Goal: Task Accomplishment & Management: Manage account settings

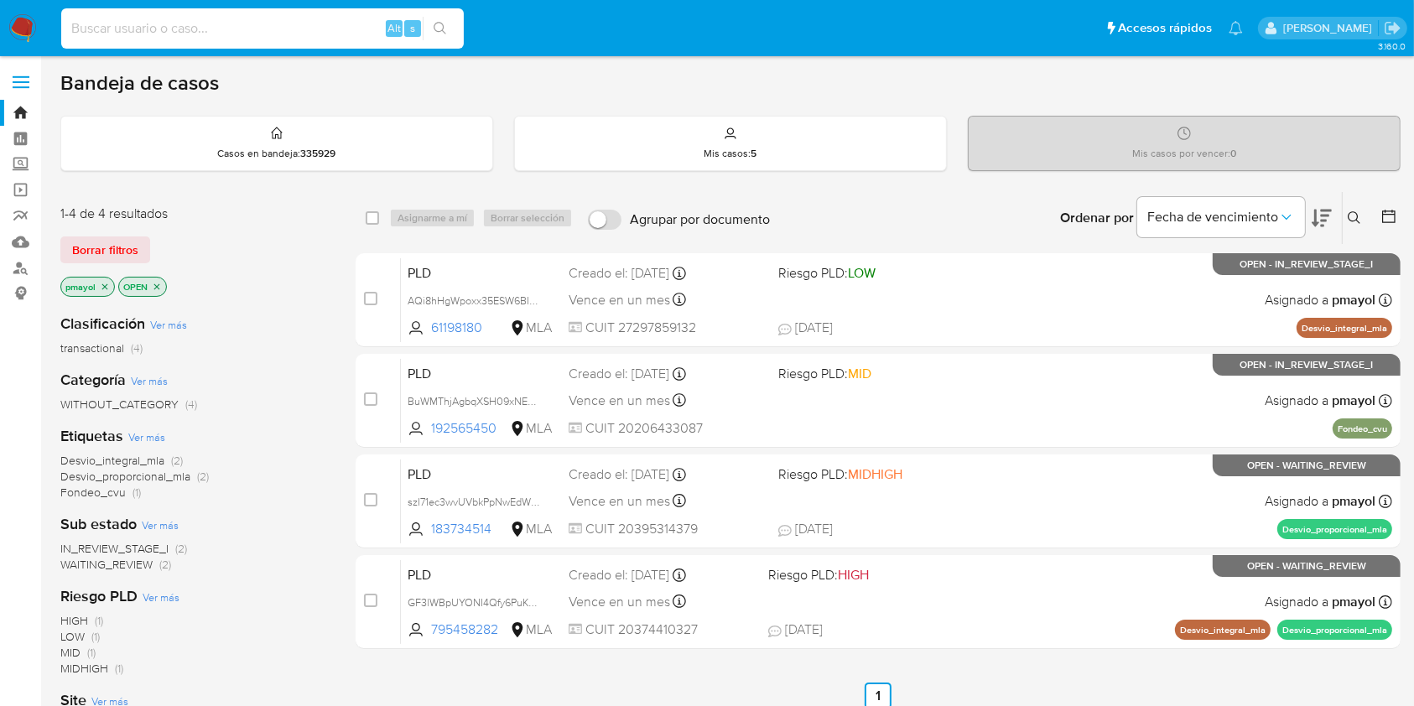
click at [174, 38] on input at bounding box center [262, 29] width 402 height 22
paste input "2113883957"
type input "2113883957"
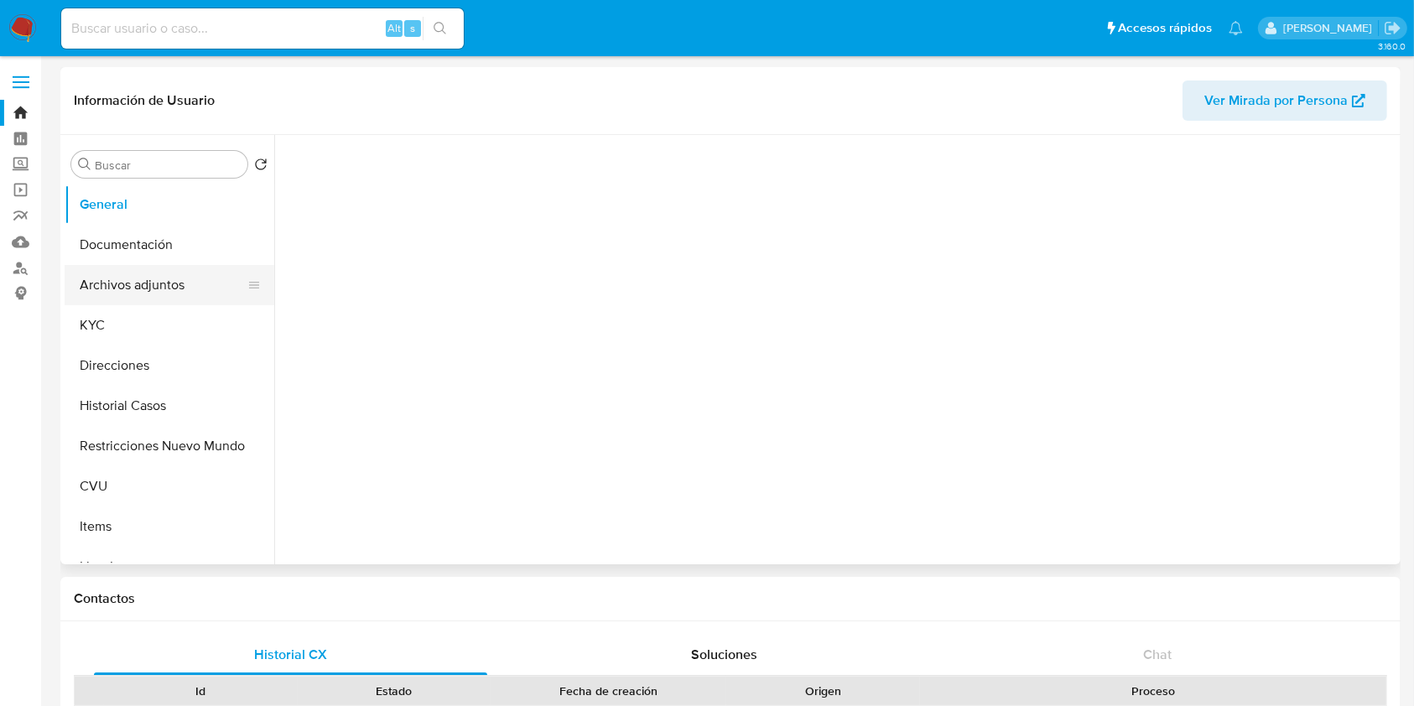
select select "10"
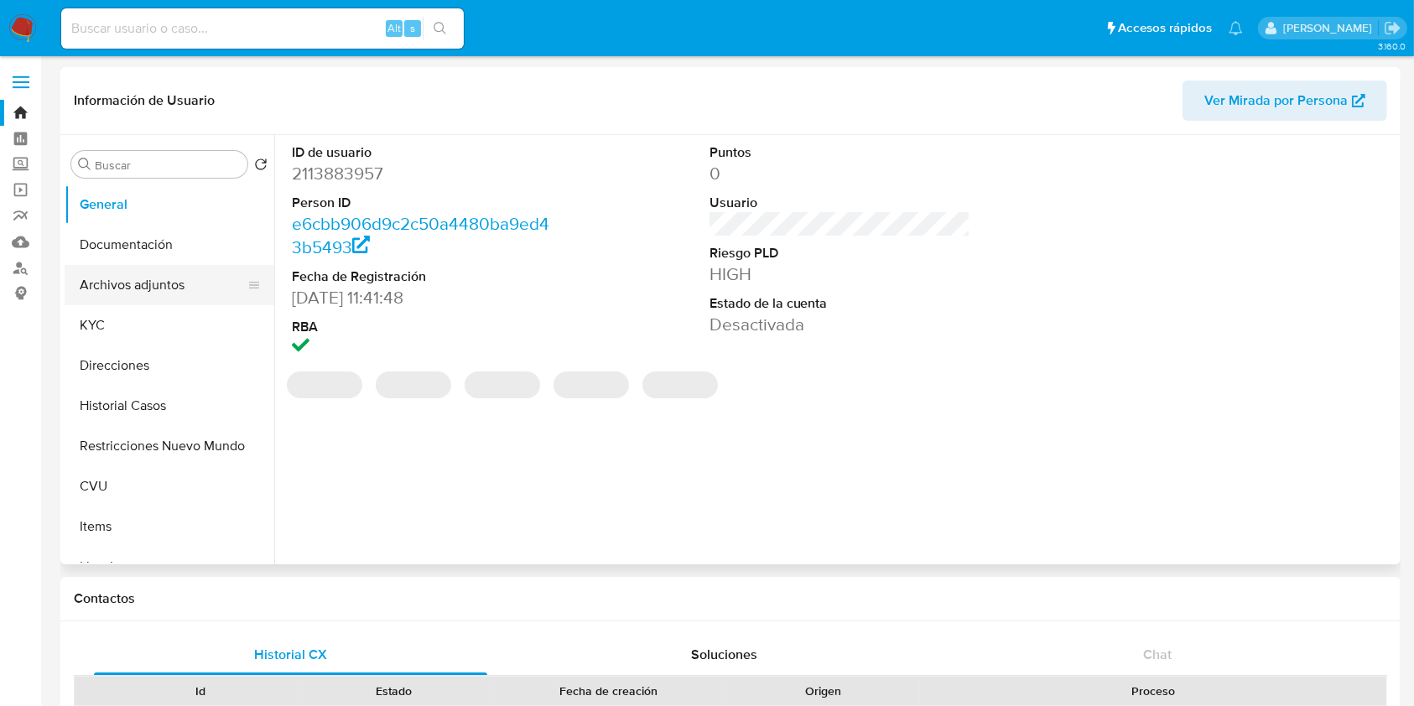
click at [159, 302] on button "Archivos adjuntos" at bounding box center [163, 285] width 196 height 40
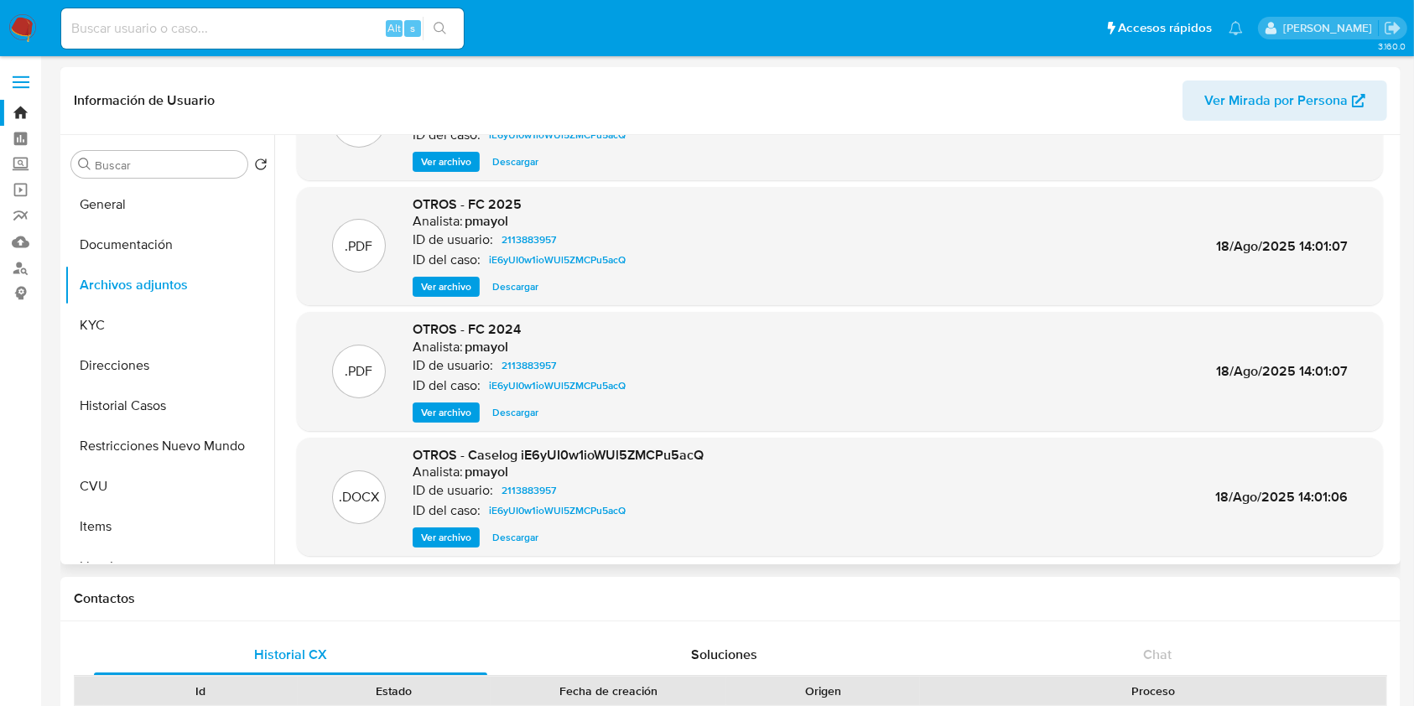
scroll to position [114, 0]
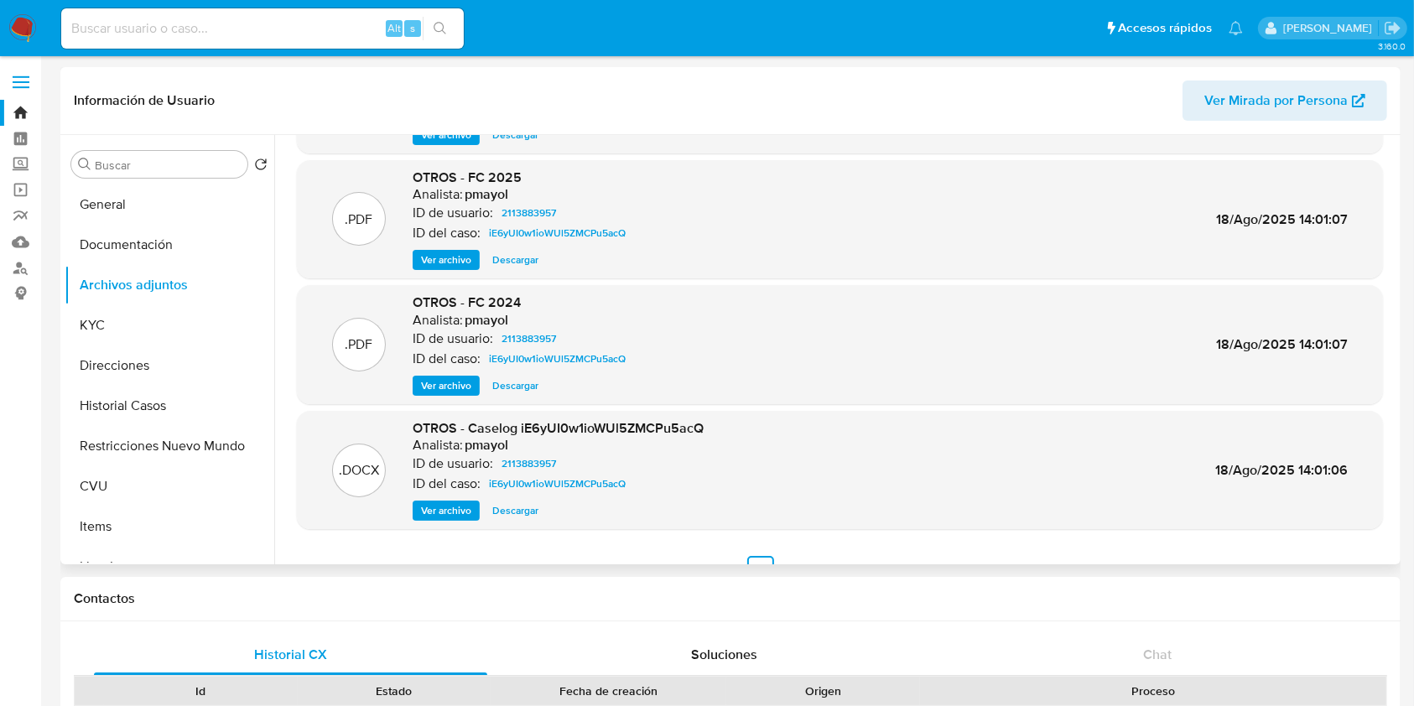
click at [459, 504] on span "Ver archivo" at bounding box center [446, 510] width 50 height 17
click at [161, 432] on button "Restricciones Nuevo Mundo" at bounding box center [163, 446] width 196 height 40
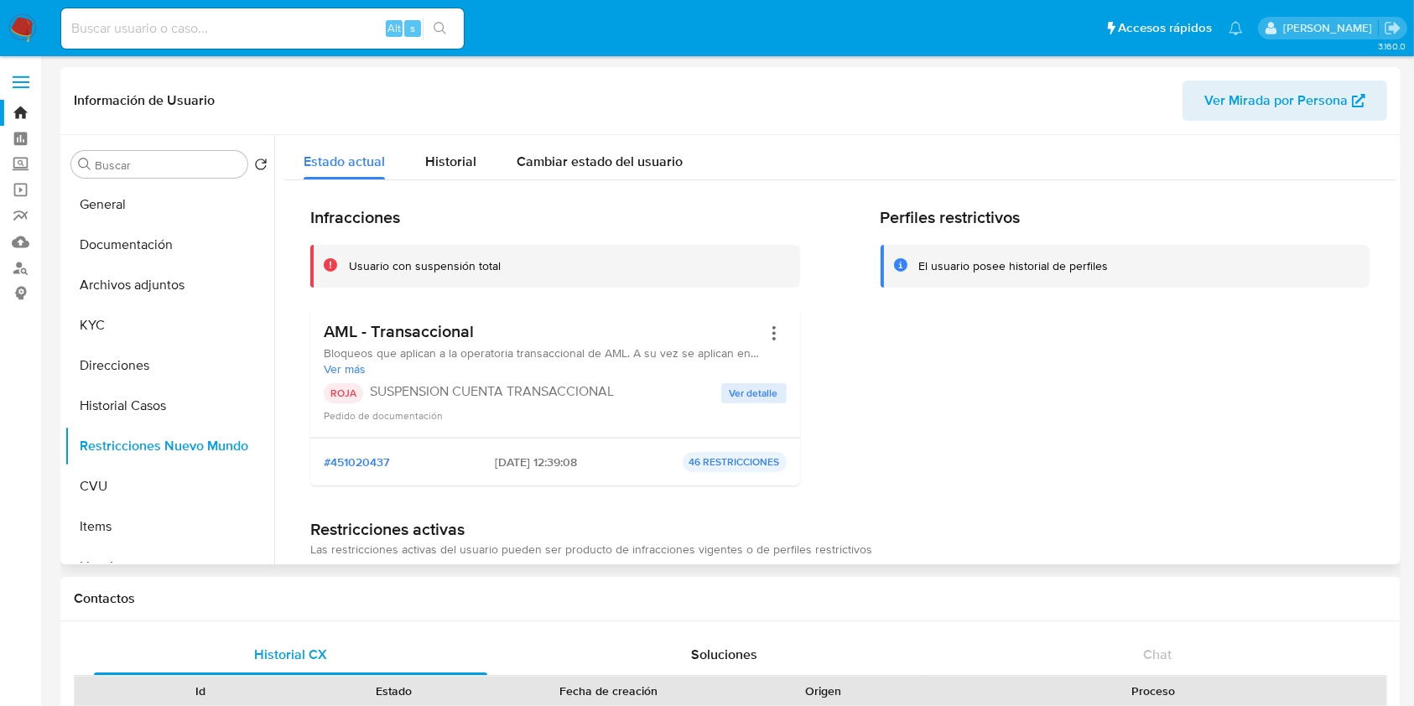
click at [1175, 356] on div "Perfiles restrictivos El usuario posee historial de perfiles" at bounding box center [1125, 353] width 490 height 292
click at [96, 329] on button "KYC" at bounding box center [163, 325] width 196 height 40
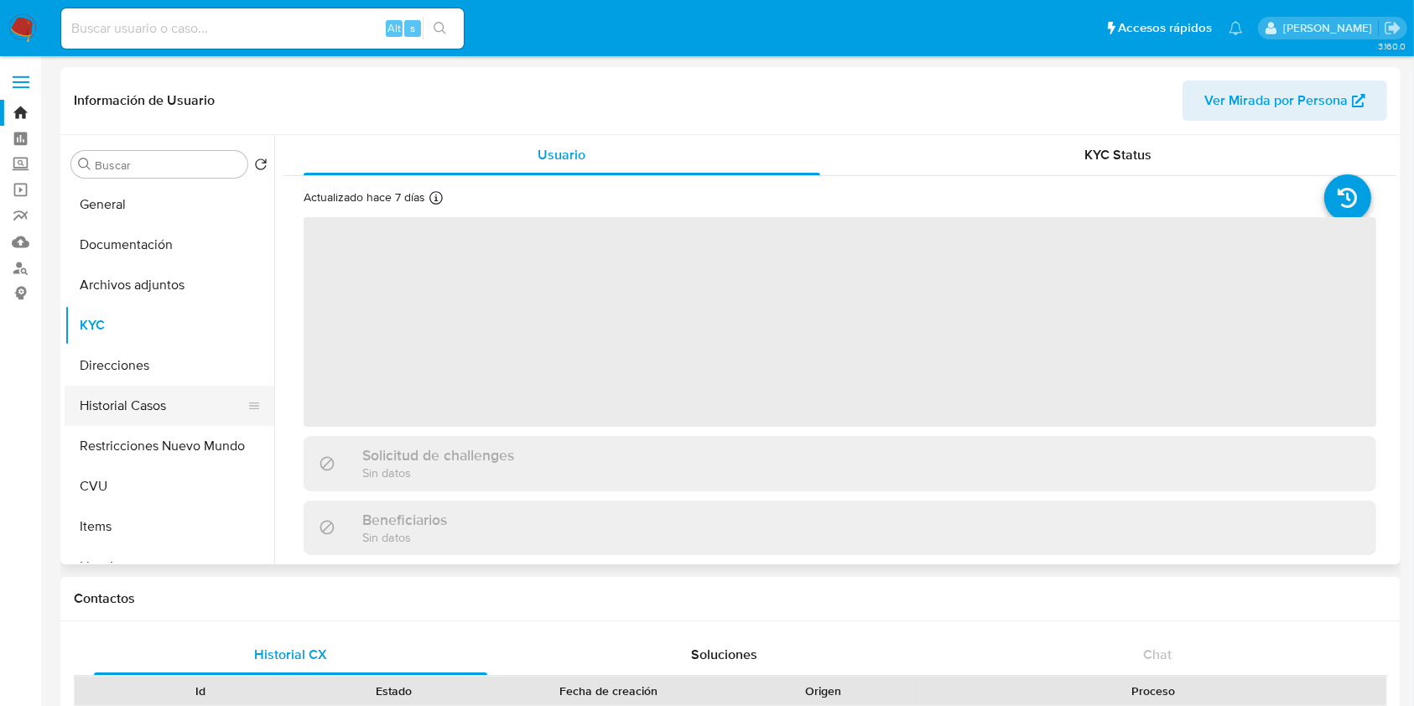
click at [121, 387] on button "Historial Casos" at bounding box center [163, 406] width 196 height 40
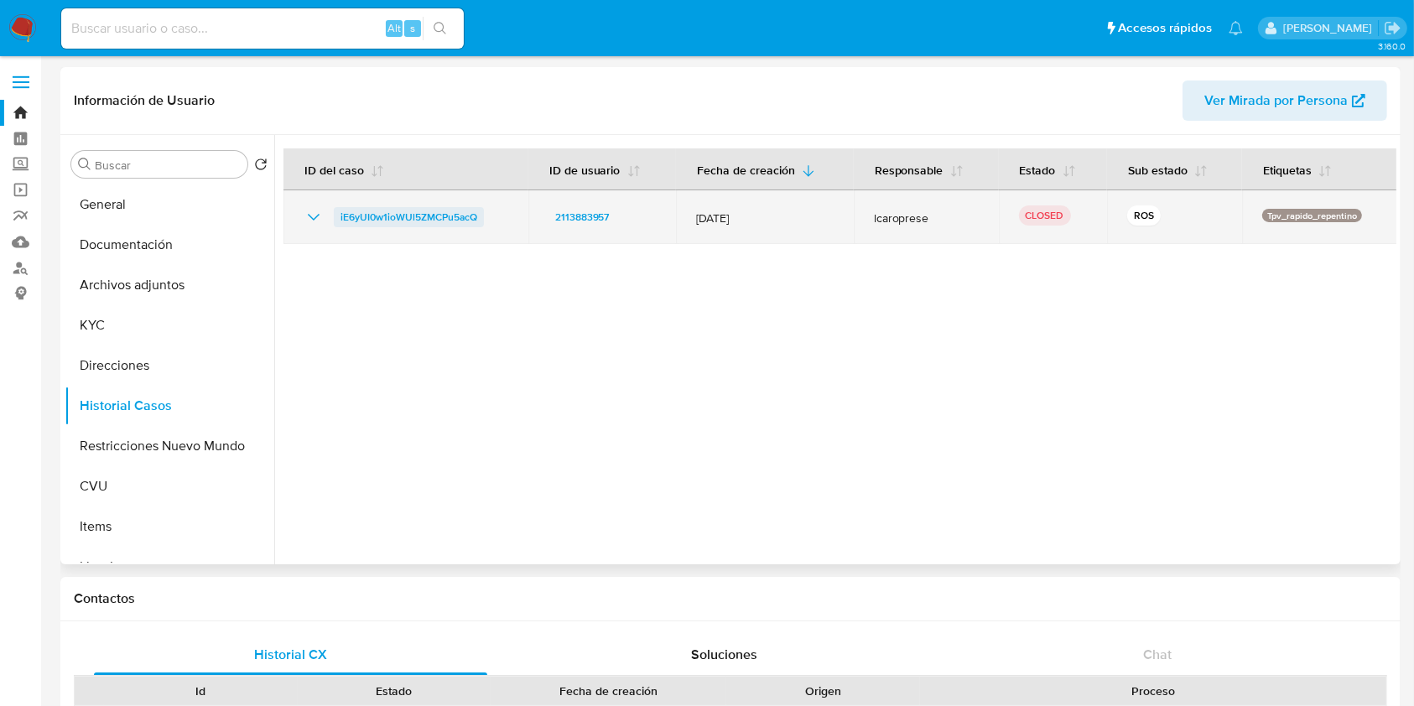
drag, startPoint x: 501, startPoint y: 216, endPoint x: 334, endPoint y: 220, distance: 167.7
click at [334, 220] on div "iE6yUI0w1ioWUl5ZMCPu5acQ" at bounding box center [406, 217] width 205 height 20
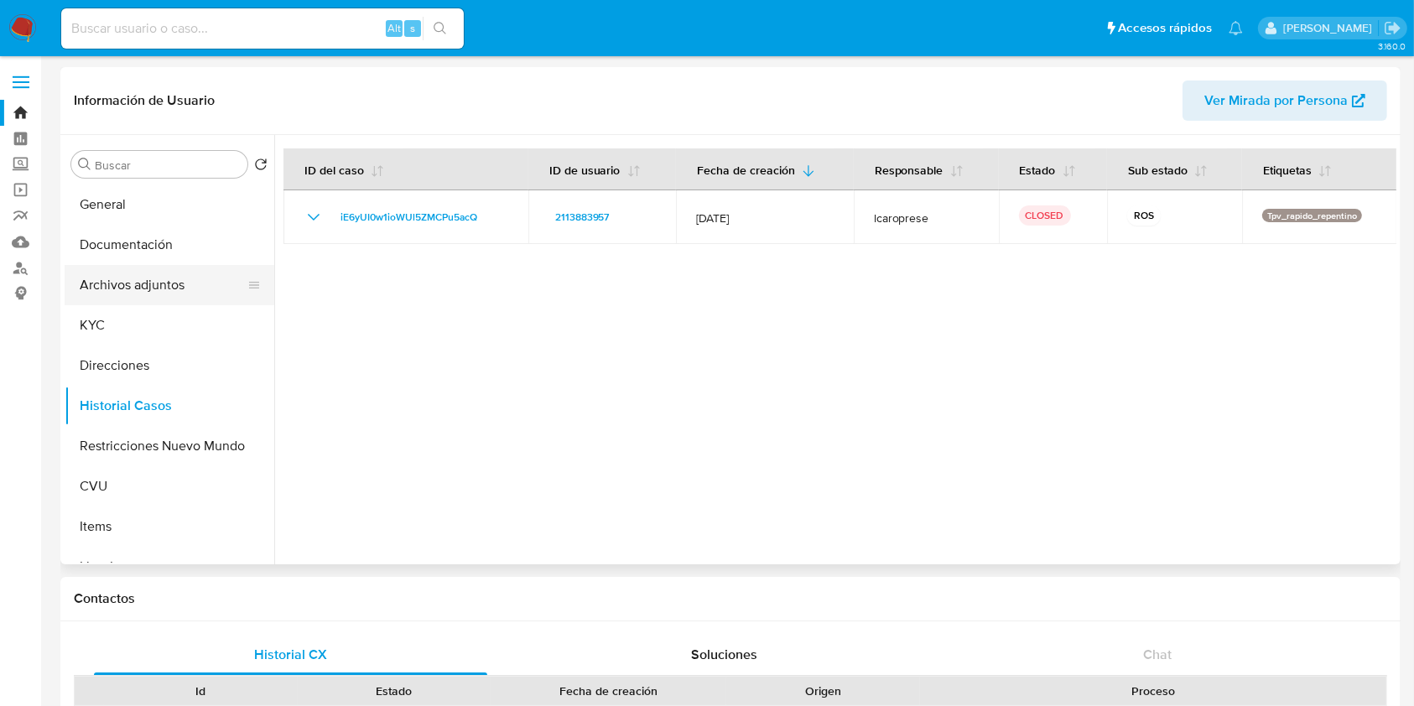
click at [107, 291] on button "Archivos adjuntos" at bounding box center [163, 285] width 196 height 40
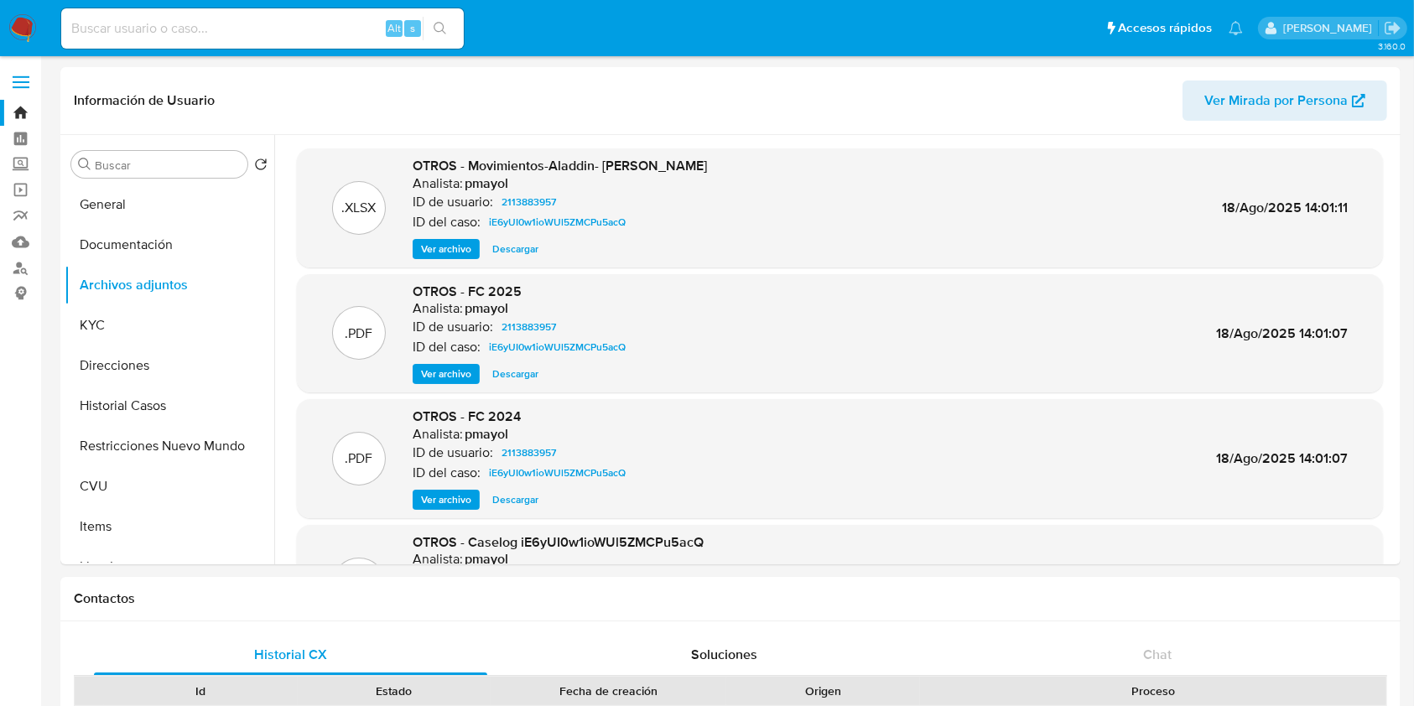
click at [16, 30] on img at bounding box center [22, 28] width 29 height 29
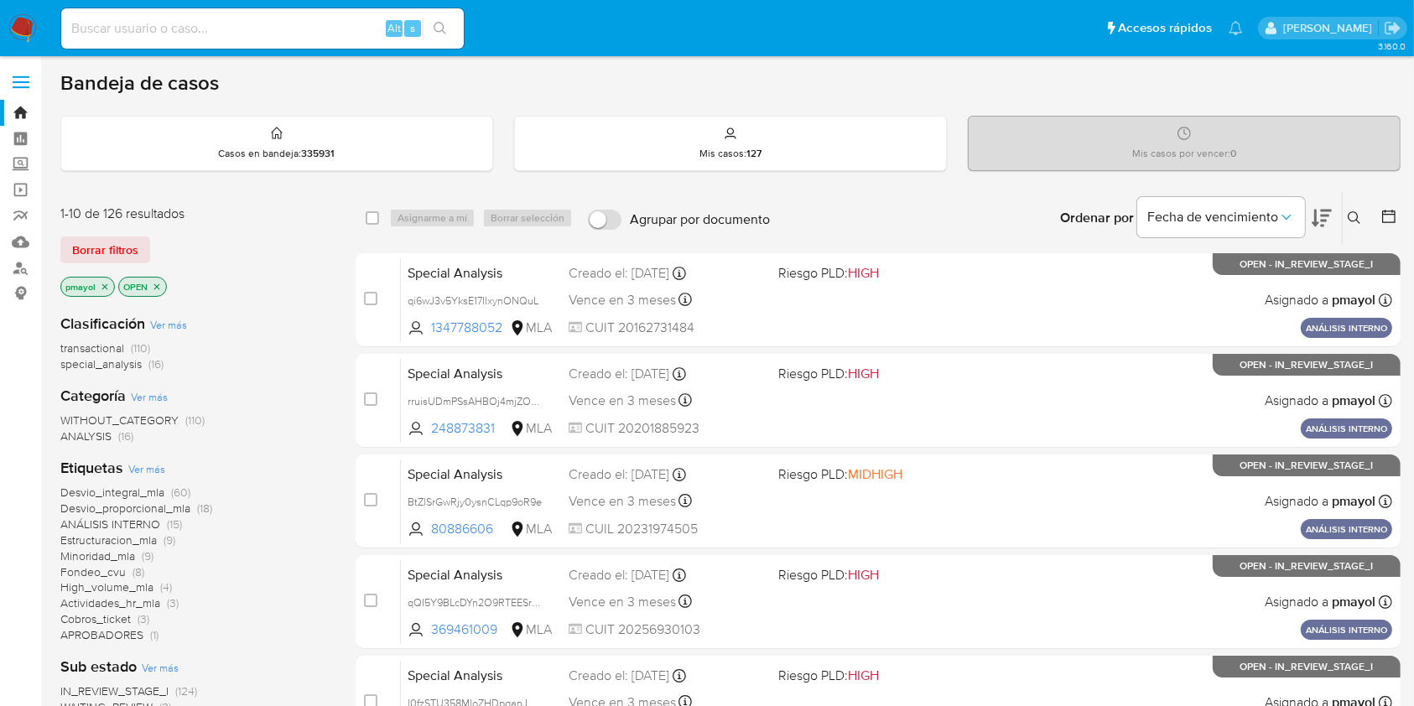
click at [16, 27] on img at bounding box center [22, 28] width 29 height 29
click at [320, 27] on input at bounding box center [262, 29] width 402 height 22
paste input "136993926"
type input "136993926"
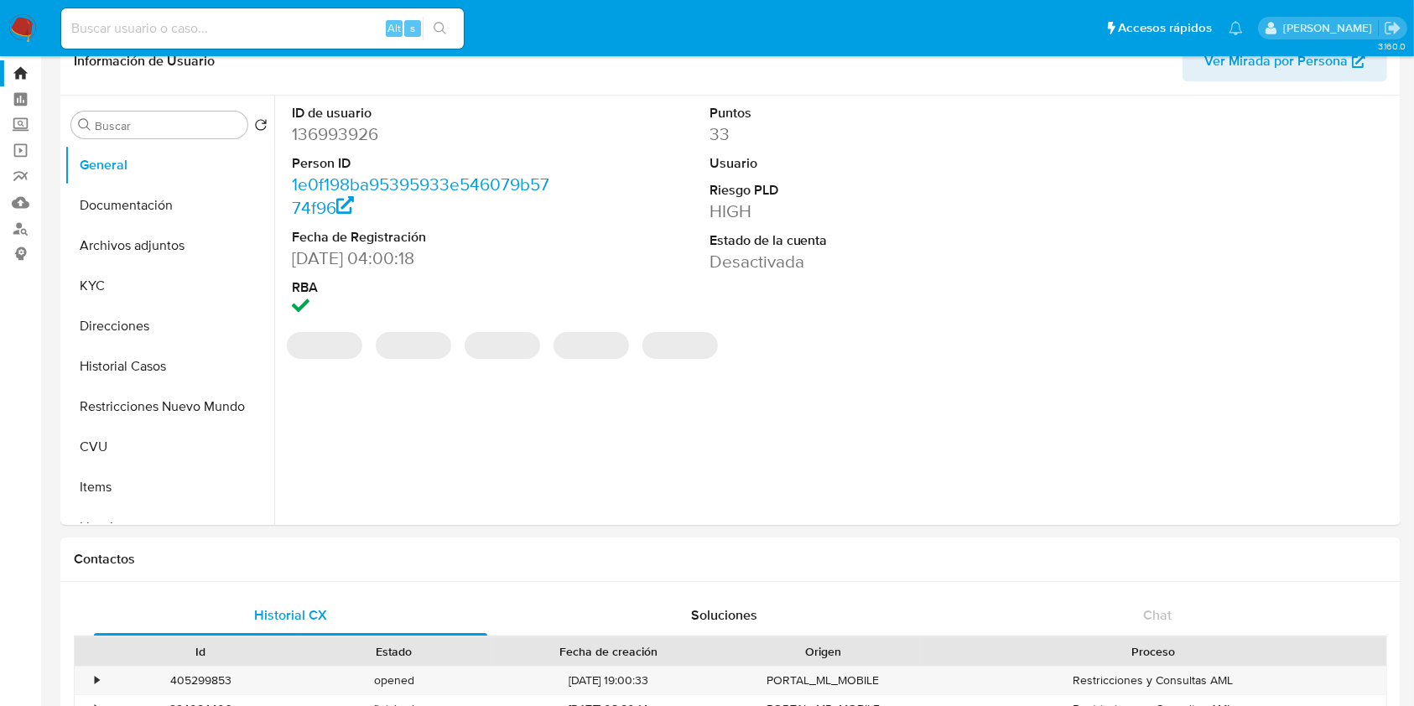
select select "10"
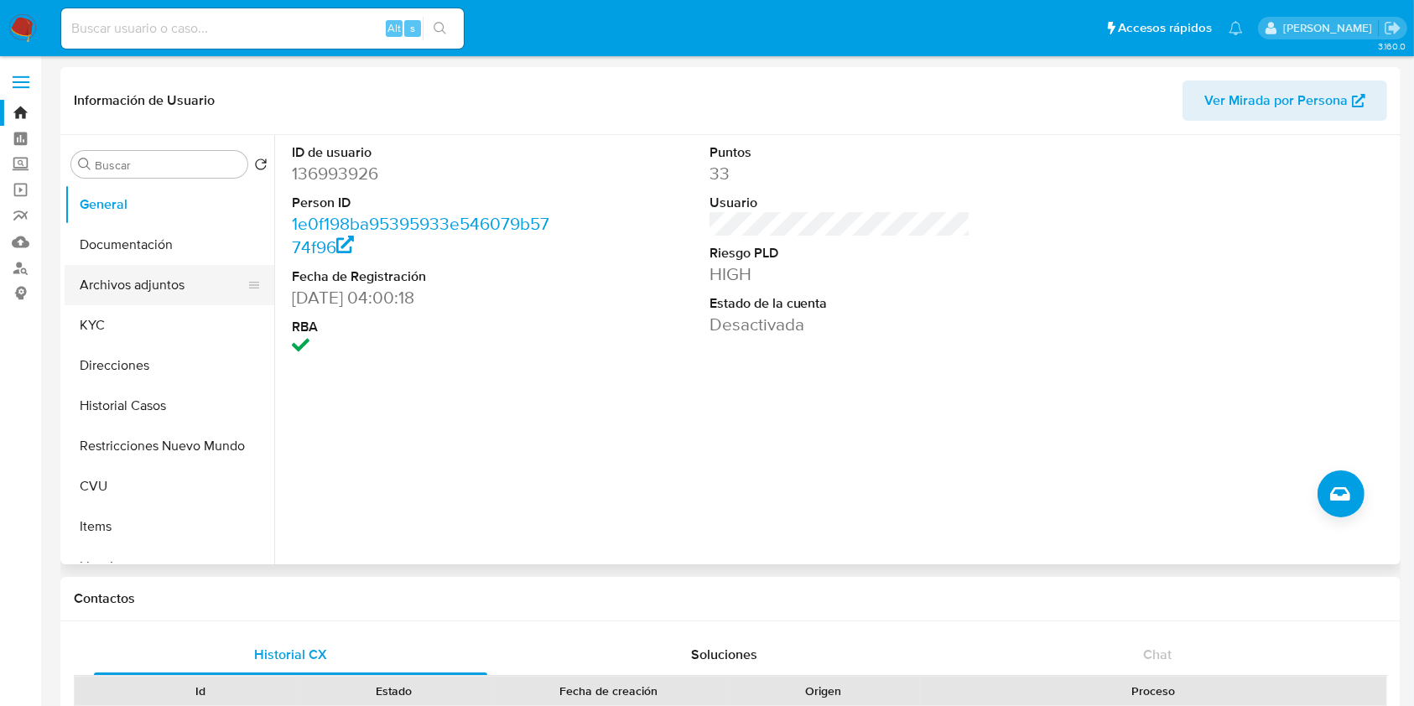
click at [184, 285] on button "Archivos adjuntos" at bounding box center [163, 285] width 196 height 40
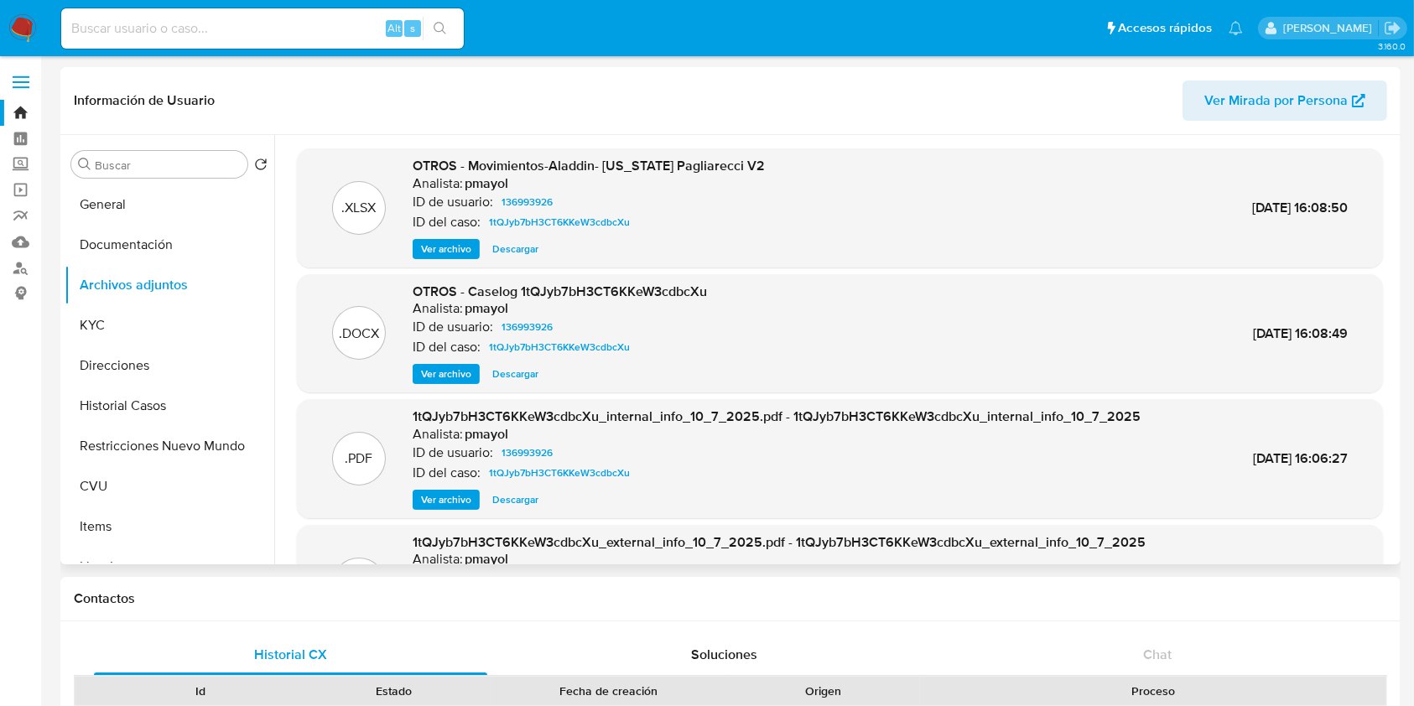
click at [434, 376] on span "Ver archivo" at bounding box center [446, 374] width 50 height 17
drag, startPoint x: 714, startPoint y: 299, endPoint x: 522, endPoint y: 299, distance: 192.0
click at [522, 299] on div ".DOCX OTROS - Caselog 1tQJyb7bH3CT6KKeW3cdbcXu Analista: pmayol ID de usuario: …" at bounding box center [839, 334] width 1069 height 102
click at [522, 299] on span "OTROS - Caselog 1tQJyb7bH3CT6KKeW3cdbcXu" at bounding box center [560, 291] width 294 height 19
drag, startPoint x: 523, startPoint y: 299, endPoint x: 698, endPoint y: 276, distance: 176.0
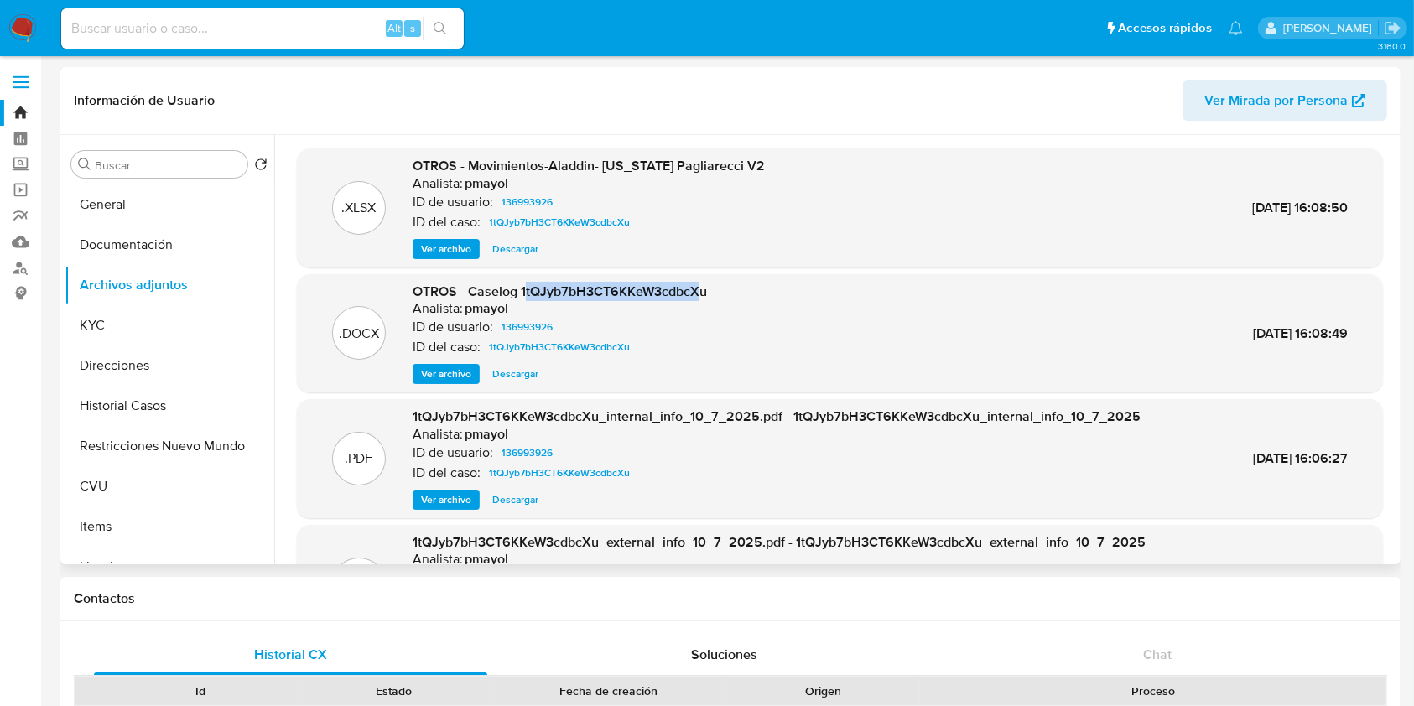
click at [698, 276] on div ".DOCX OTROS - Caselog 1tQJyb7bH3CT6KKeW3cdbcXu Analista: pmayol ID de usuario: …" at bounding box center [840, 333] width 1086 height 119
drag, startPoint x: 729, startPoint y: 293, endPoint x: 523, endPoint y: 287, distance: 205.5
click at [523, 287] on div ".DOCX OTROS - Caselog 1tQJyb7bH3CT6KKeW3cdbcXu Analista: pmayol ID de usuario: …" at bounding box center [839, 334] width 1069 height 102
copy span "tQJyb7bH3CT6KKeW3cdbcXu"
click at [307, 45] on div "Alt s" at bounding box center [262, 28] width 402 height 40
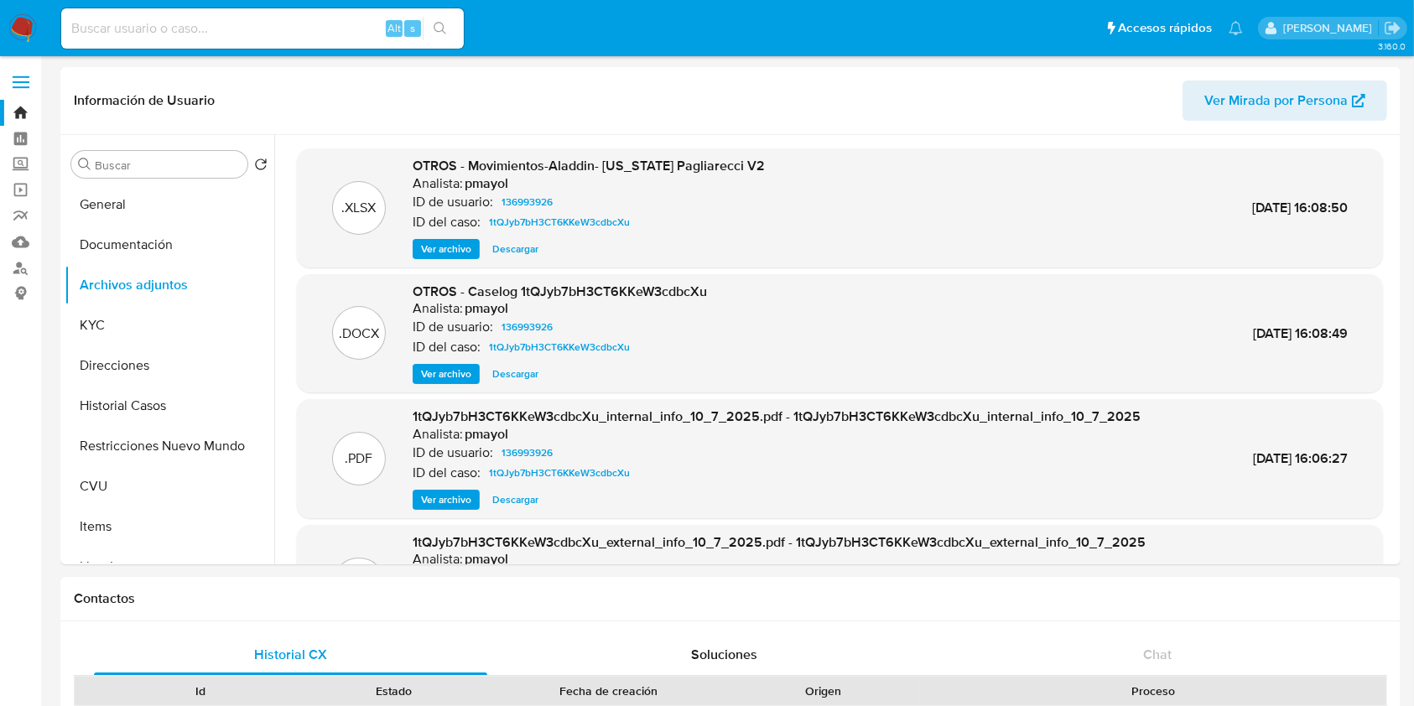
click at [289, 22] on input at bounding box center [262, 29] width 402 height 22
paste input "585004405"
type input "585004405"
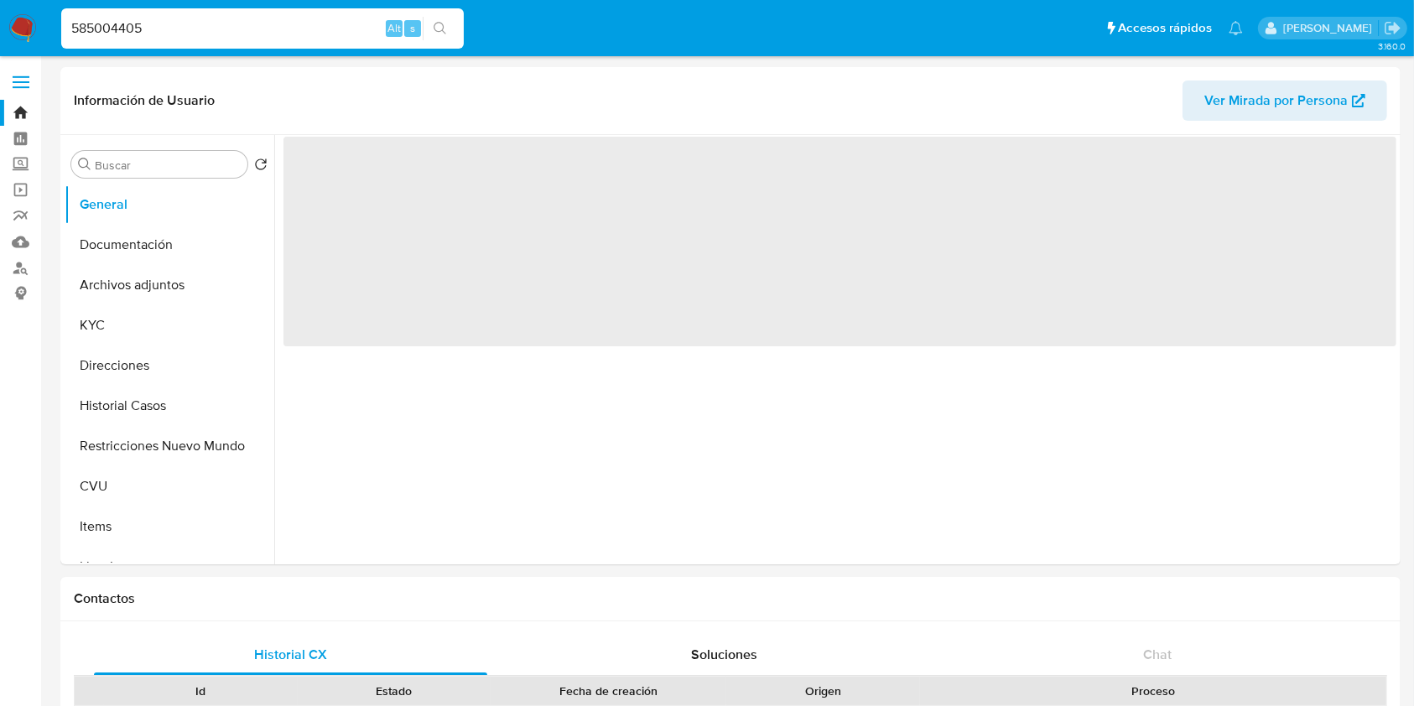
select select "10"
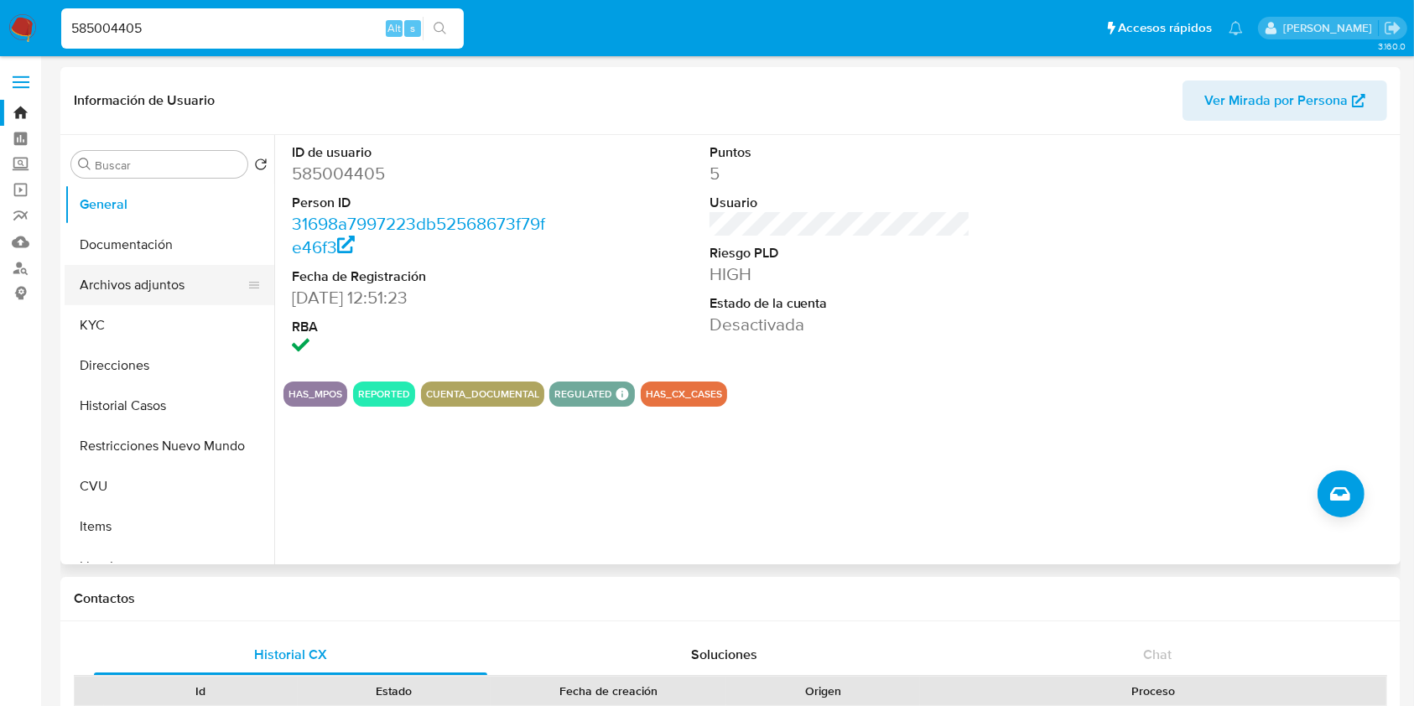
click at [142, 289] on button "Archivos adjuntos" at bounding box center [163, 285] width 196 height 40
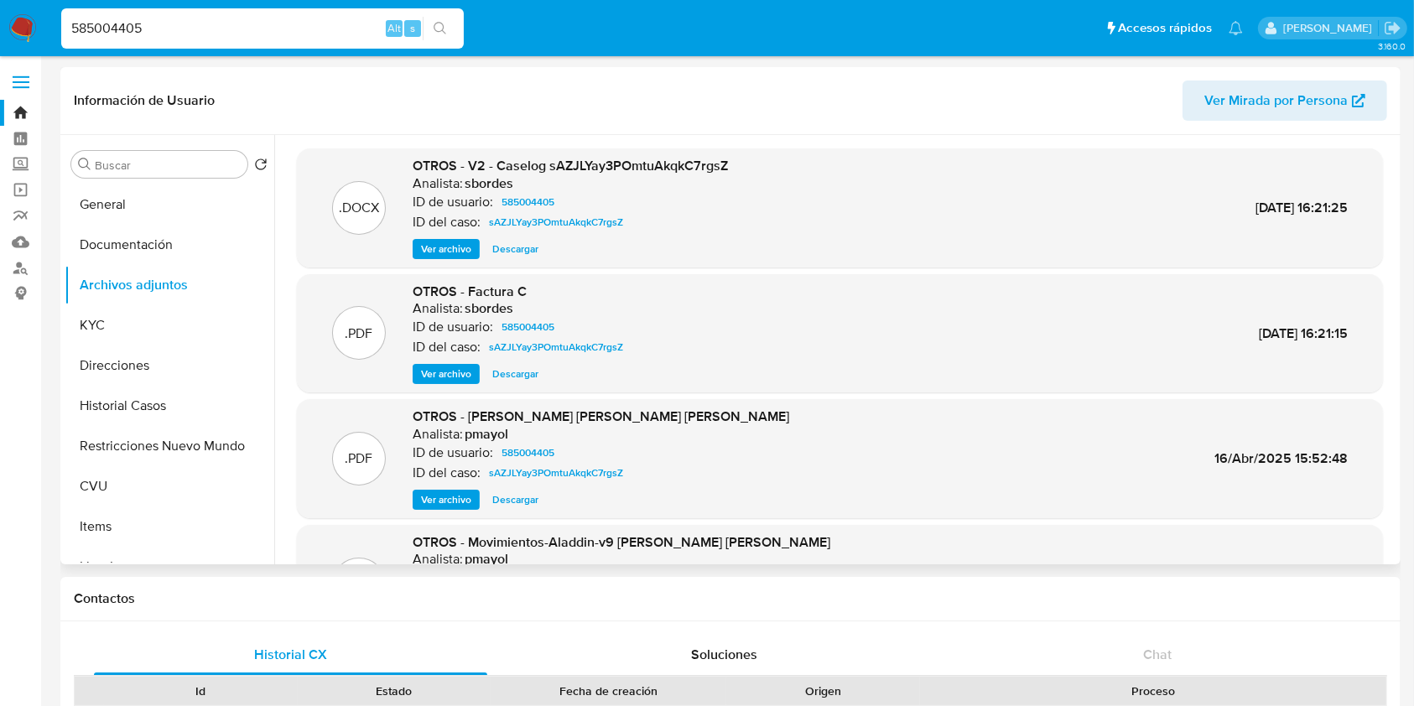
click at [442, 252] on span "Ver archivo" at bounding box center [446, 249] width 50 height 17
click at [503, 257] on span "Descargar" at bounding box center [515, 249] width 46 height 17
click at [138, 410] on button "Historial Casos" at bounding box center [163, 406] width 196 height 40
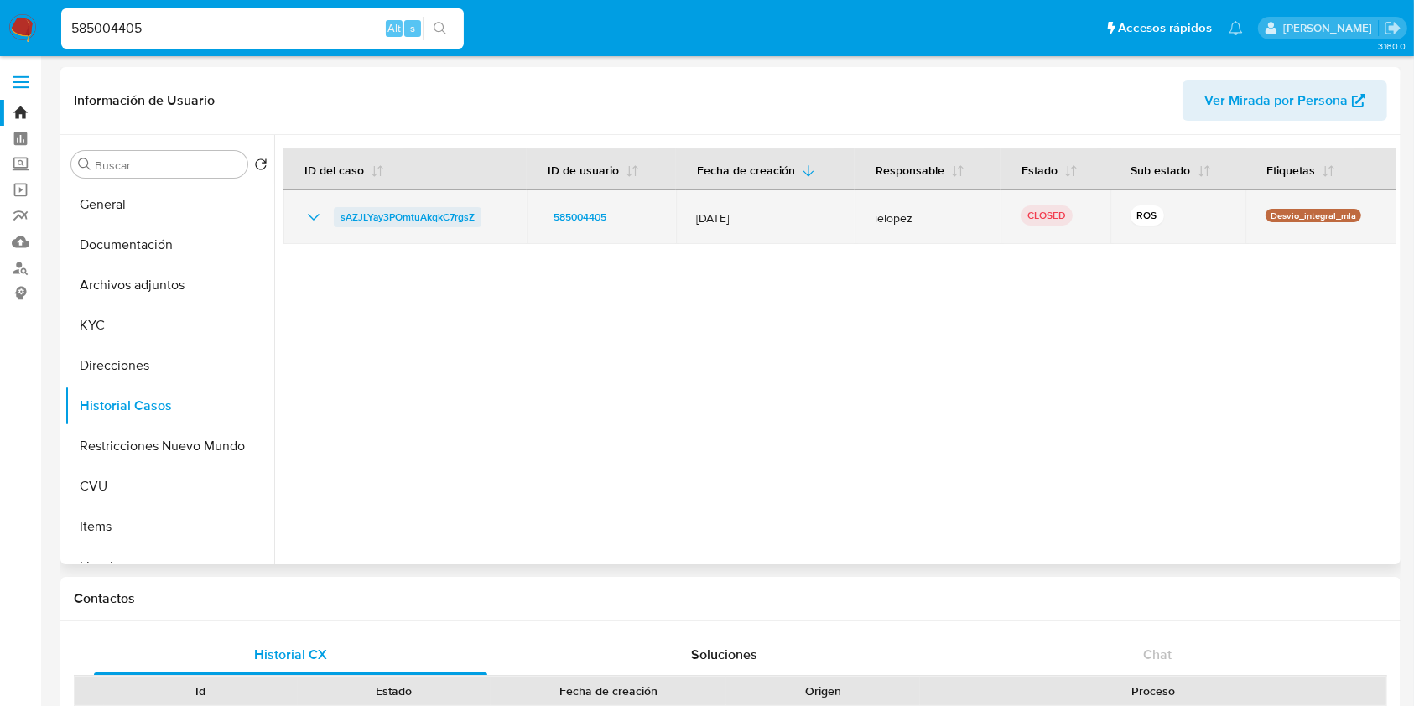
drag, startPoint x: 501, startPoint y: 214, endPoint x: 337, endPoint y: 208, distance: 163.6
click at [337, 208] on div "sAZJLYay3POmtuAkqkC7rgsZ" at bounding box center [405, 217] width 203 height 20
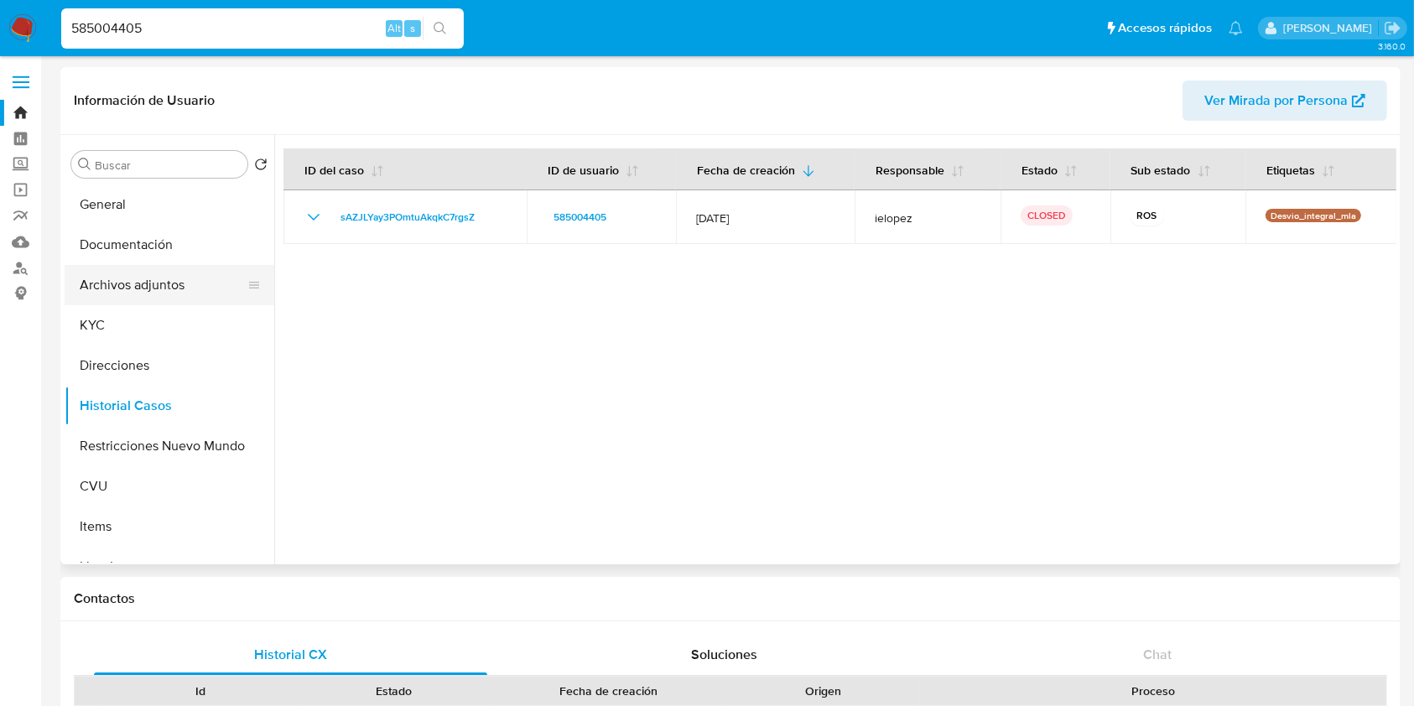
click at [189, 292] on button "Archivos adjuntos" at bounding box center [163, 285] width 196 height 40
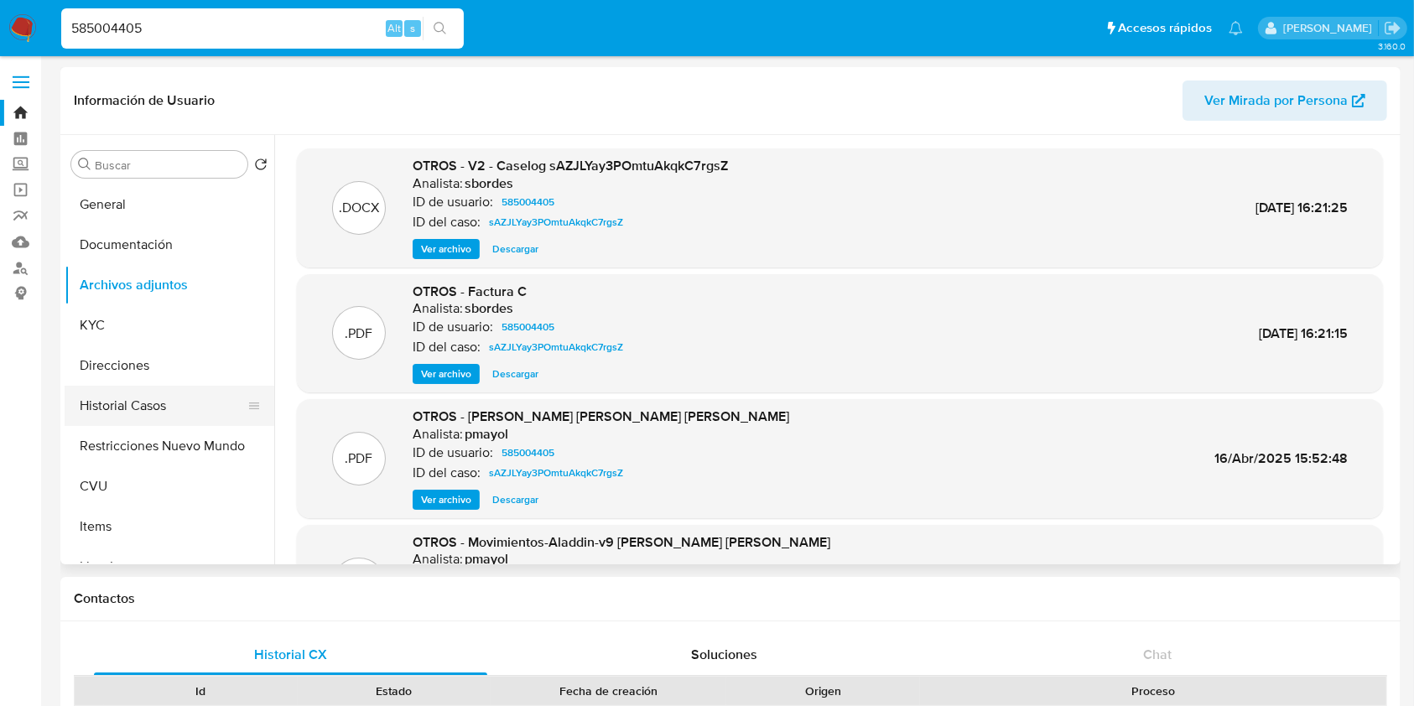
click at [170, 417] on button "Historial Casos" at bounding box center [163, 406] width 196 height 40
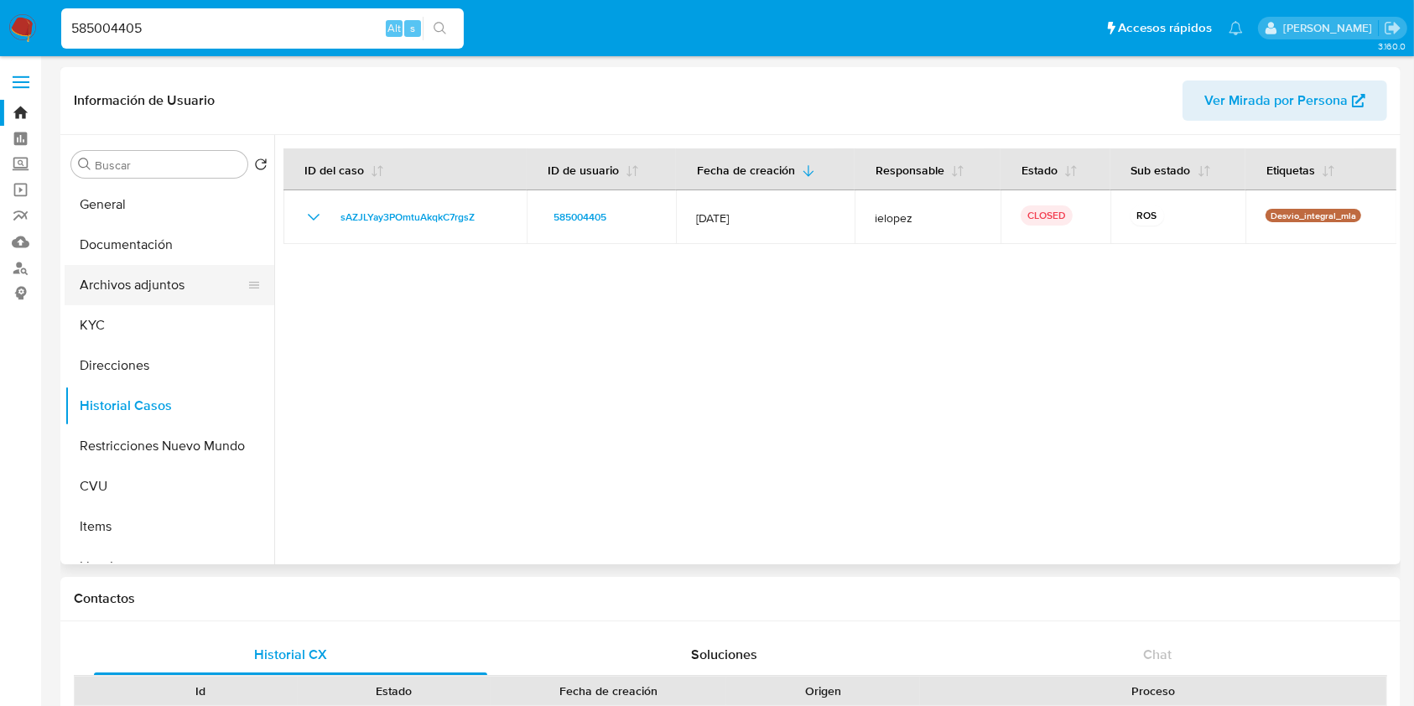
click at [113, 299] on button "Archivos adjuntos" at bounding box center [163, 285] width 196 height 40
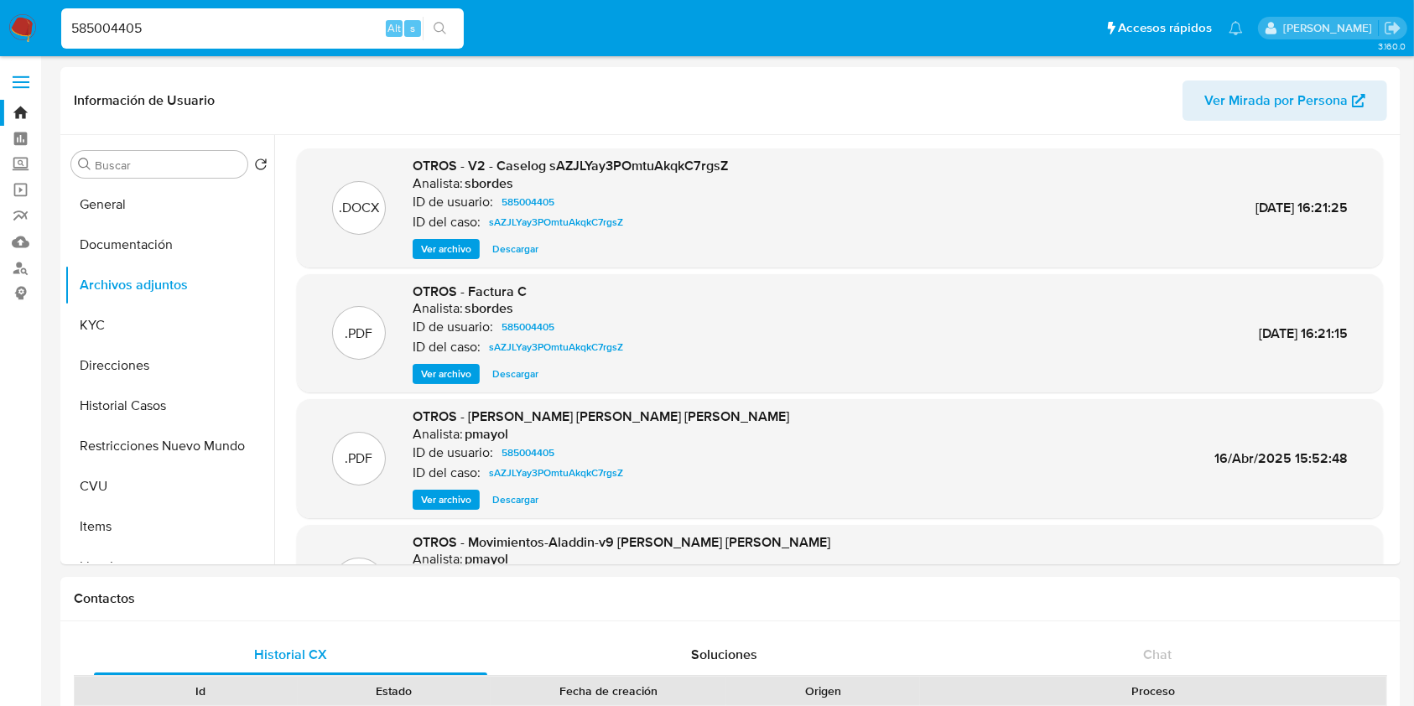
click at [20, 24] on img at bounding box center [22, 28] width 29 height 29
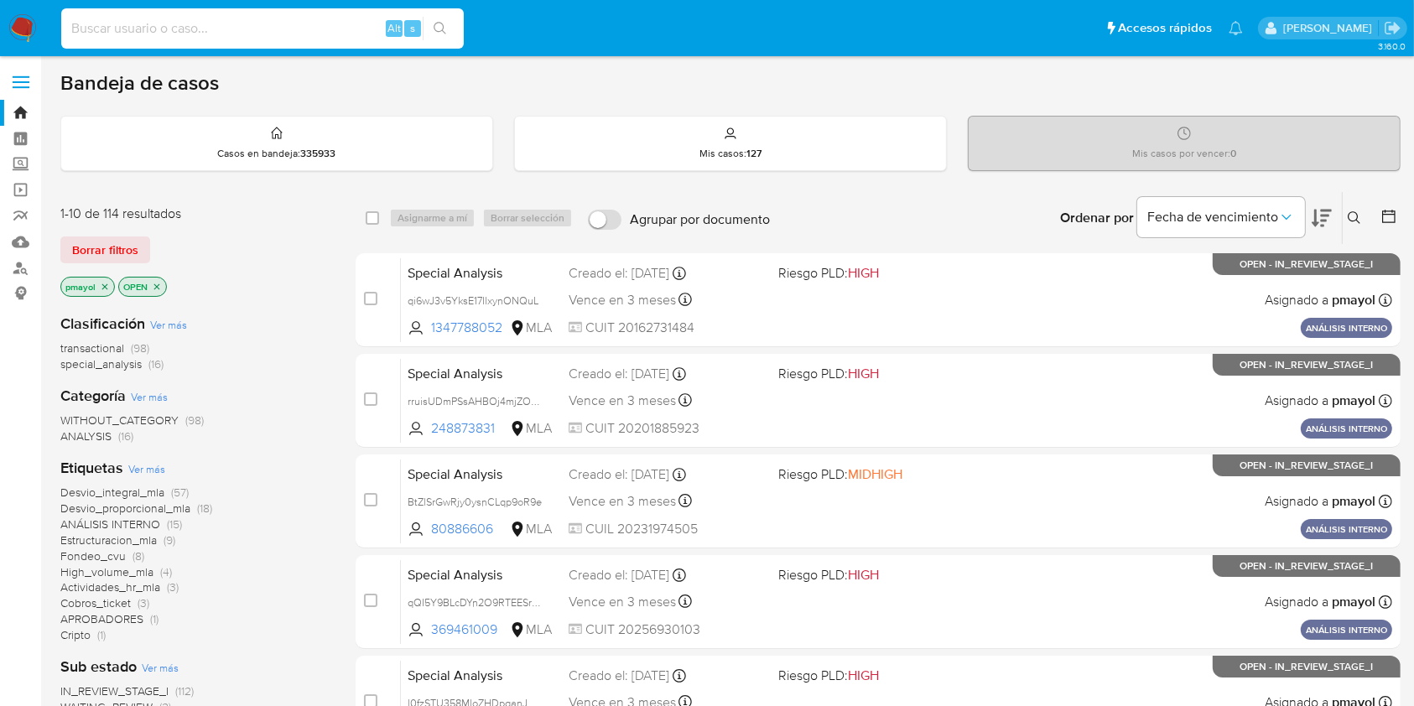
click at [279, 25] on input at bounding box center [262, 29] width 402 height 22
paste input "GF3lWBpUYONI4Qfy6PuKCGHK"
type input "GF3lWBpUYONI4Qfy6PuKCGHK"
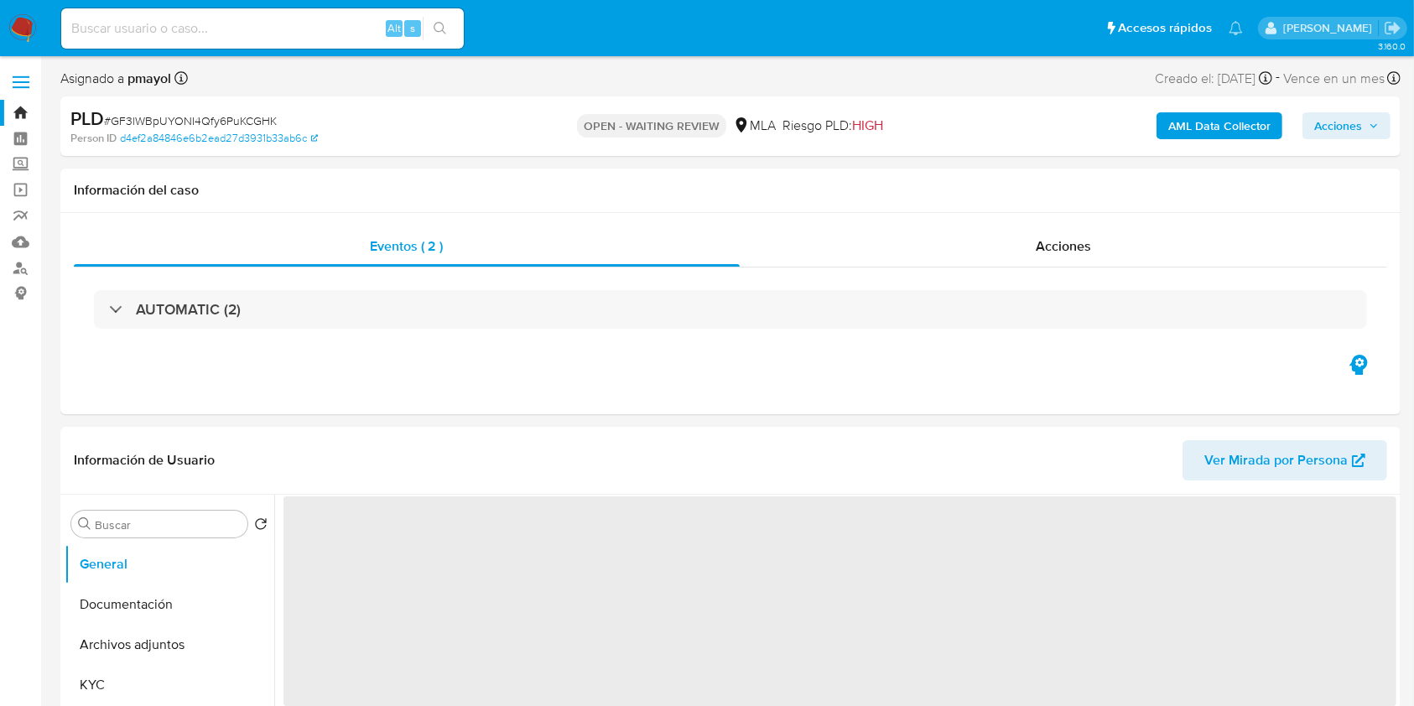
select select "10"
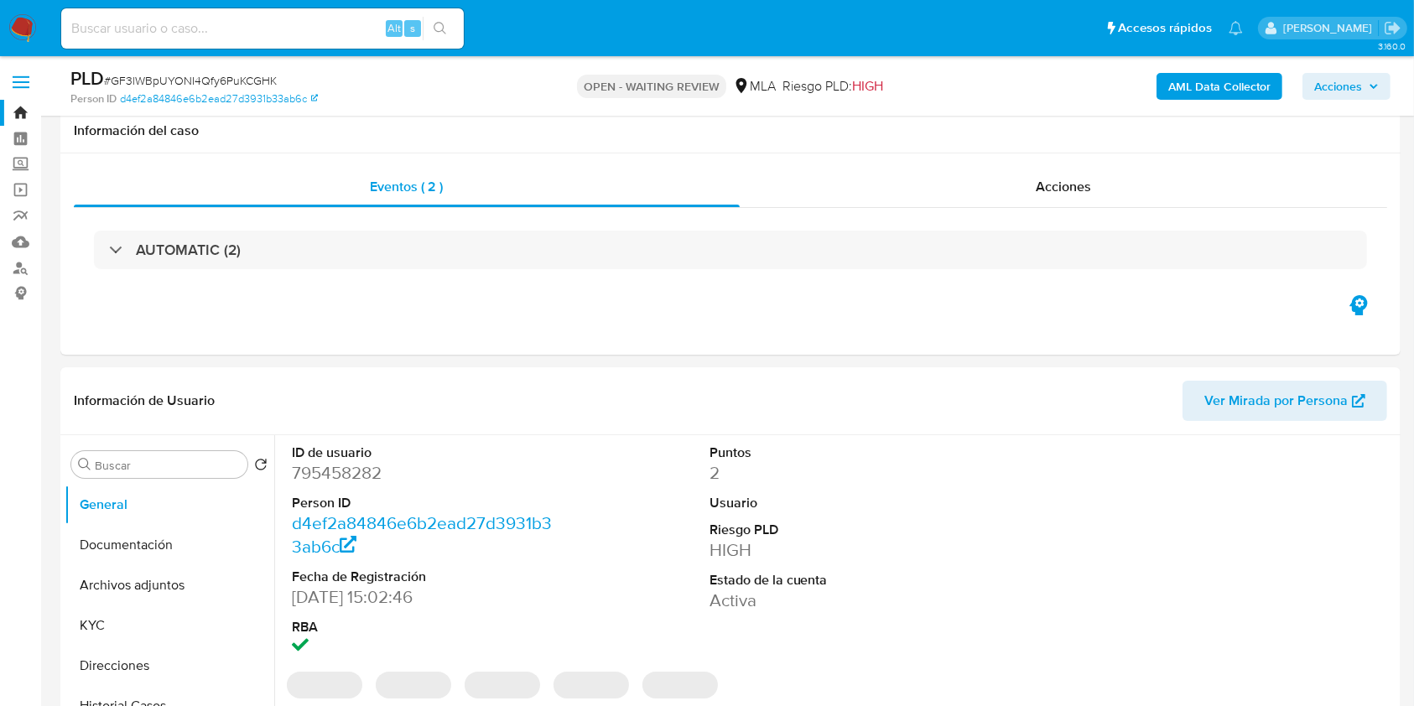
scroll to position [823, 0]
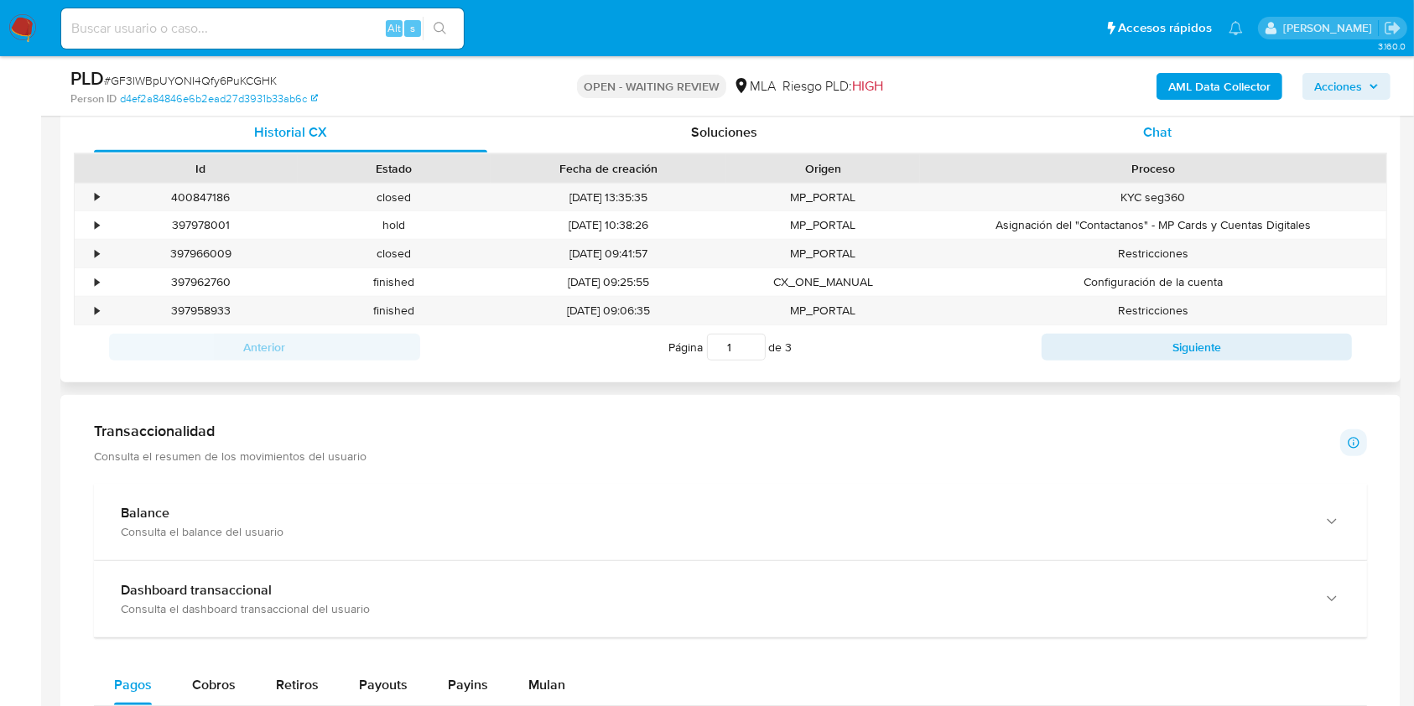
click at [1180, 124] on div "Chat" at bounding box center [1157, 132] width 393 height 40
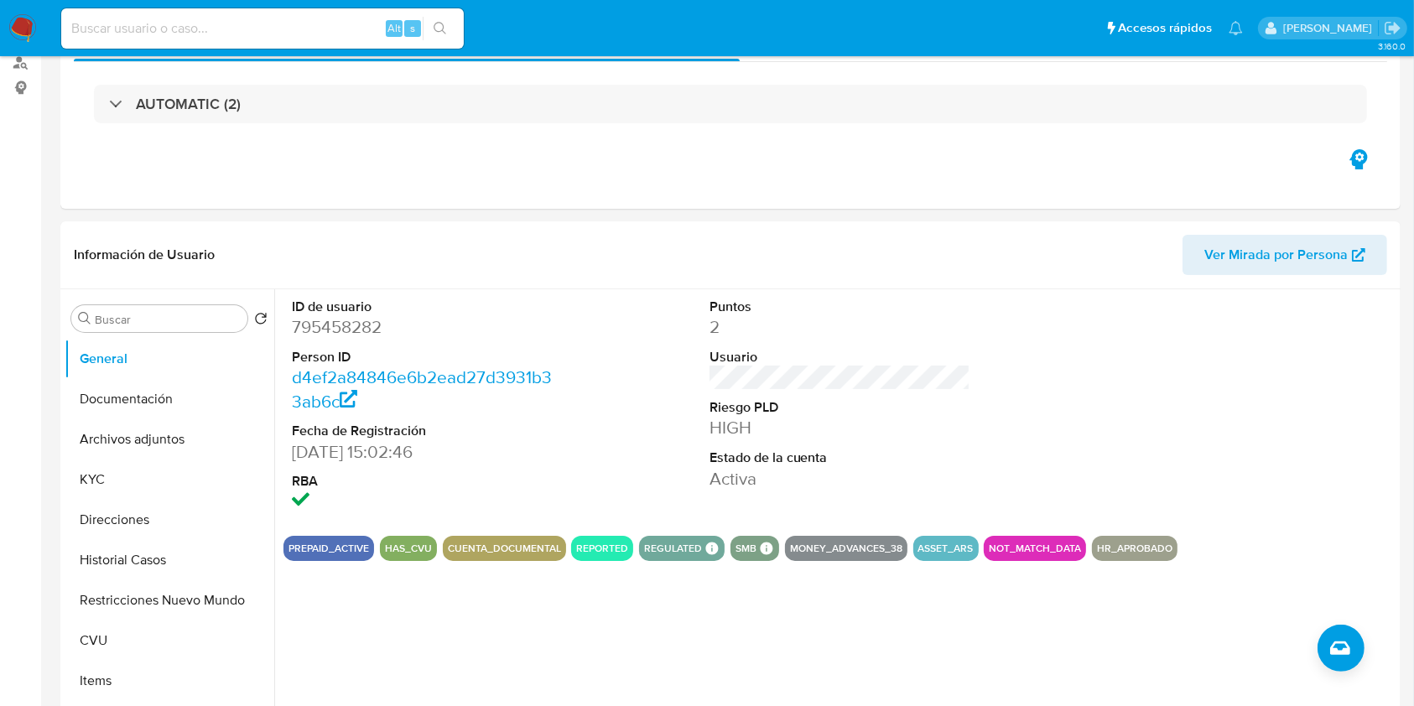
scroll to position [0, 0]
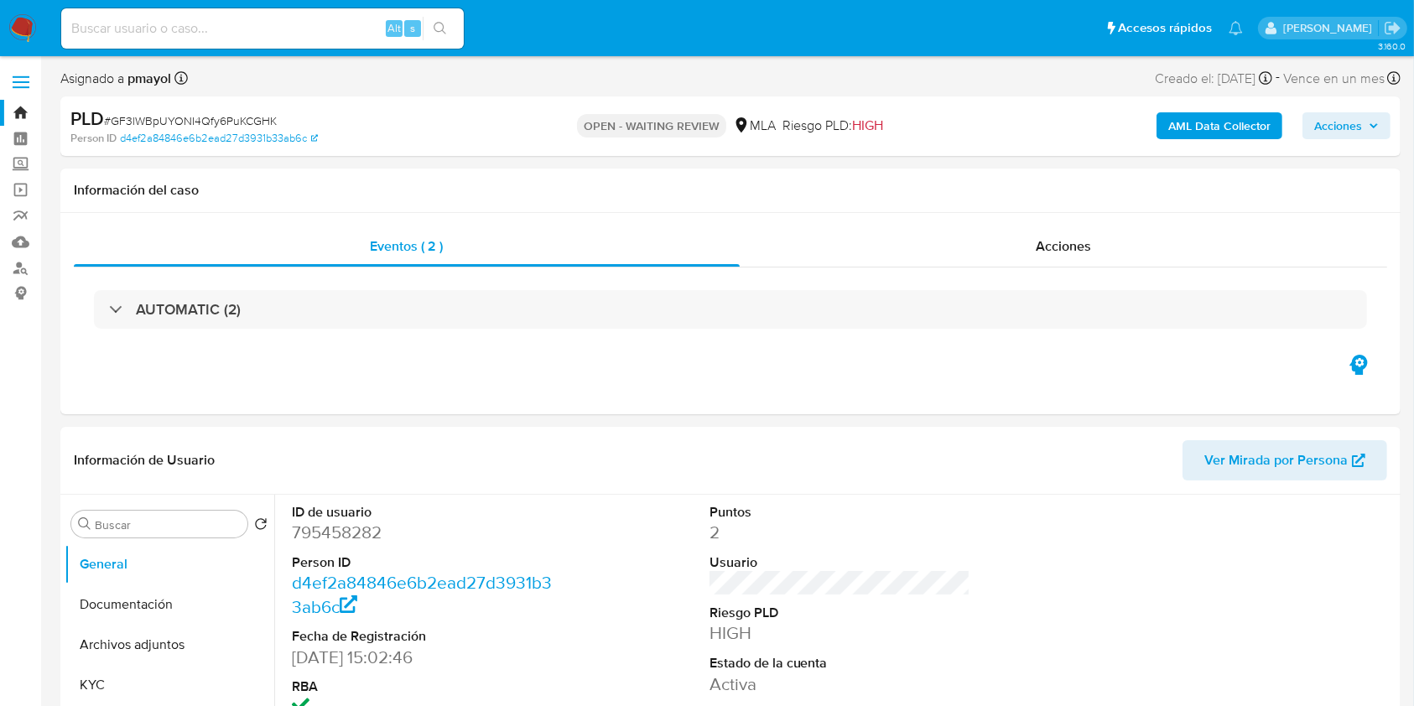
click at [224, 119] on span "# GF3lWBpUYONI4Qfy6PuKCGHK" at bounding box center [190, 120] width 173 height 17
copy span "GF3lWBpUYONI4Qfy6PuKCGHK"
click at [1350, 43] on nav "Pausado Ver notificaciones Alt s Accesos rápidos Presiona las siguientes teclas…" at bounding box center [707, 28] width 1414 height 56
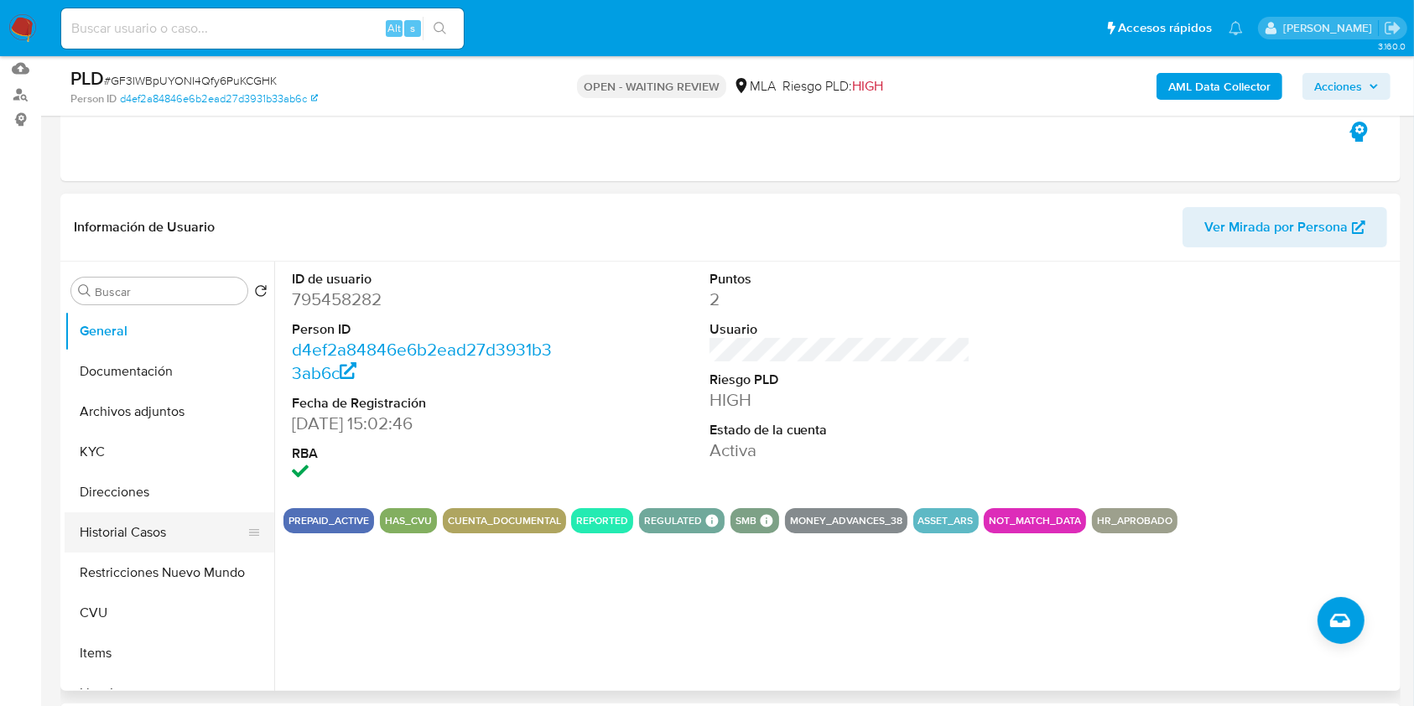
click at [170, 538] on button "Historial Casos" at bounding box center [163, 532] width 196 height 40
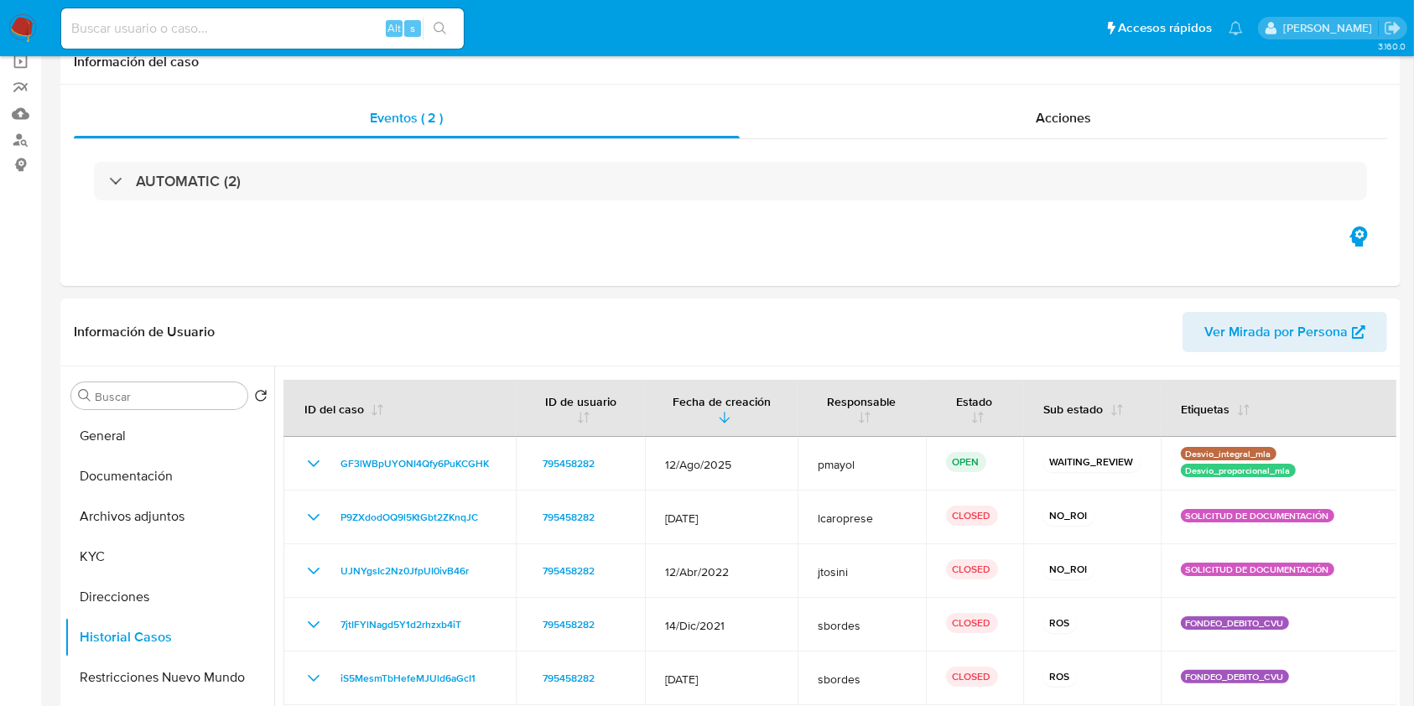
scroll to position [0, 0]
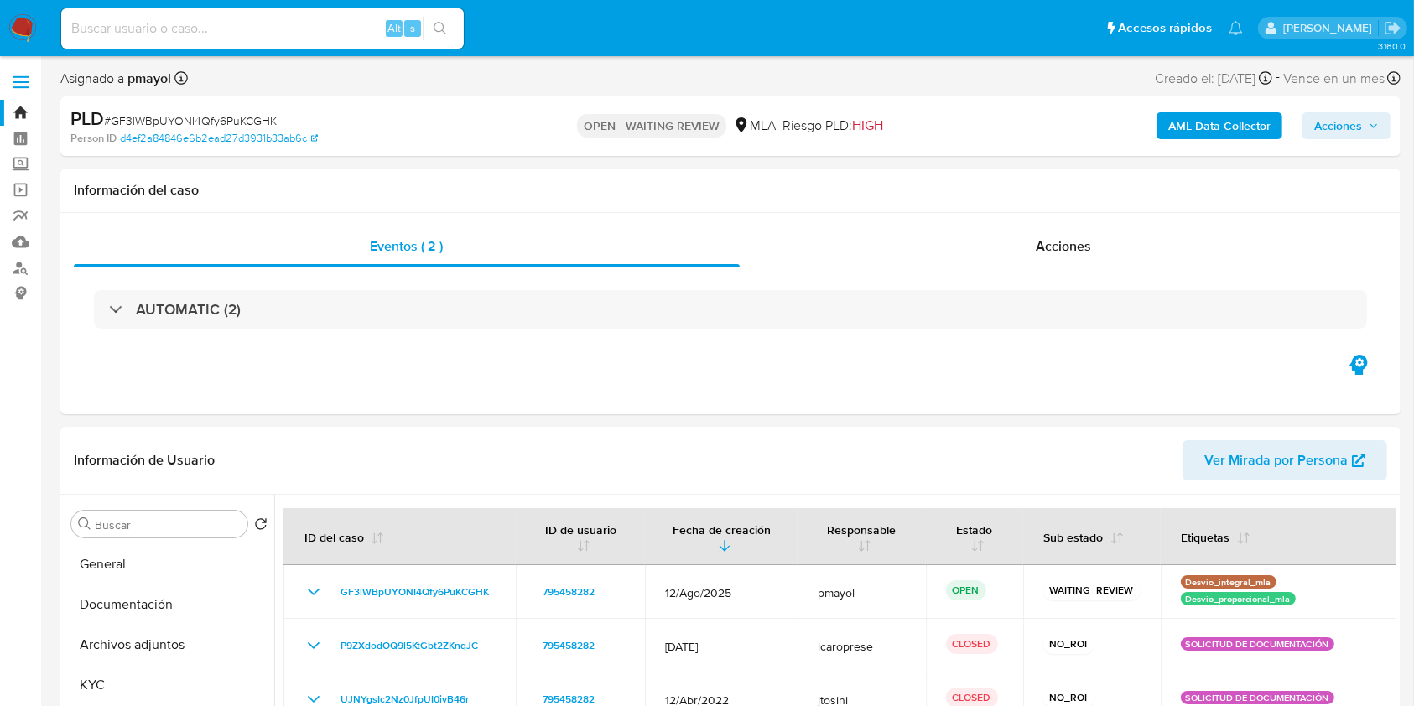
click at [179, 121] on span "# GF3lWBpUYONI4Qfy6PuKCGHK" at bounding box center [190, 120] width 173 height 17
copy span "GF3lWBpUYONI4Qfy6PuKCGHK"
click at [20, 24] on img at bounding box center [22, 28] width 29 height 29
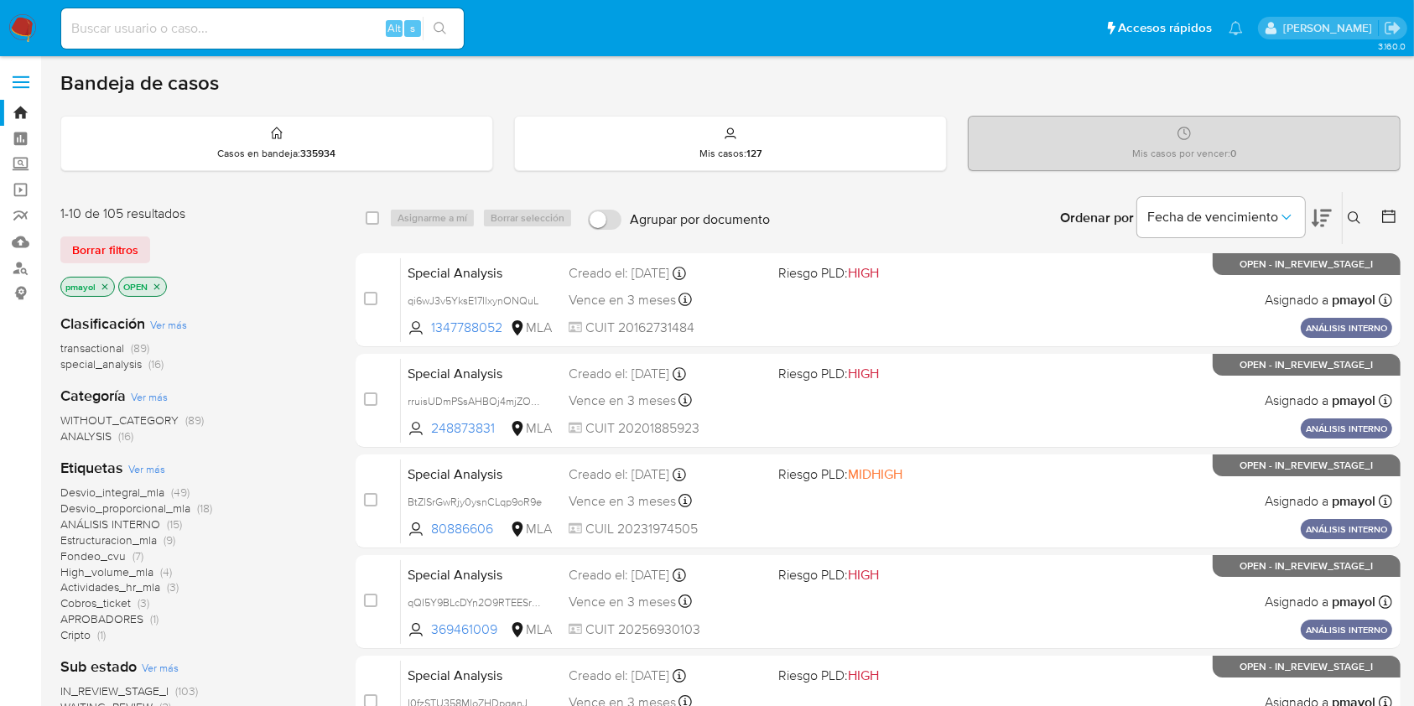
click at [1346, 213] on button at bounding box center [1356, 218] width 28 height 20
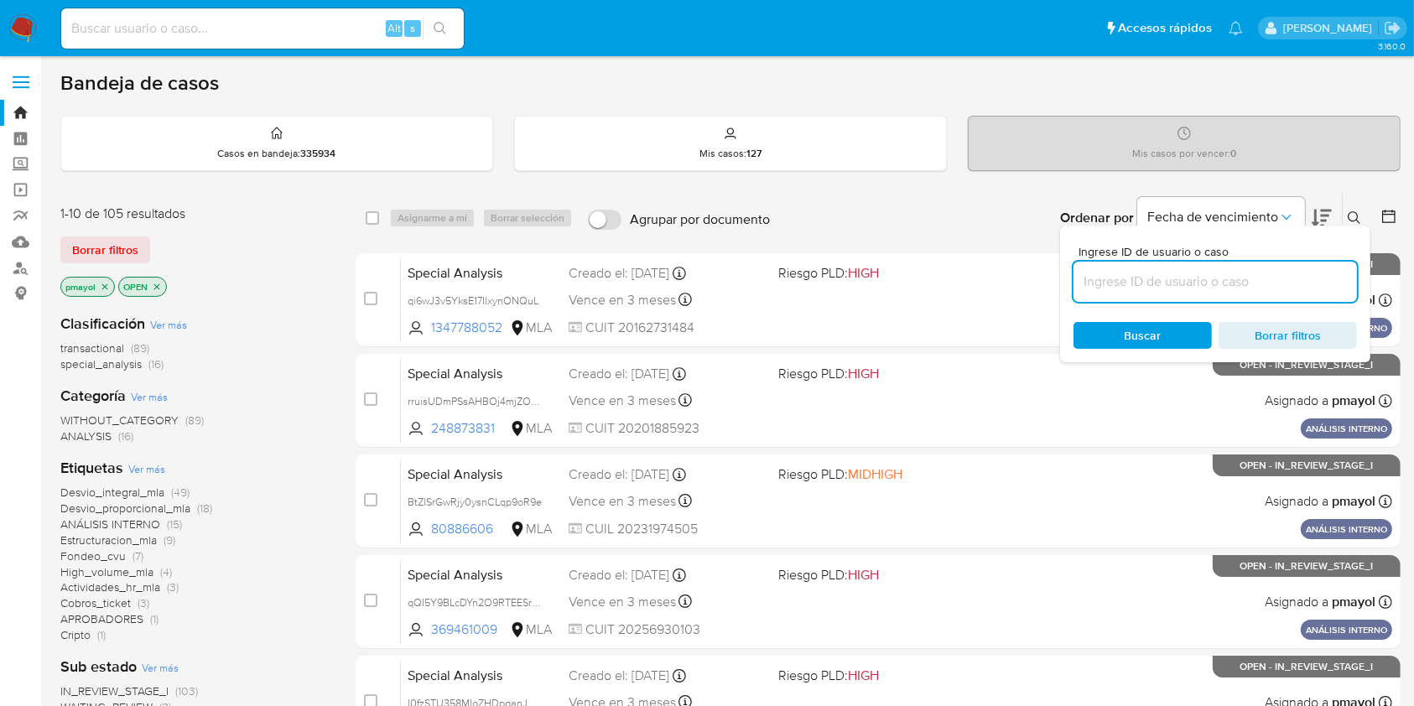
click at [1221, 276] on input at bounding box center [1214, 282] width 283 height 22
type input "GF3lWBpUYONI4Qfy6PuKCGHK"
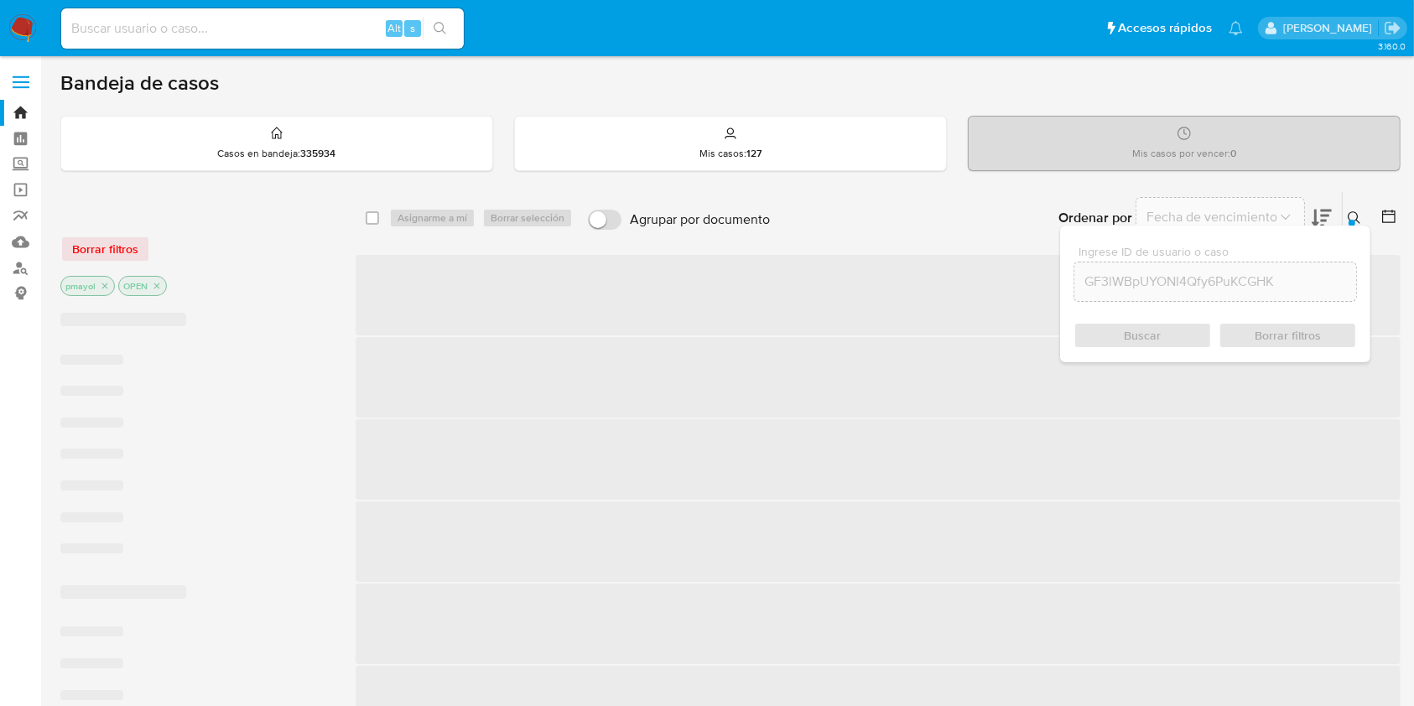
click at [1128, 349] on div "Ingrese ID de usuario o caso GF3lWBpUYONI4Qfy6PuKCGHK Buscar Borrar filtros" at bounding box center [1215, 294] width 310 height 137
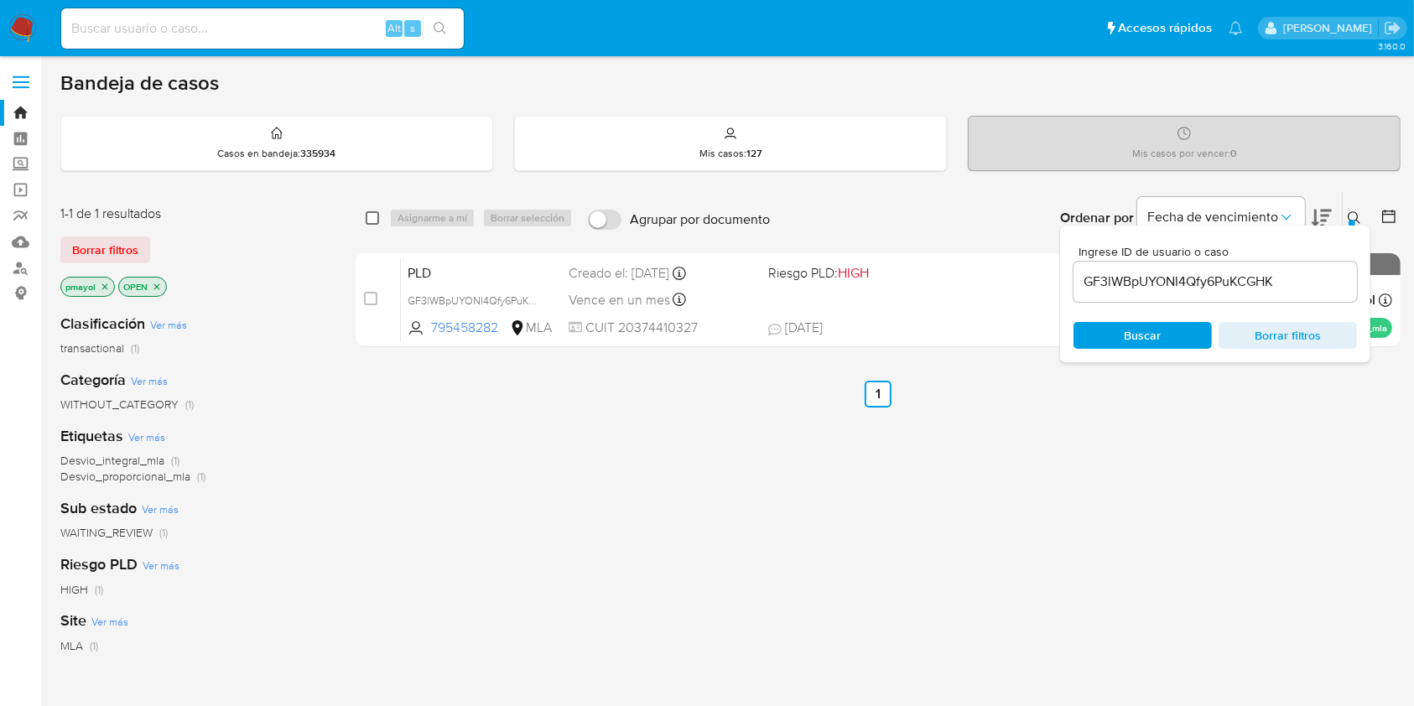
click at [371, 217] on input "checkbox" at bounding box center [372, 217] width 13 height 13
checkbox input "true"
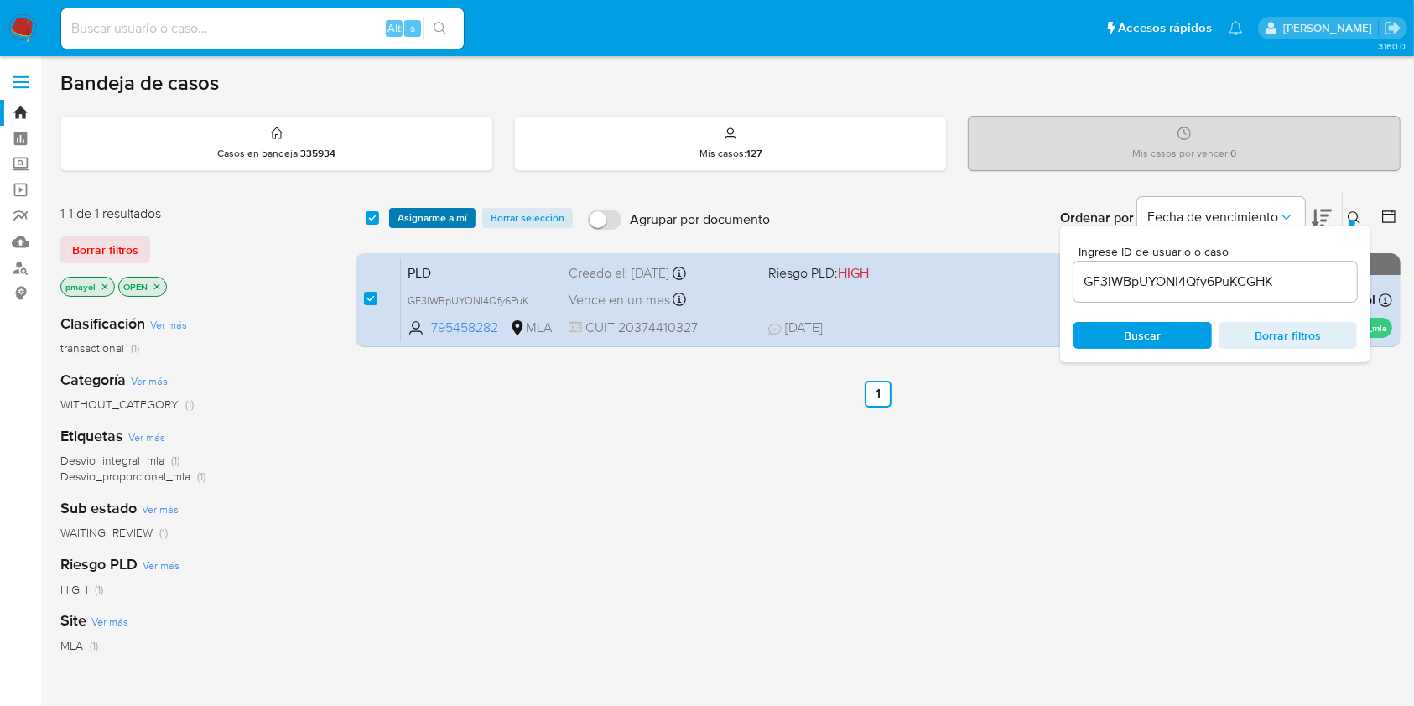
click at [425, 219] on span "Asignarme a mí" at bounding box center [432, 218] width 70 height 17
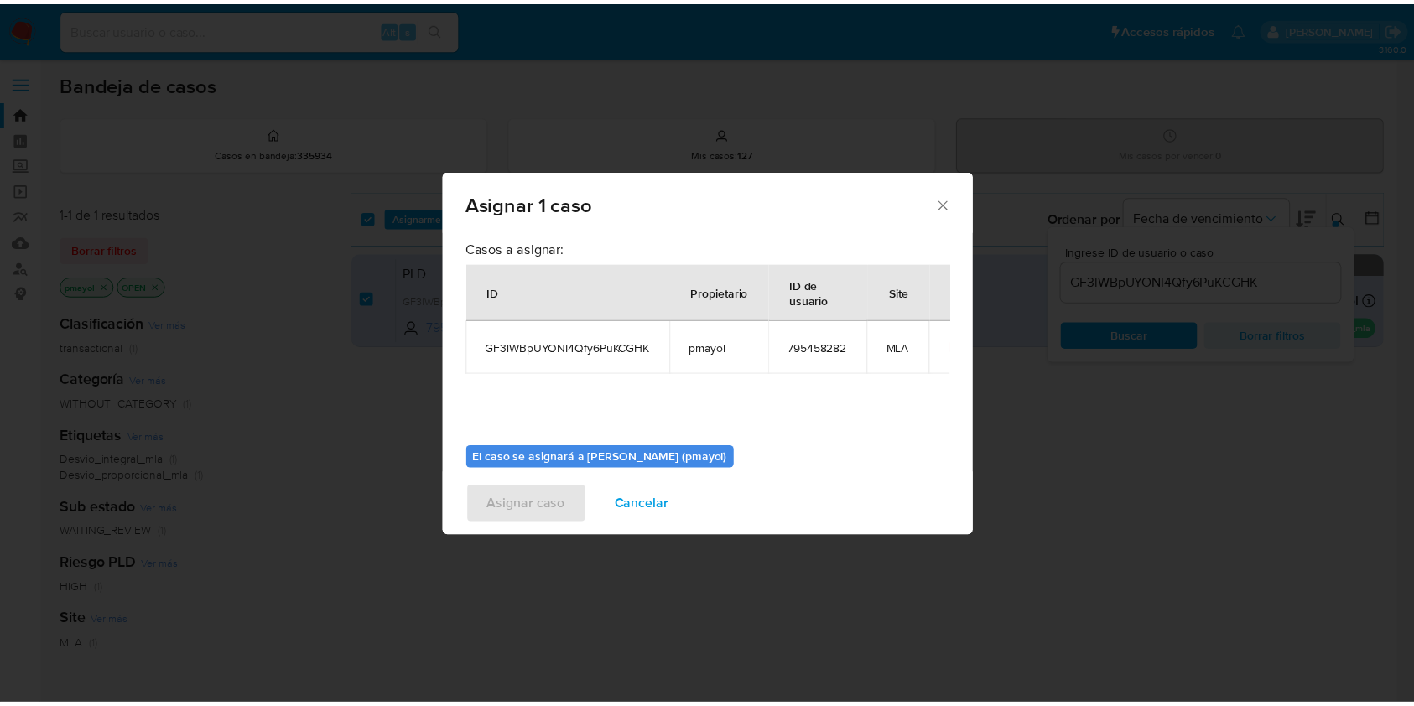
scroll to position [86, 0]
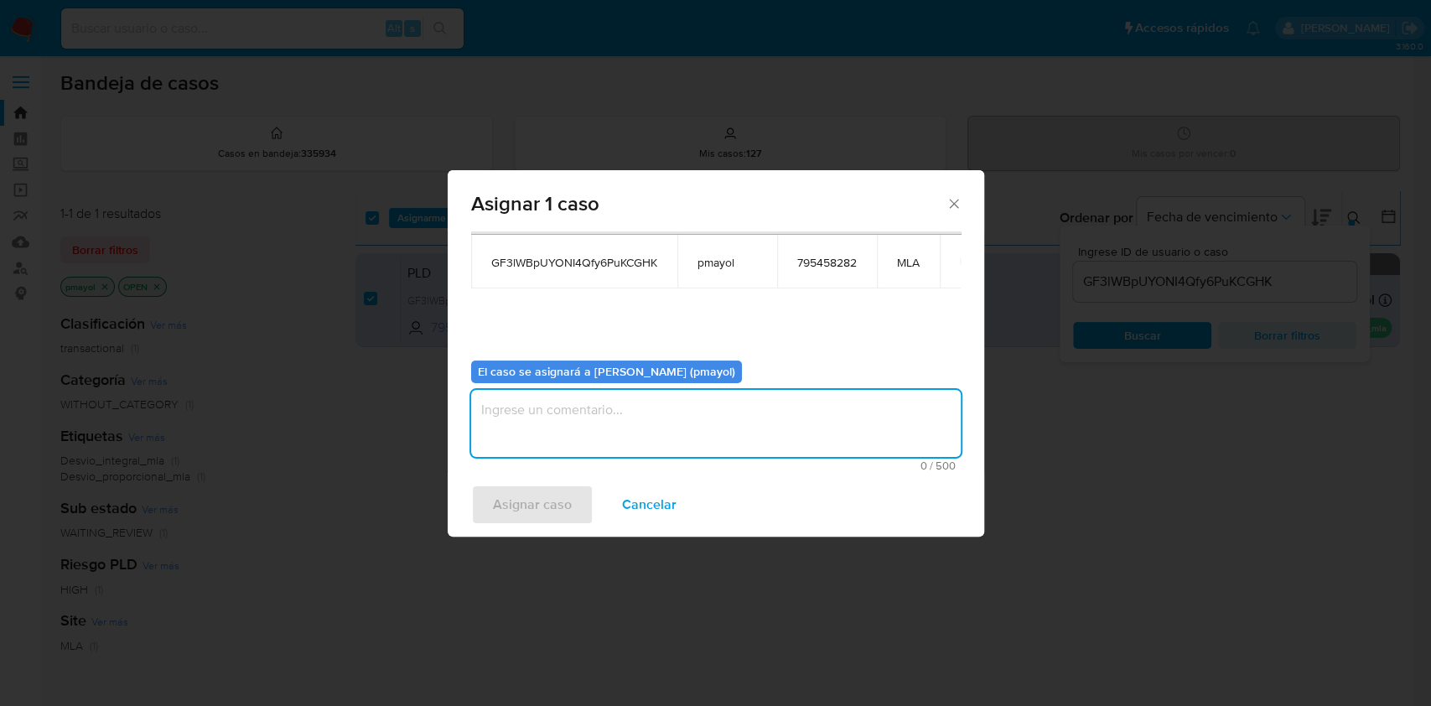
click at [858, 447] on textarea "assign-modal" at bounding box center [716, 423] width 490 height 67
type textarea "Asignación"
click at [519, 506] on span "Asignar caso" at bounding box center [532, 504] width 79 height 37
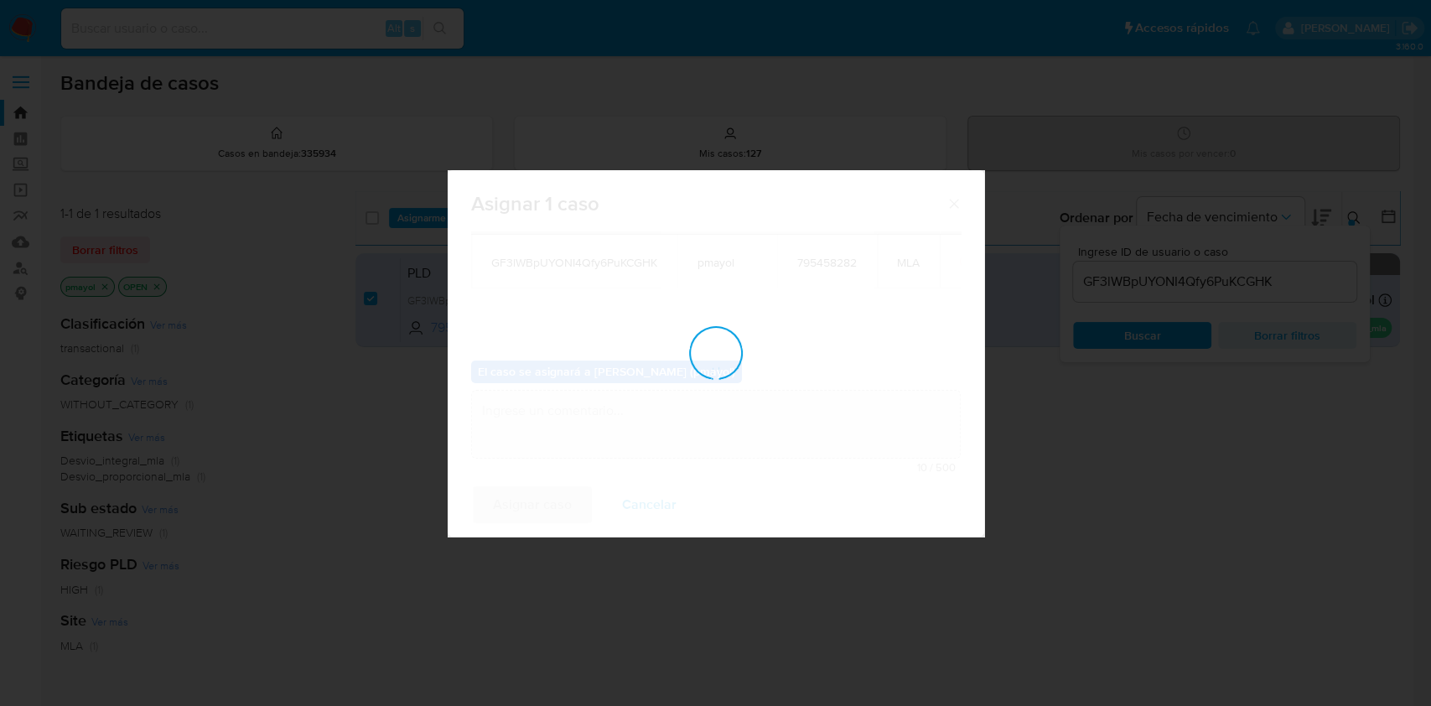
checkbox input "false"
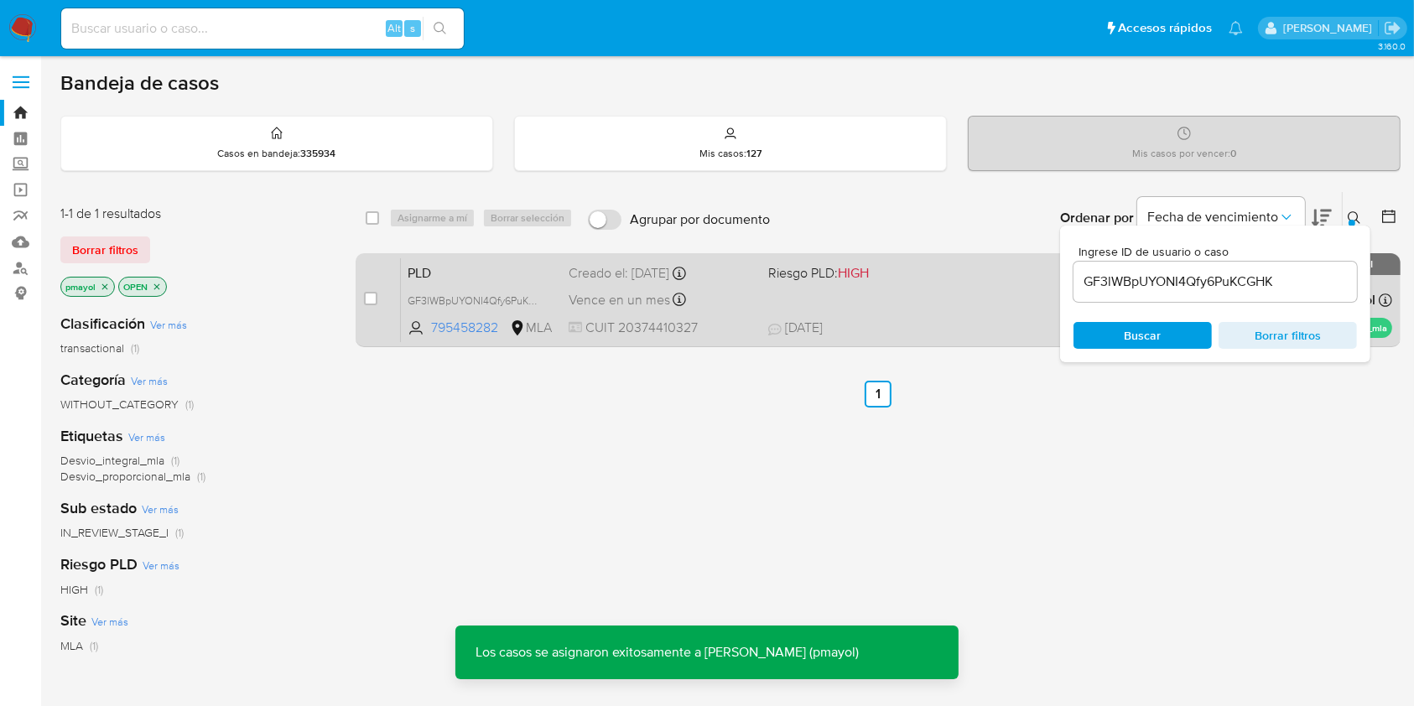
click at [911, 315] on div "PLD GF3lWBpUYONI4Qfy6PuKCGHK 795458282 MLA Riesgo PLD: HIGH Creado el: 12/08/20…" at bounding box center [896, 299] width 991 height 85
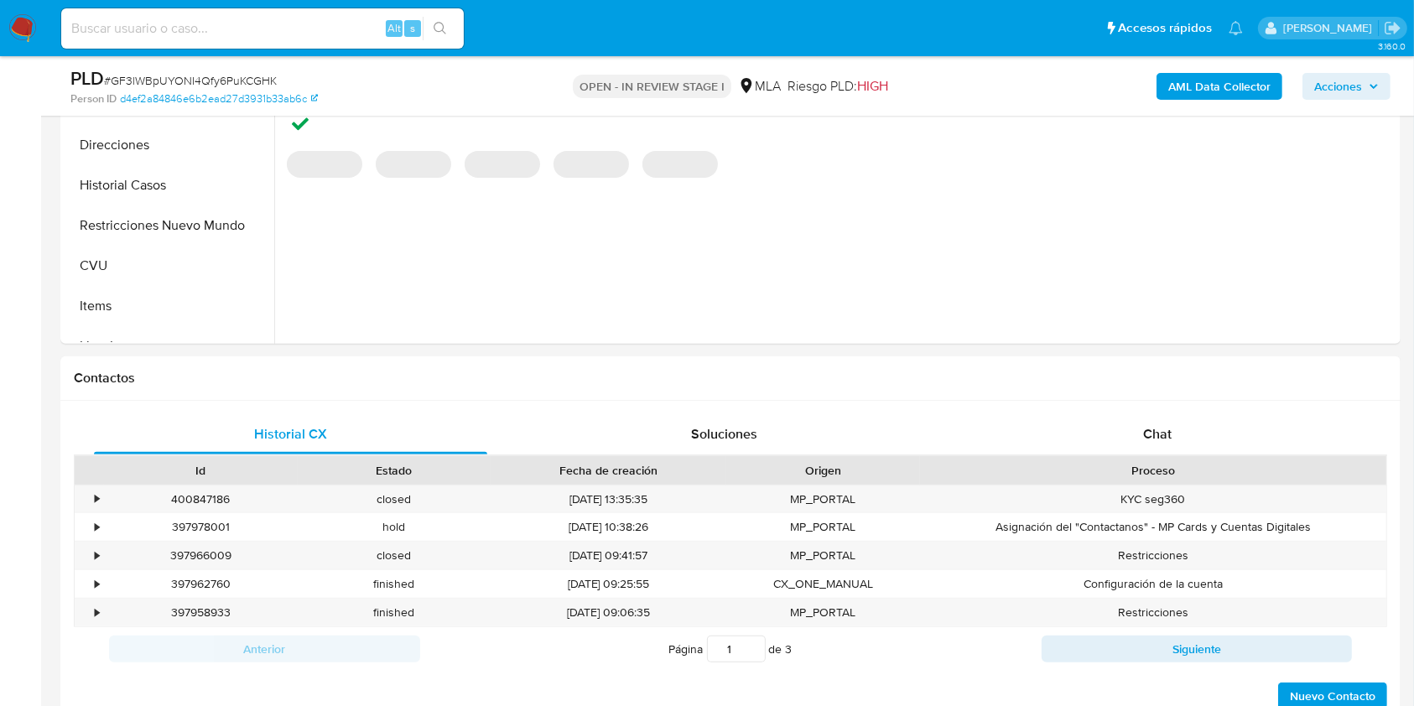
scroll to position [590, 0]
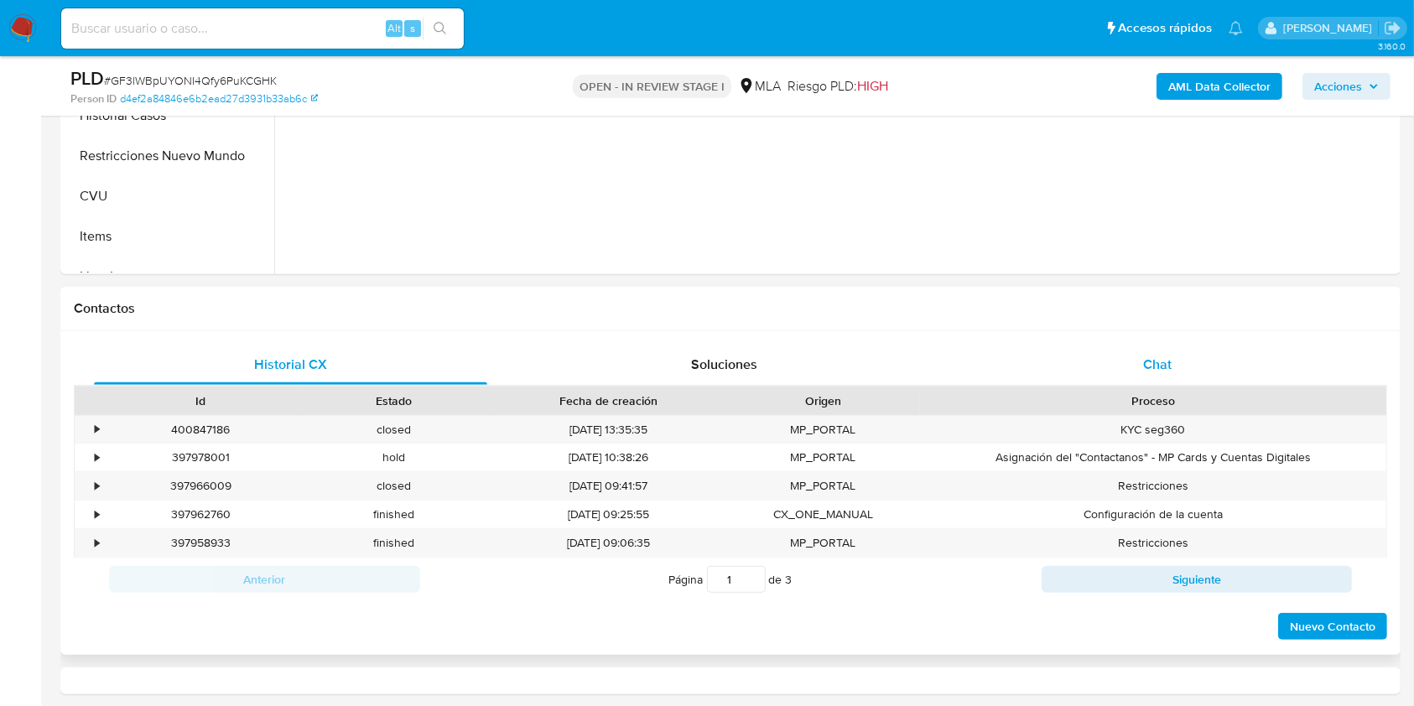
select select "10"
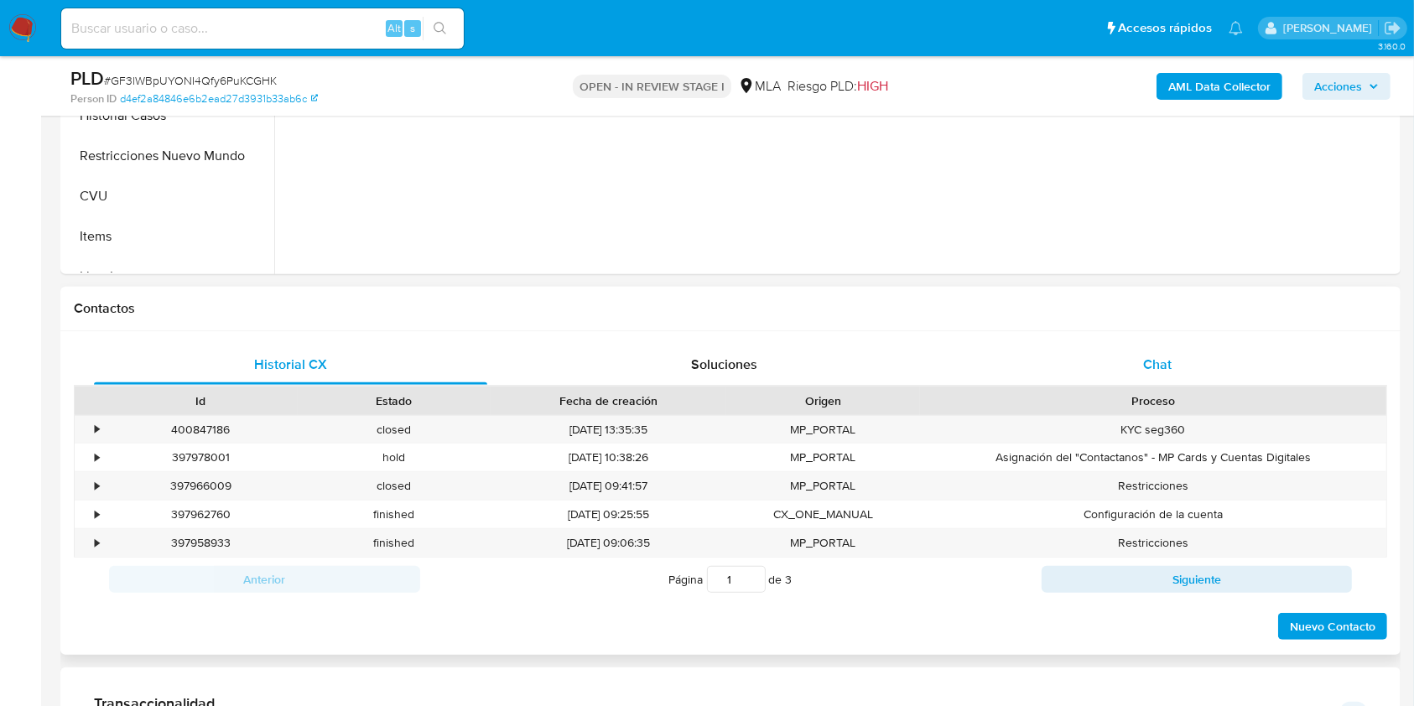
click at [1169, 358] on span "Chat" at bounding box center [1157, 364] width 29 height 19
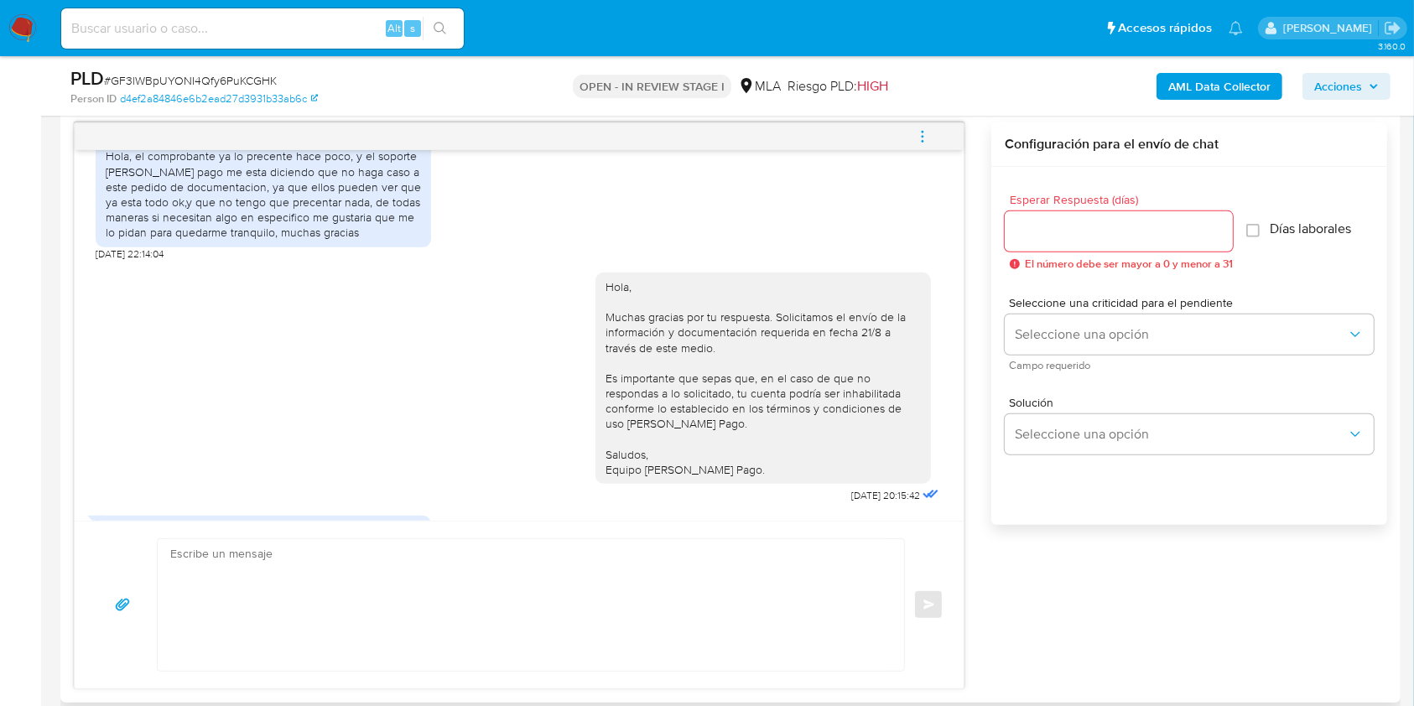
scroll to position [2142, 0]
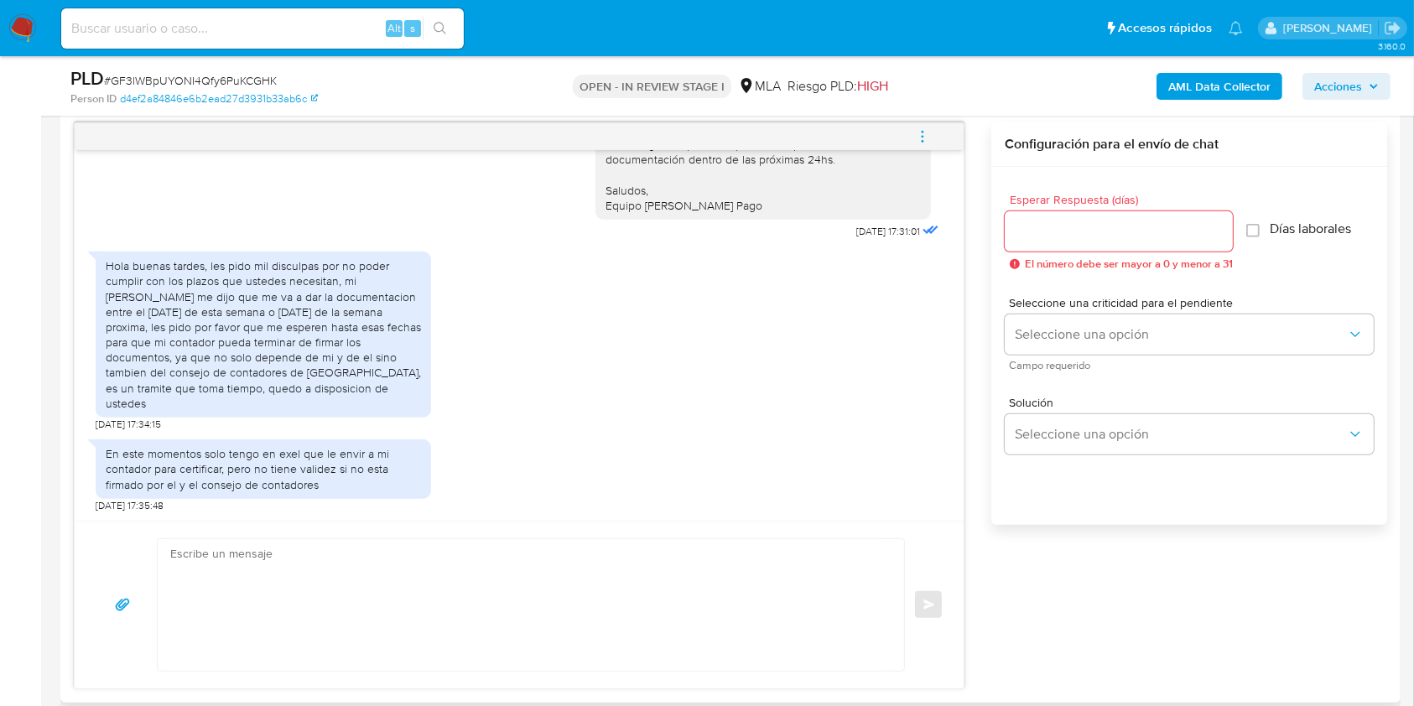
click at [260, 614] on textarea at bounding box center [526, 605] width 713 height 132
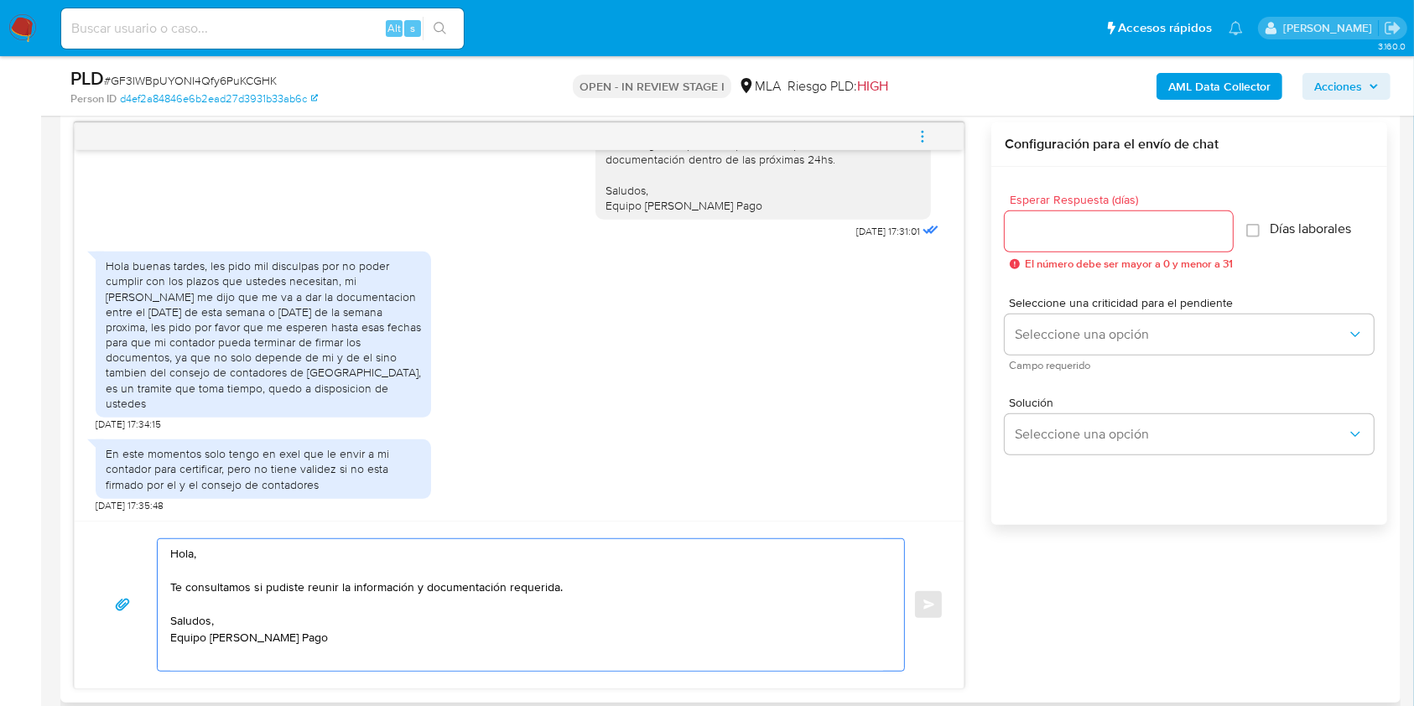
click at [672, 592] on textarea "Hola, Te consultamos si pudiste reunir la información y documentación requerida…" at bounding box center [526, 605] width 713 height 132
paste textarea "Es importante que sepas que, en el caso de que no respondas a lo solicitado, tu…"
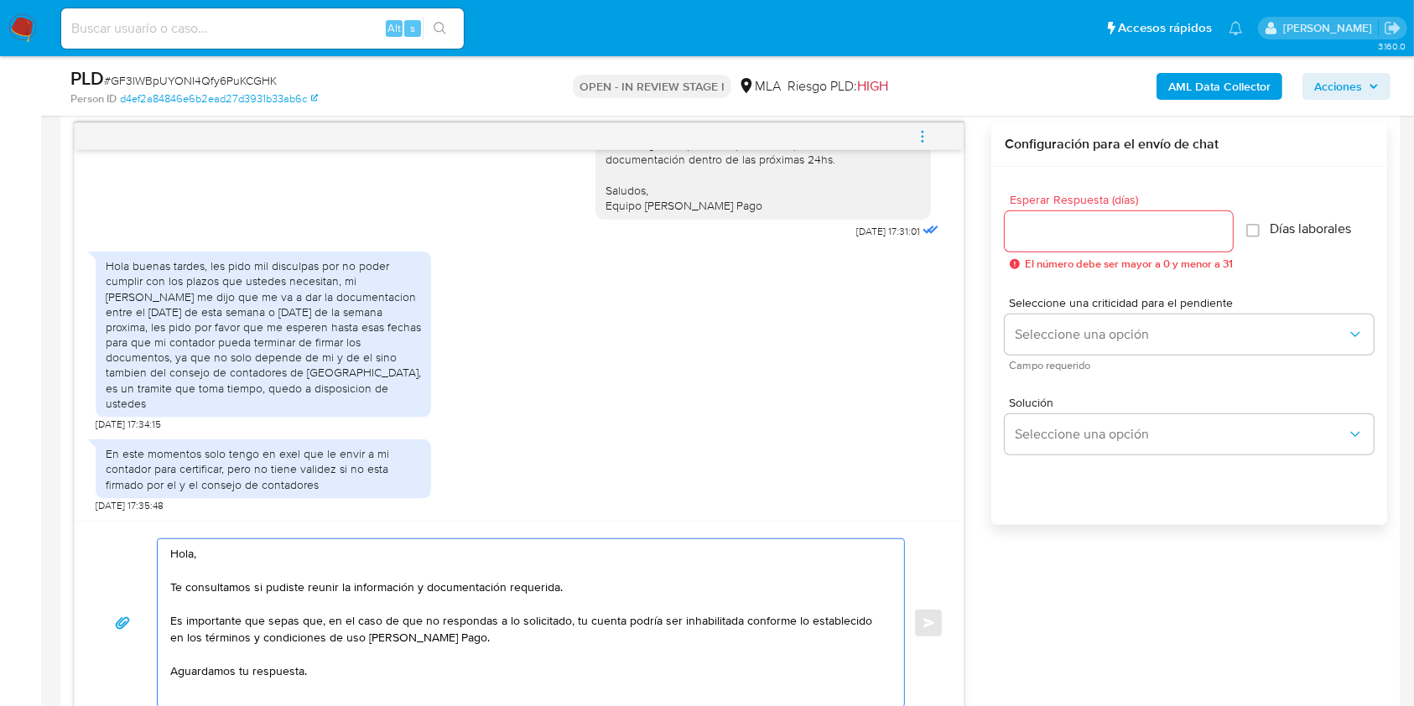
scroll to position [49, 0]
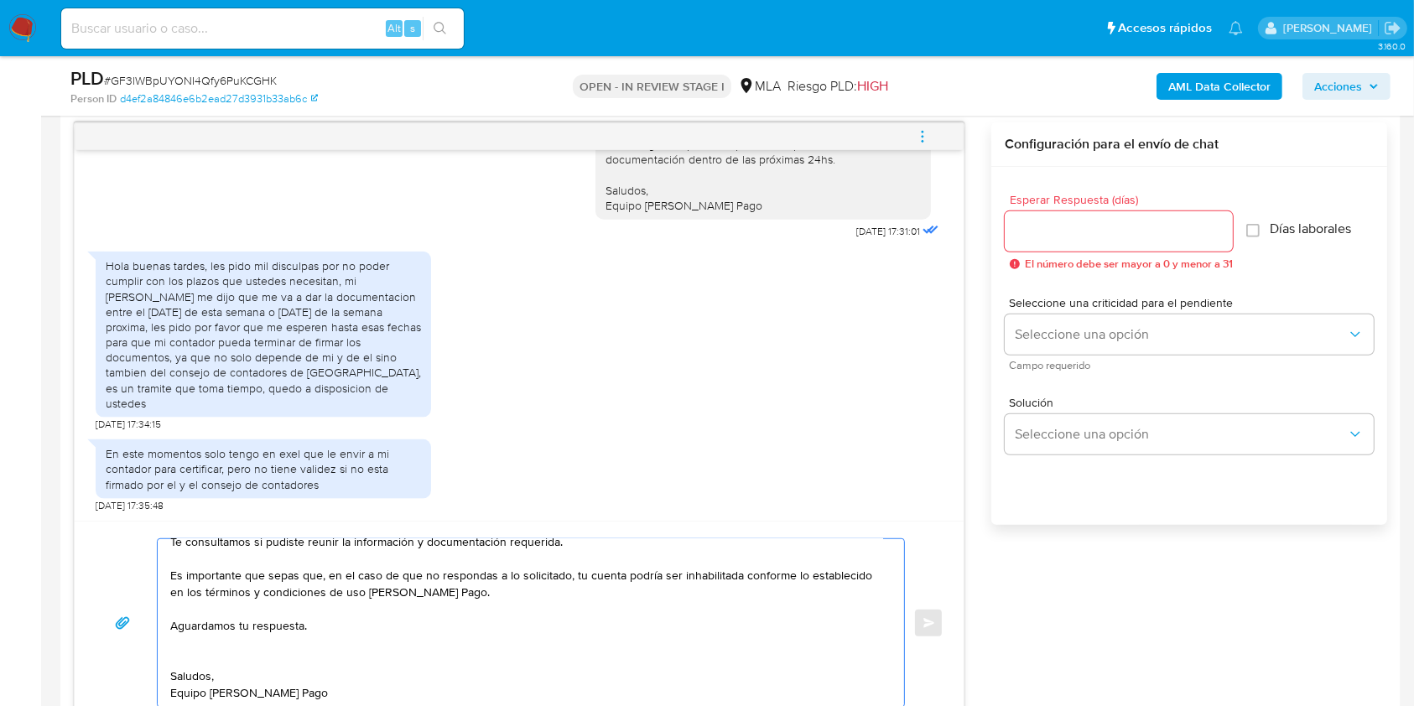
type textarea "Hola, Te consultamos si pudiste reunir la información y documentación requerida…"
click at [1046, 231] on input "Esperar Respuesta (días)" at bounding box center [1119, 232] width 228 height 22
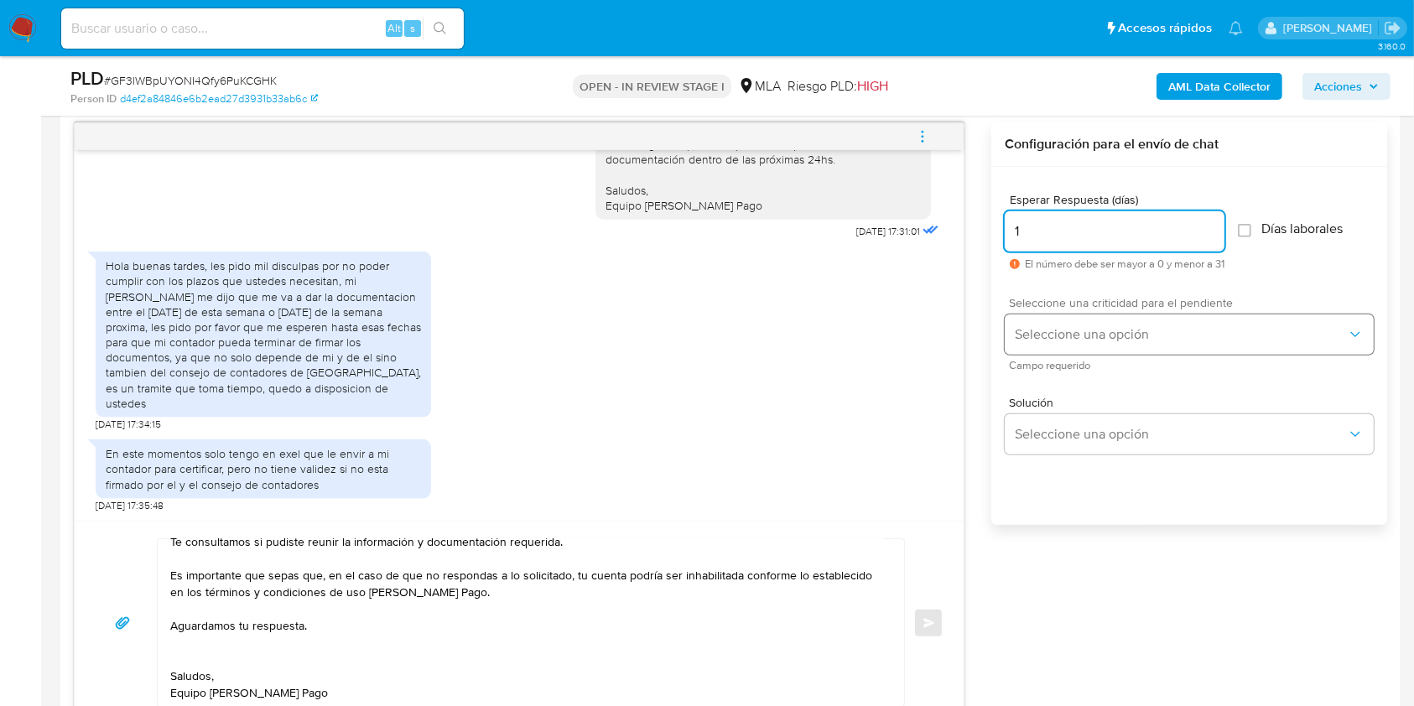
type input "1"
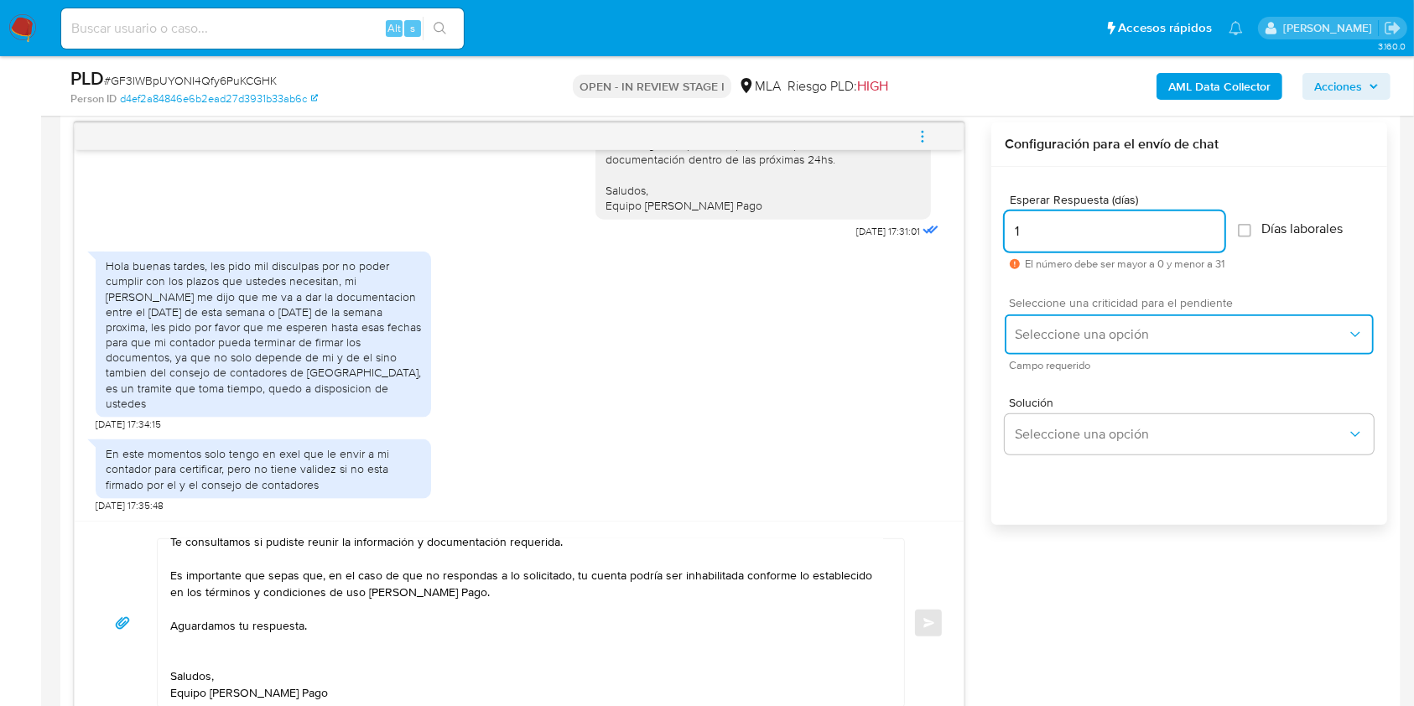
click at [1047, 326] on span "Seleccione una opción" at bounding box center [1181, 334] width 332 height 17
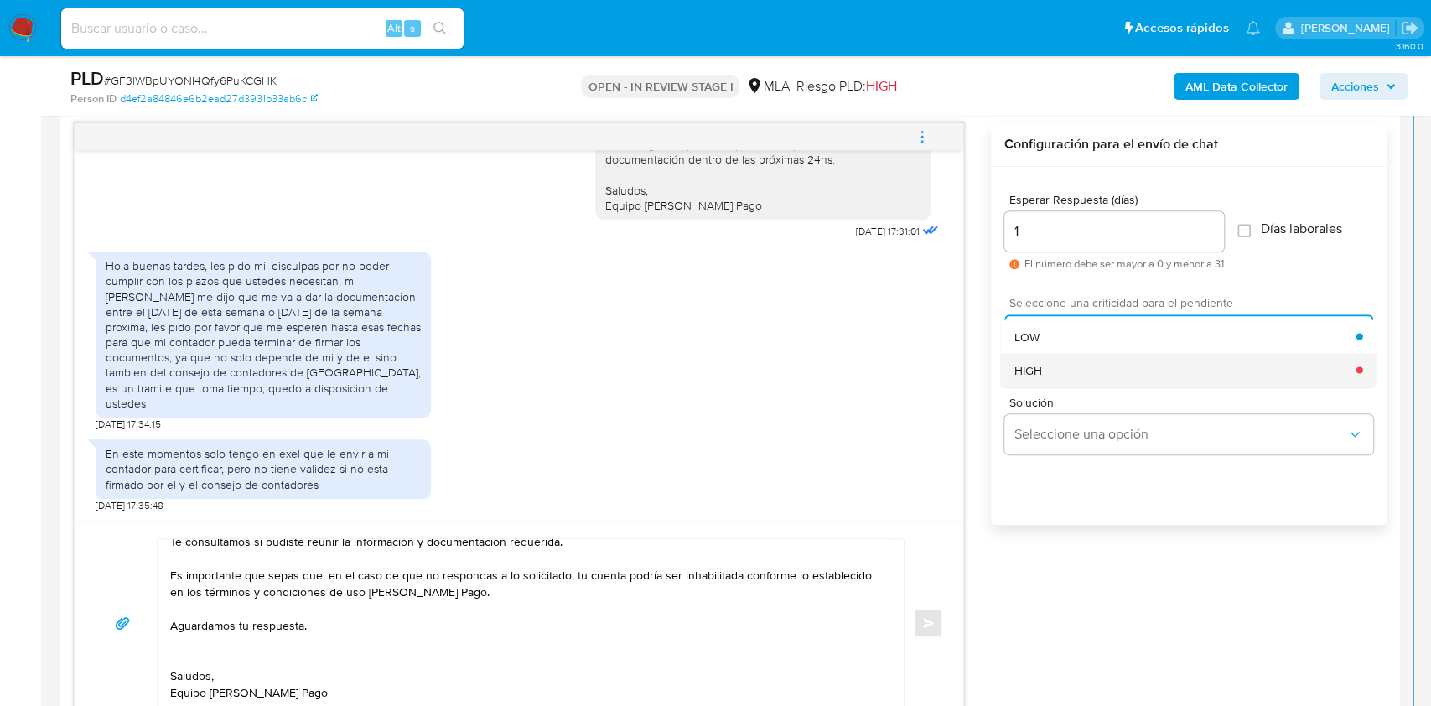
click at [1047, 363] on div "HIGH" at bounding box center [1186, 370] width 342 height 34
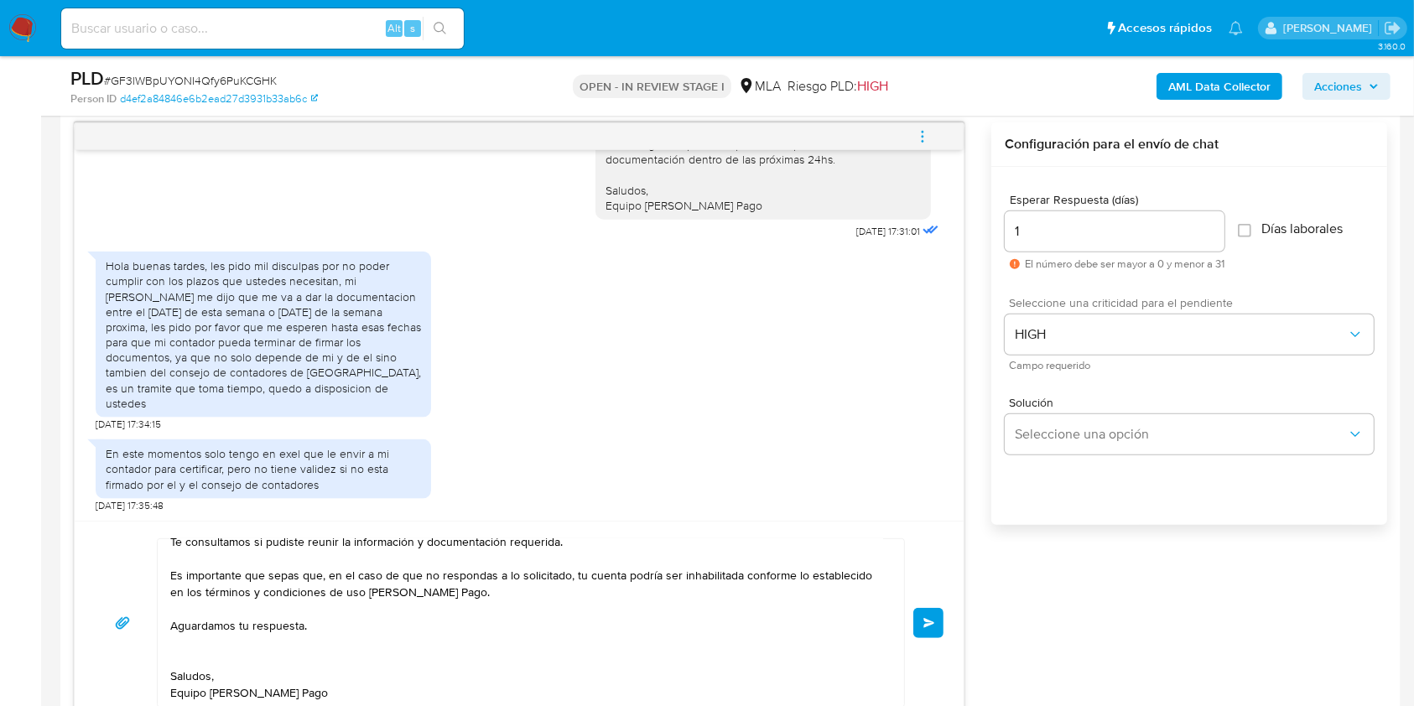
click at [916, 622] on button "Enviar" at bounding box center [928, 623] width 30 height 30
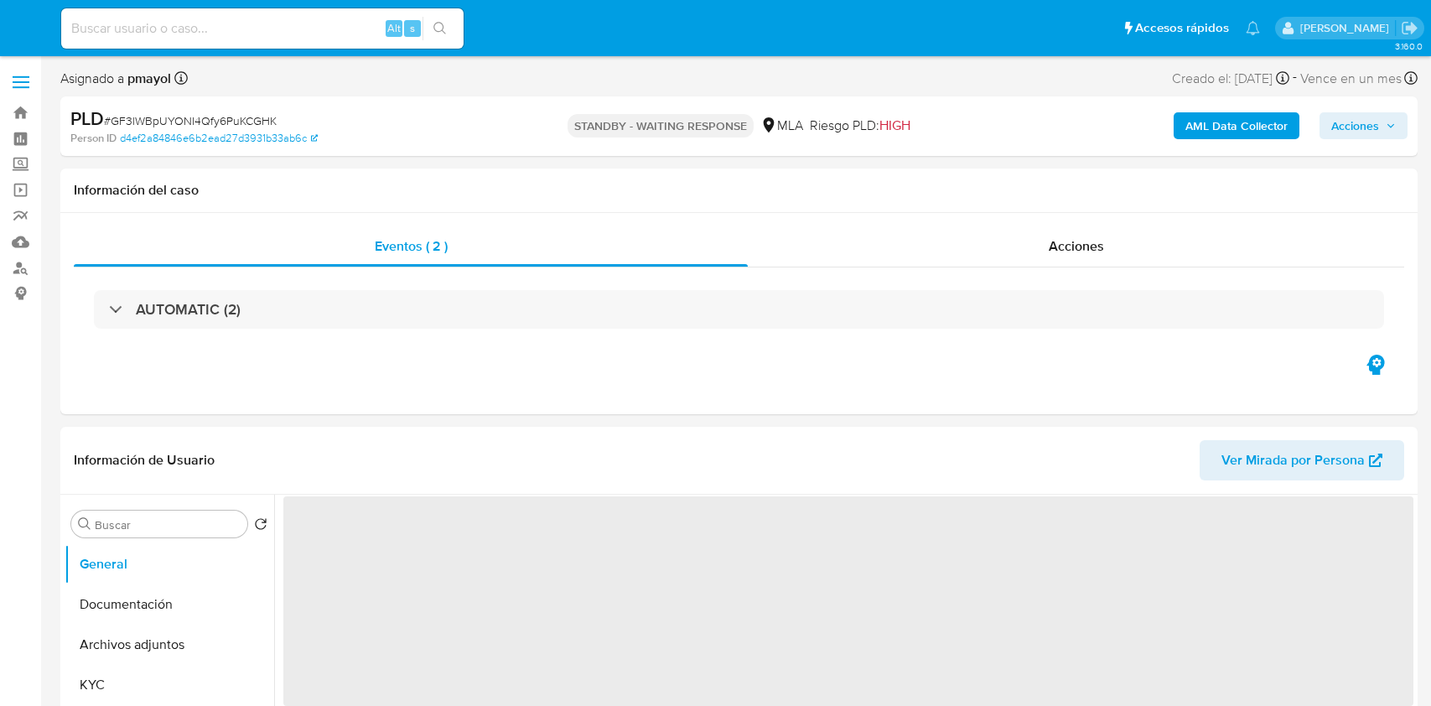
select select "10"
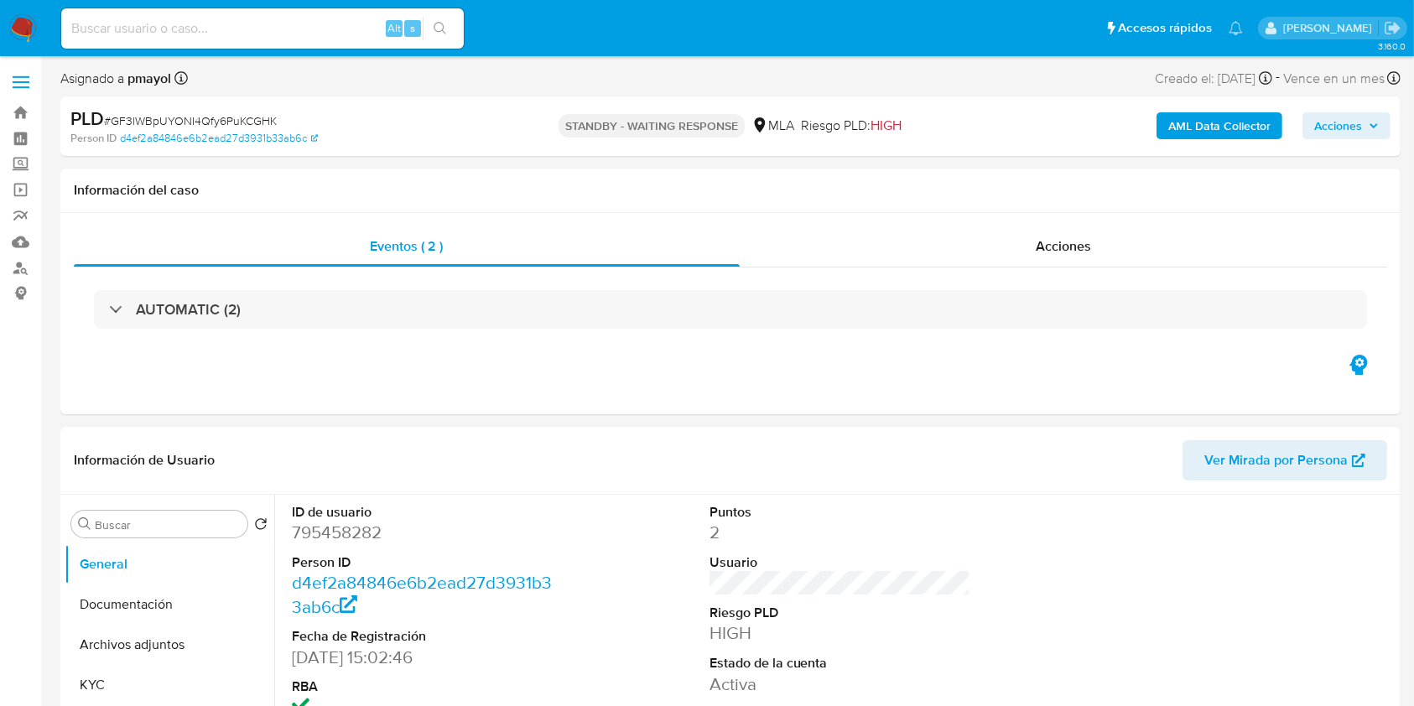
click at [241, 33] on input at bounding box center [262, 29] width 402 height 22
paste input "BuWMThjAgbqXSH09xNEn0Skn"
type input "BuWMThjAgbqXSH09xNEn0Skn"
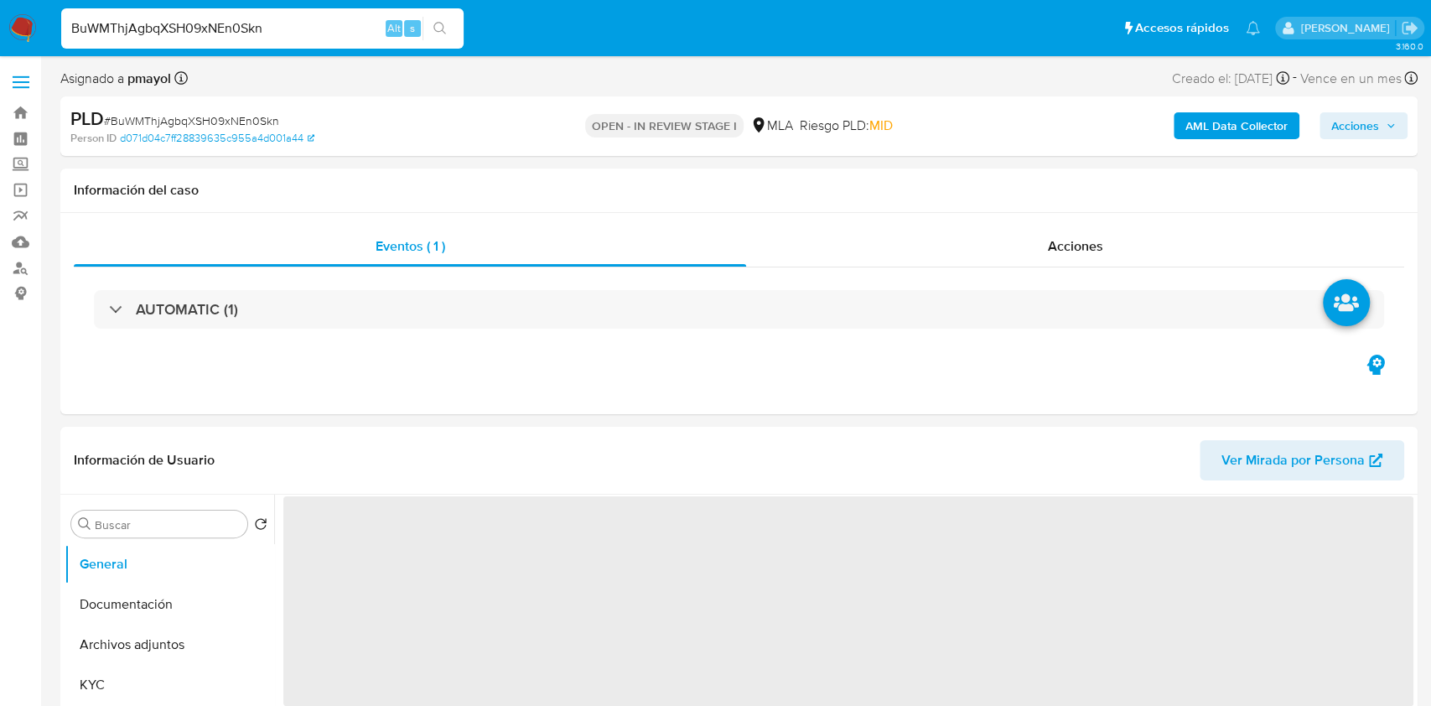
select select "10"
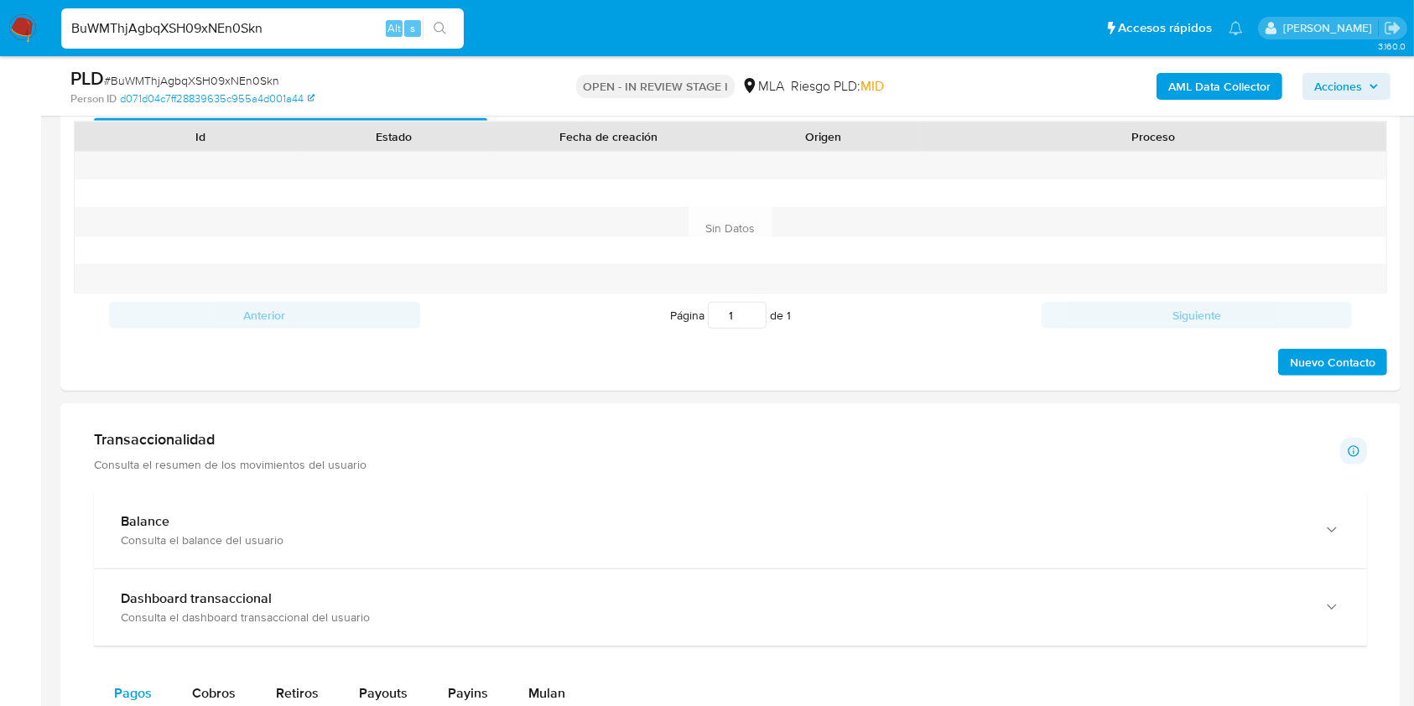
scroll to position [648, 0]
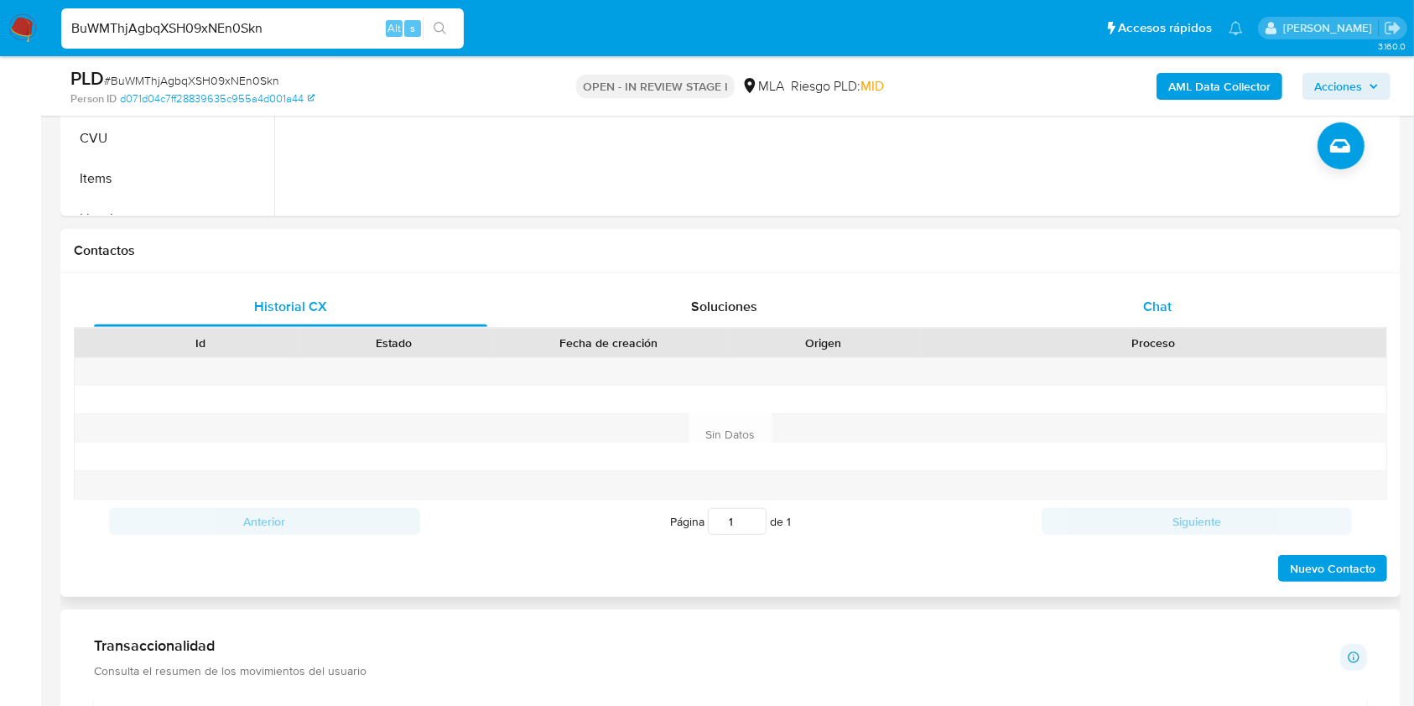
click at [1157, 293] on div "Chat" at bounding box center [1157, 307] width 393 height 40
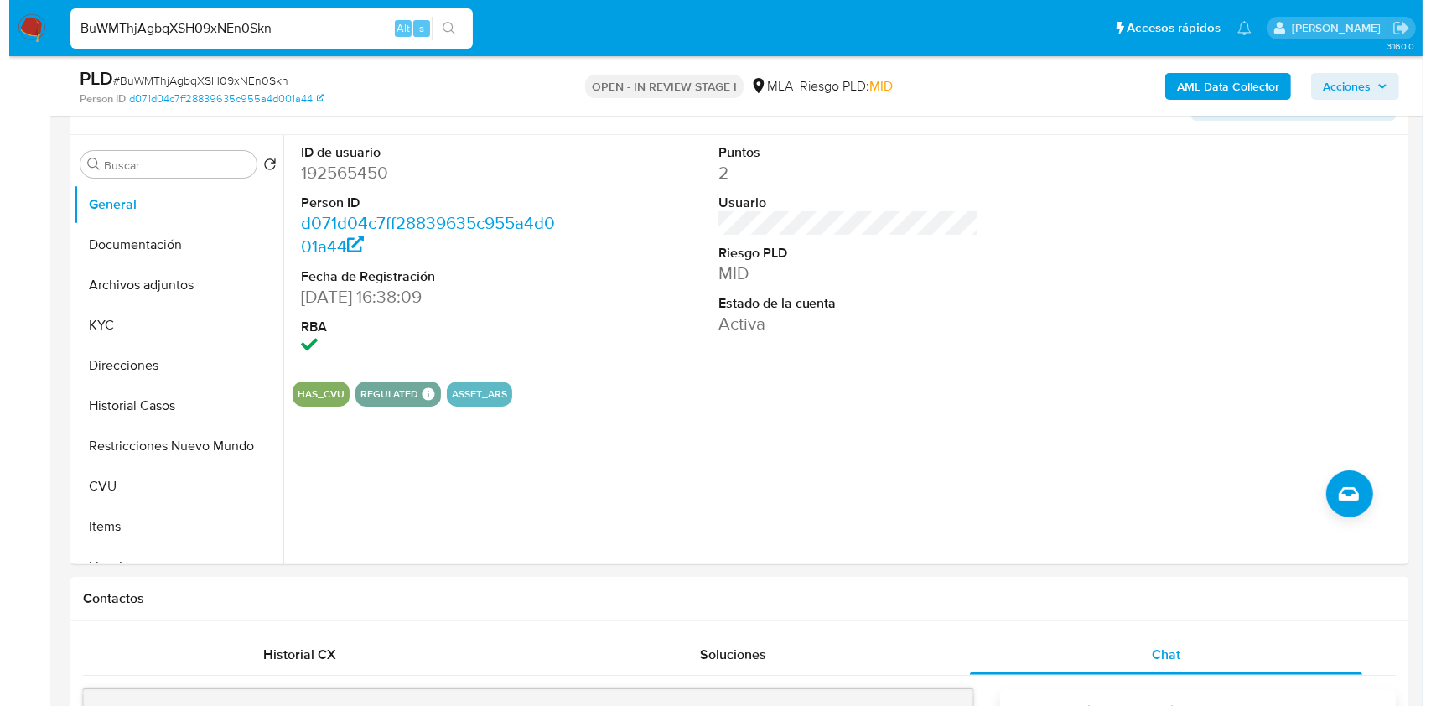
scroll to position [197, 0]
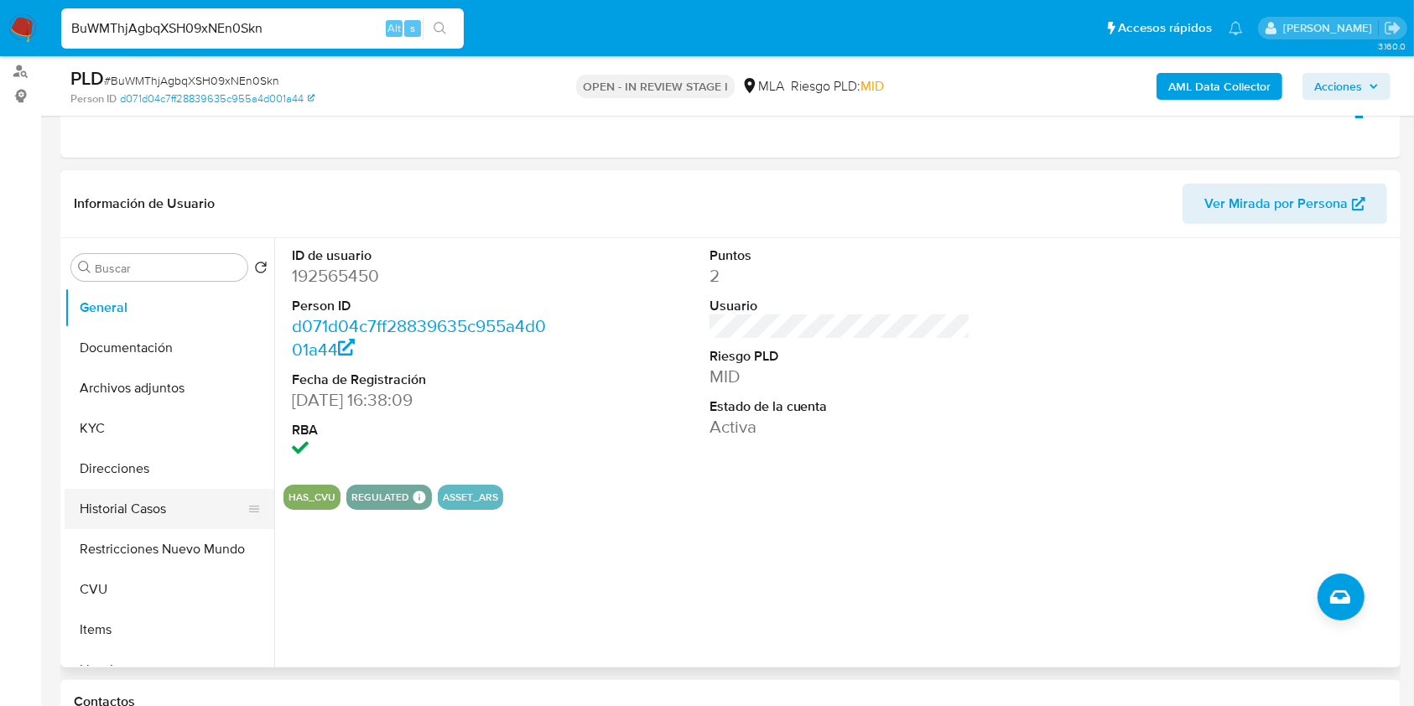
click at [181, 495] on button "Historial Casos" at bounding box center [163, 509] width 196 height 40
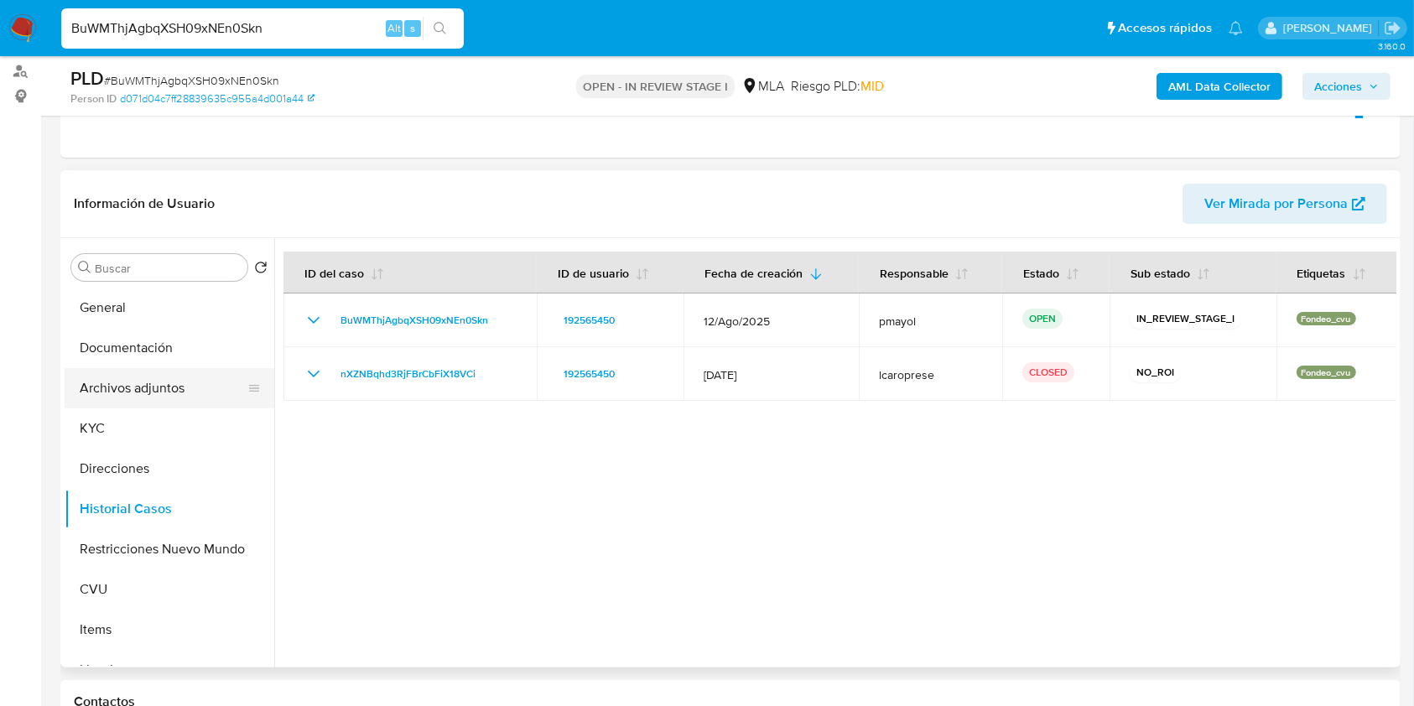
click at [80, 387] on button "Archivos adjuntos" at bounding box center [163, 388] width 196 height 40
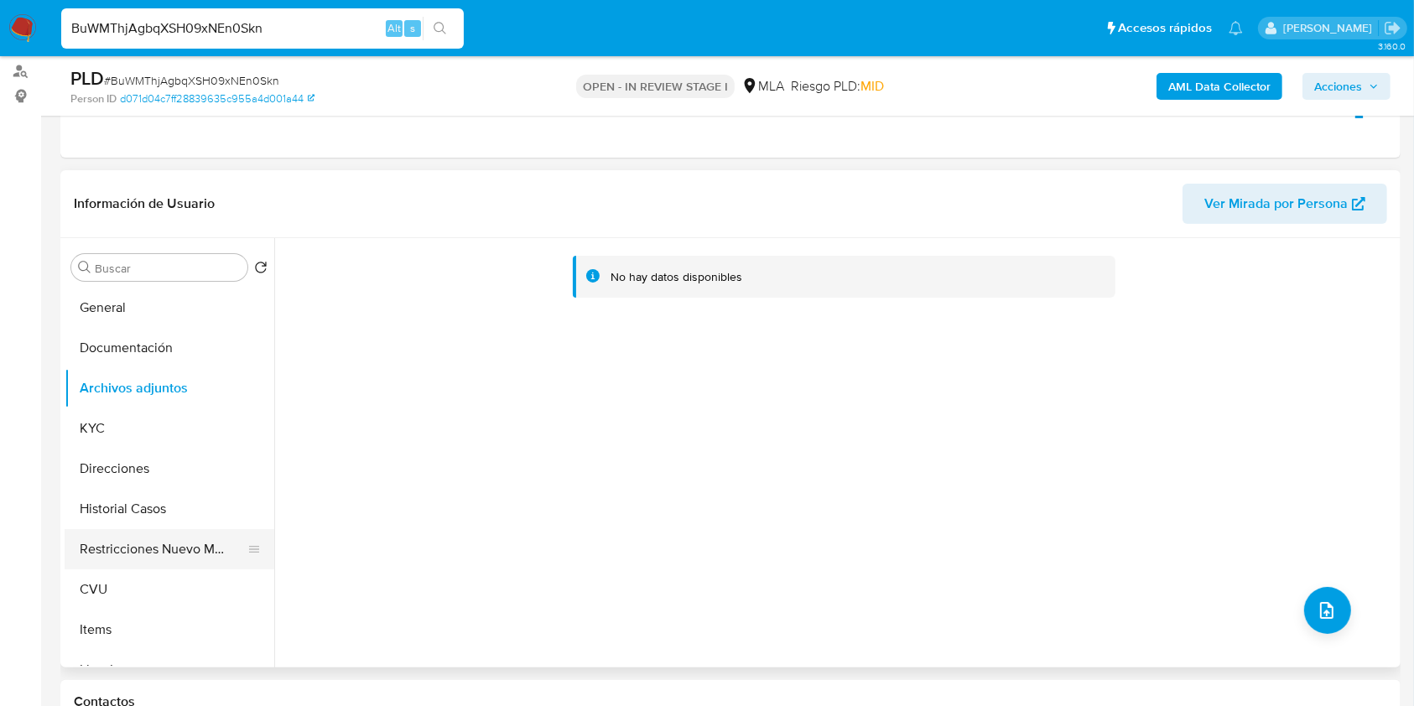
click at [165, 547] on button "Restricciones Nuevo Mundo" at bounding box center [163, 549] width 196 height 40
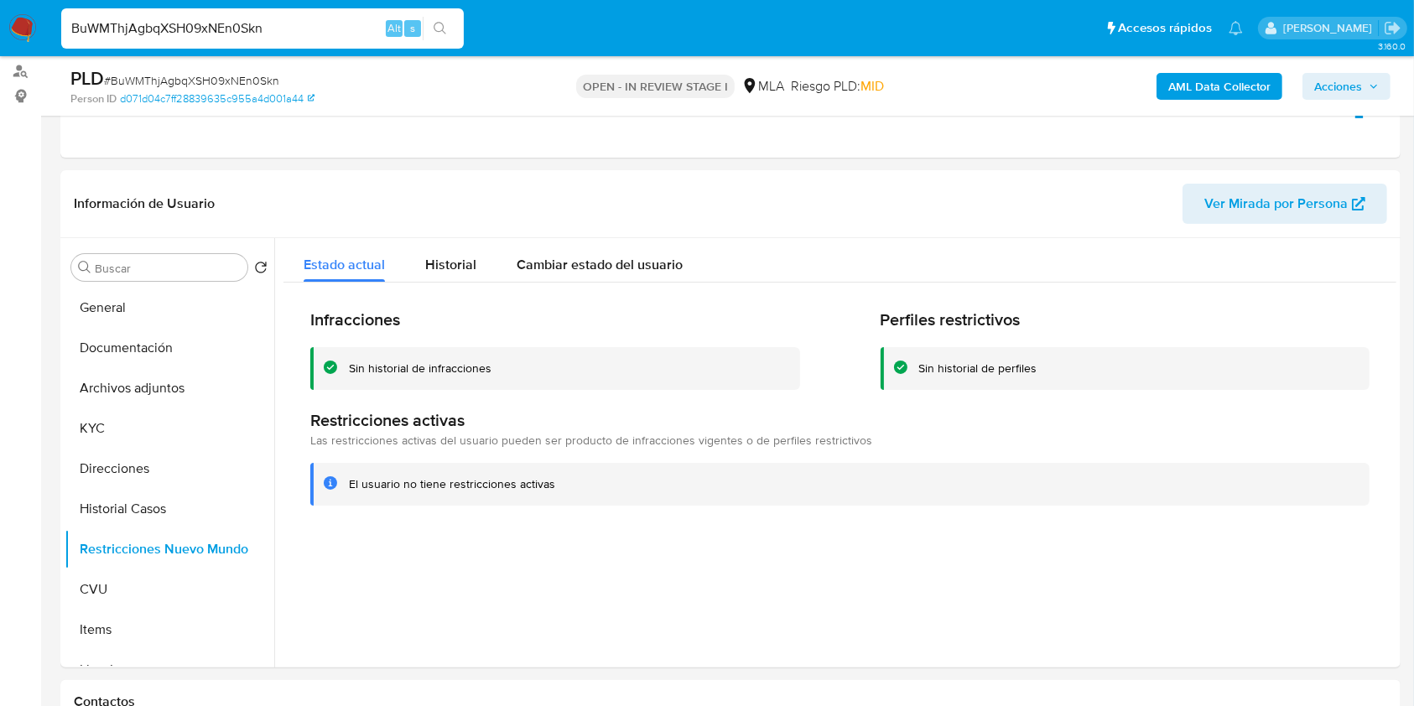
click at [1188, 86] on b "AML Data Collector" at bounding box center [1219, 86] width 102 height 27
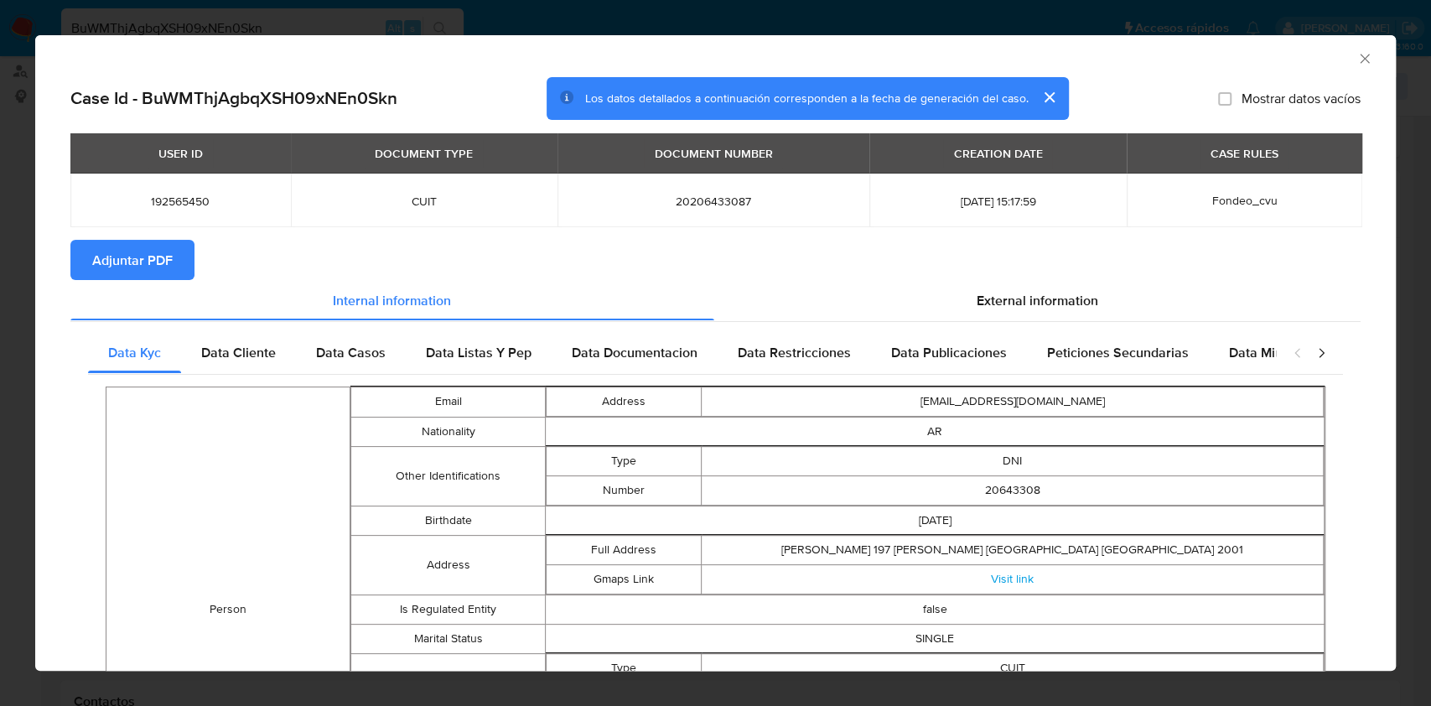
click at [87, 276] on button "Adjuntar PDF" at bounding box center [132, 260] width 124 height 40
click at [1357, 55] on icon "Cerrar ventana" at bounding box center [1365, 58] width 17 height 17
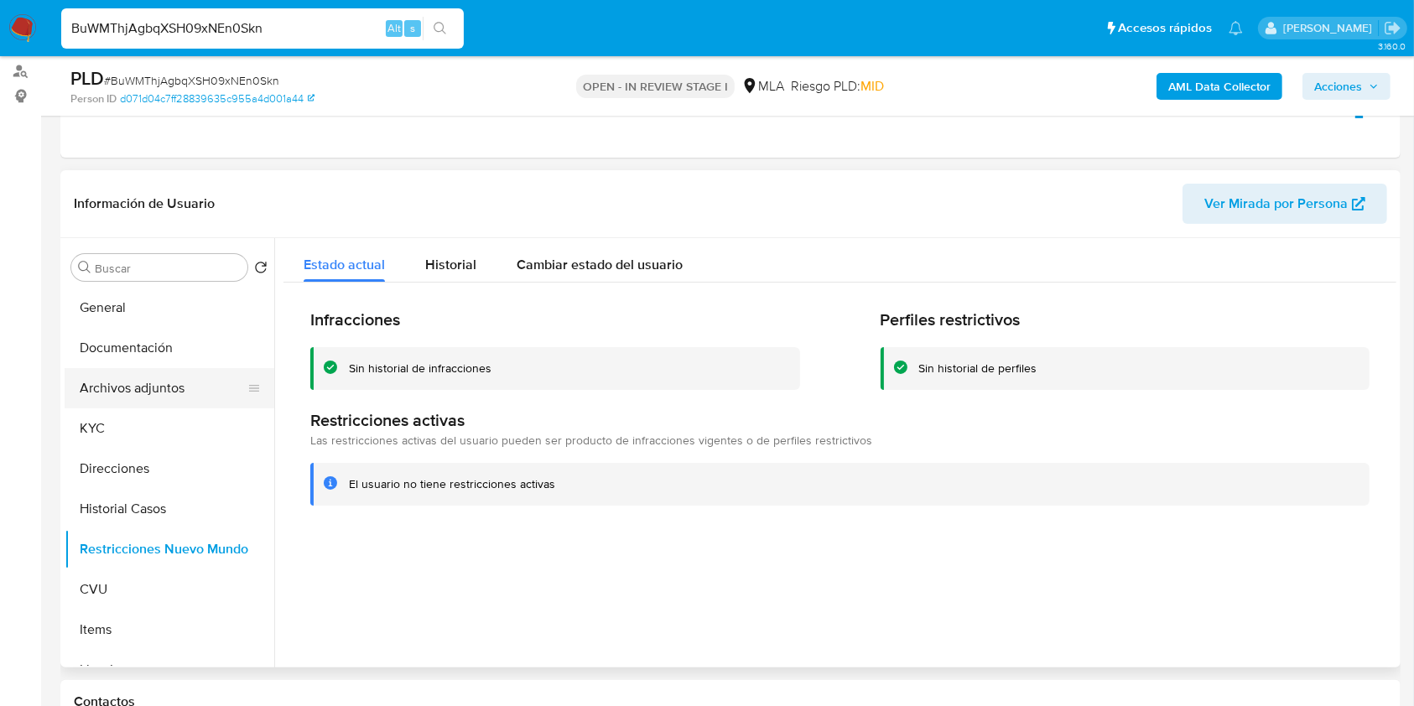
click at [200, 379] on button "Archivos adjuntos" at bounding box center [163, 388] width 196 height 40
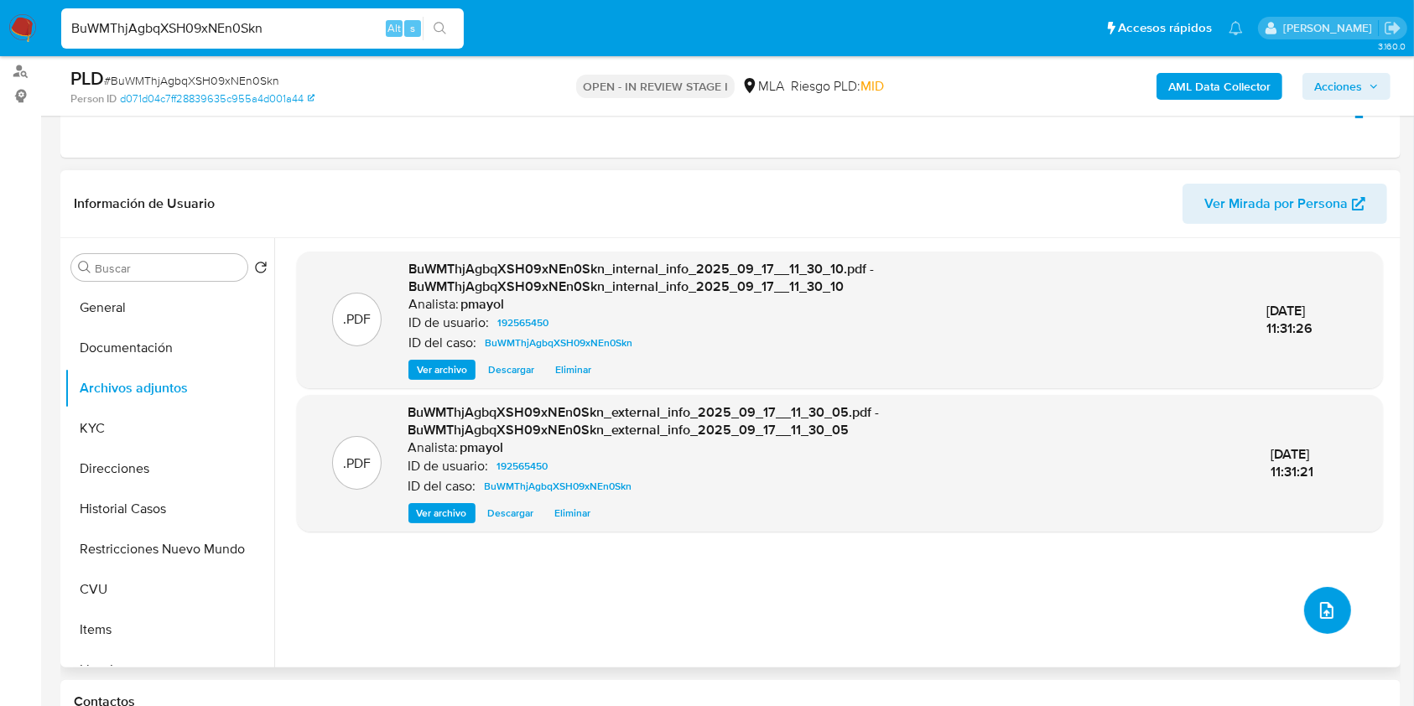
click at [1317, 594] on button "upload-file" at bounding box center [1327, 610] width 47 height 47
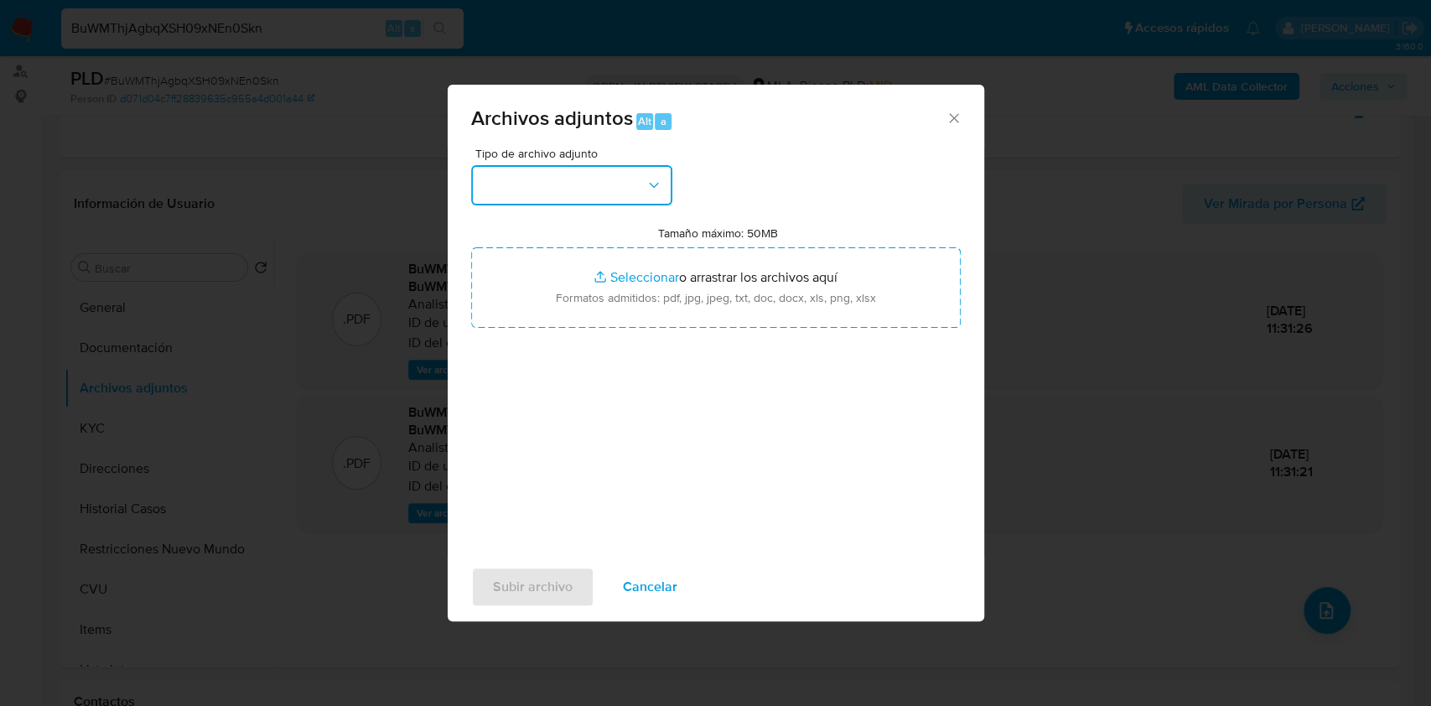
click at [623, 179] on button "button" at bounding box center [571, 185] width 201 height 40
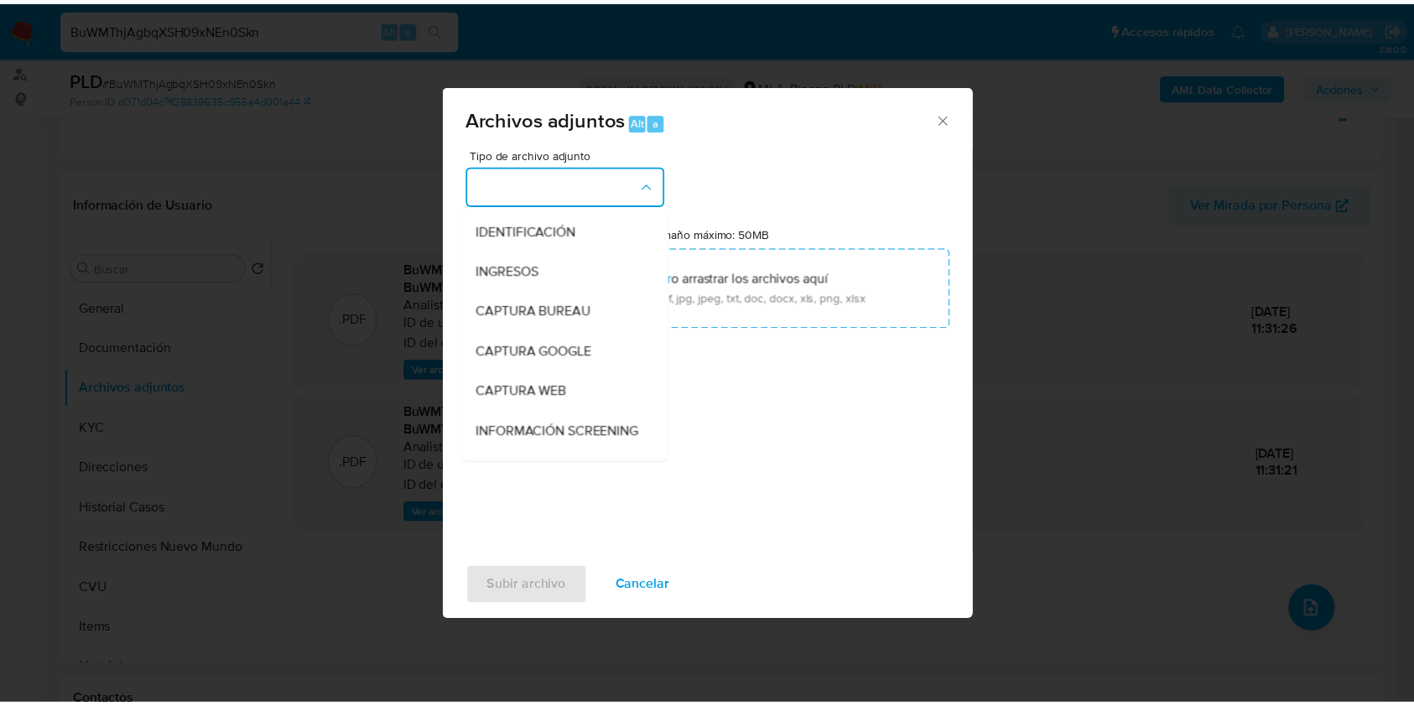
scroll to position [337, 0]
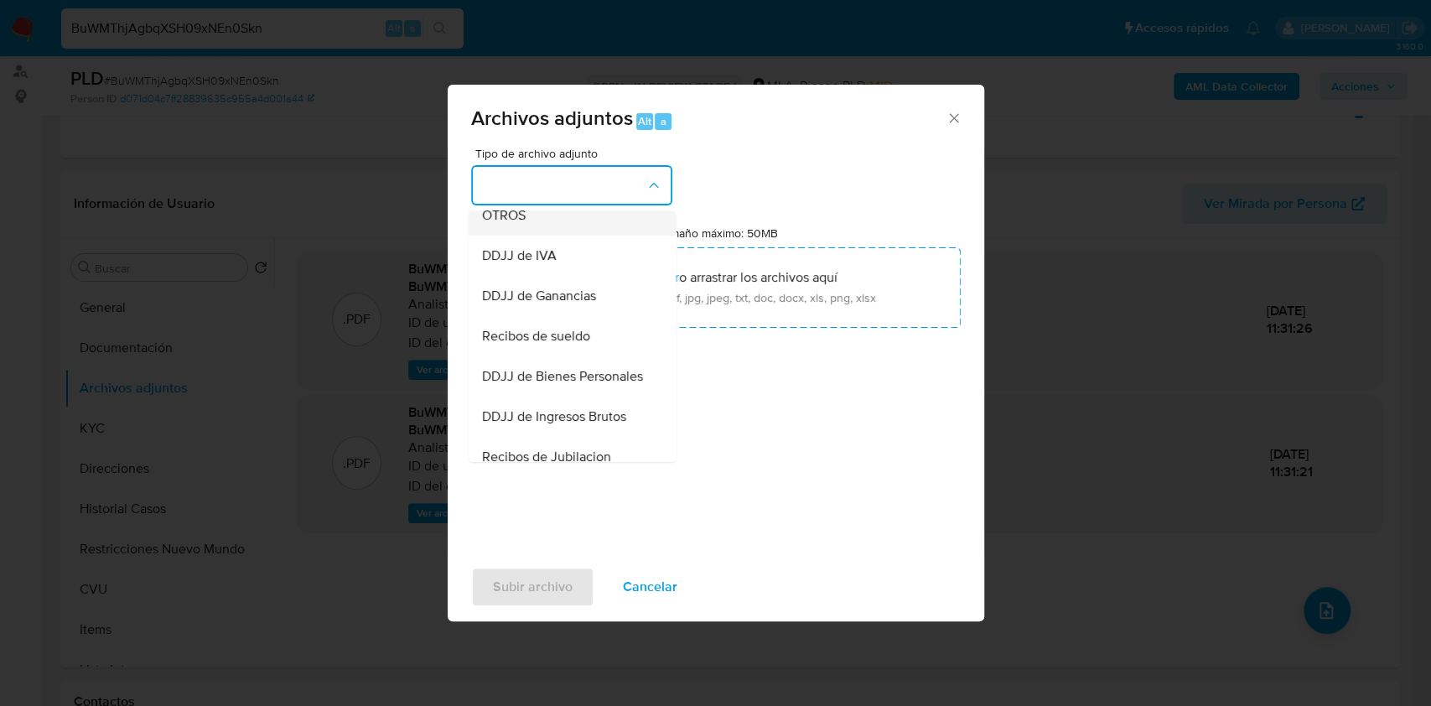
click at [538, 236] on div "OTROS" at bounding box center [566, 215] width 171 height 40
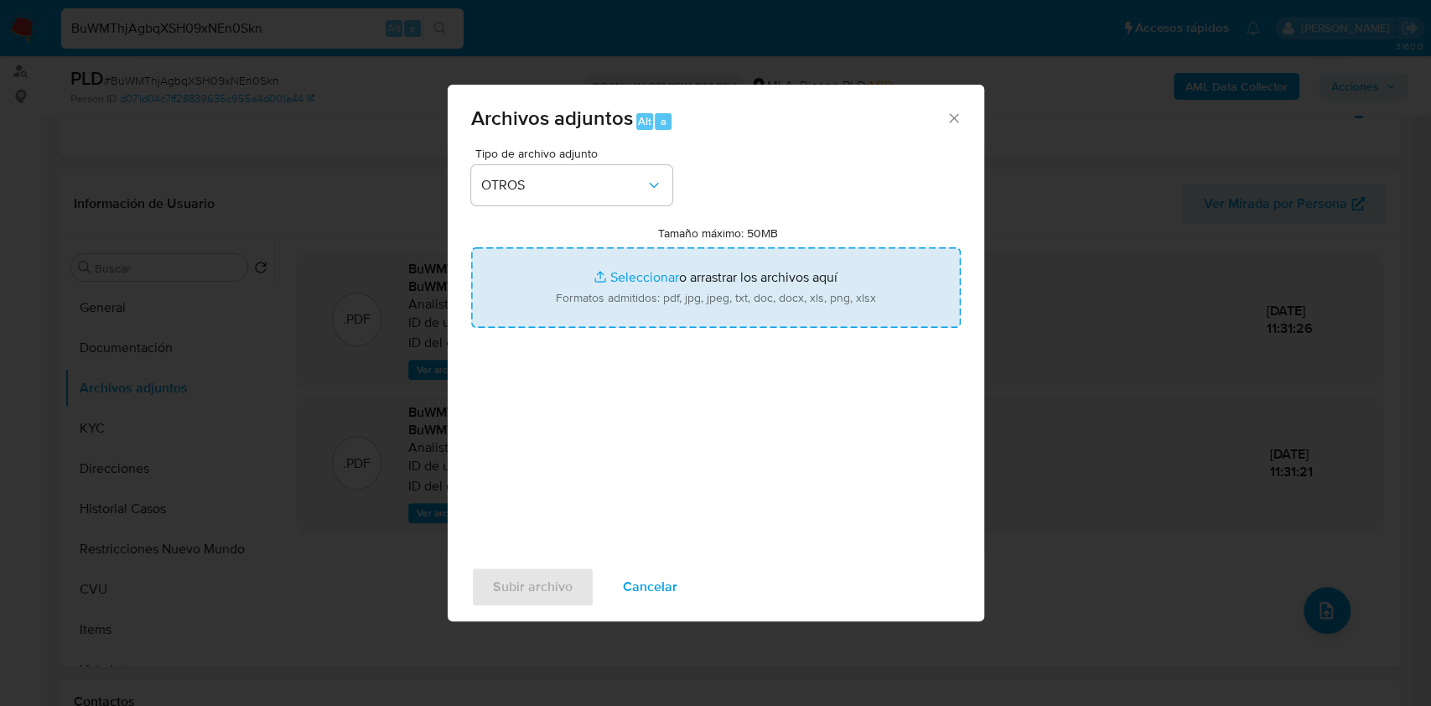
click at [647, 294] on input "Tamaño máximo: 50MB Seleccionar archivos" at bounding box center [716, 287] width 490 height 80
click at [718, 300] on input "Tamaño máximo: 50MB Seleccionar archivos" at bounding box center [716, 287] width 490 height 80
type input "C:\fakepath\Caselog BuWMThjAgbqXSH09xNEn0Skn.docx"
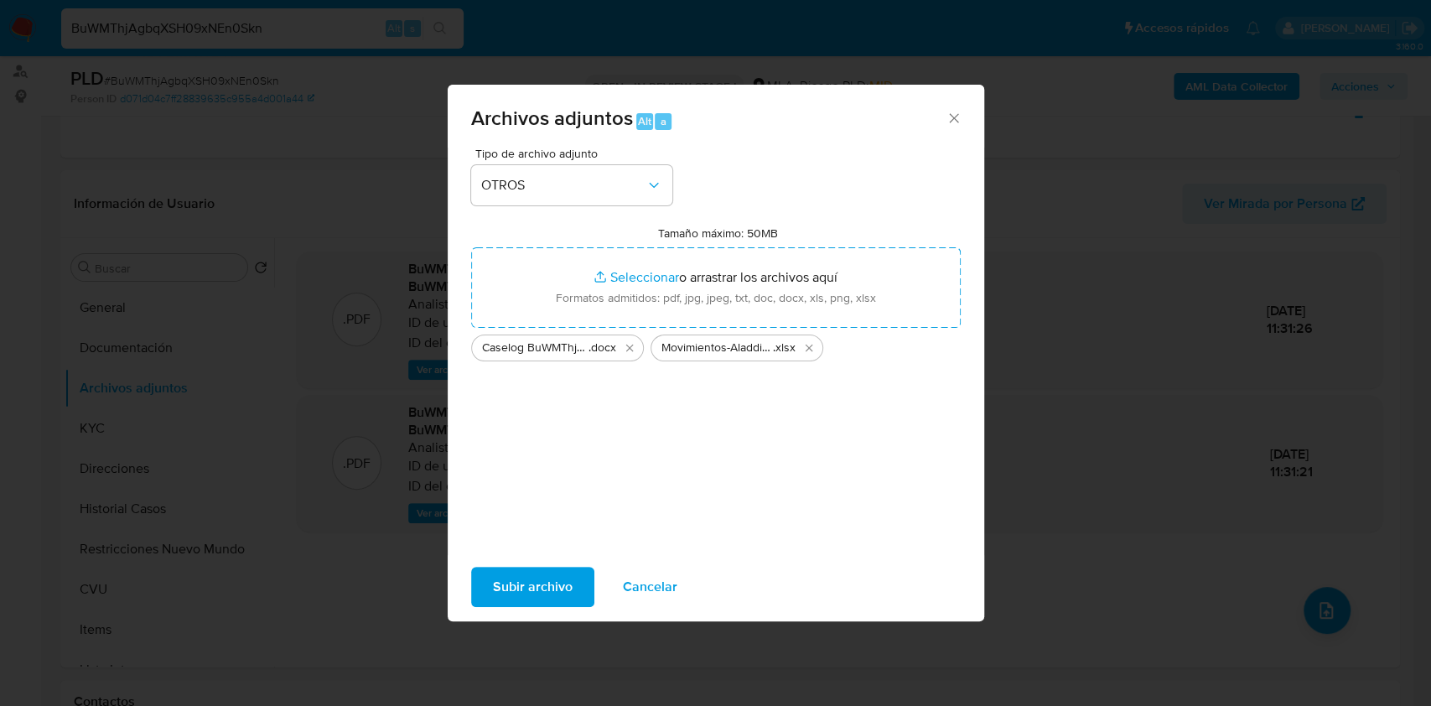
click at [538, 570] on span "Subir archivo" at bounding box center [533, 586] width 80 height 37
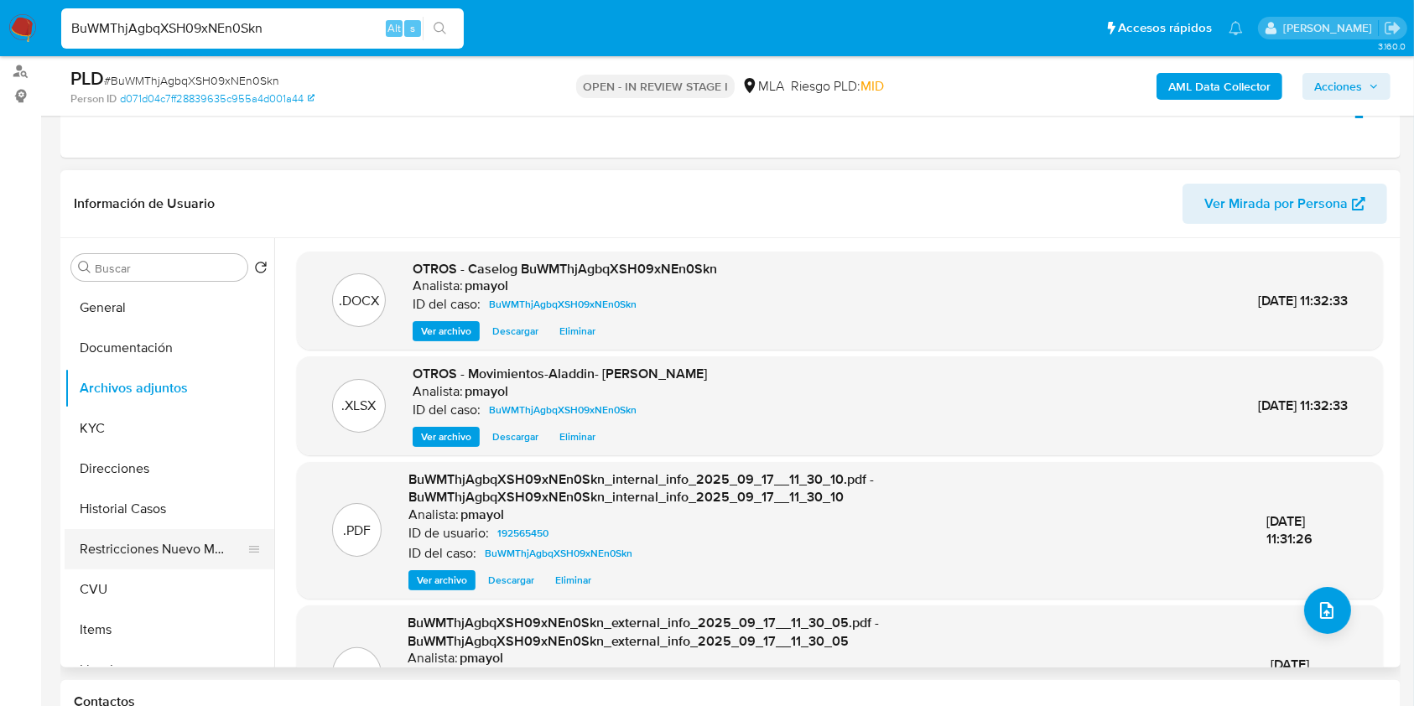
click at [154, 544] on button "Restricciones Nuevo Mundo" at bounding box center [163, 549] width 196 height 40
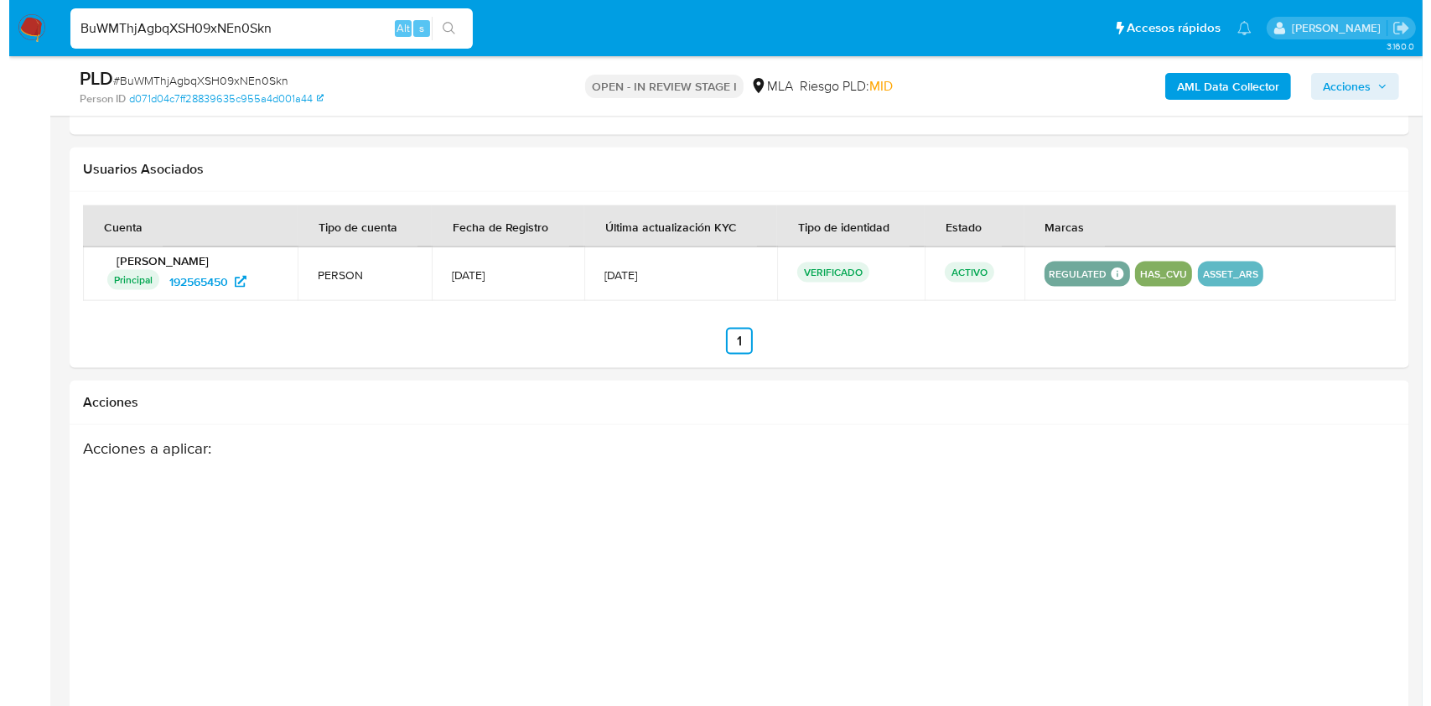
scroll to position [2566, 0]
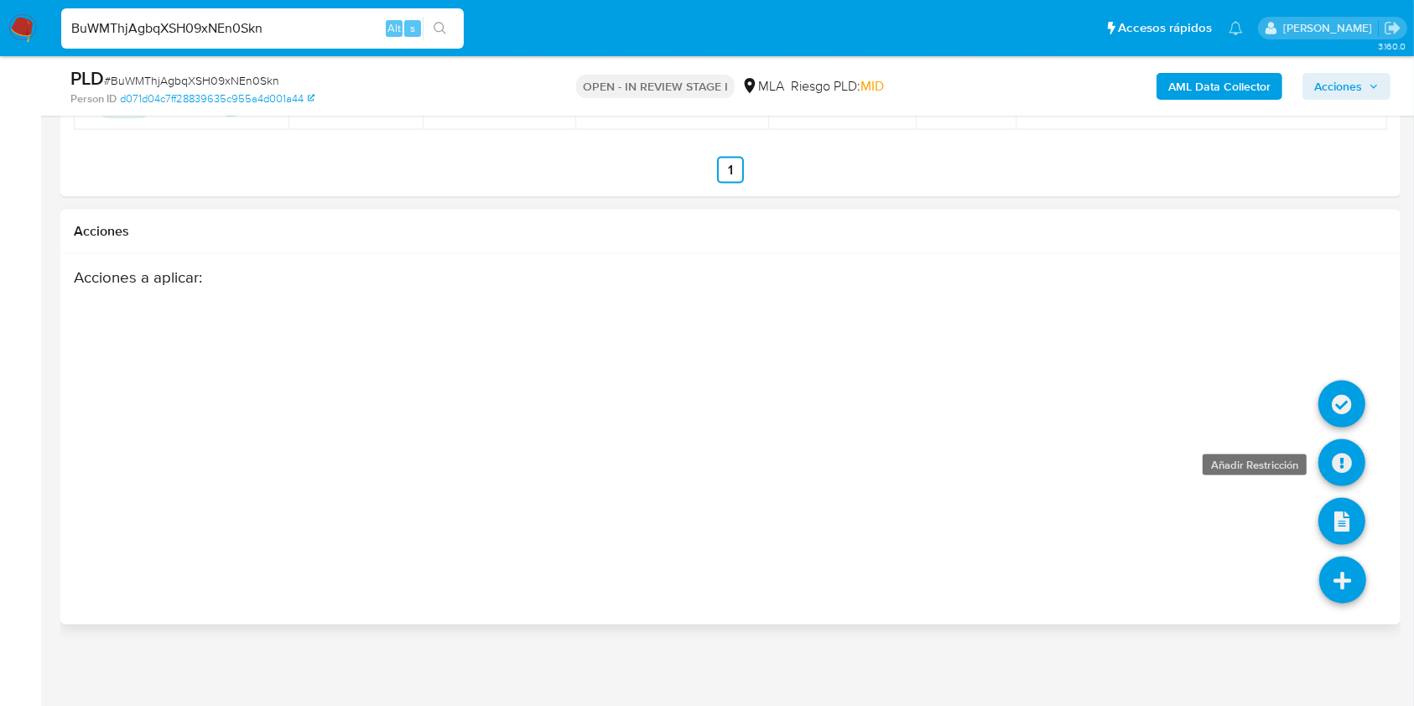
click at [1347, 456] on icon at bounding box center [1341, 462] width 47 height 47
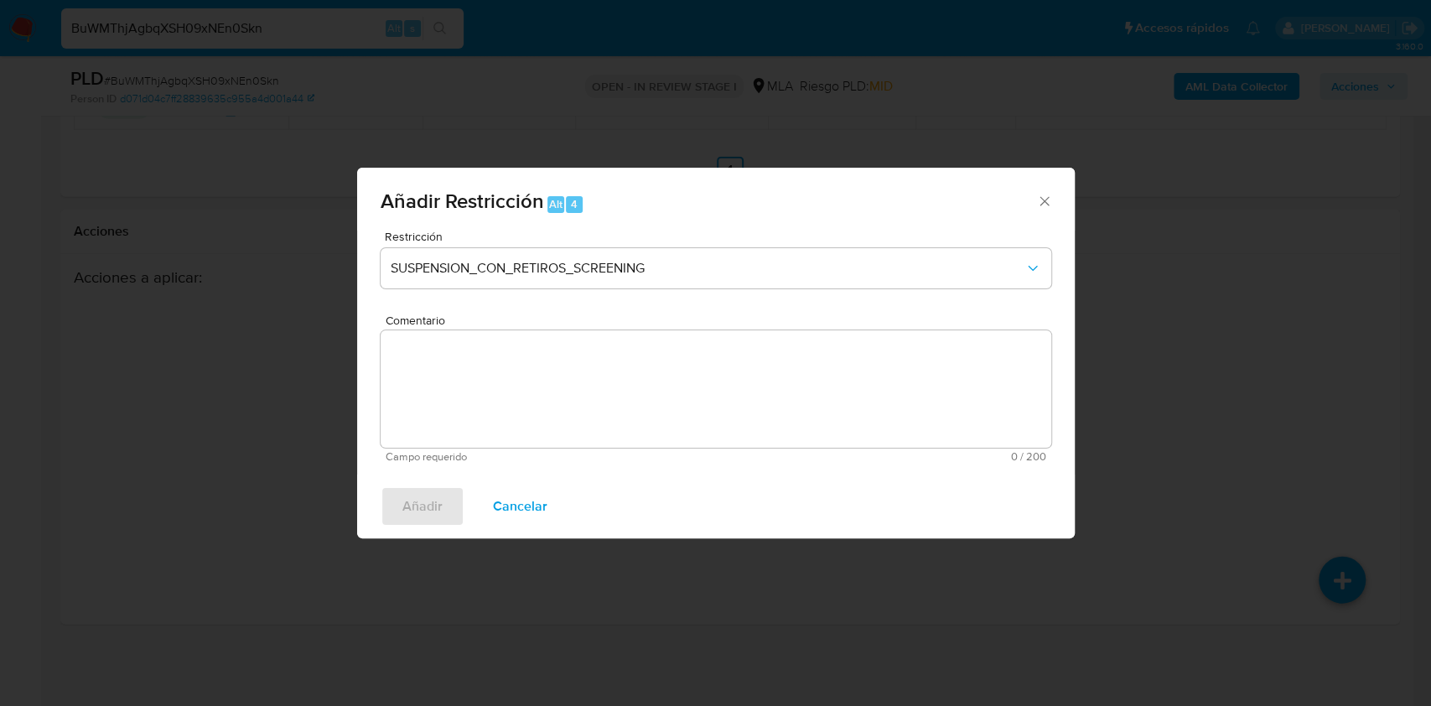
click at [765, 296] on div "Restricción SUSPENSION_CON_RETIROS_SCREENING" at bounding box center [716, 271] width 671 height 80
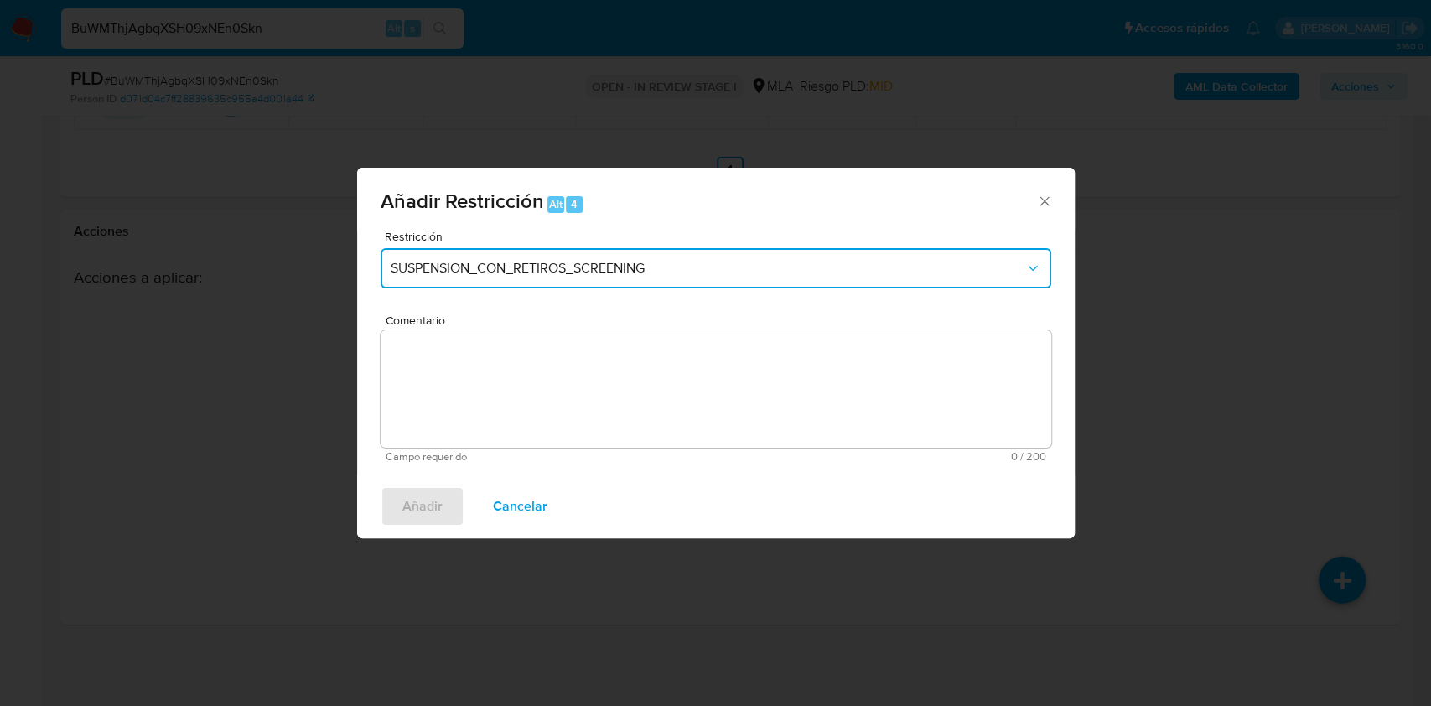
click at [767, 277] on button "SUSPENSION_CON_RETIROS_SCREENING" at bounding box center [716, 268] width 671 height 40
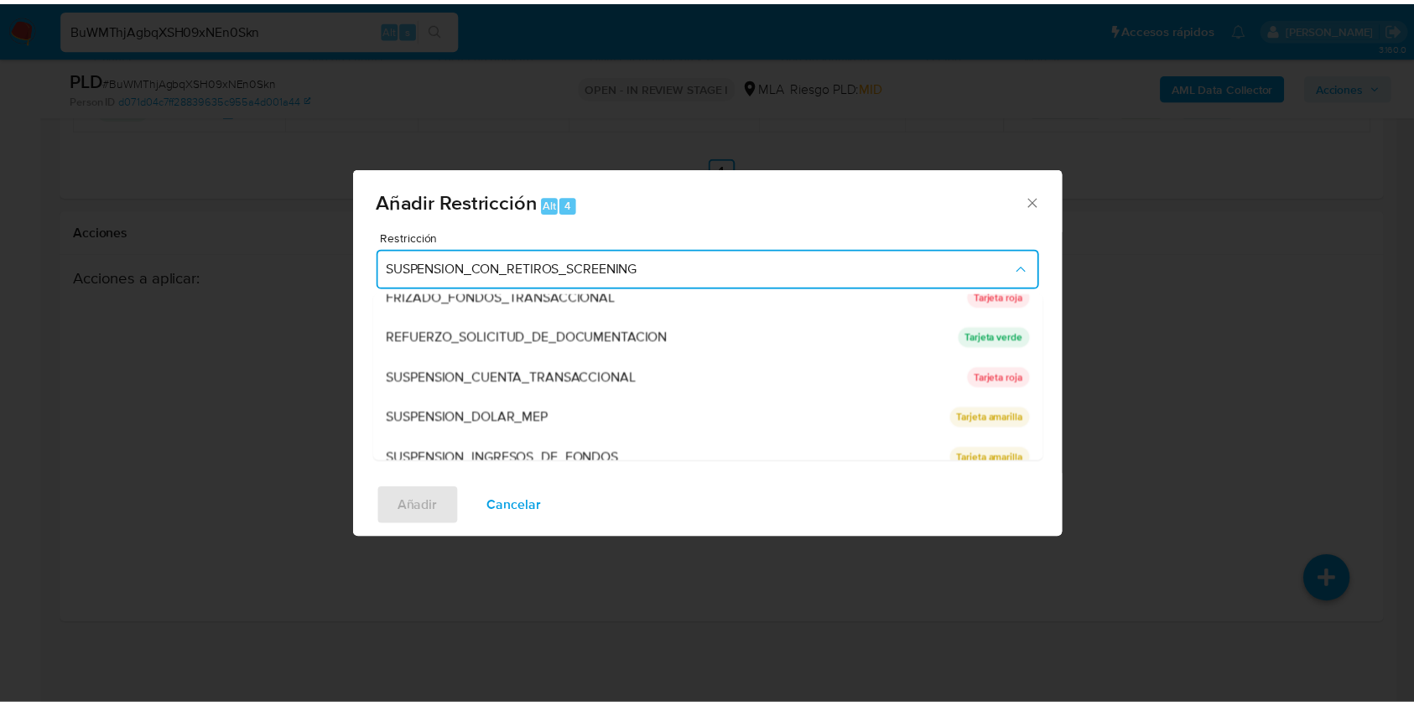
scroll to position [356, 0]
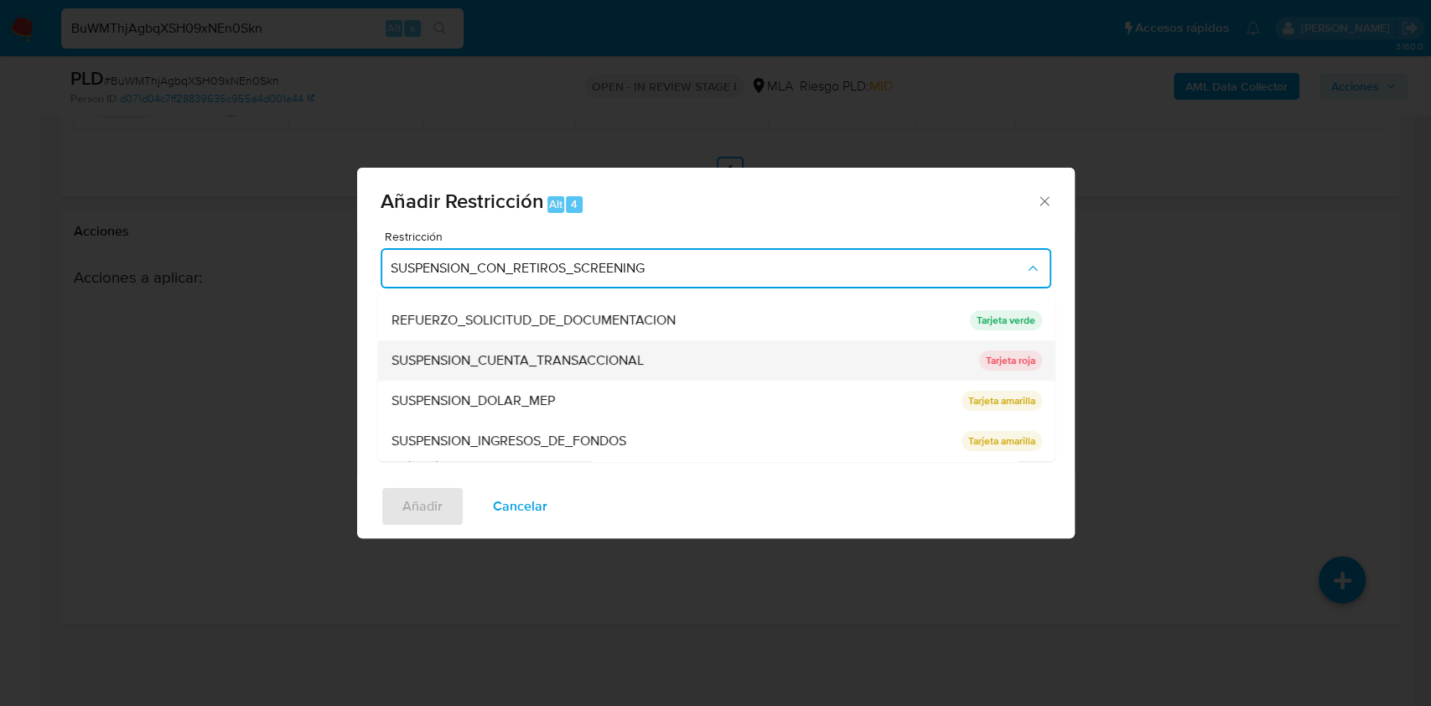
click at [790, 367] on div "SUSPENSION_CUENTA_TRANSACCIONAL" at bounding box center [680, 360] width 578 height 40
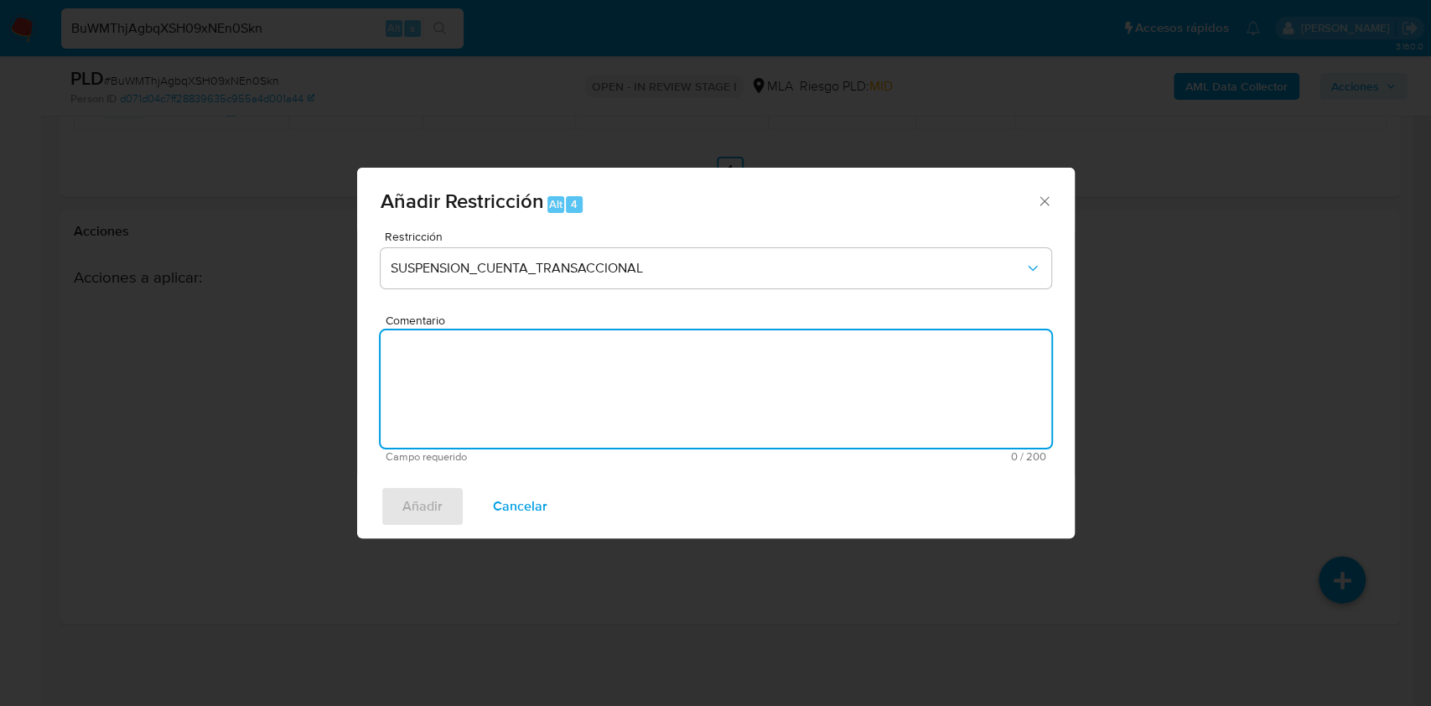
click at [788, 370] on textarea "Comentario" at bounding box center [716, 388] width 671 height 117
type textarea "AML"
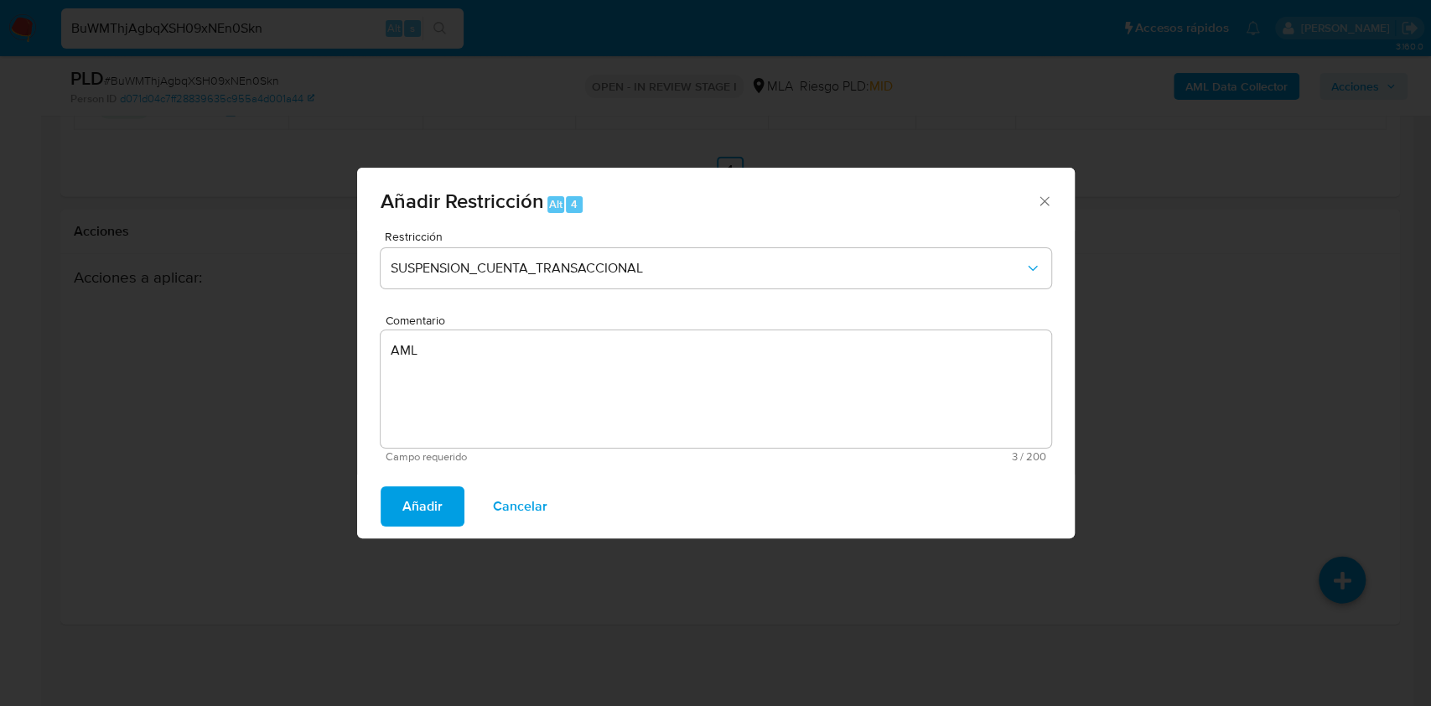
click at [392, 514] on button "Añadir" at bounding box center [423, 506] width 84 height 40
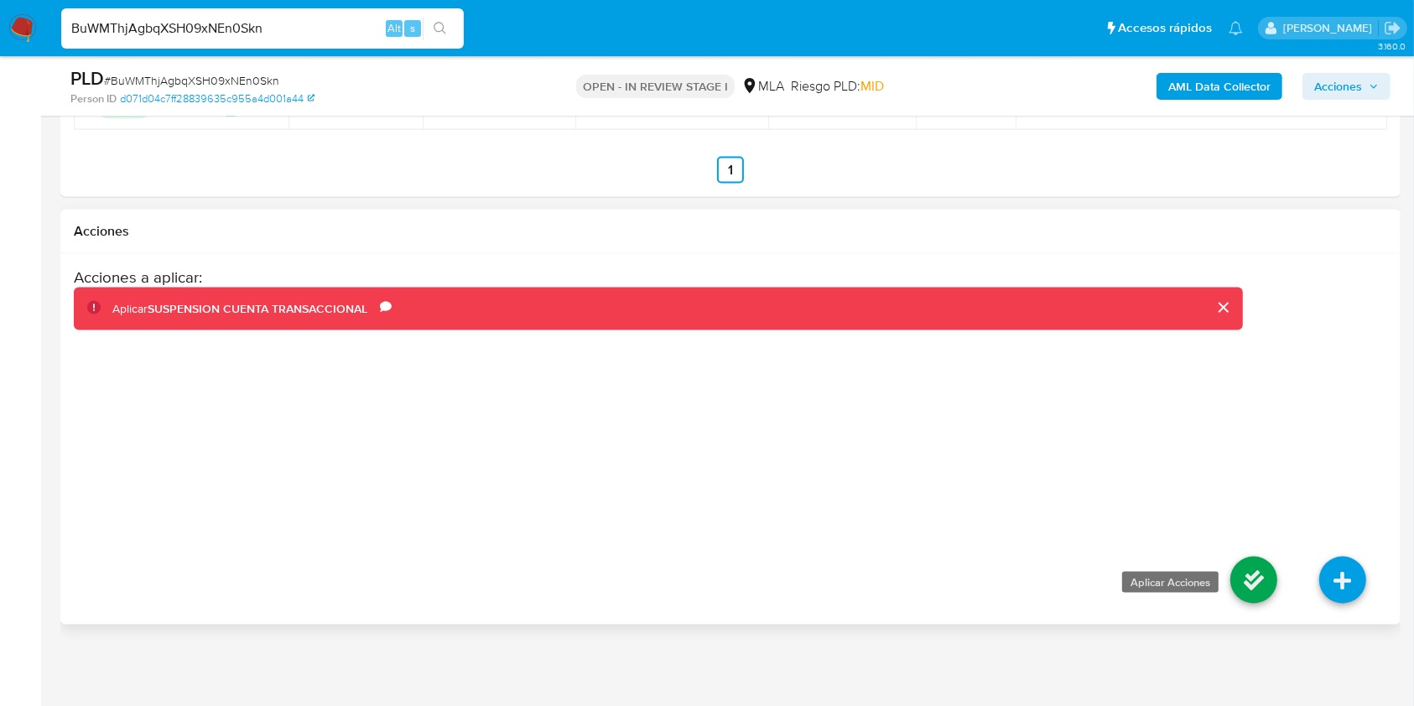
click at [1247, 582] on icon at bounding box center [1253, 580] width 47 height 47
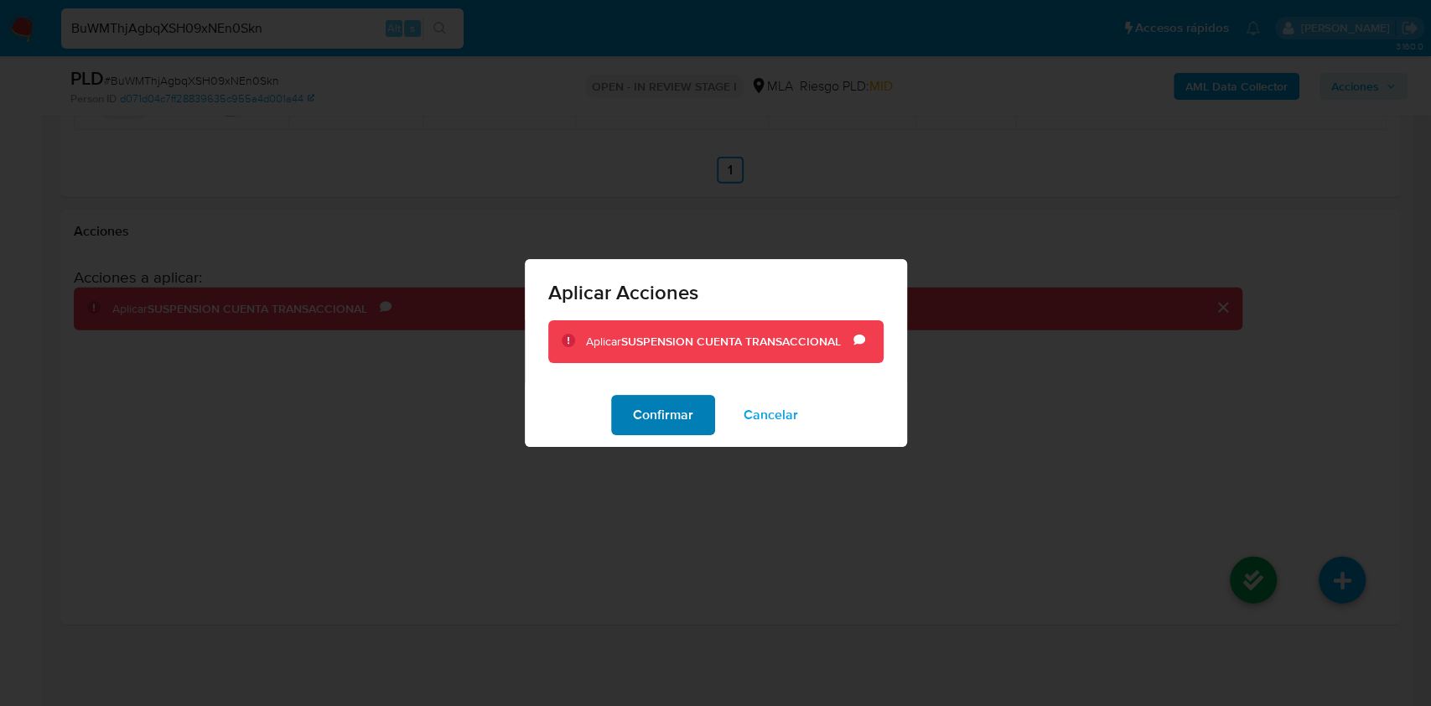
click at [656, 421] on span "Confirmar" at bounding box center [663, 415] width 60 height 37
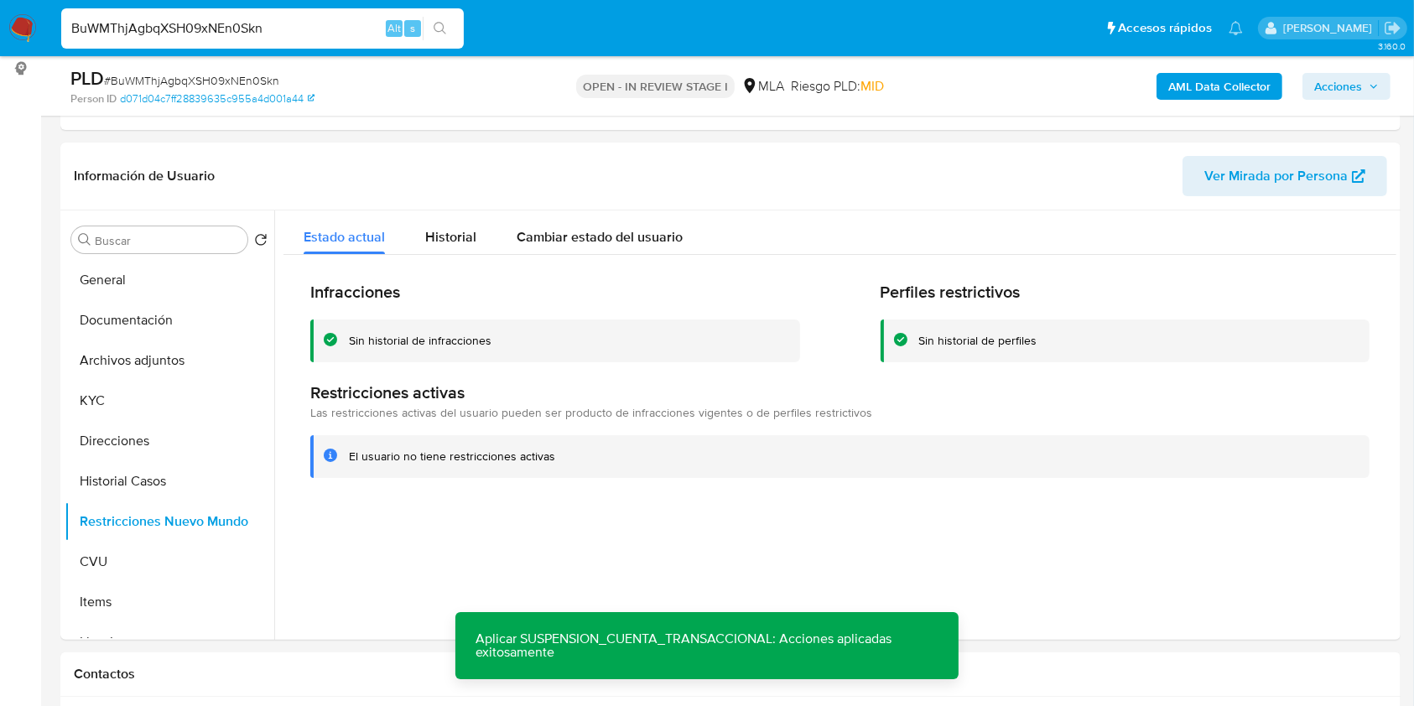
scroll to position [200, 0]
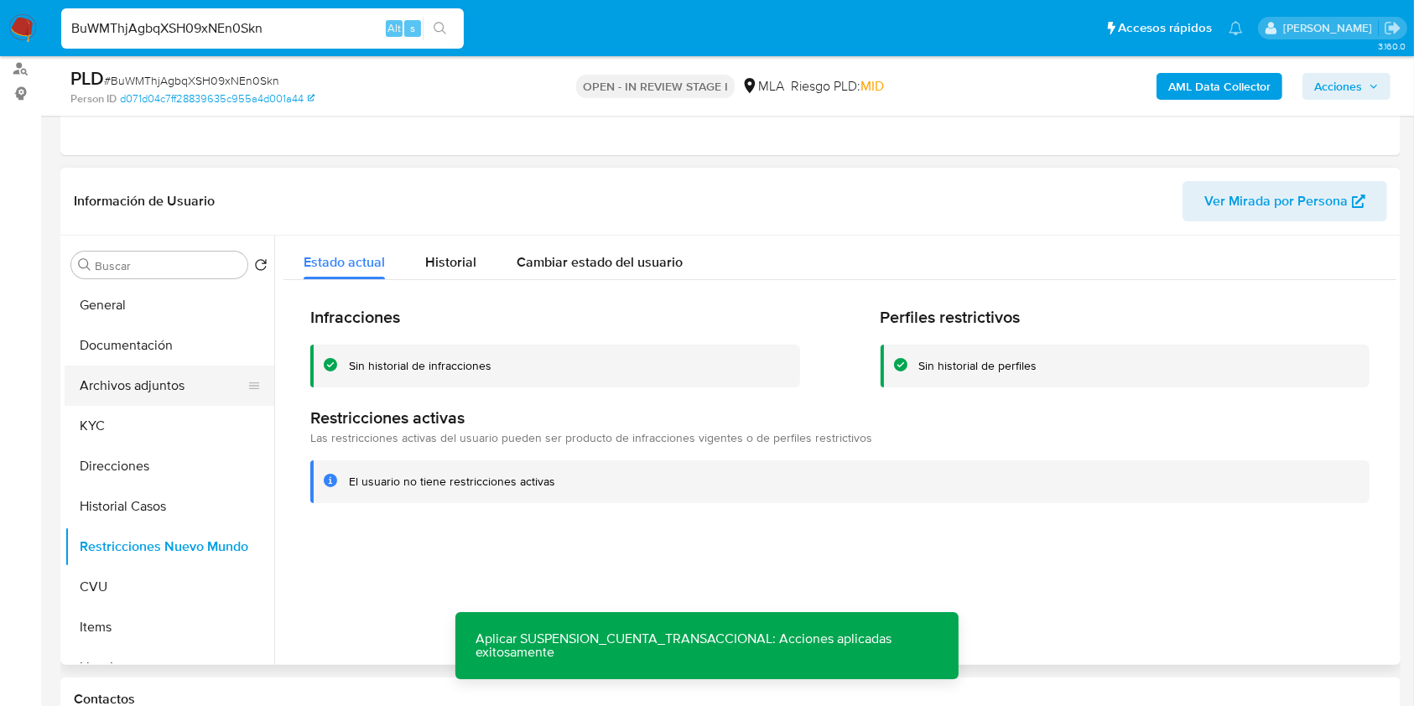
click at [155, 386] on button "Archivos adjuntos" at bounding box center [163, 386] width 196 height 40
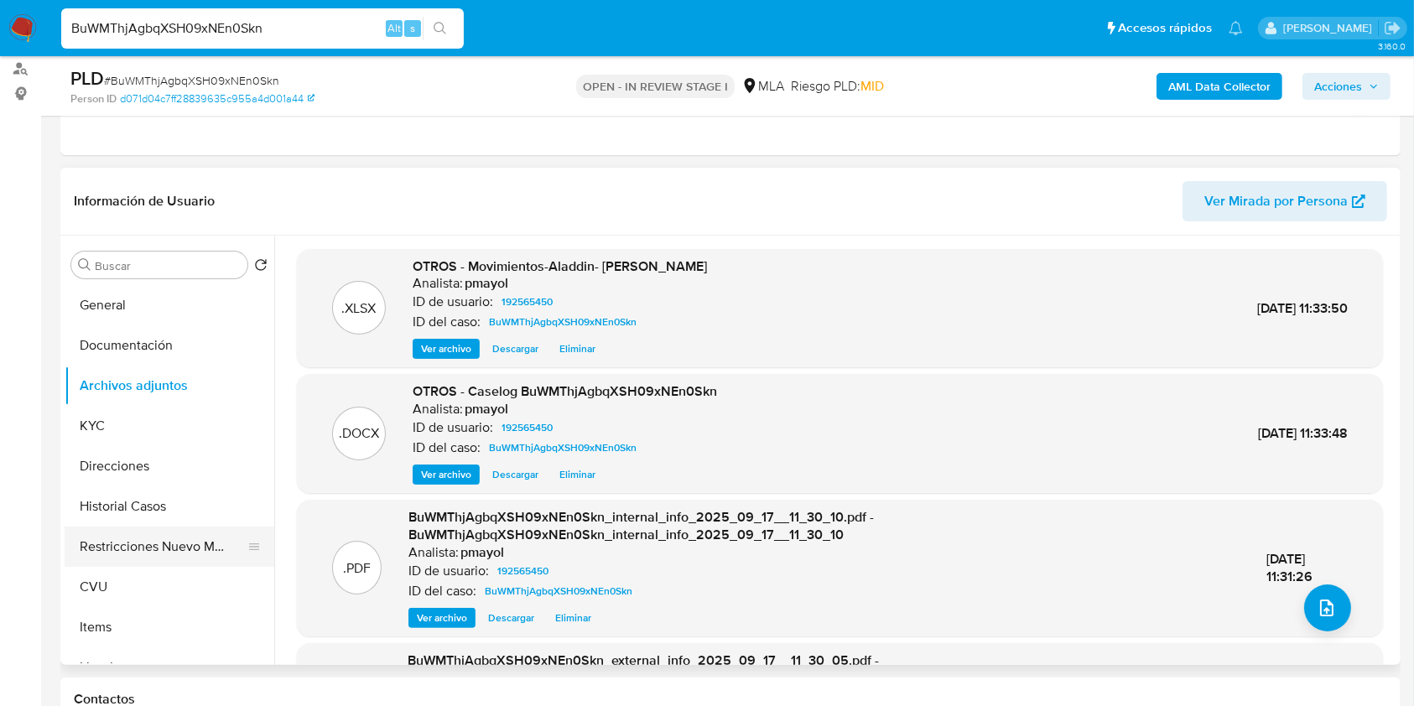
click at [161, 544] on button "Restricciones Nuevo Mundo" at bounding box center [163, 547] width 196 height 40
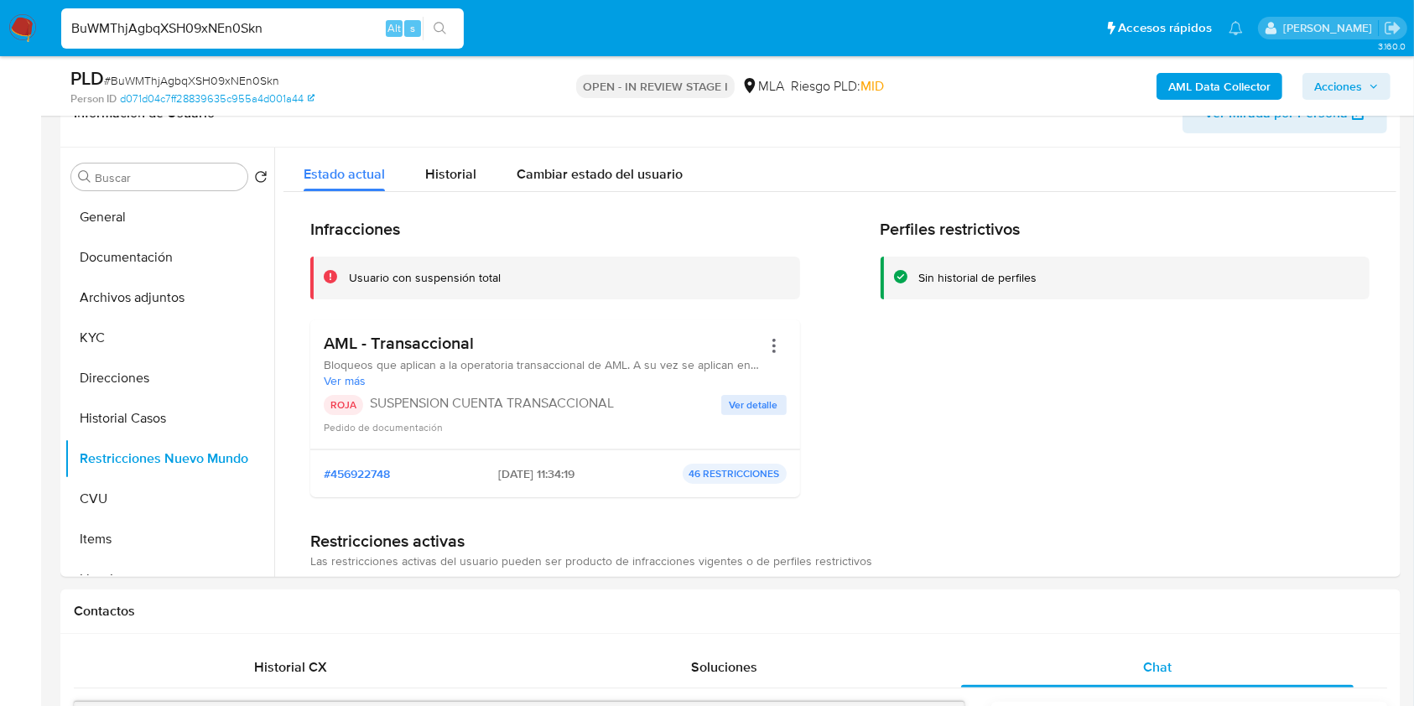
scroll to position [299, 0]
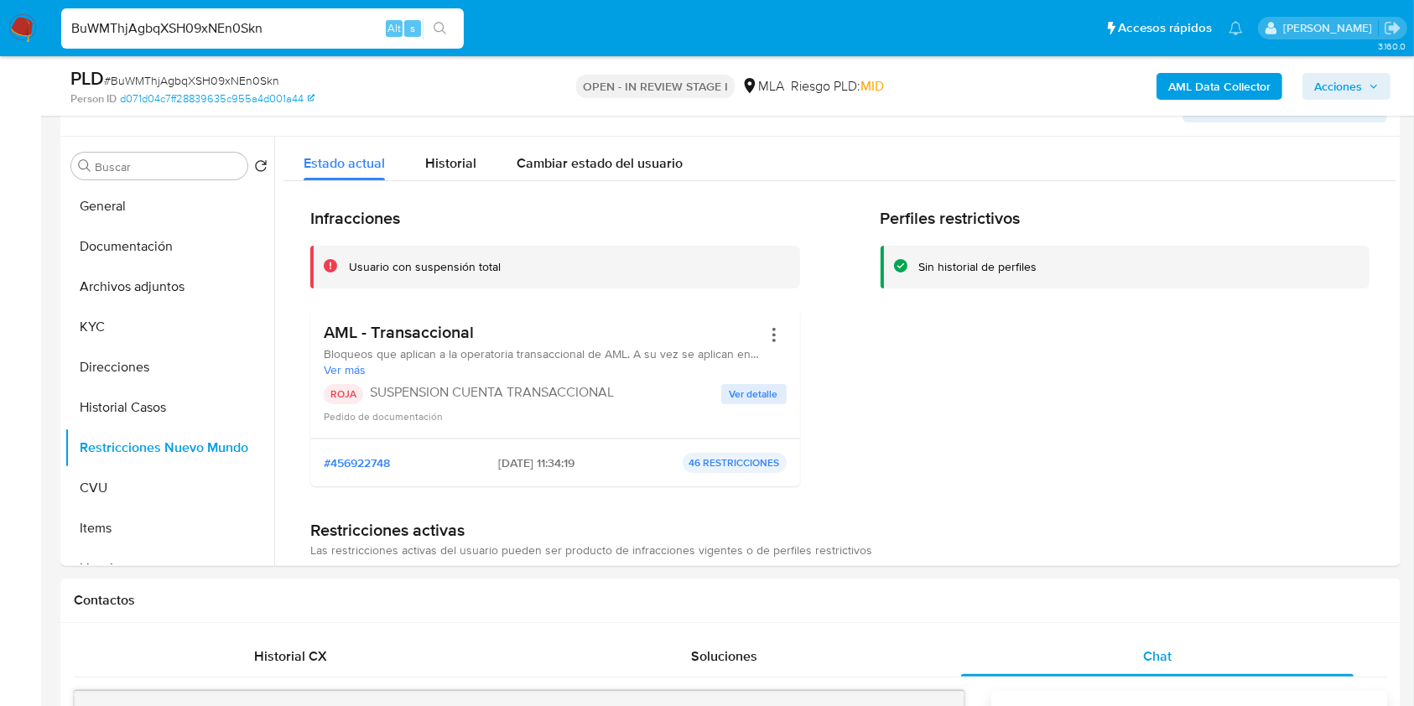
click at [1324, 94] on span "Acciones" at bounding box center [1338, 86] width 48 height 27
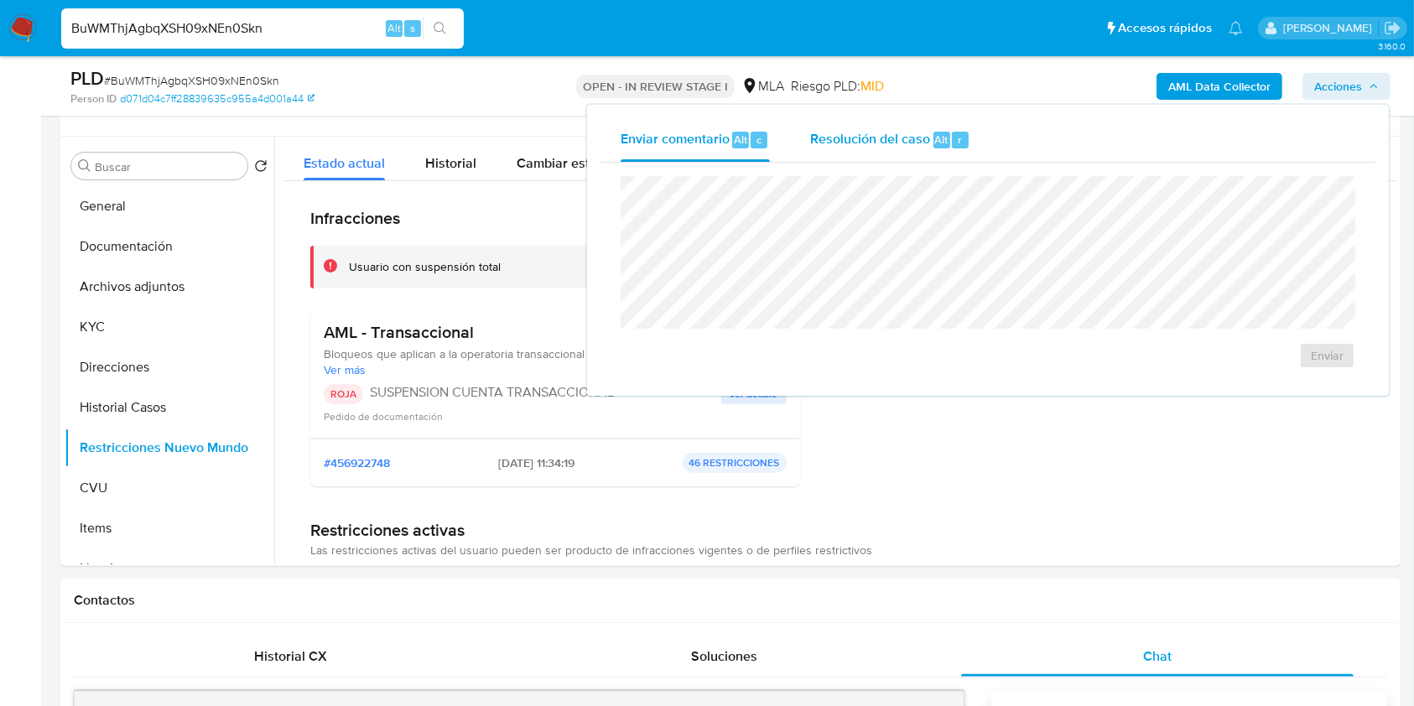
click at [854, 133] on span "Resolución del caso" at bounding box center [870, 138] width 120 height 19
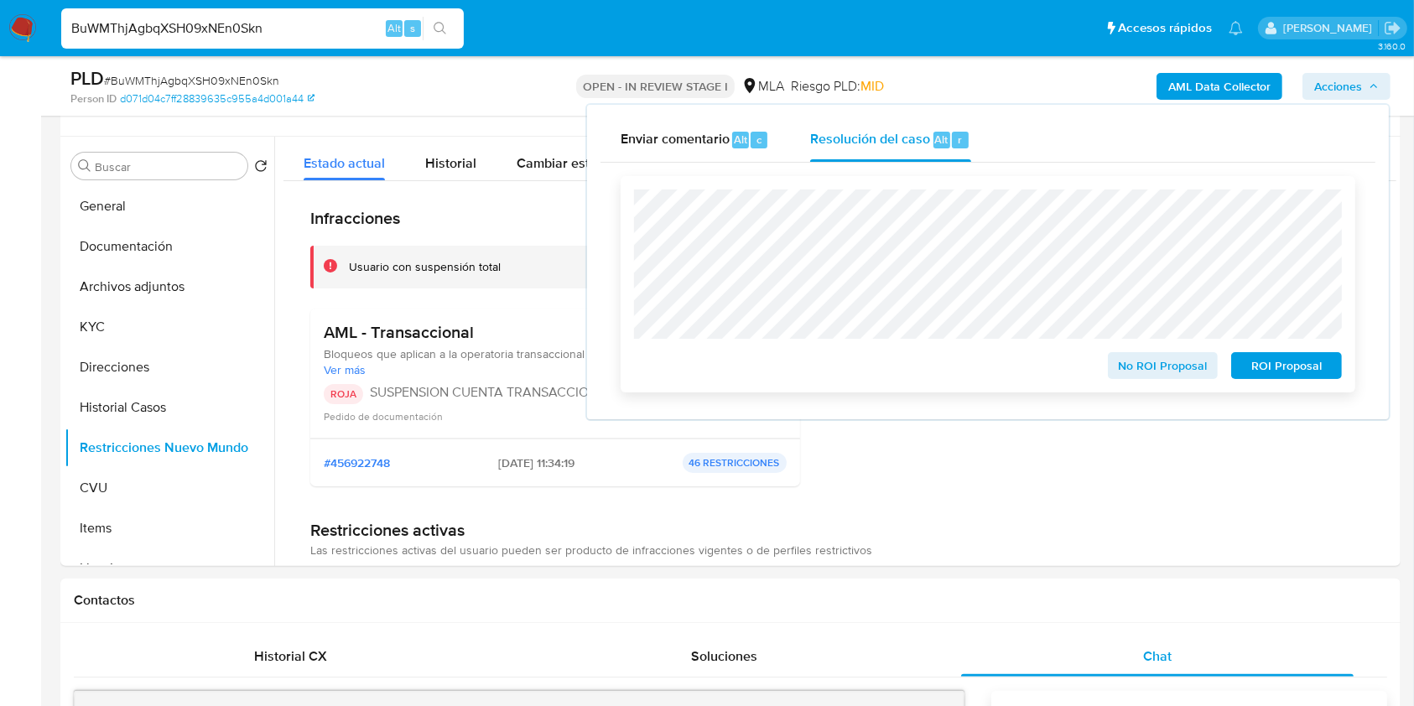
click at [1271, 372] on span "ROI Proposal" at bounding box center [1286, 365] width 87 height 23
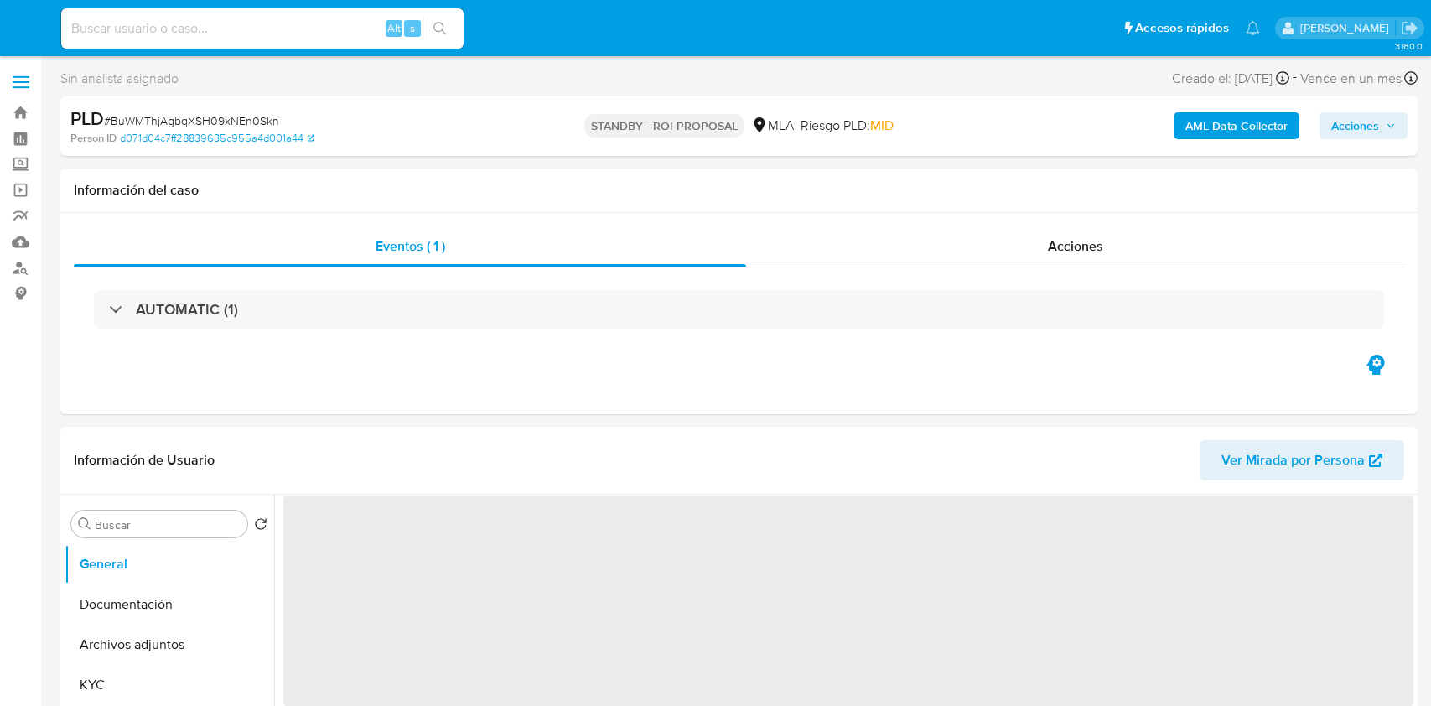
select select "10"
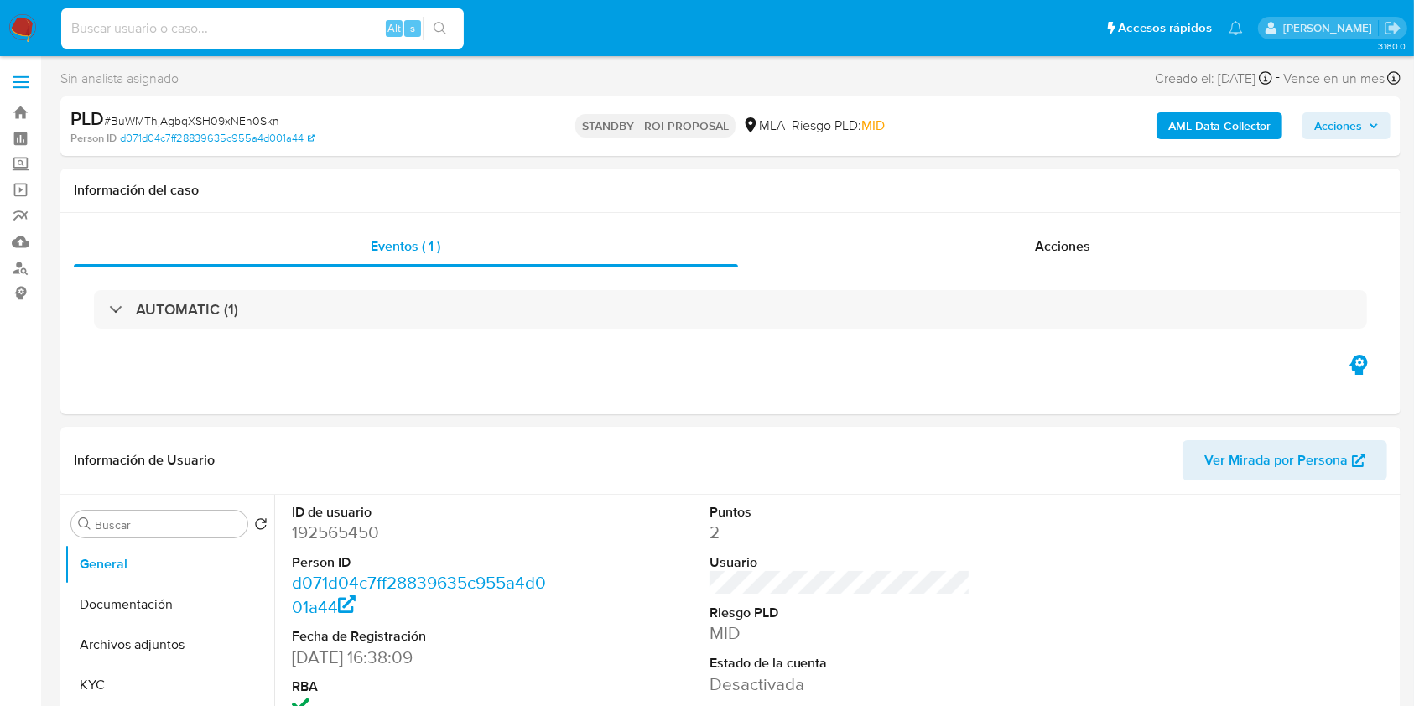
click at [247, 29] on input at bounding box center [262, 29] width 402 height 22
paste input "hyXsDCbk4KIpkfgVr0fcr9en"
type input "hyXsDCbk4KIpkfgVr0fcr9en"
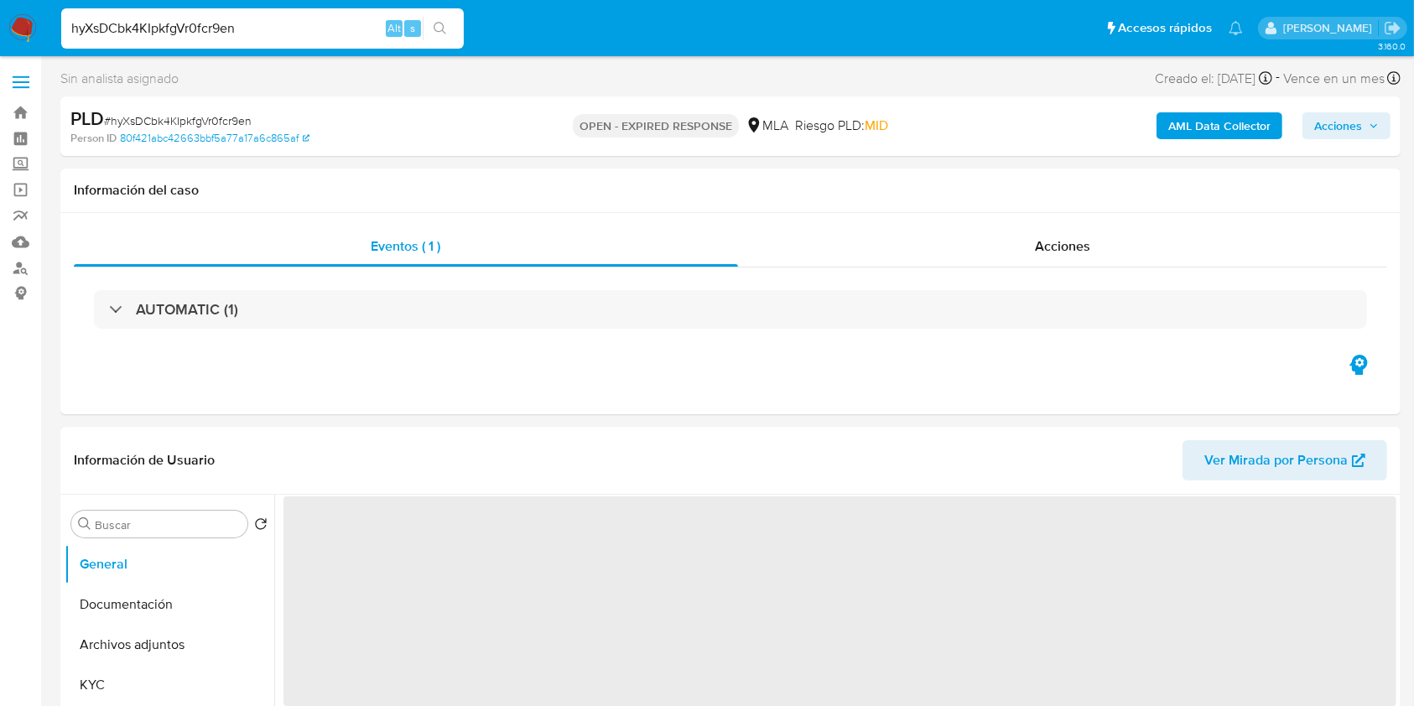
select select "10"
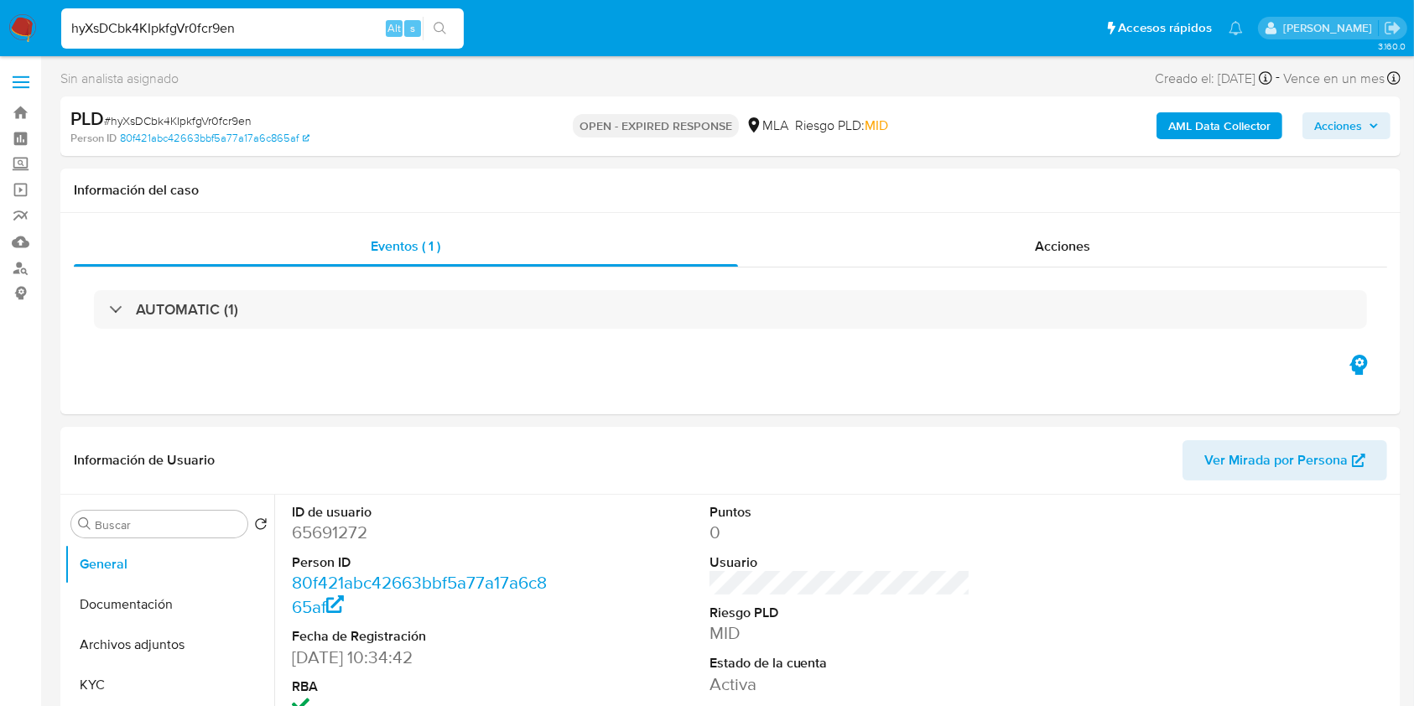
click at [174, 118] on span "# hyXsDCbk4KIpkfgVr0fcr9en" at bounding box center [178, 120] width 148 height 17
copy span "hyXsDCbk4KIpkfgVr0fcr9en"
click at [23, 29] on img at bounding box center [22, 28] width 29 height 29
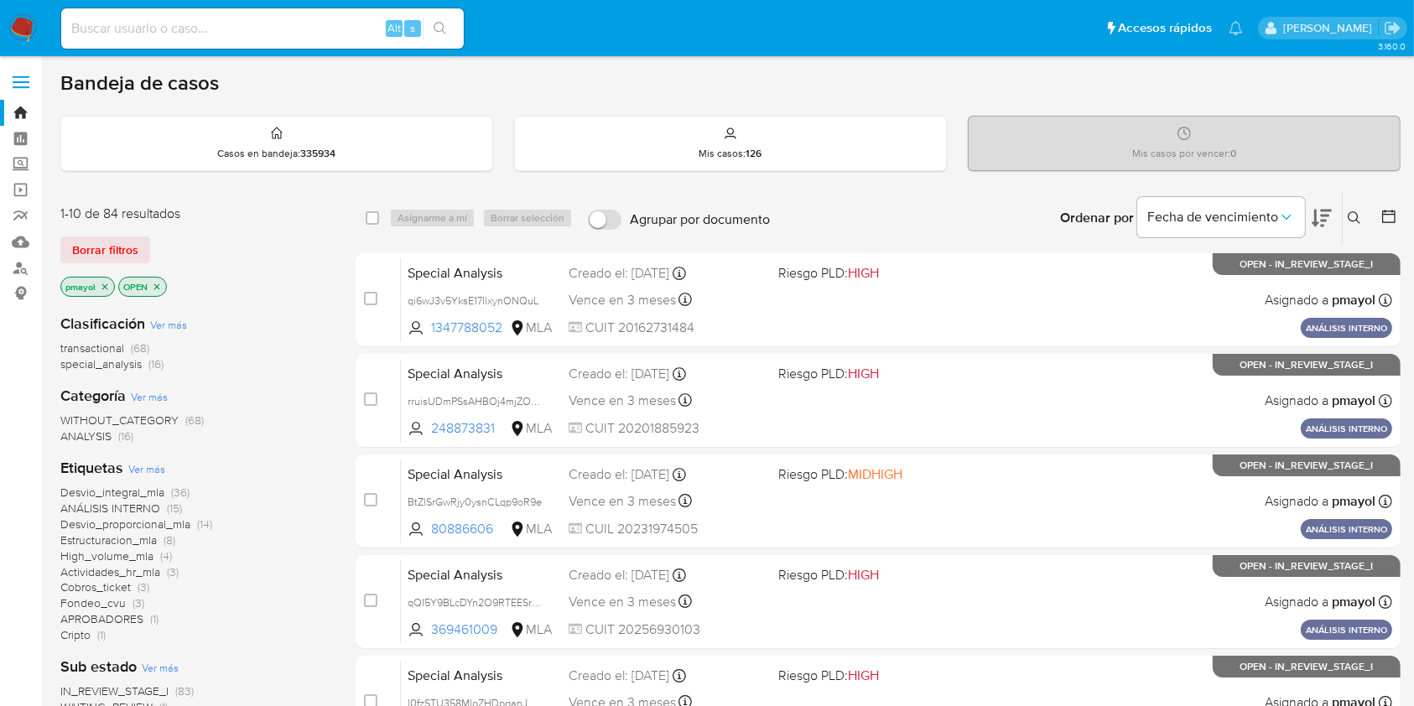
click at [1357, 215] on icon at bounding box center [1353, 217] width 13 height 13
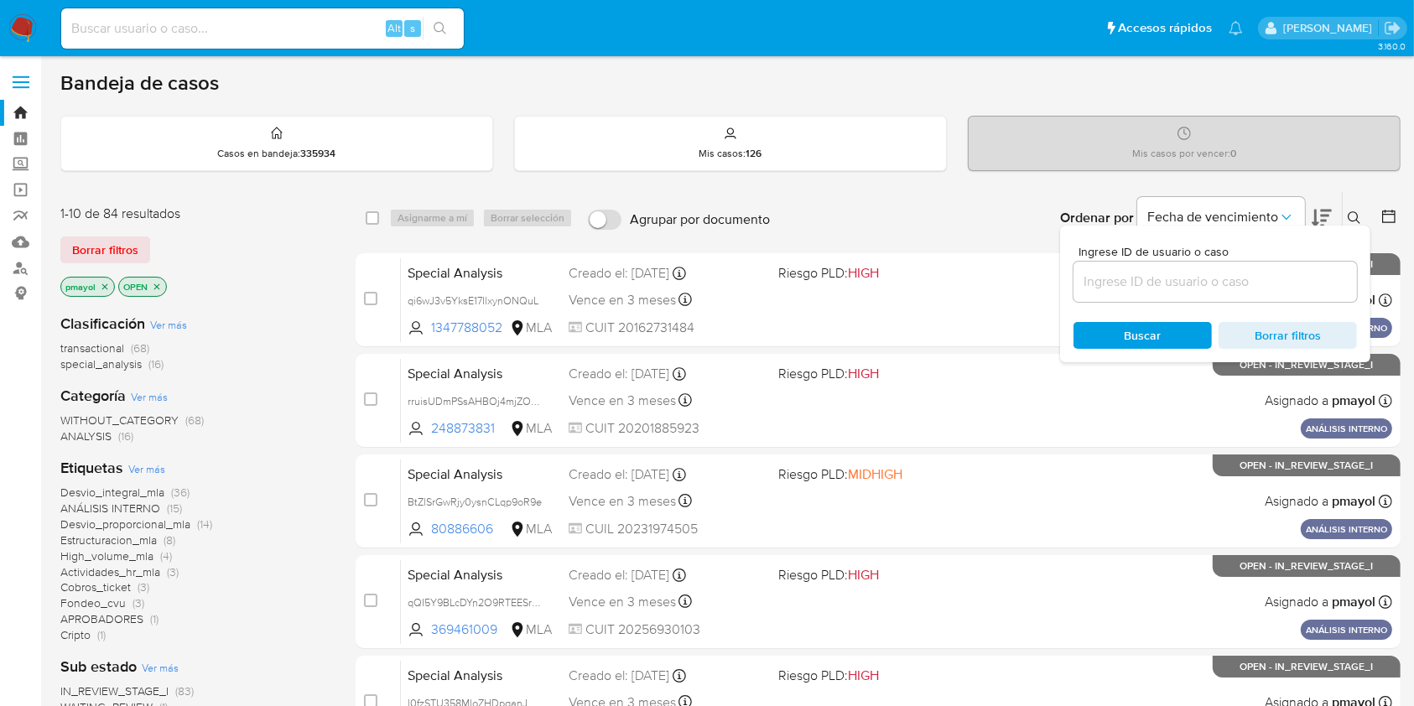
click at [1136, 278] on input at bounding box center [1214, 282] width 283 height 22
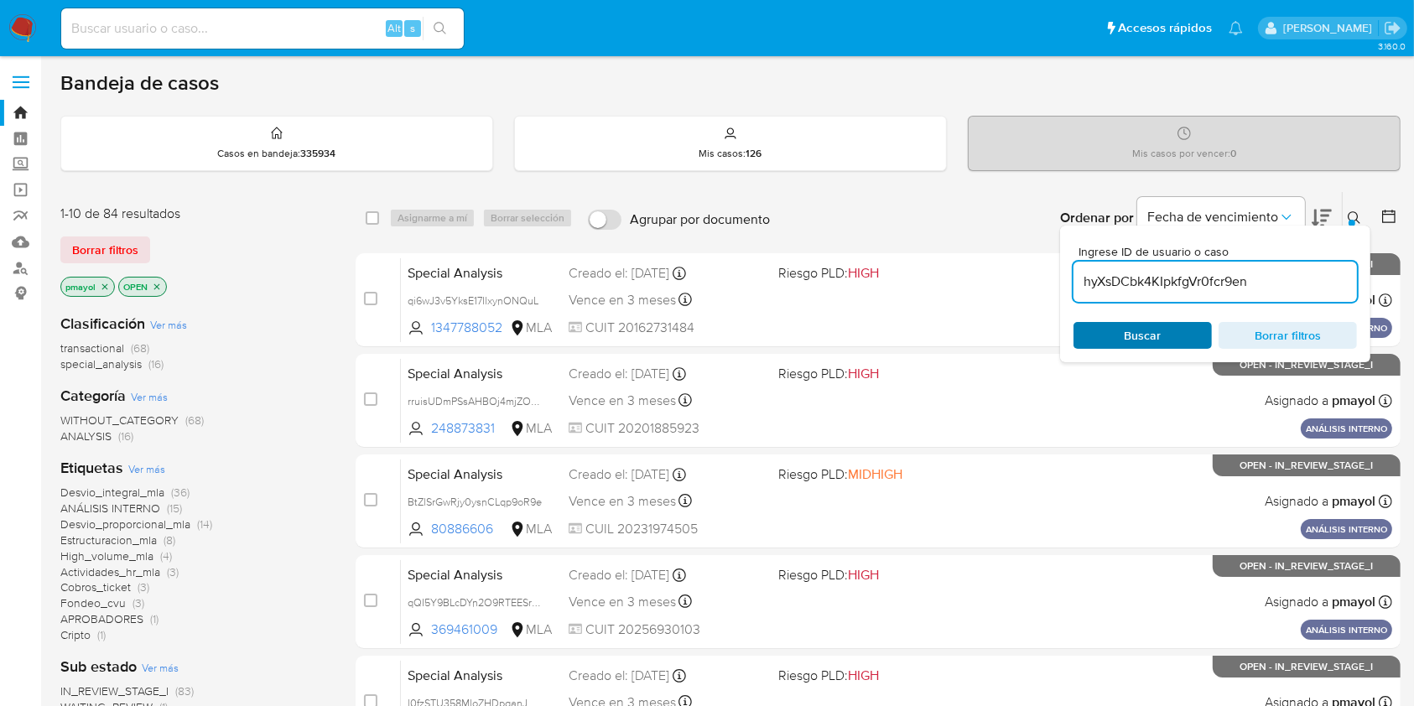
type input "hyXsDCbk4KIpkfgVr0fcr9en"
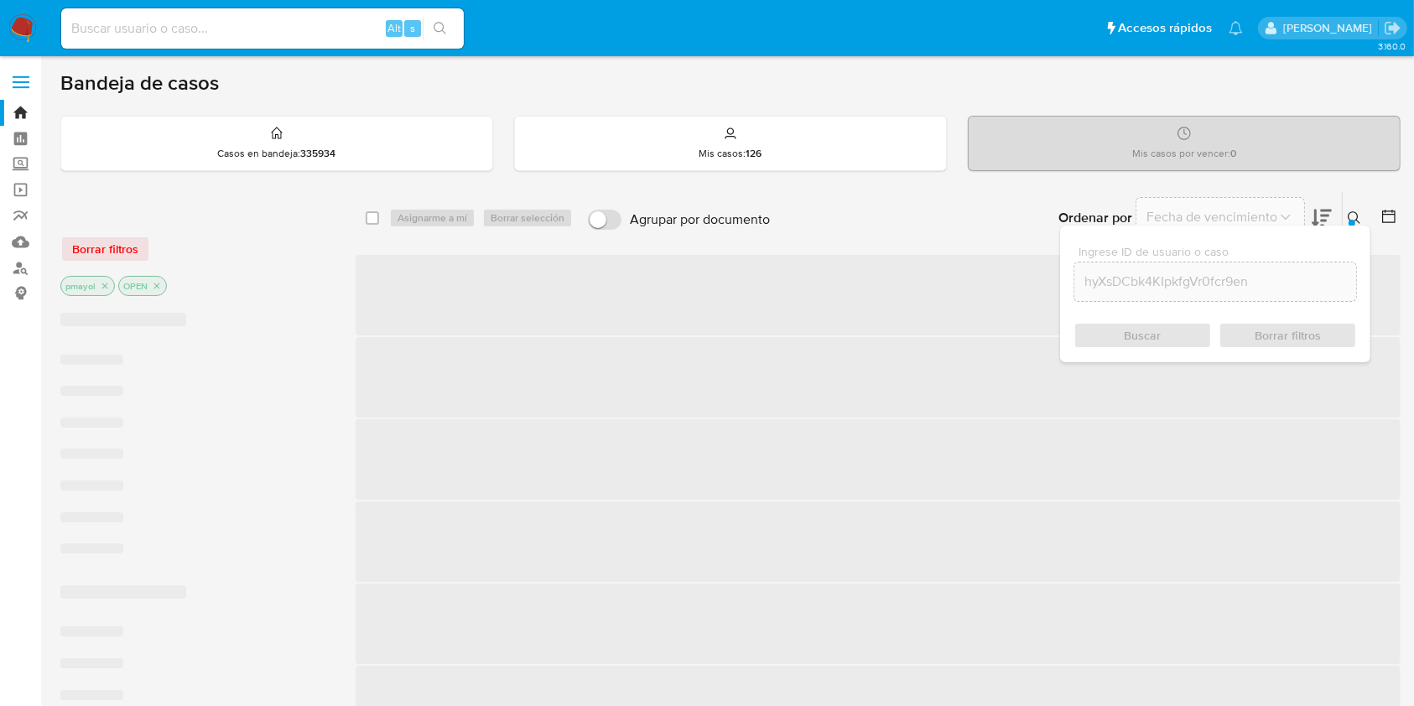
click at [1136, 329] on div "Buscar Borrar filtros" at bounding box center [1214, 335] width 283 height 27
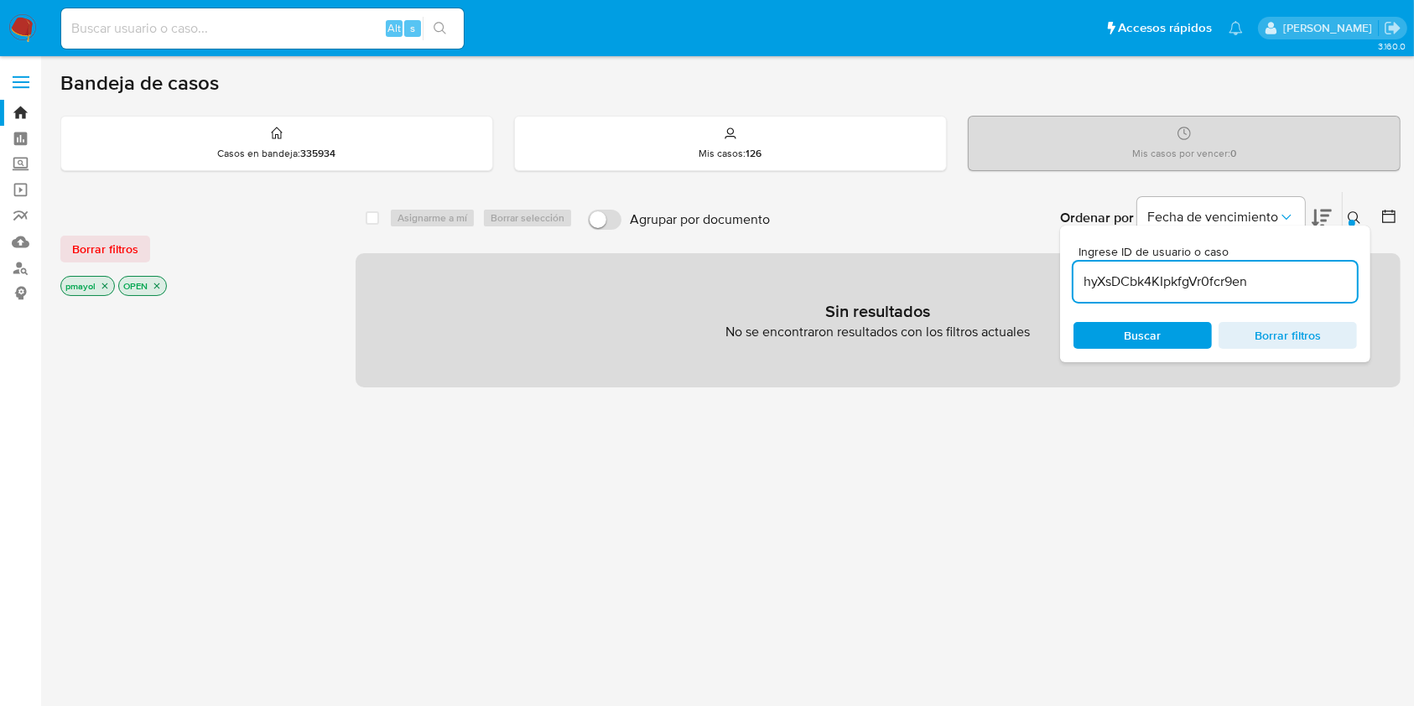
click at [107, 281] on icon "close-filter" at bounding box center [105, 286] width 10 height 10
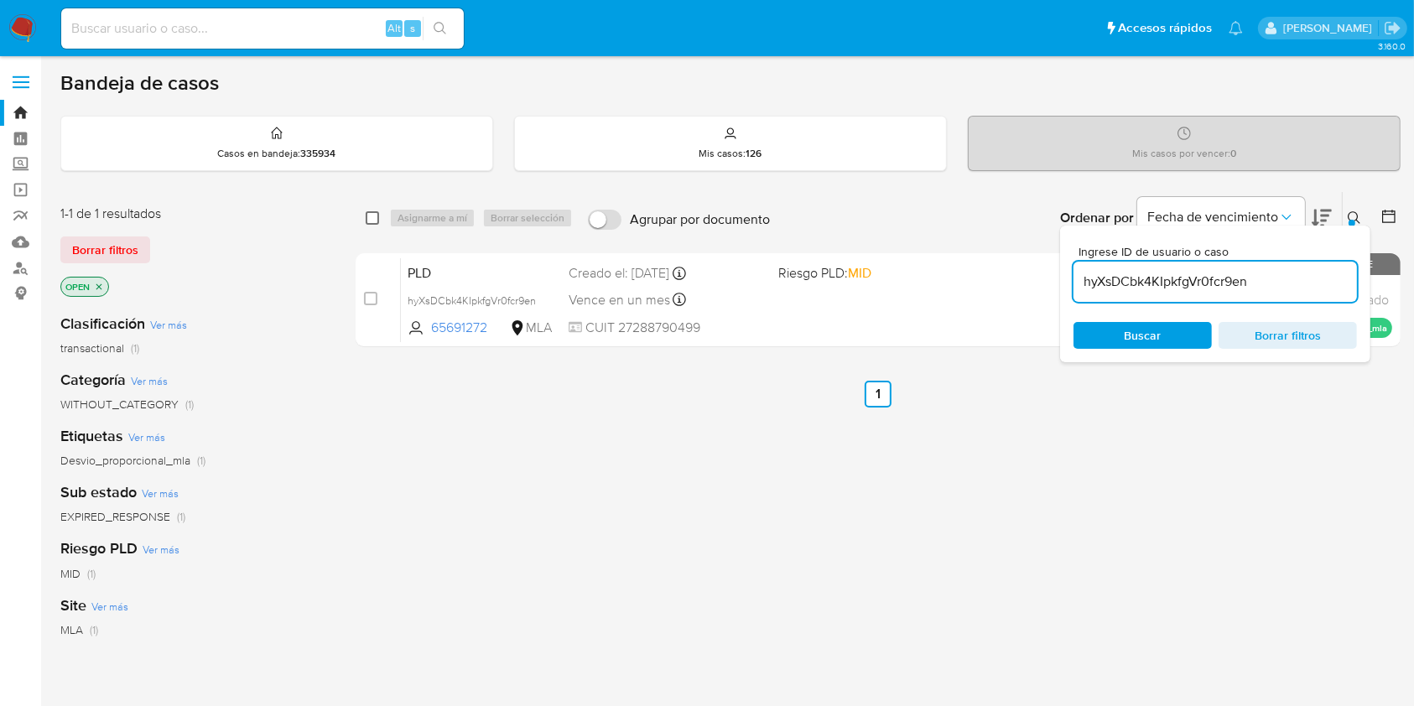
click at [374, 213] on input "checkbox" at bounding box center [372, 217] width 13 height 13
checkbox input "true"
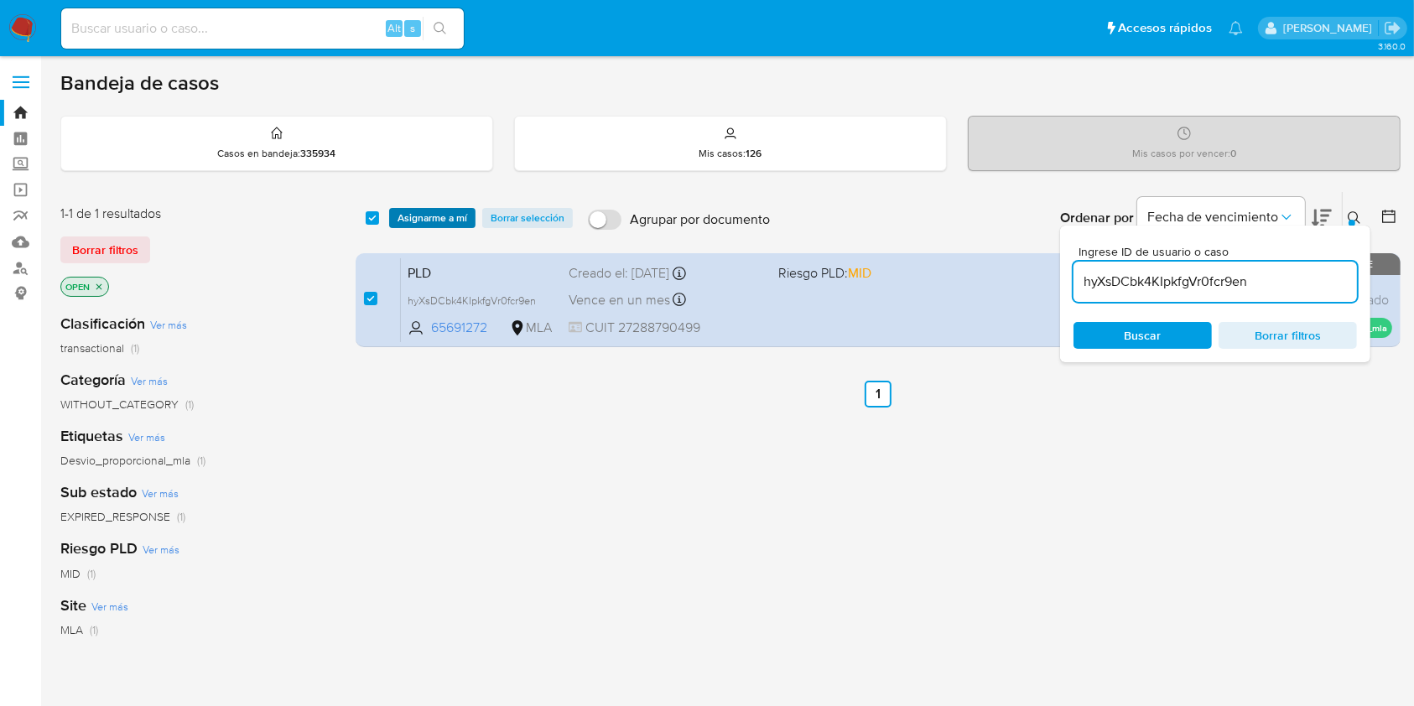
click at [397, 213] on span "Asignarme a mí" at bounding box center [432, 218] width 70 height 17
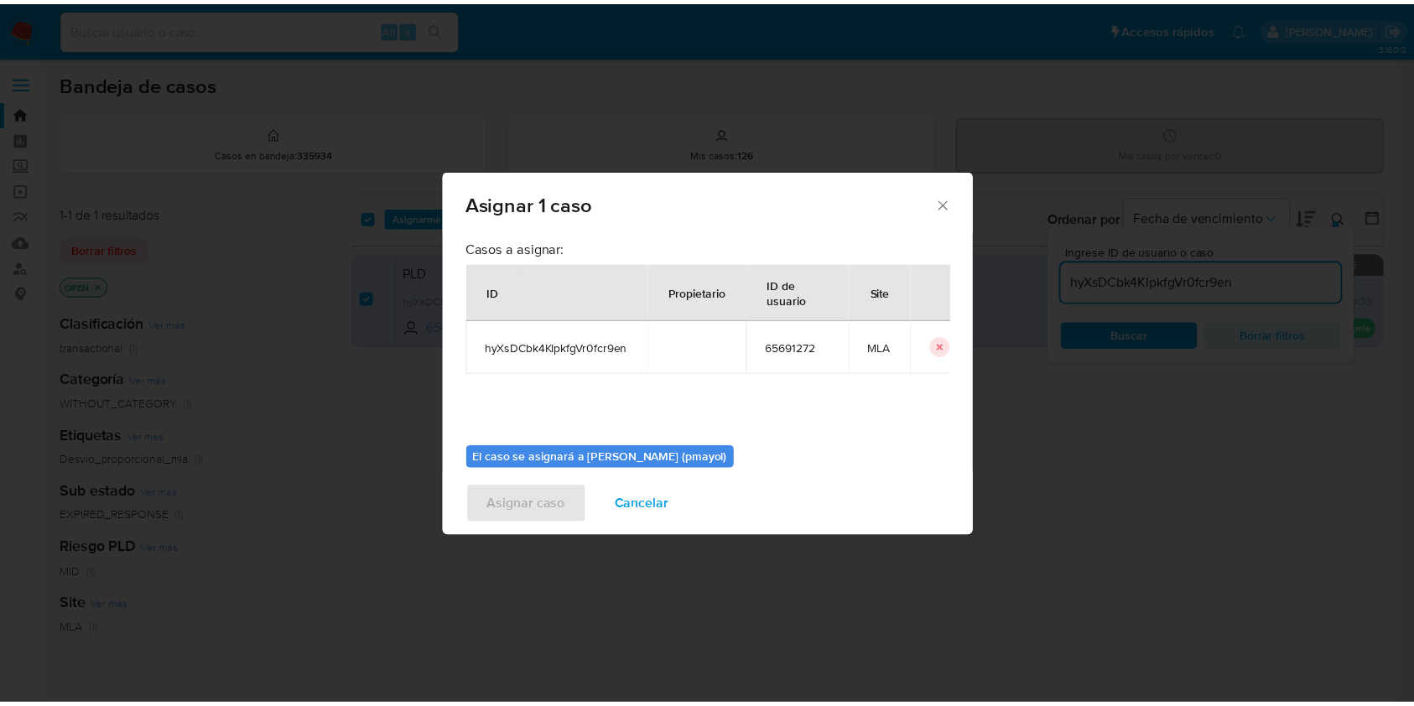
scroll to position [86, 0]
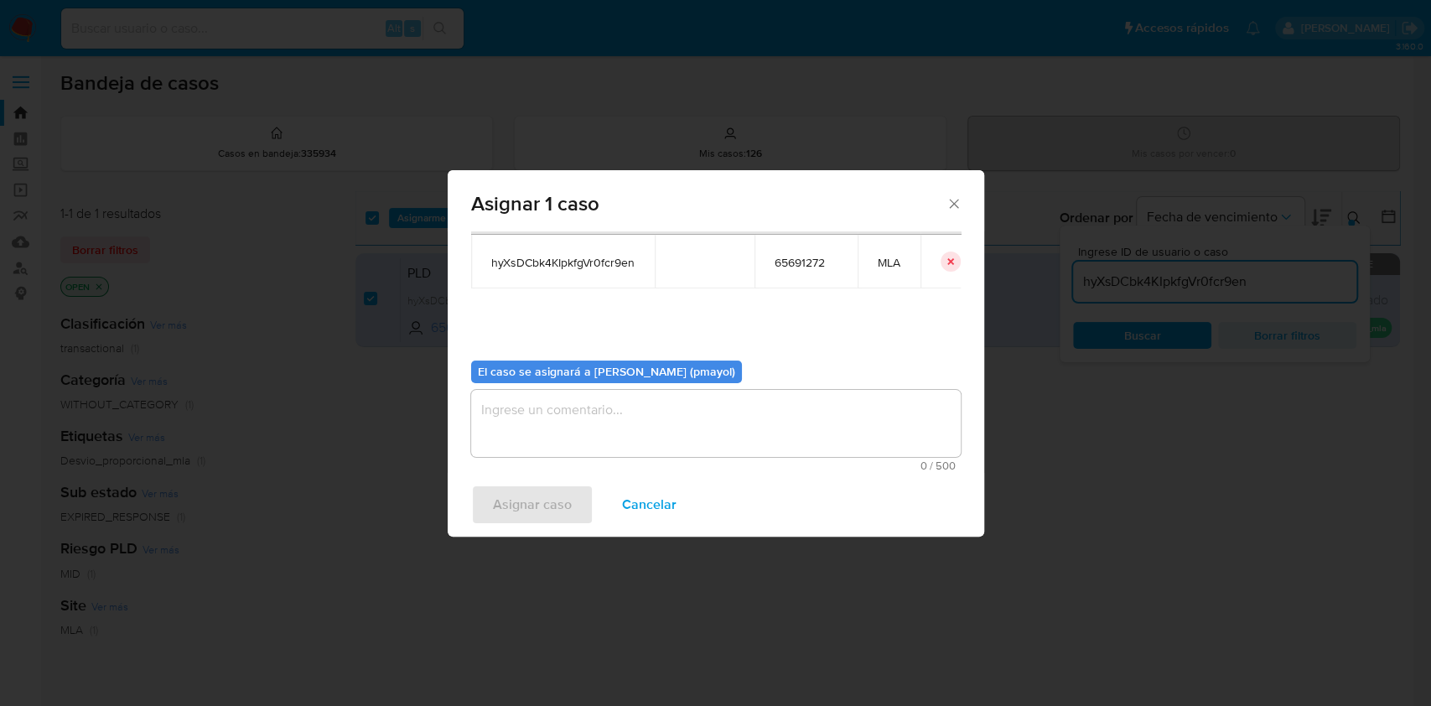
click at [816, 453] on textarea "assign-modal" at bounding box center [716, 423] width 490 height 67
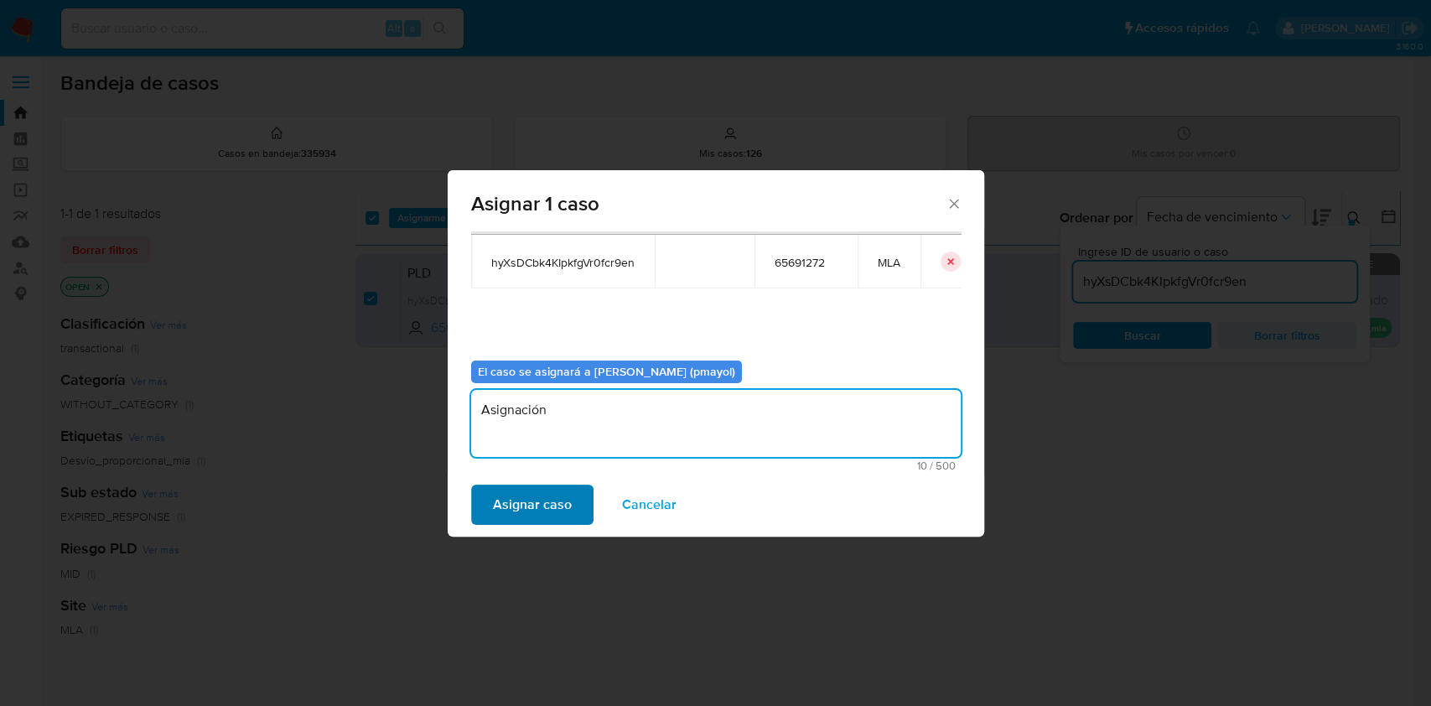
type textarea "Asignación"
click at [510, 501] on span "Asignar caso" at bounding box center [532, 504] width 79 height 37
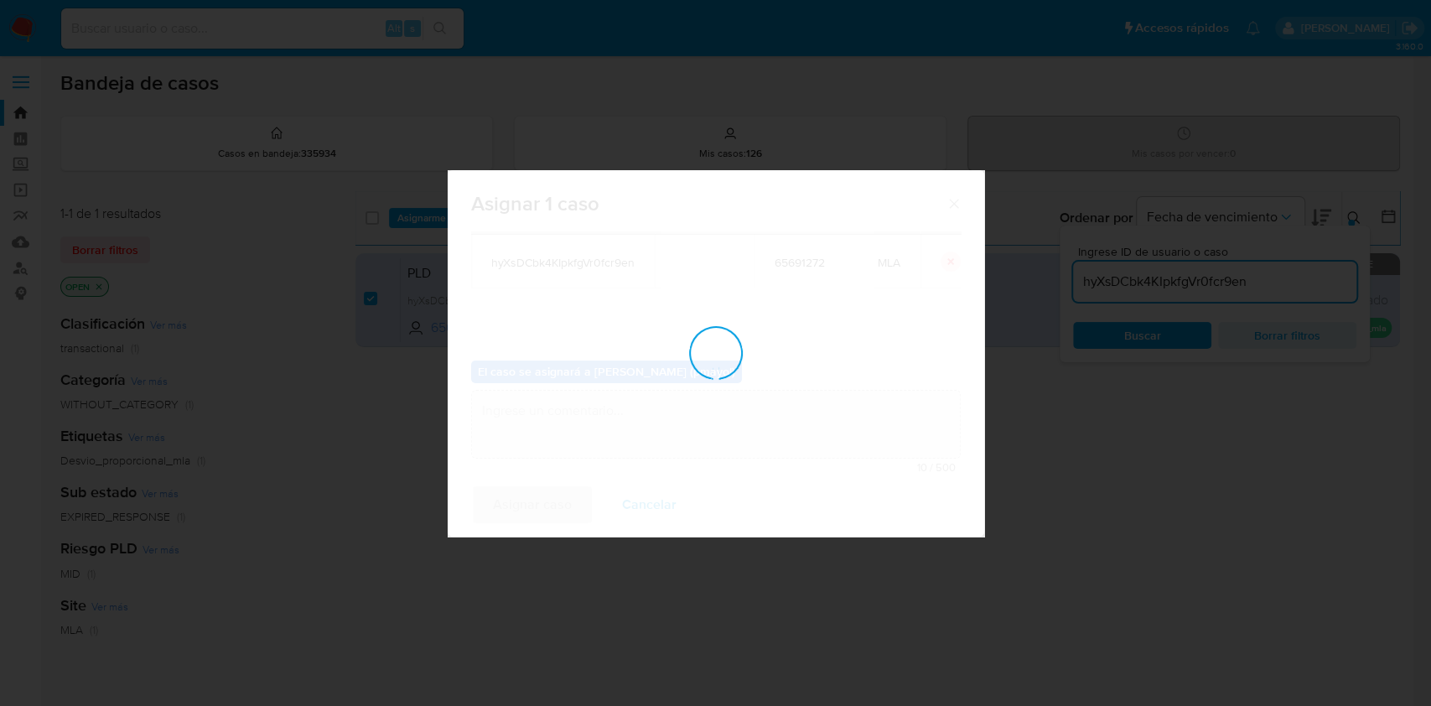
checkbox input "false"
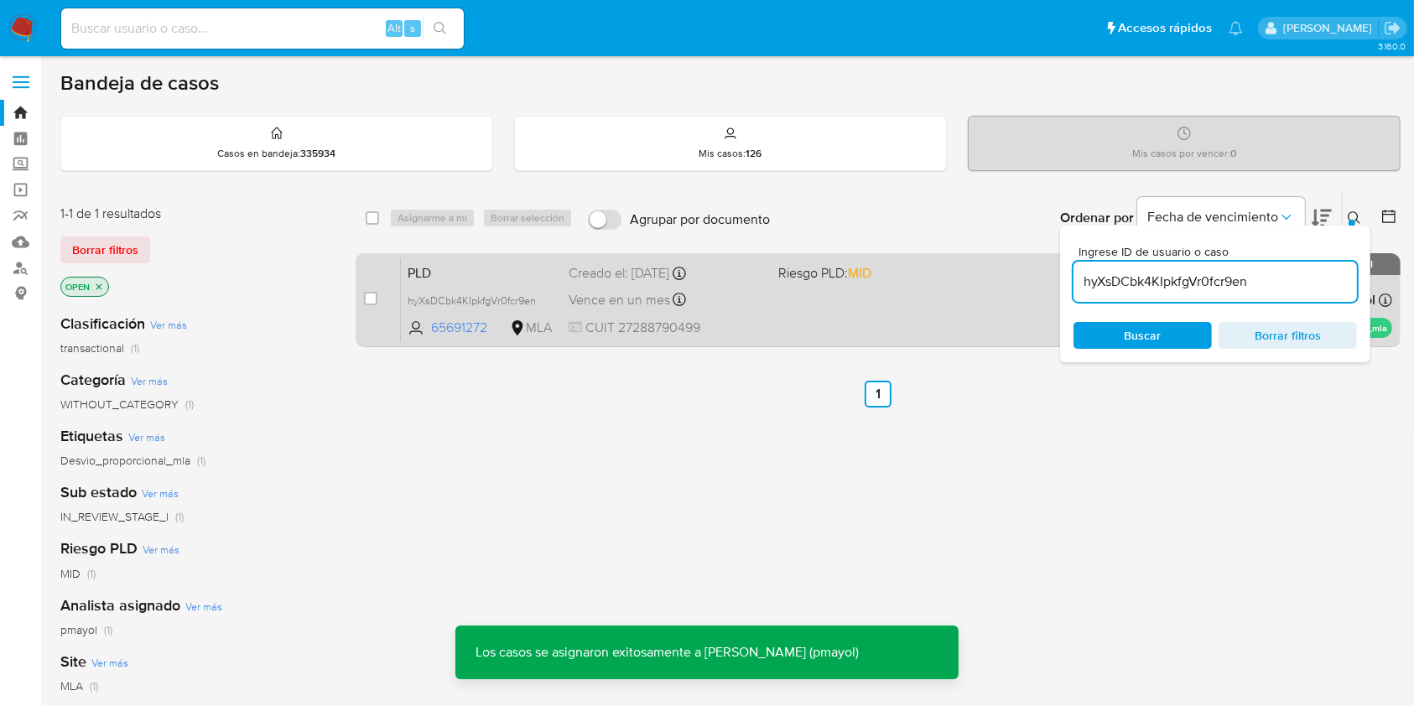
click at [872, 312] on div "PLD hyXsDCbk4KIpkfgVr0fcr9en 65691272 MLA Riesgo PLD: MID Creado el: 12/08/2025…" at bounding box center [896, 299] width 991 height 85
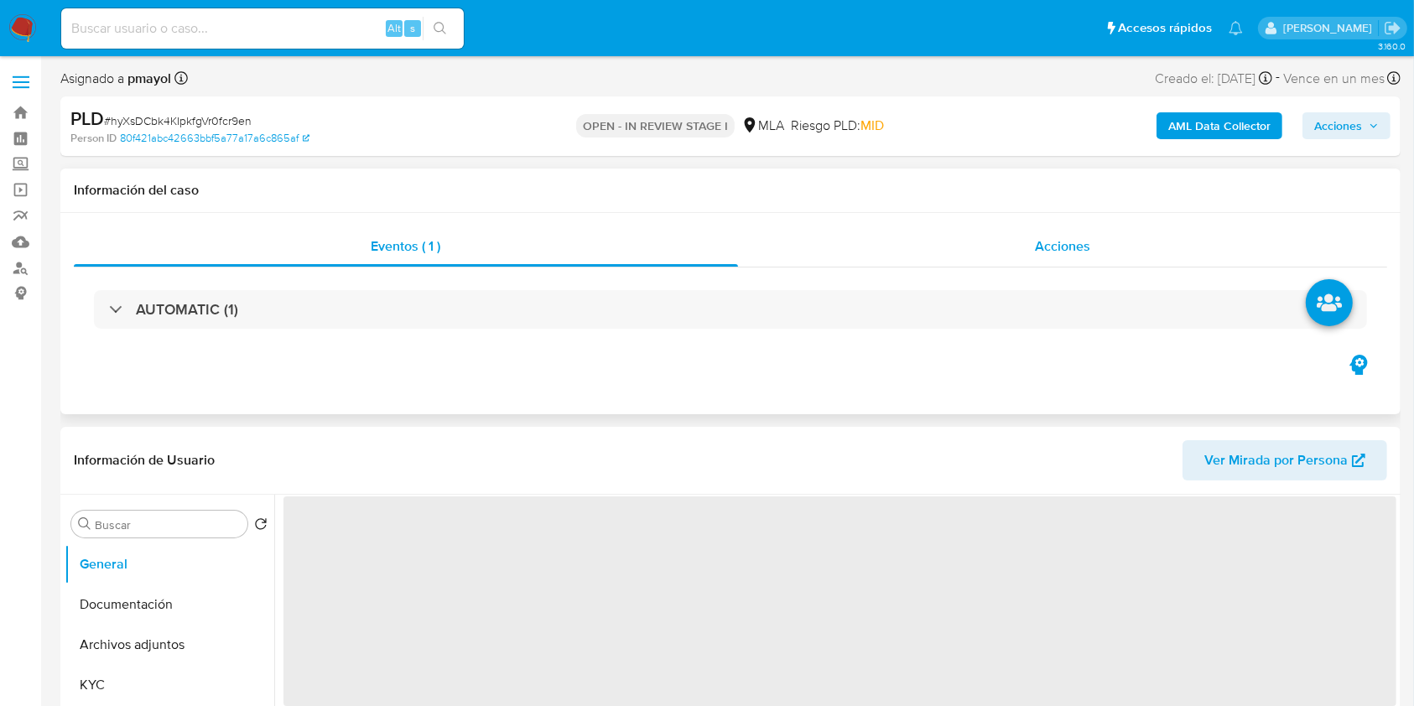
click at [1004, 245] on div "Acciones" at bounding box center [1063, 246] width 650 height 40
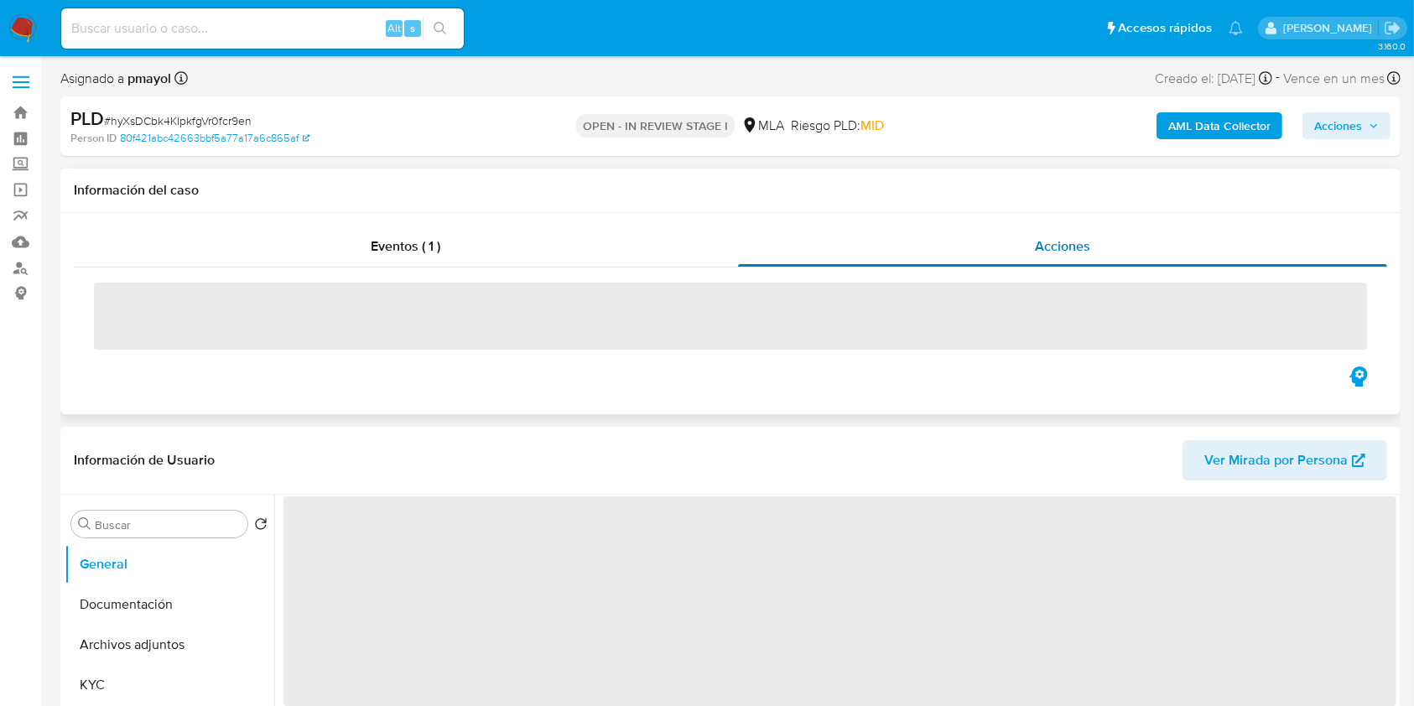
select select "10"
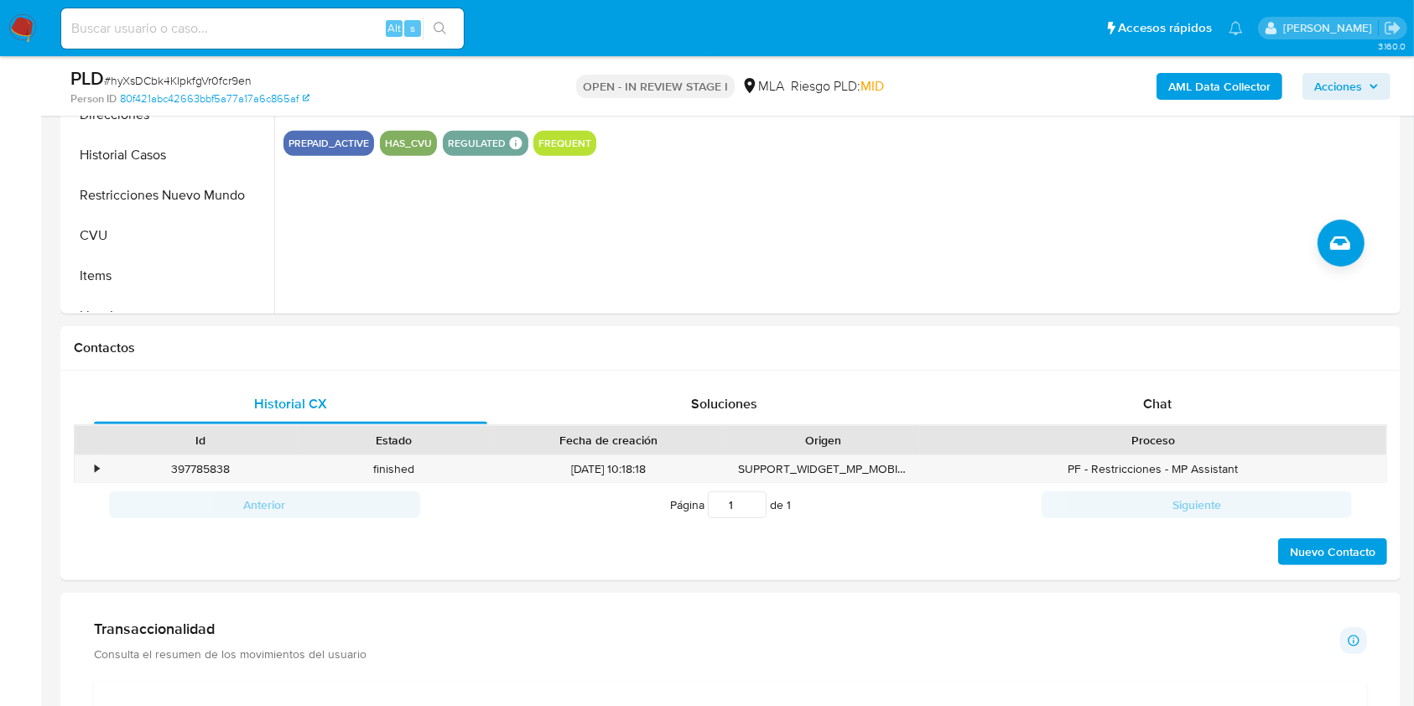
scroll to position [754, 0]
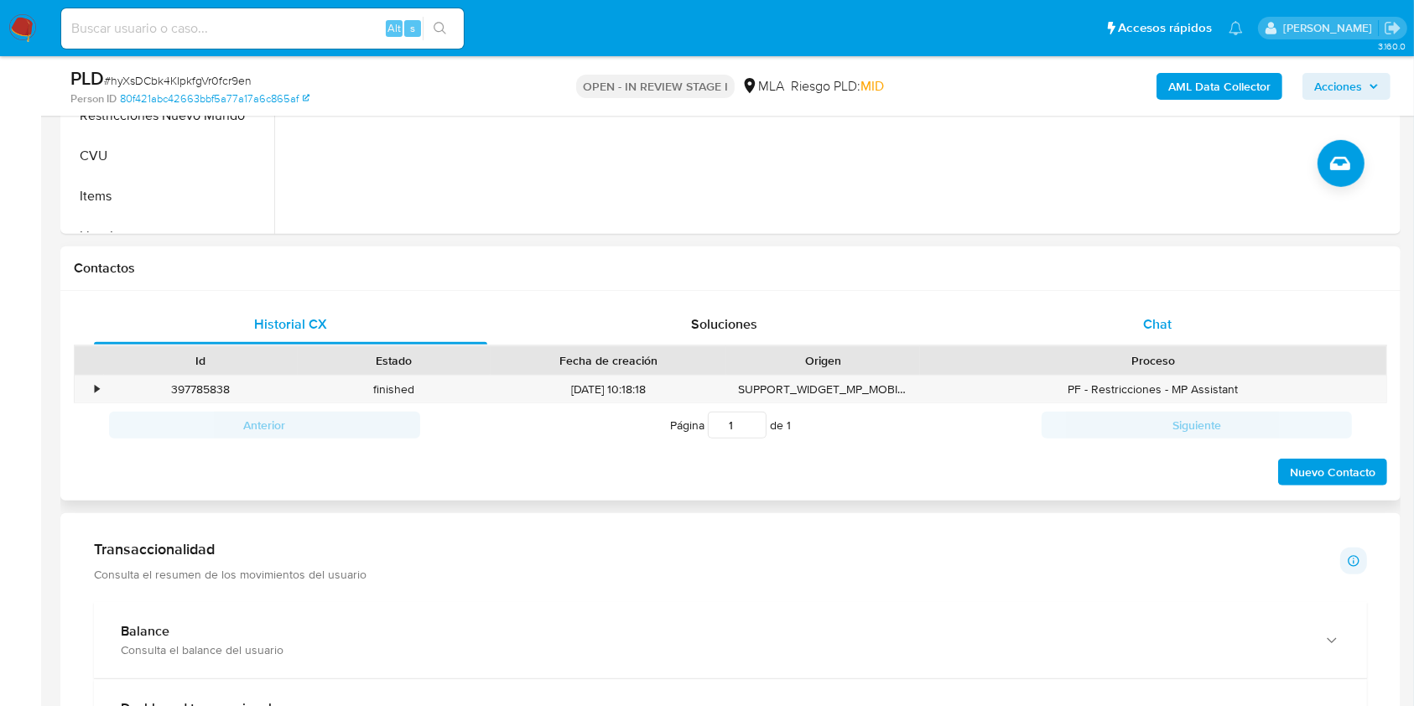
click at [1194, 330] on div "Chat" at bounding box center [1157, 324] width 393 height 40
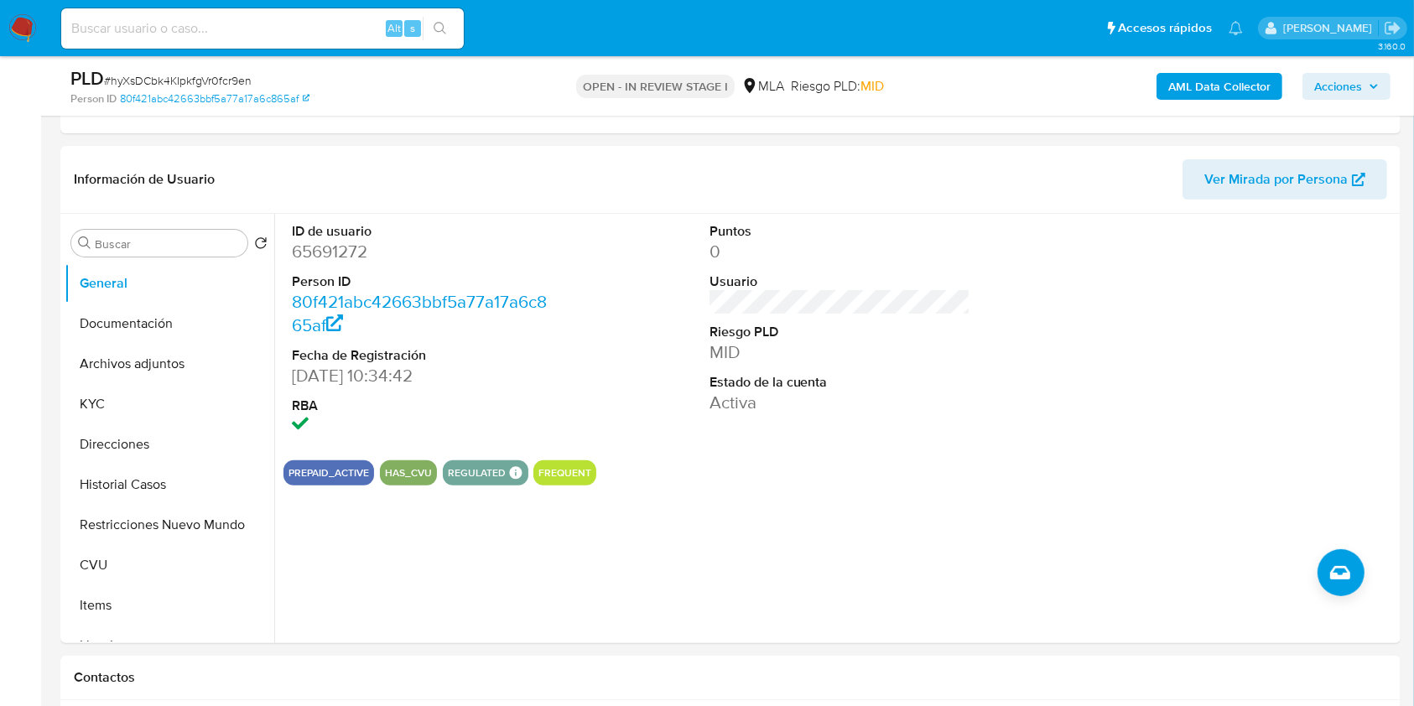
scroll to position [356, 0]
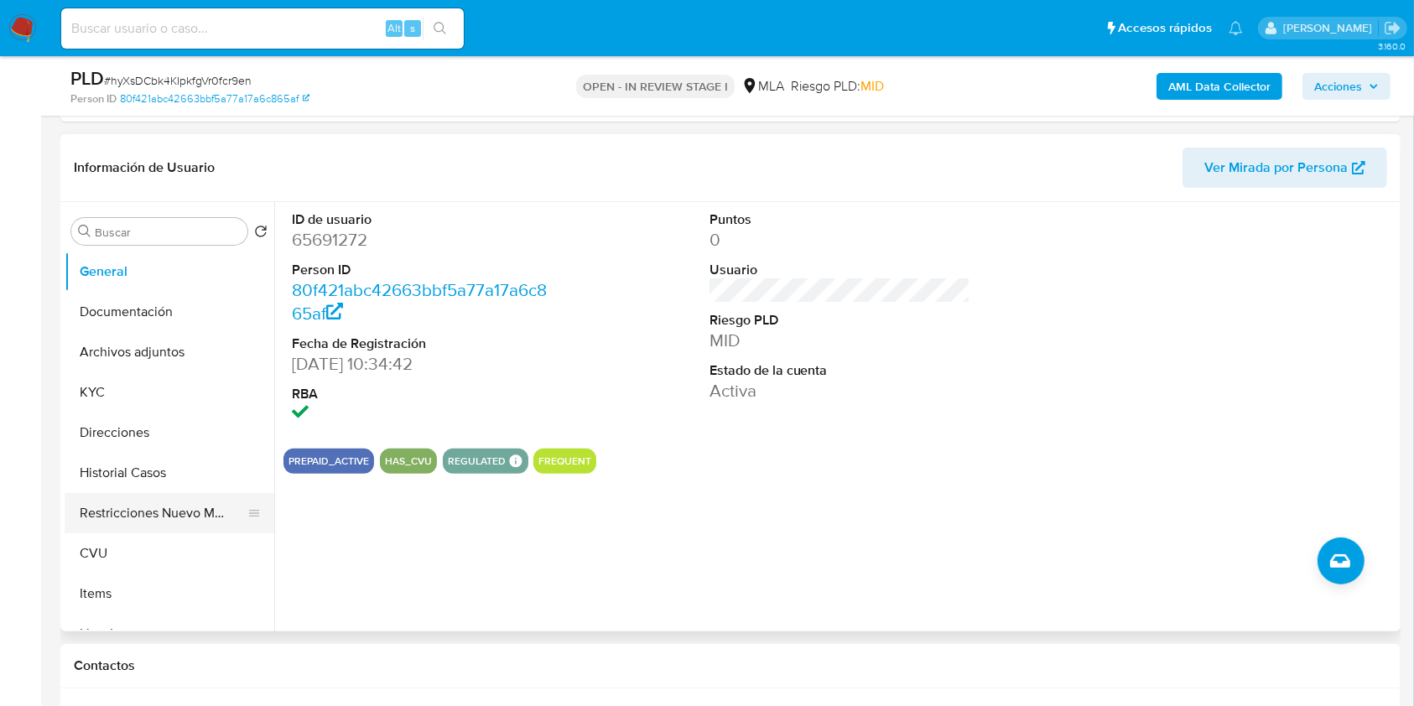
click at [151, 509] on button "Restricciones Nuevo Mundo" at bounding box center [163, 513] width 196 height 40
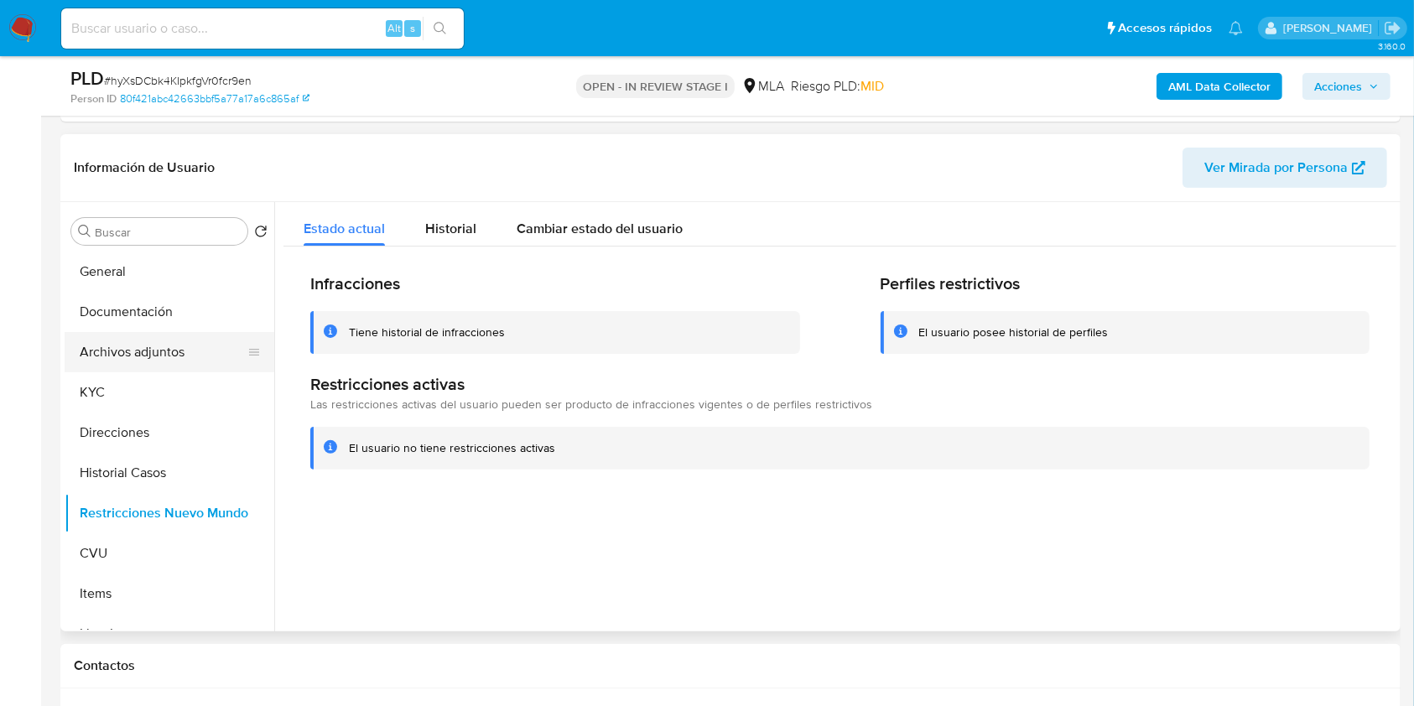
click at [175, 359] on button "Archivos adjuntos" at bounding box center [163, 352] width 196 height 40
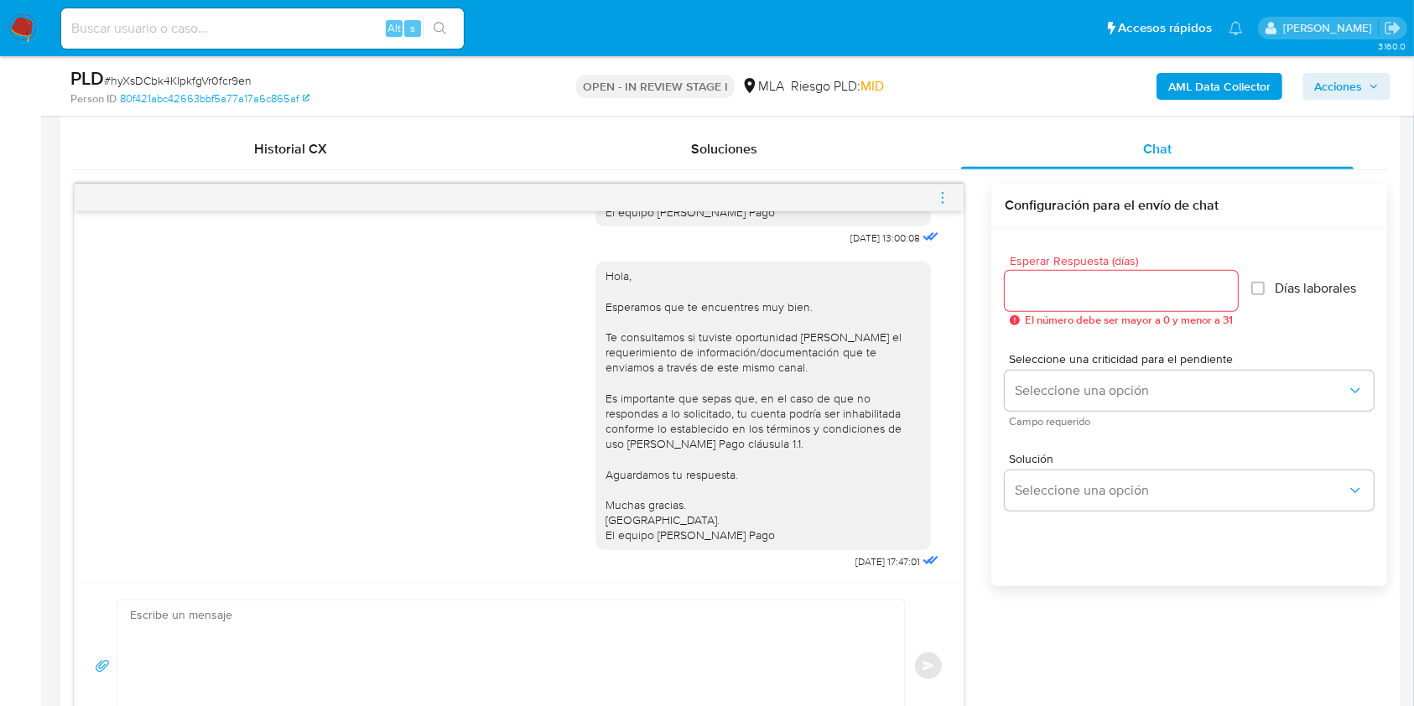
scroll to position [944, 0]
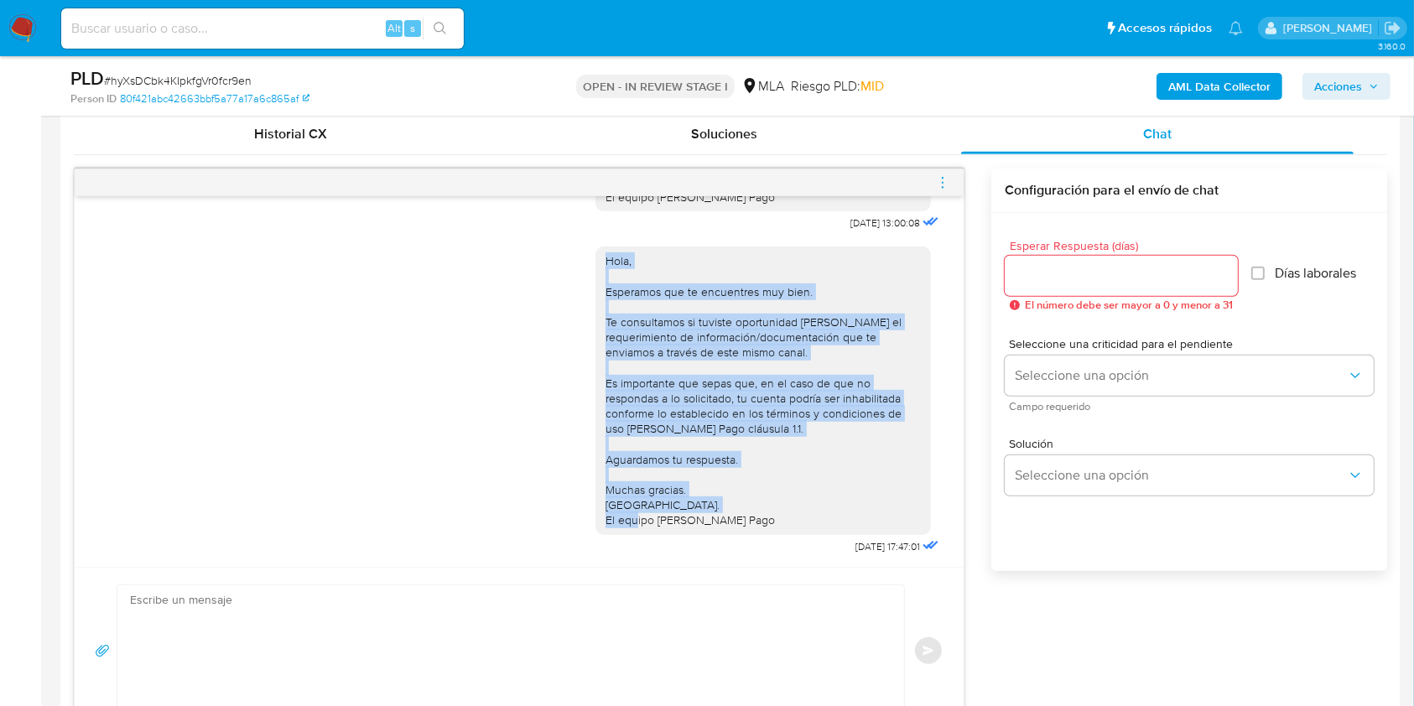
drag, startPoint x: 738, startPoint y: 518, endPoint x: 567, endPoint y: 261, distance: 309.1
click at [567, 261] on div "Hola, Esperamos que te encuentres muy bien. Te consultamos si tuviste oportunid…" at bounding box center [519, 397] width 847 height 324
copy div "Hola, Esperamos que te encuentres muy bien. Te consultamos si tuviste oportunid…"
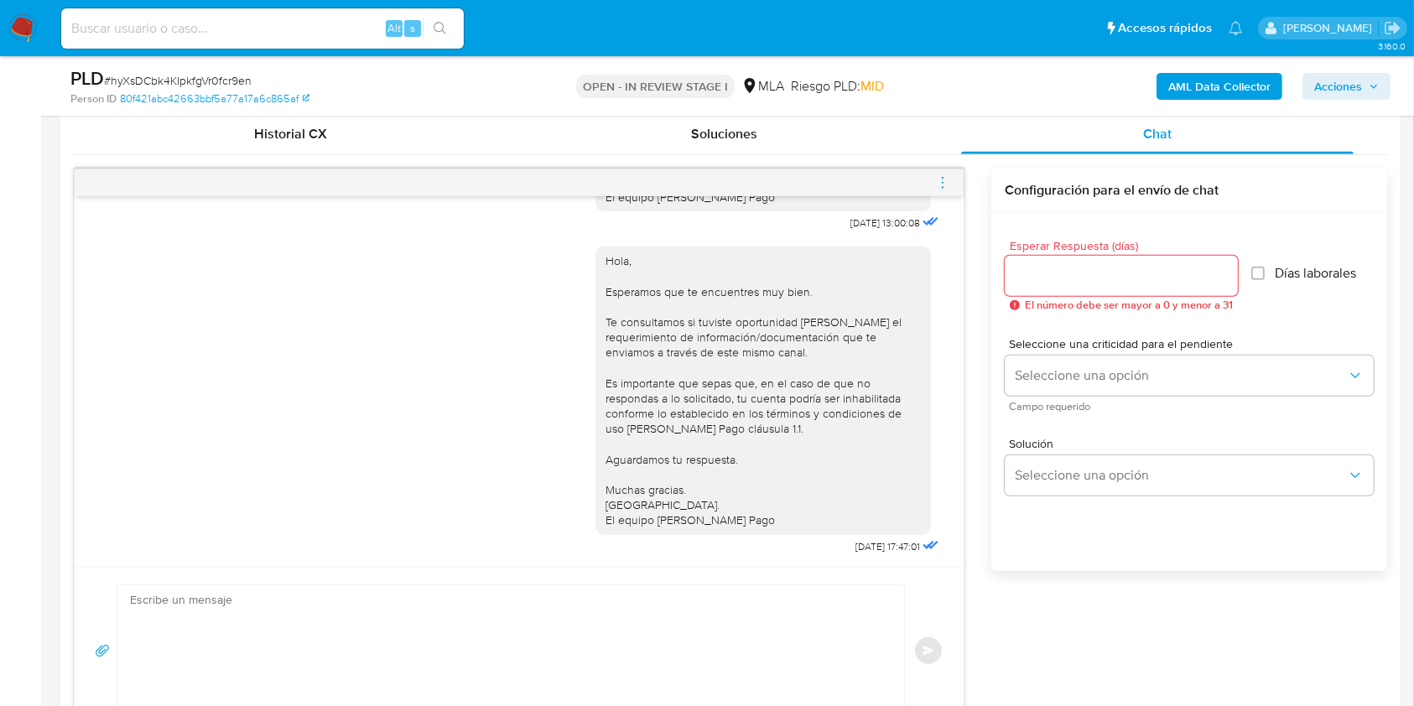
click at [514, 615] on textarea at bounding box center [506, 651] width 753 height 132
paste textarea "Hola, Esperamos que te encuentres muy bien. Te consultamos si tuviste oportunid…"
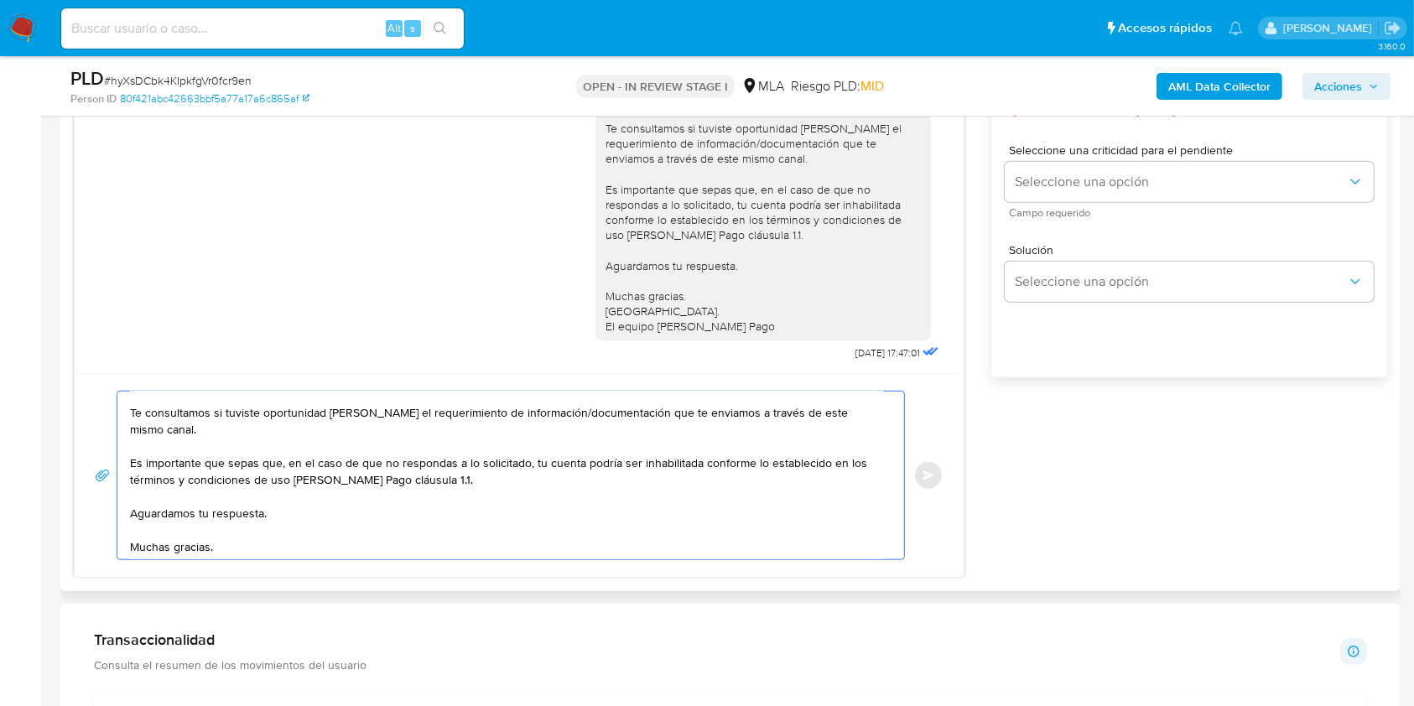
scroll to position [61, 0]
drag, startPoint x: 476, startPoint y: 473, endPoint x: 117, endPoint y: 444, distance: 360.0
click at [117, 444] on div "Hola, Esperamos que te encuentres muy bien. Te consultamos si tuviste oportunid…" at bounding box center [506, 476] width 778 height 168
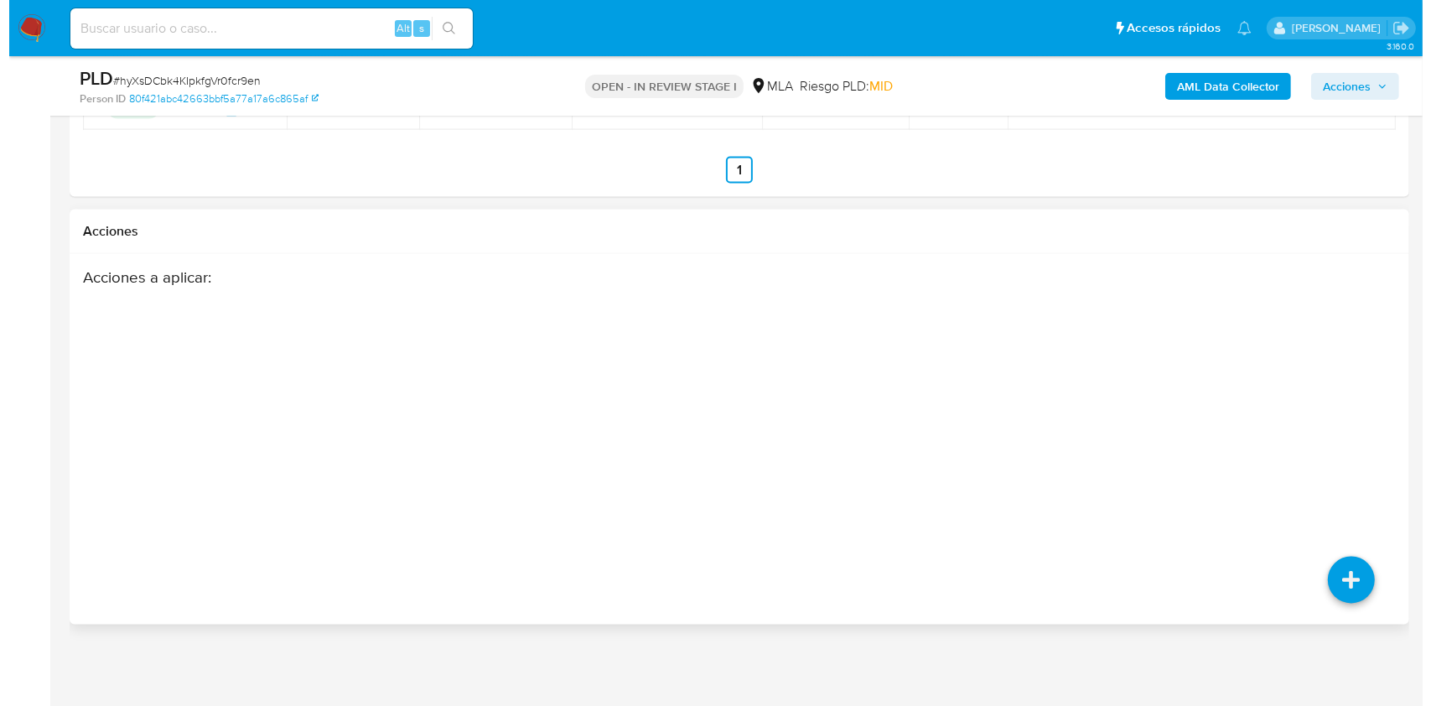
scroll to position [2708, 0]
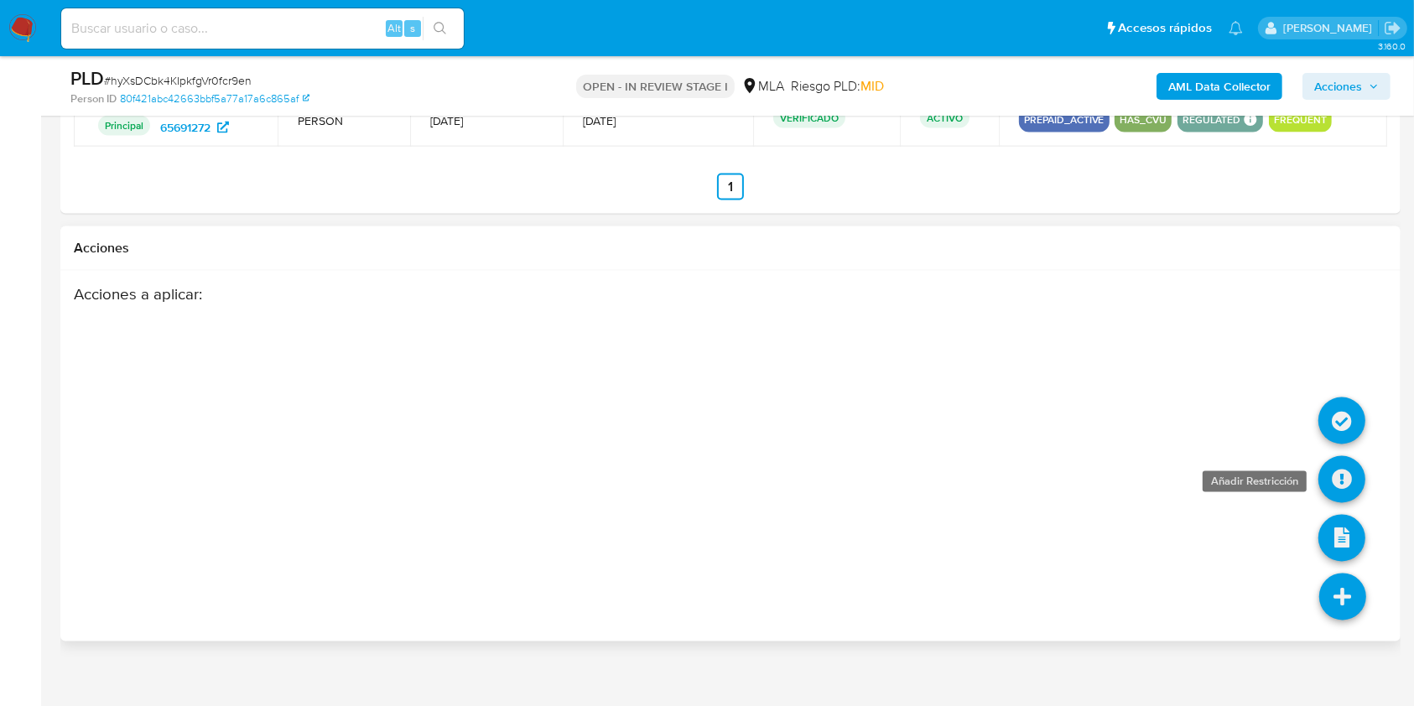
type textarea "Hola, Esperamos que te encuentres muy bien. Te consultamos si tuviste oportunid…"
click at [1342, 493] on icon at bounding box center [1341, 479] width 47 height 47
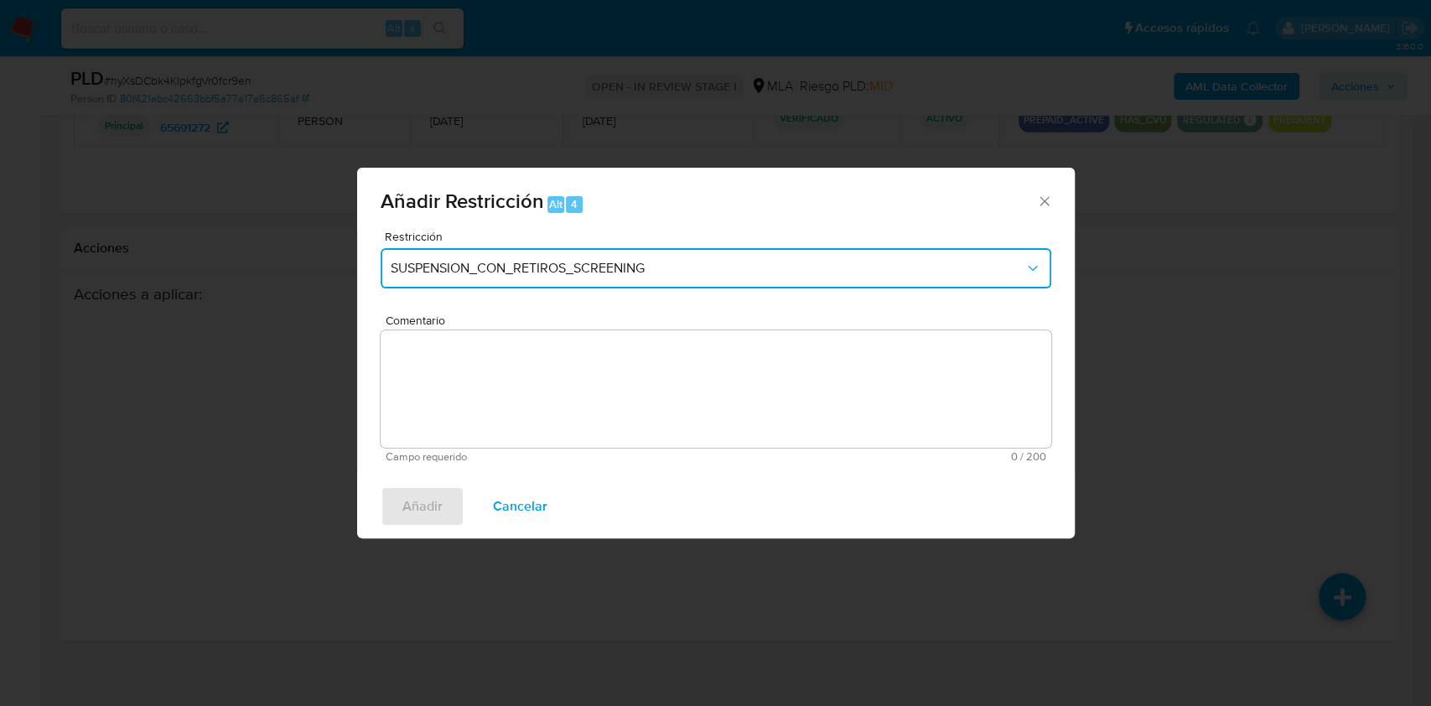
click at [696, 265] on span "SUSPENSION_CON_RETIROS_SCREENING" at bounding box center [708, 268] width 634 height 17
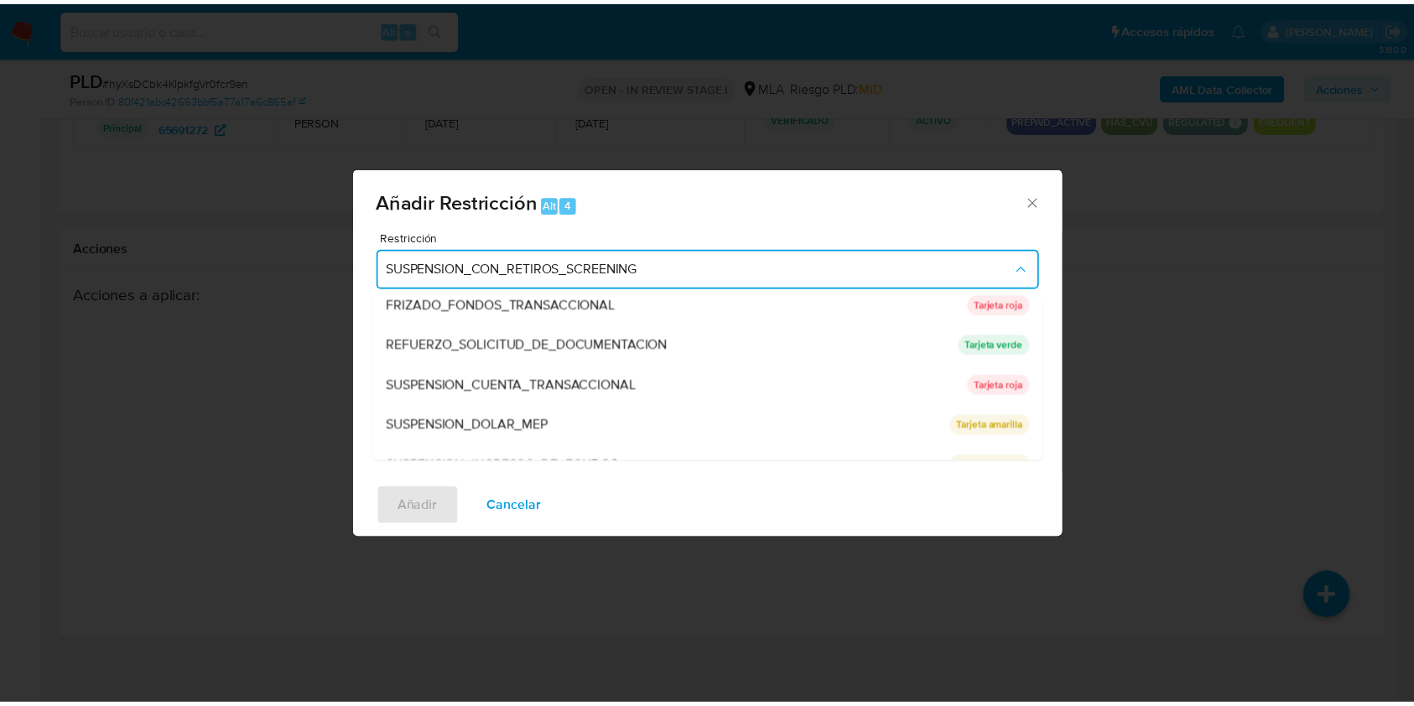
scroll to position [341, 0]
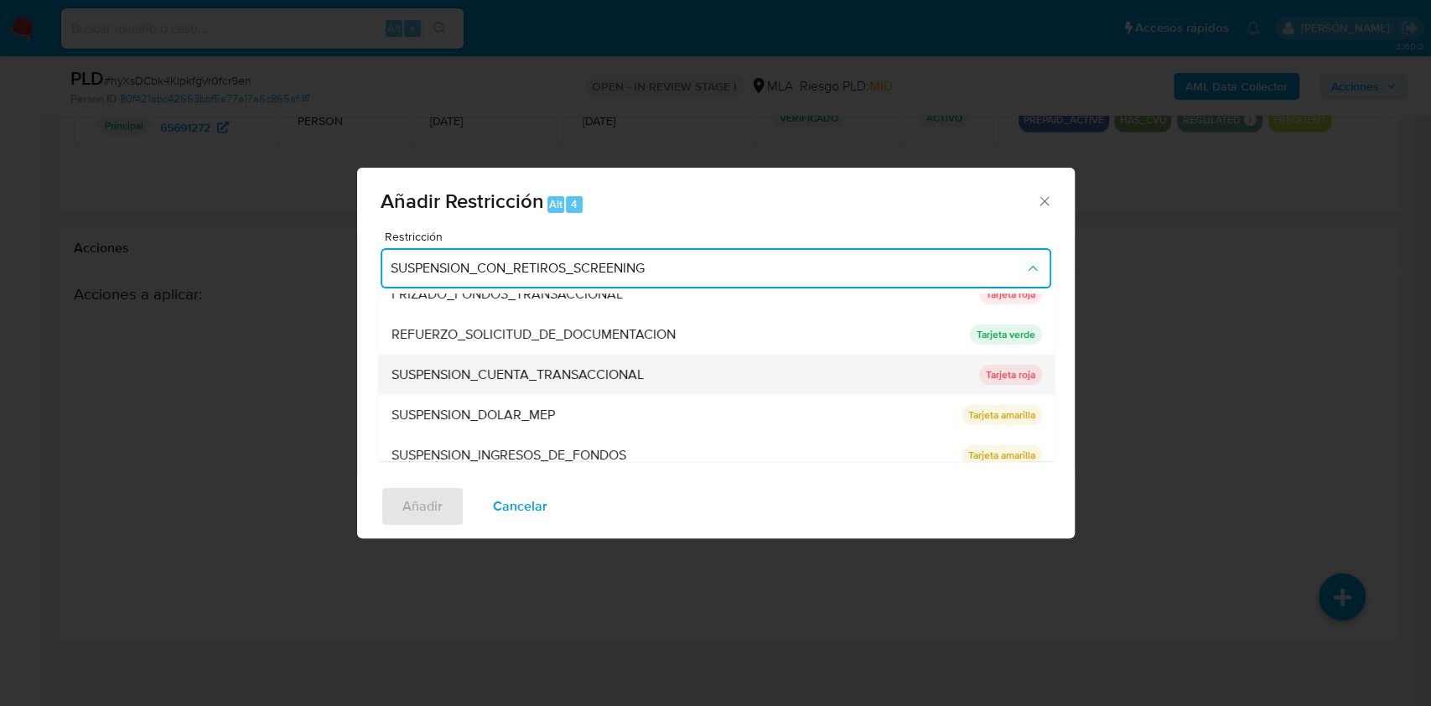
click at [833, 390] on div "SUSPENSION_CUENTA_TRANSACCIONAL" at bounding box center [680, 375] width 578 height 40
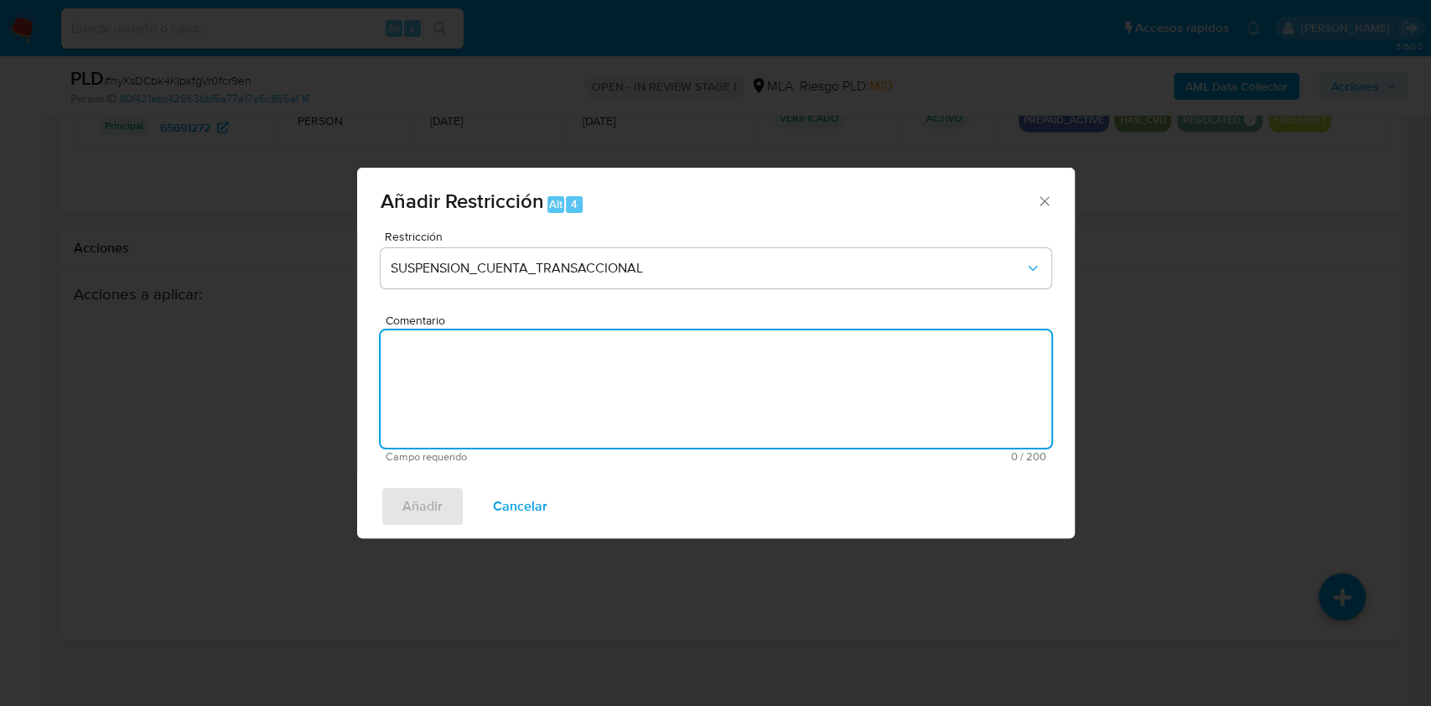
click at [825, 394] on textarea "Comentario" at bounding box center [716, 388] width 671 height 117
type textarea "AML"
click at [426, 500] on span "Añadir" at bounding box center [422, 506] width 40 height 37
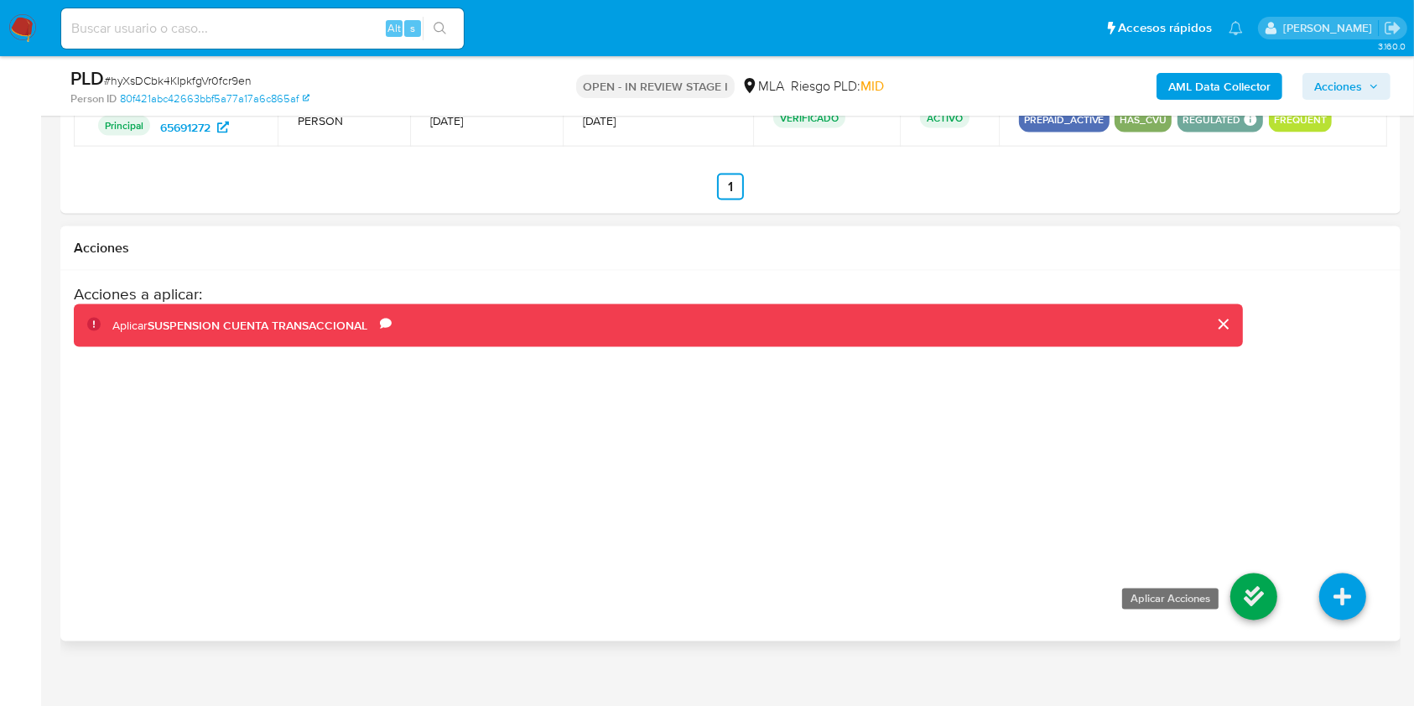
click at [1249, 593] on icon at bounding box center [1253, 597] width 47 height 47
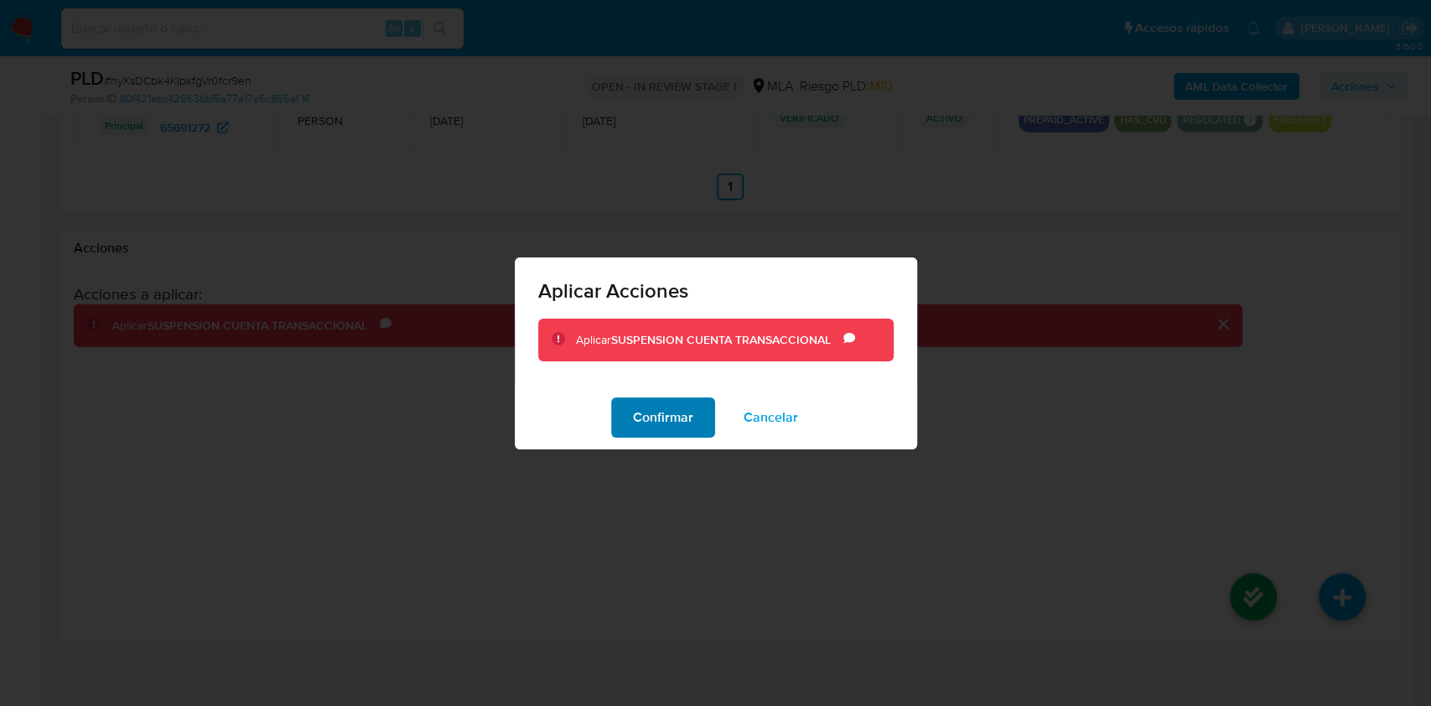
click at [674, 413] on span "Confirmar" at bounding box center [663, 417] width 60 height 37
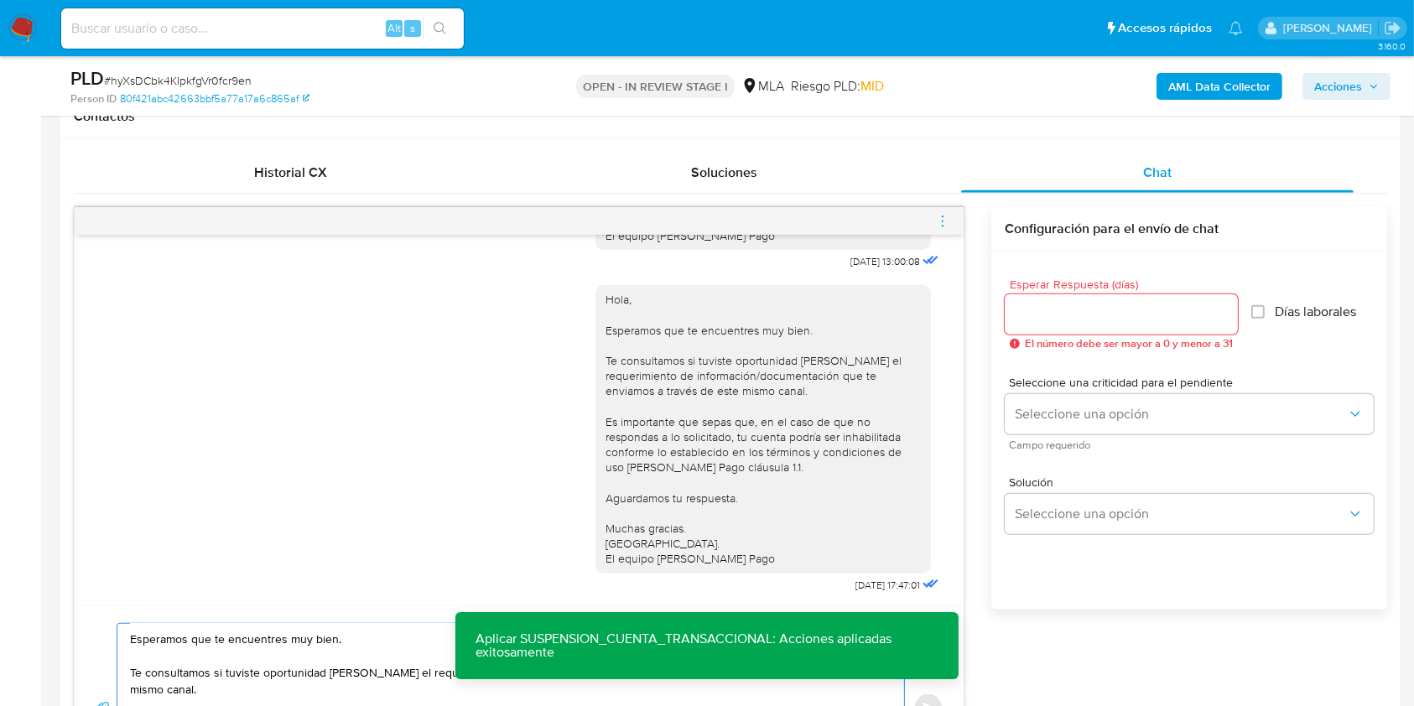
scroll to position [866, 0]
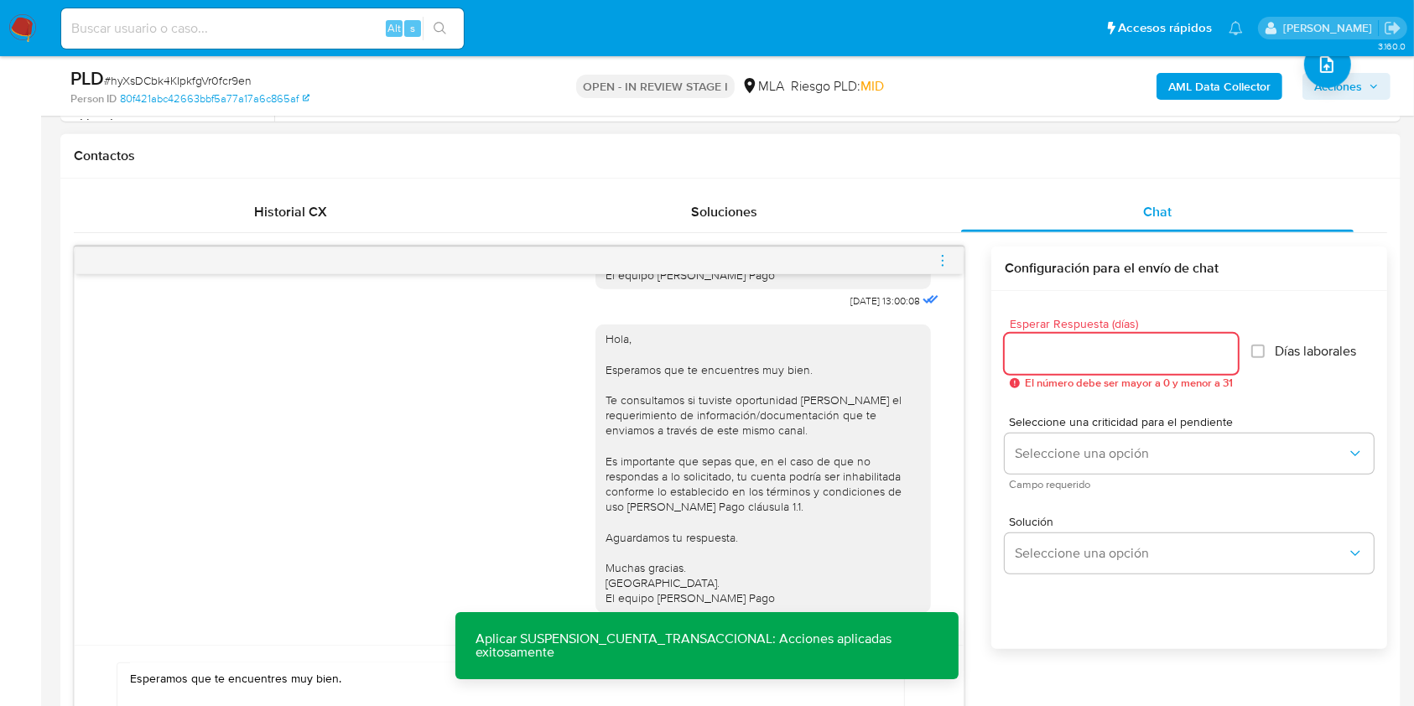
click at [1091, 347] on input "Esperar Respuesta (días)" at bounding box center [1121, 354] width 233 height 22
type input "1"
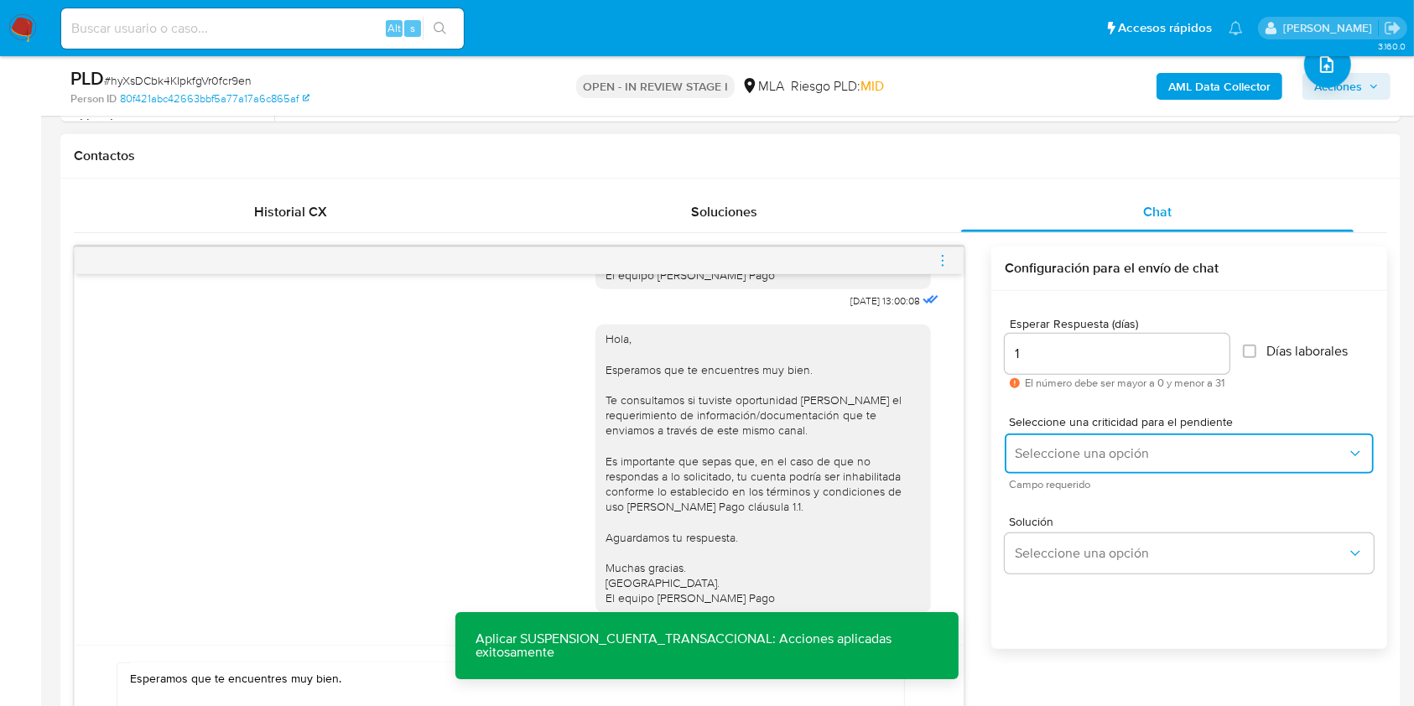
click at [1083, 466] on button "Seleccione una opción" at bounding box center [1189, 454] width 369 height 40
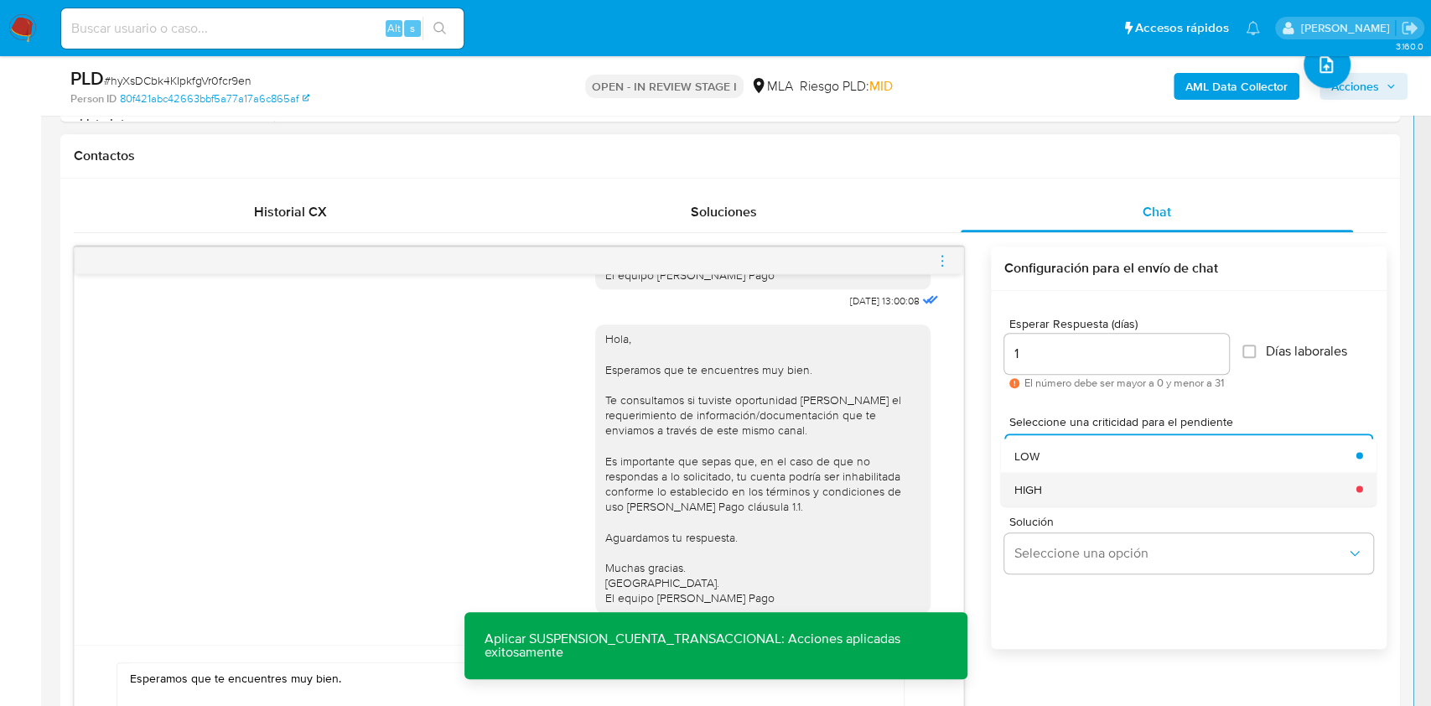
click at [1055, 490] on div "HIGH" at bounding box center [1181, 489] width 332 height 34
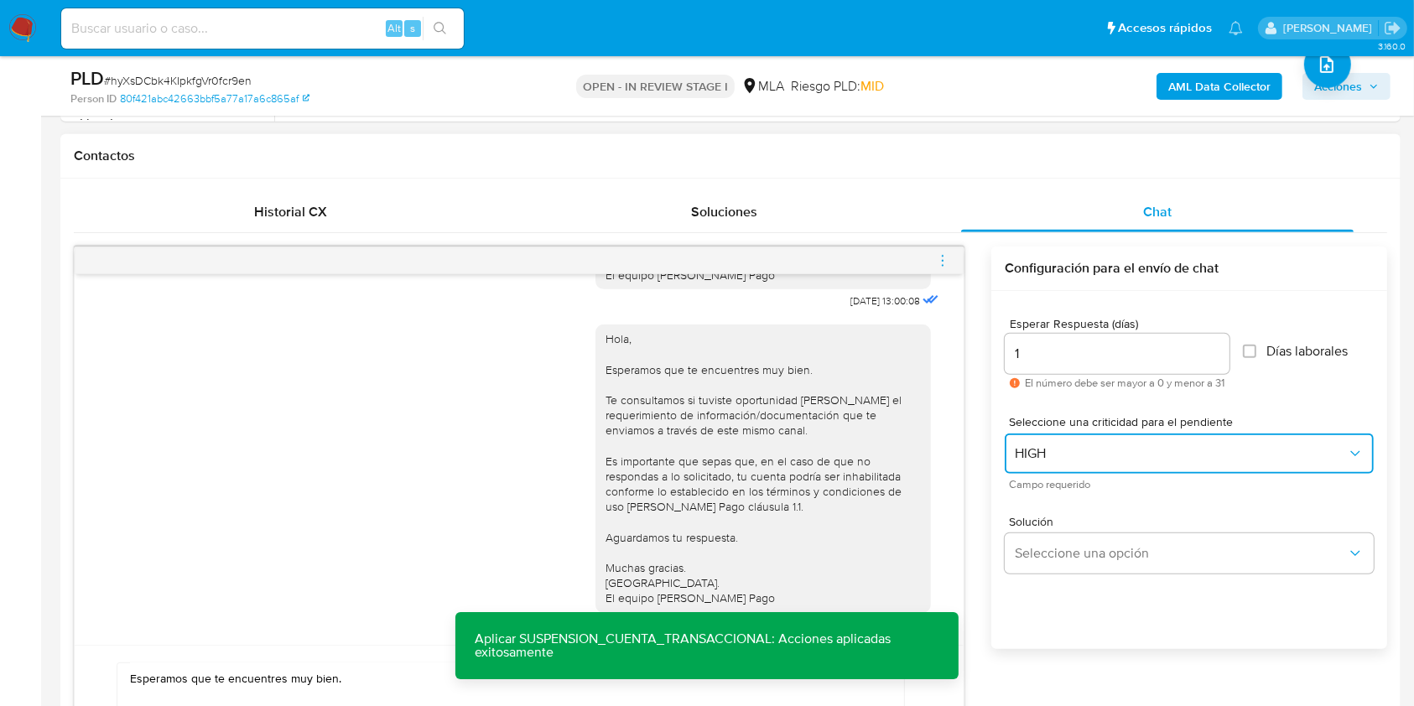
scroll to position [1130, 0]
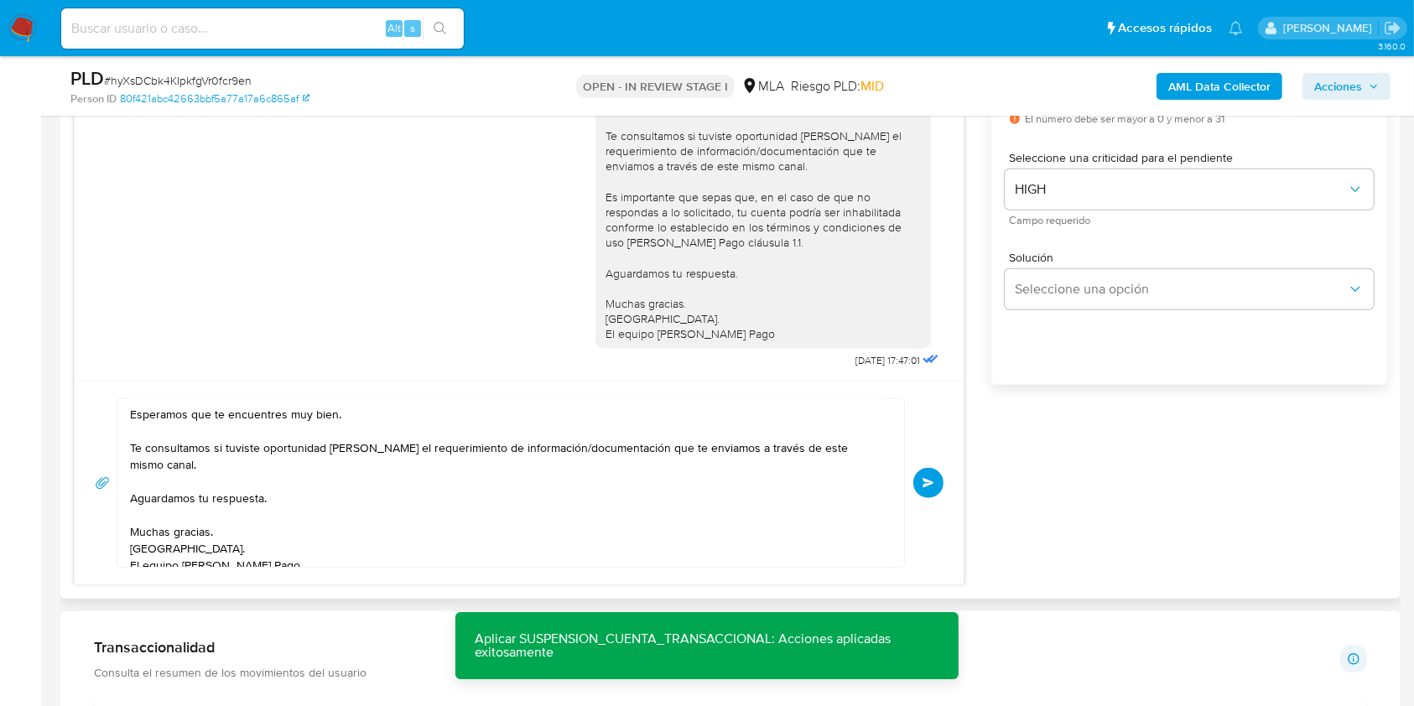
click at [927, 478] on span "Enviar" at bounding box center [928, 483] width 12 height 10
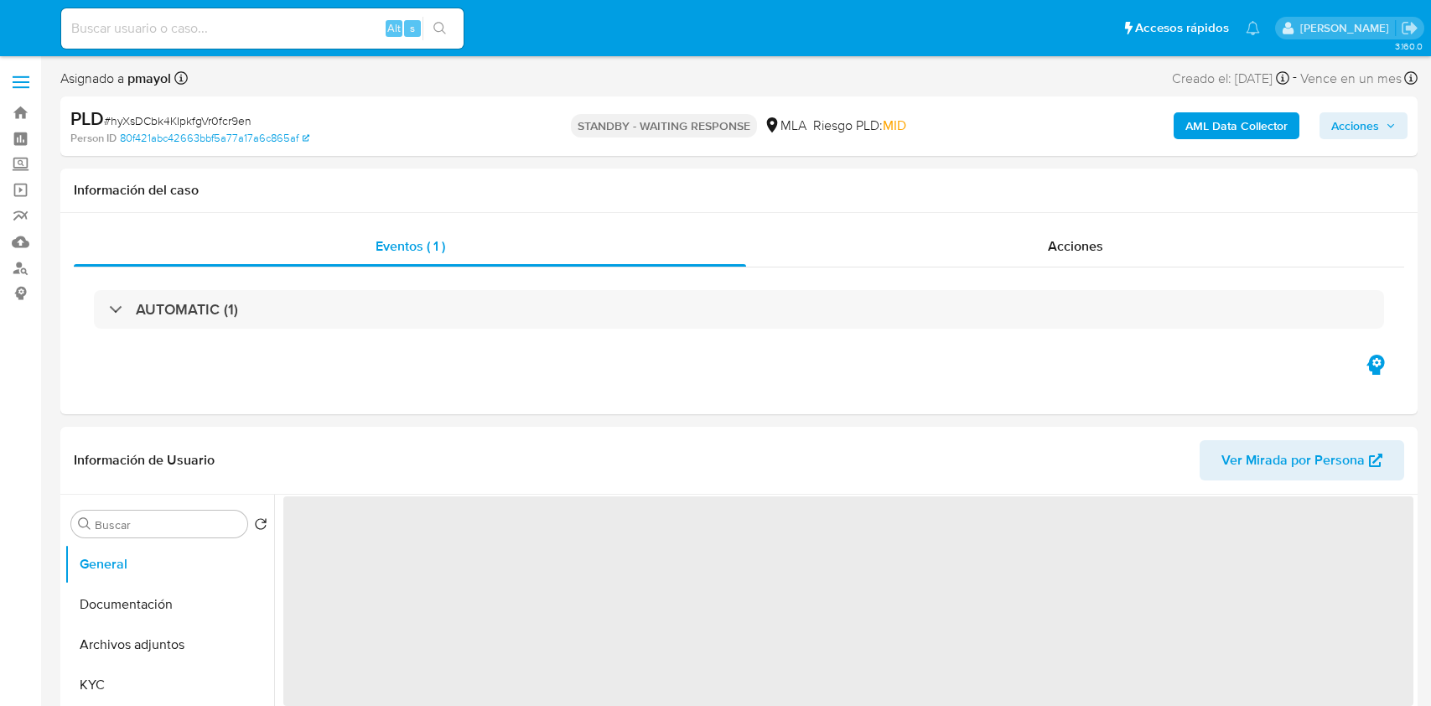
select select "10"
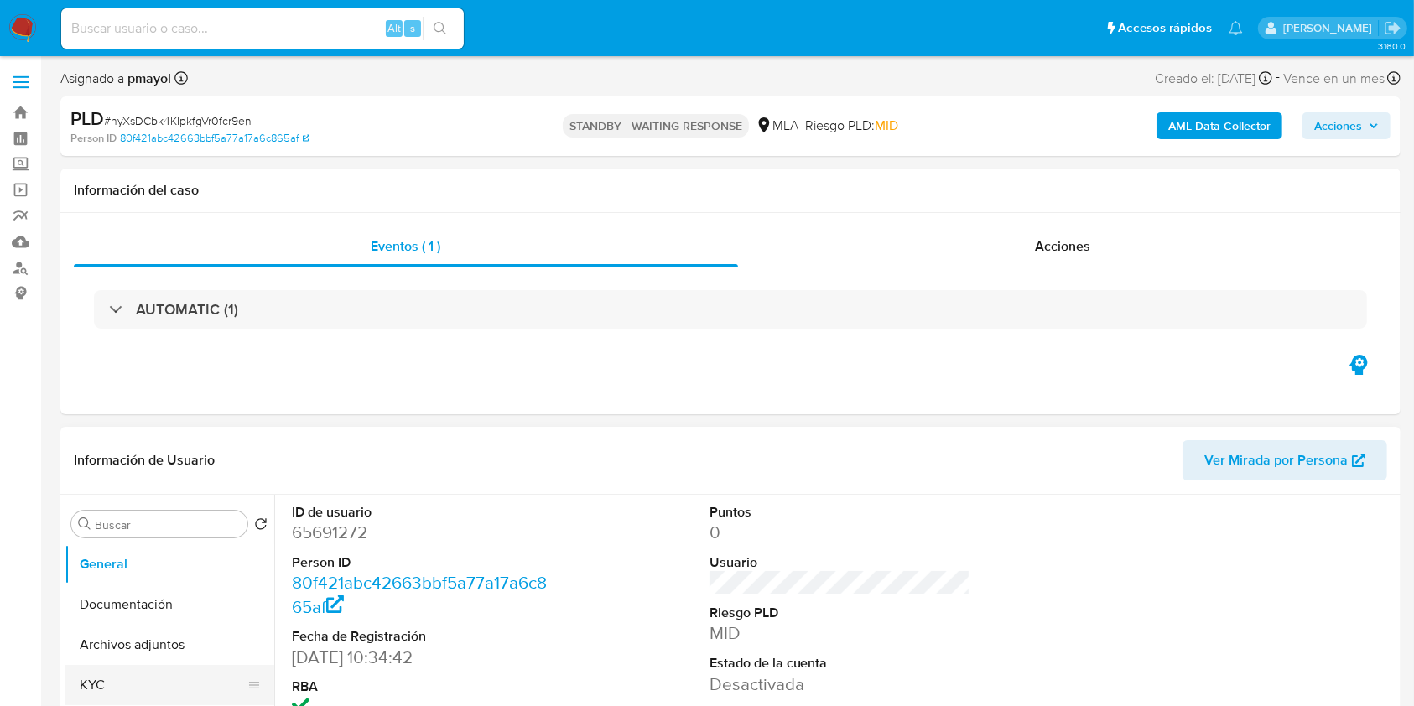
click at [140, 676] on button "KYC" at bounding box center [163, 685] width 196 height 40
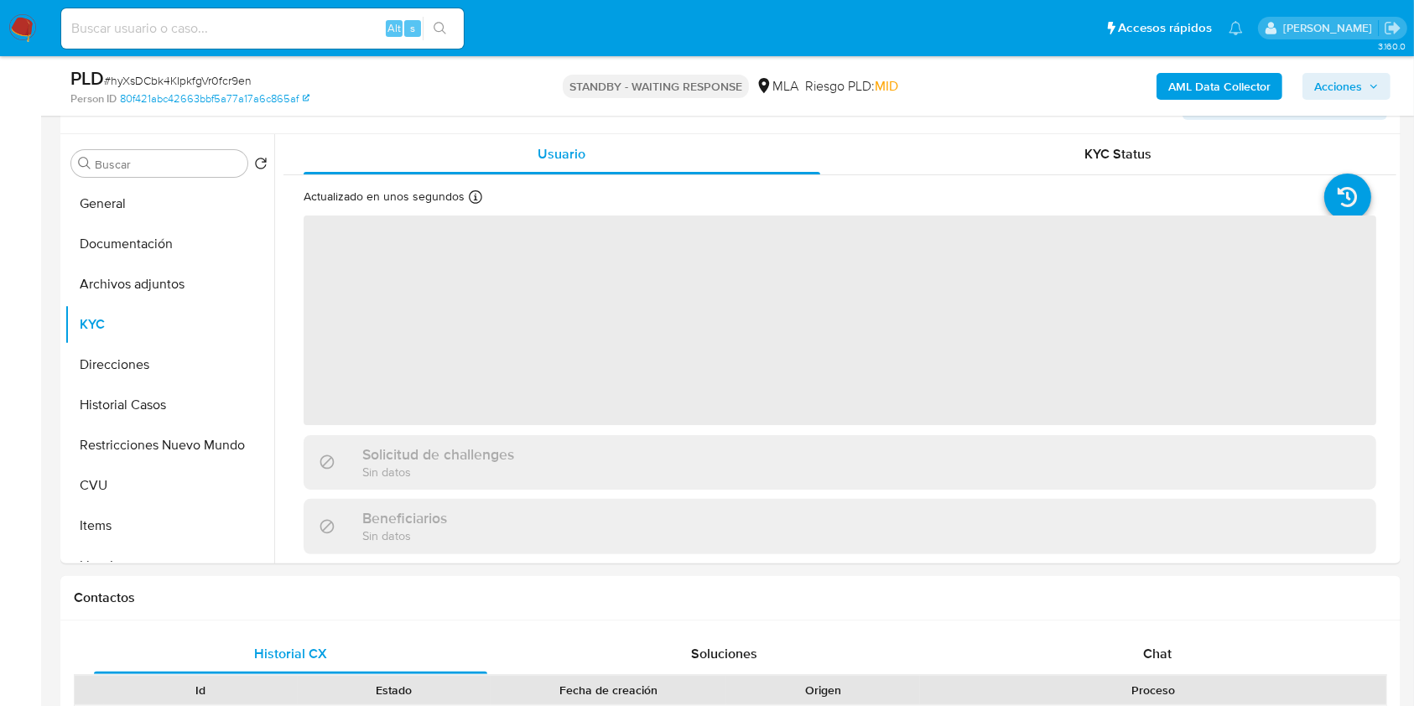
scroll to position [311, 0]
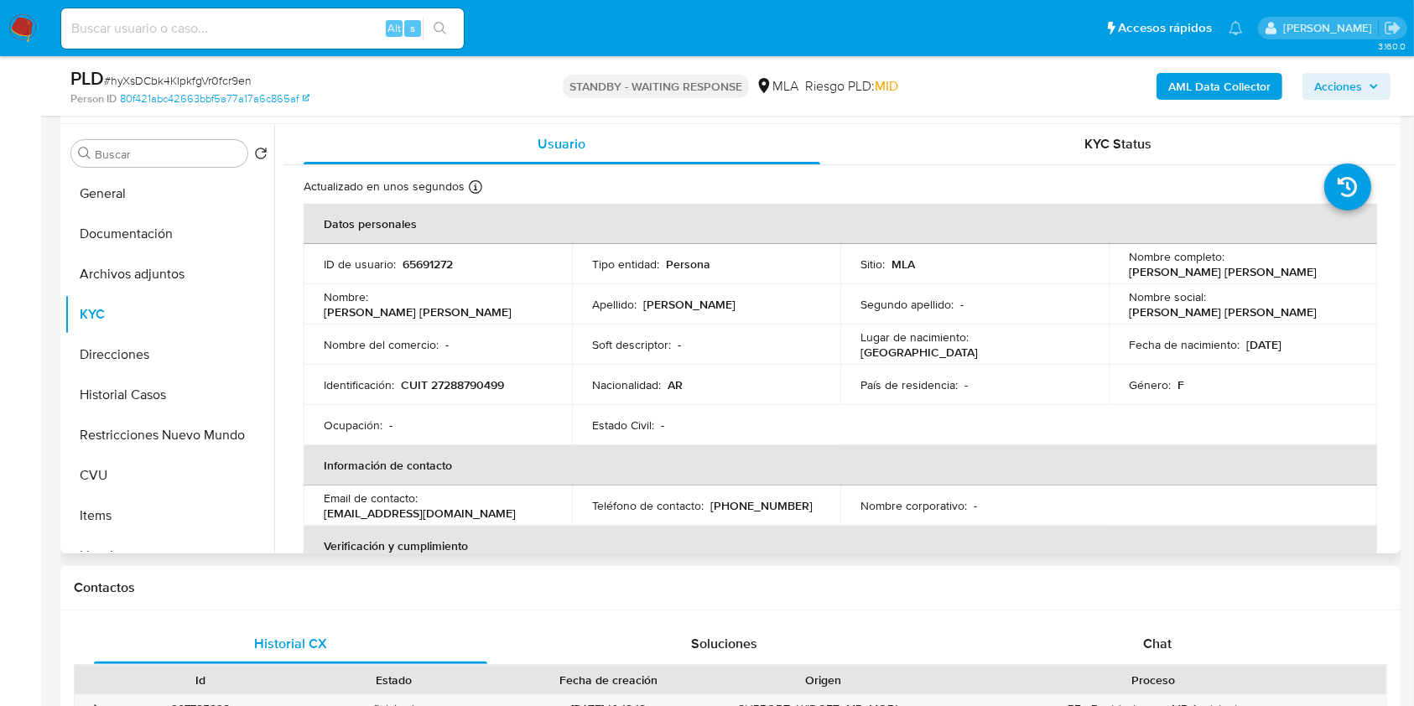
click at [405, 520] on p "[EMAIL_ADDRESS][DOMAIN_NAME]" at bounding box center [420, 513] width 192 height 15
copy p "hotmail"
drag, startPoint x: 456, startPoint y: 513, endPoint x: 309, endPoint y: 519, distance: 147.7
click at [309, 519] on td "Email de contacto : [EMAIL_ADDRESS][DOMAIN_NAME]" at bounding box center [438, 505] width 268 height 40
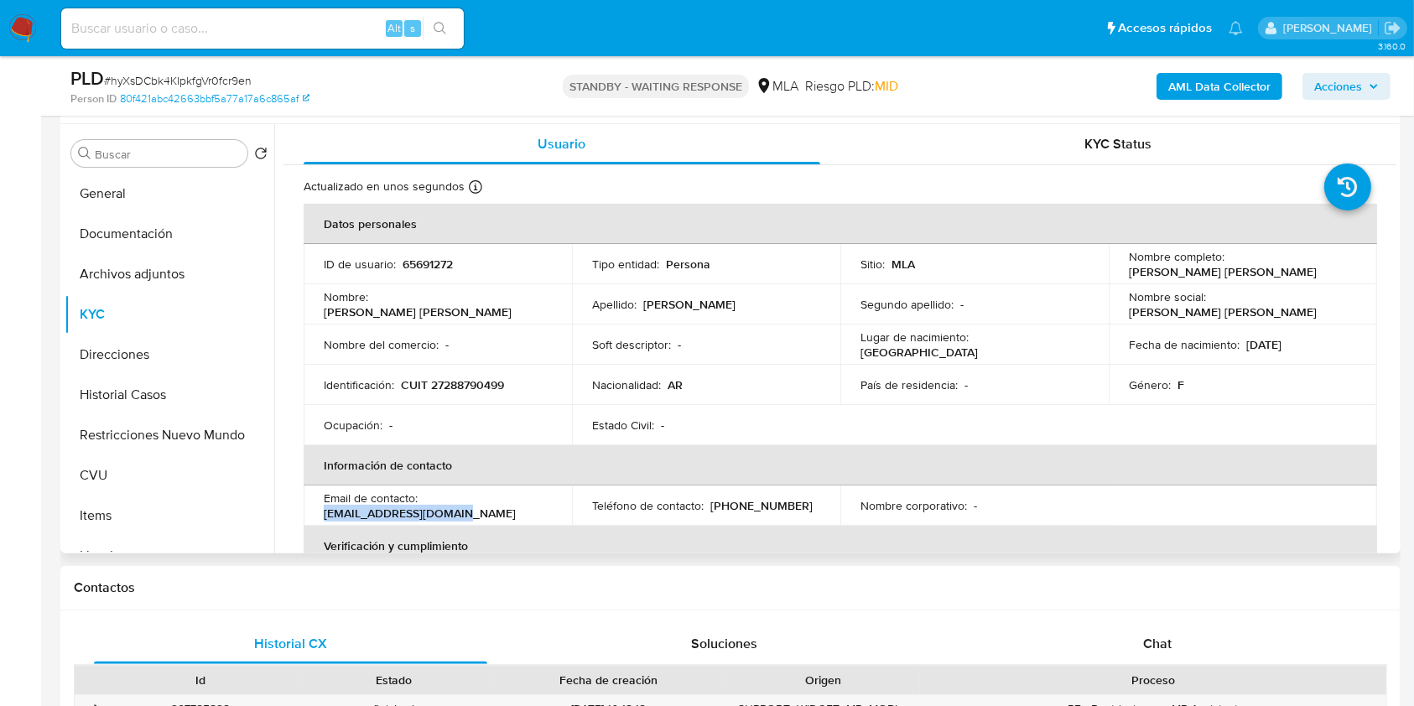
copy p "[EMAIL_ADDRESS][DOMAIN_NAME]"
click at [277, 25] on input at bounding box center [262, 29] width 402 height 22
paste input "szI71ec3wvUVbkPpNwEdWYAv"
type input "szI71ec3wvUVbkPpNwEdWYAv"
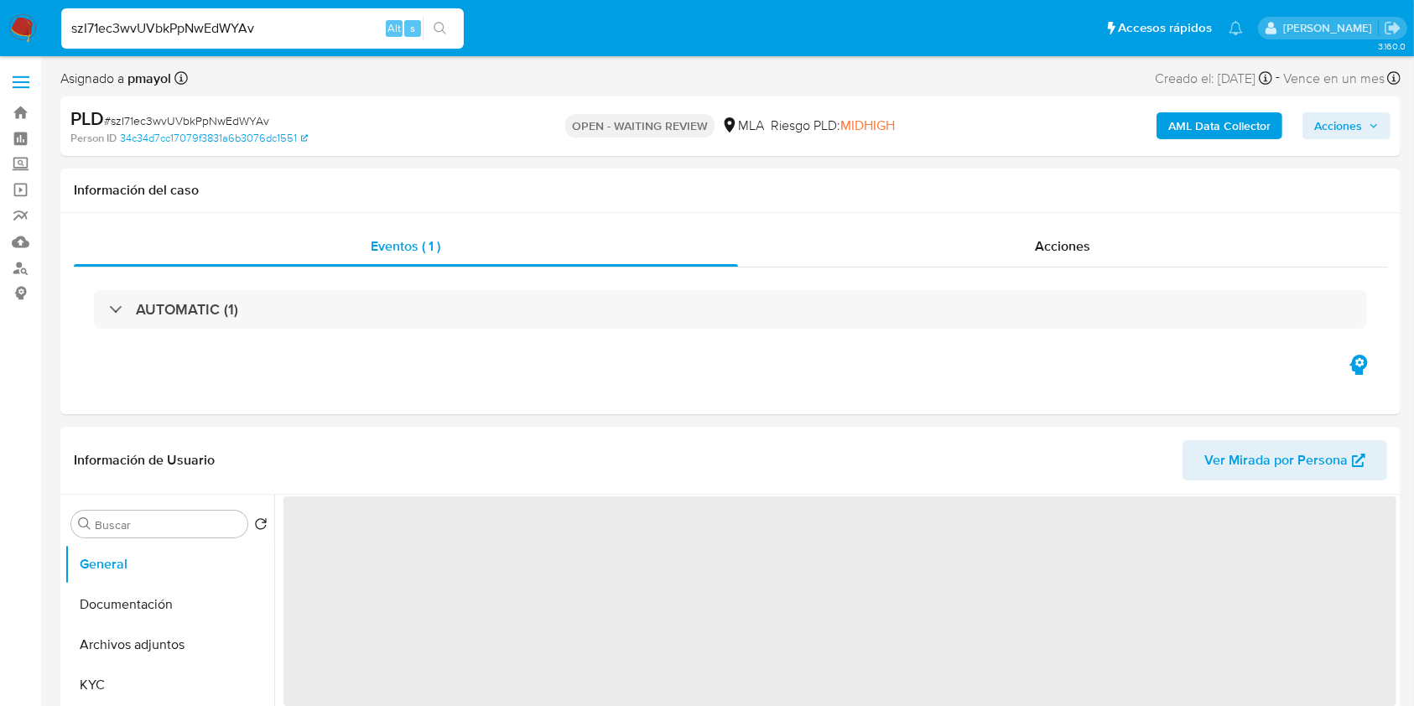
select select "10"
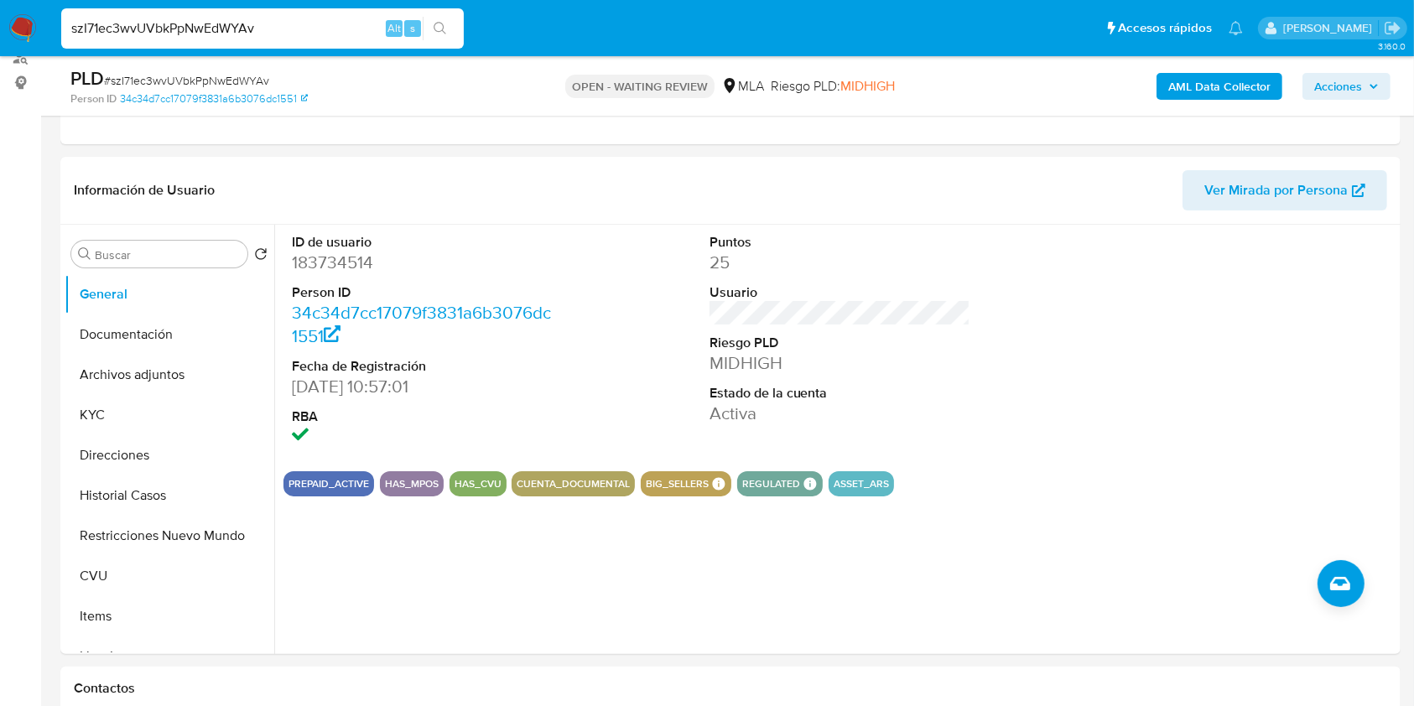
scroll to position [224, 0]
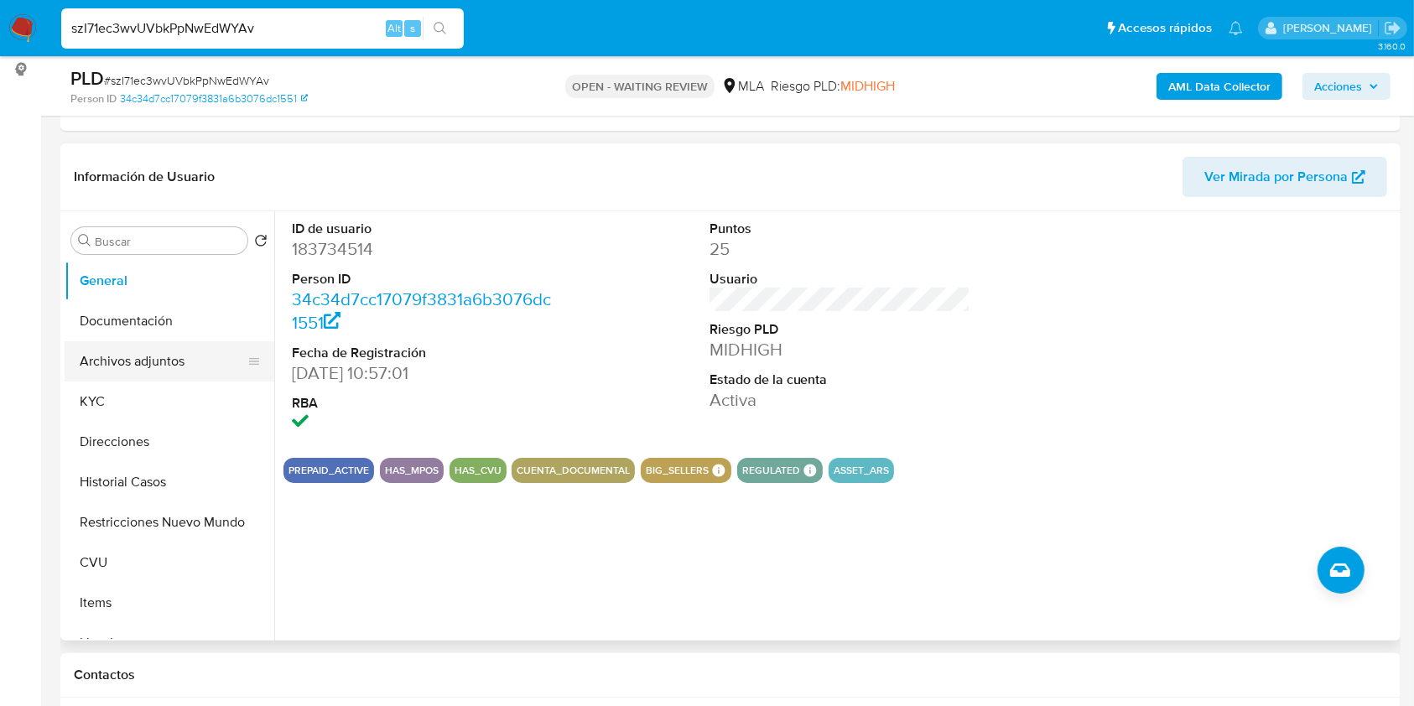
click at [174, 371] on button "Archivos adjuntos" at bounding box center [163, 361] width 196 height 40
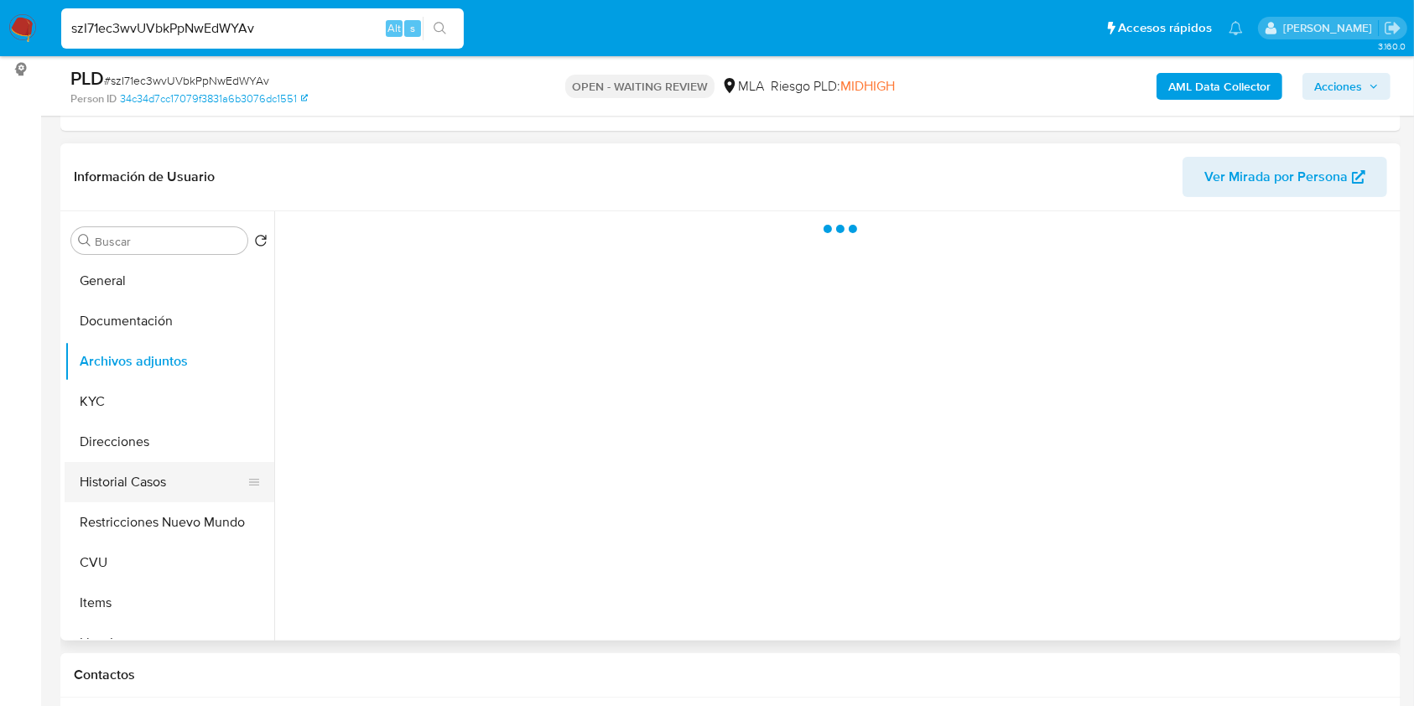
click at [174, 465] on button "Historial Casos" at bounding box center [163, 482] width 196 height 40
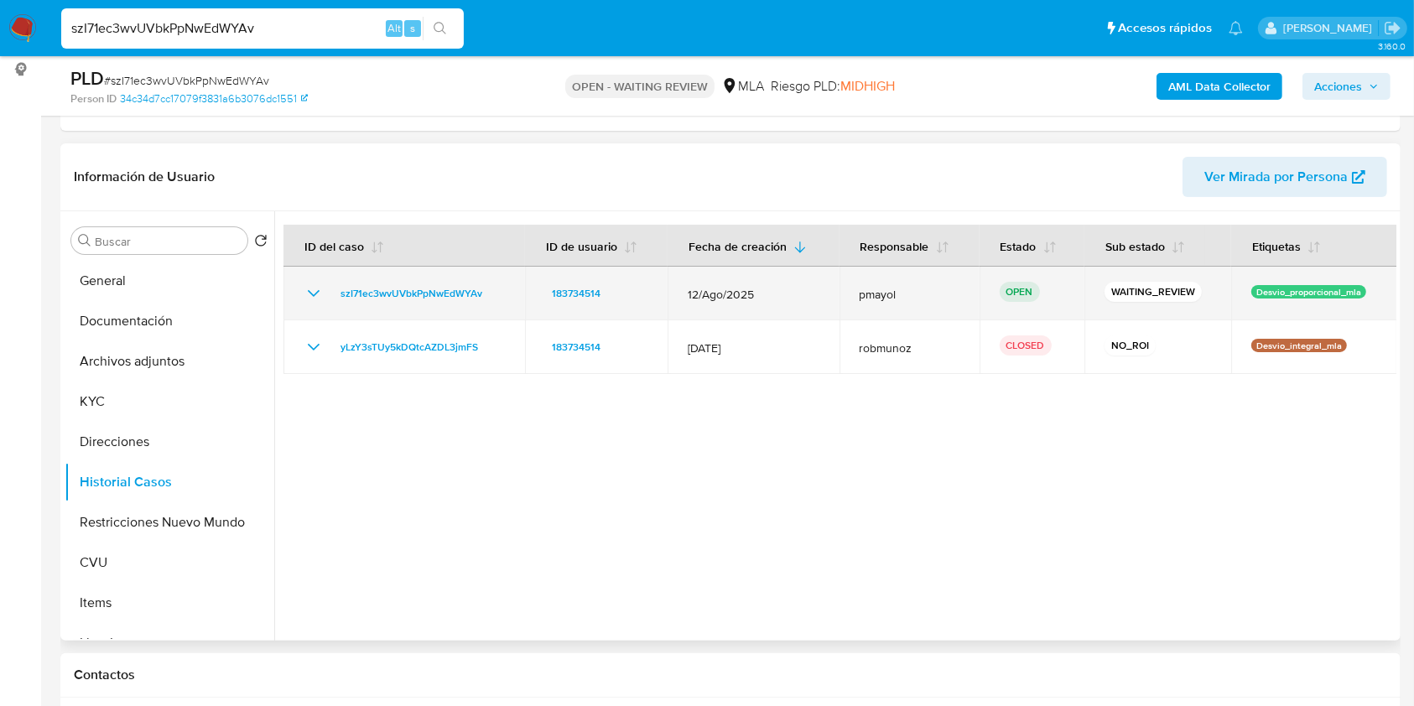
click at [748, 297] on span "12/Ago/2025" at bounding box center [753, 294] width 131 height 15
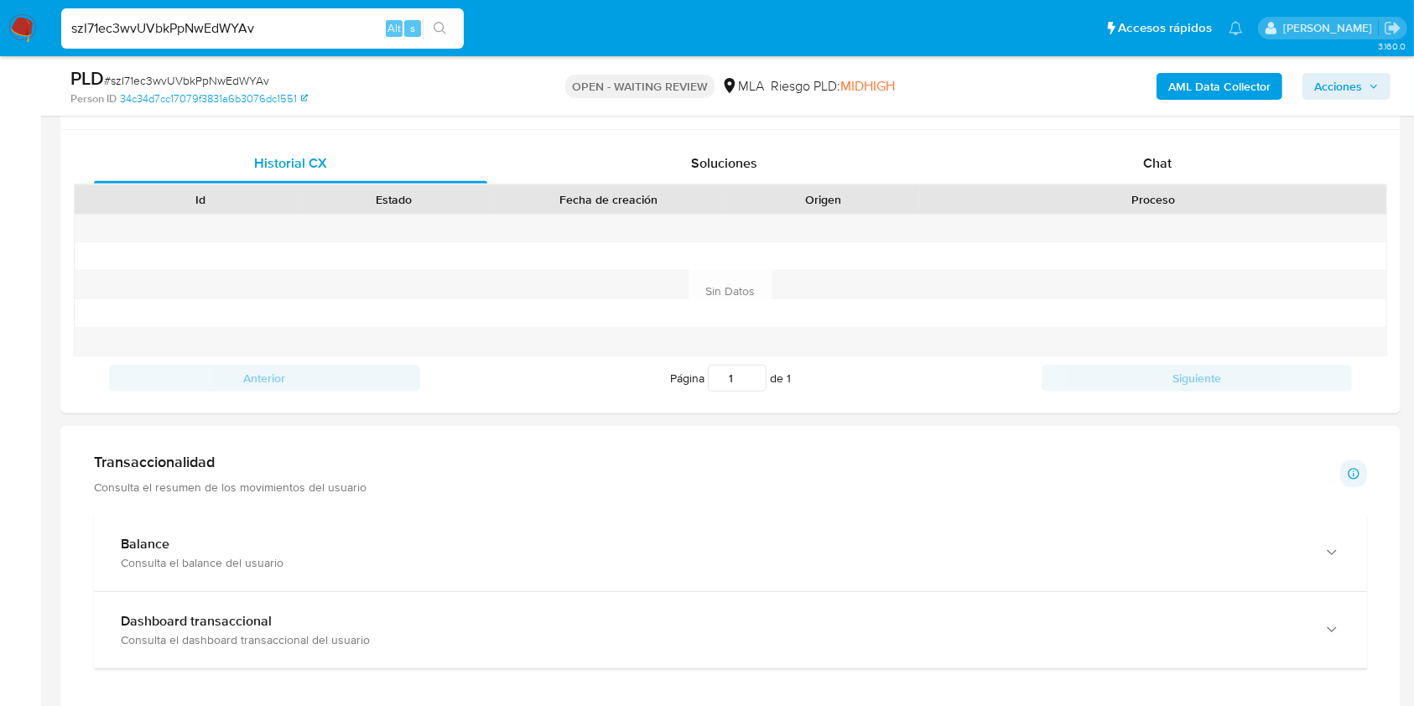
scroll to position [818, 0]
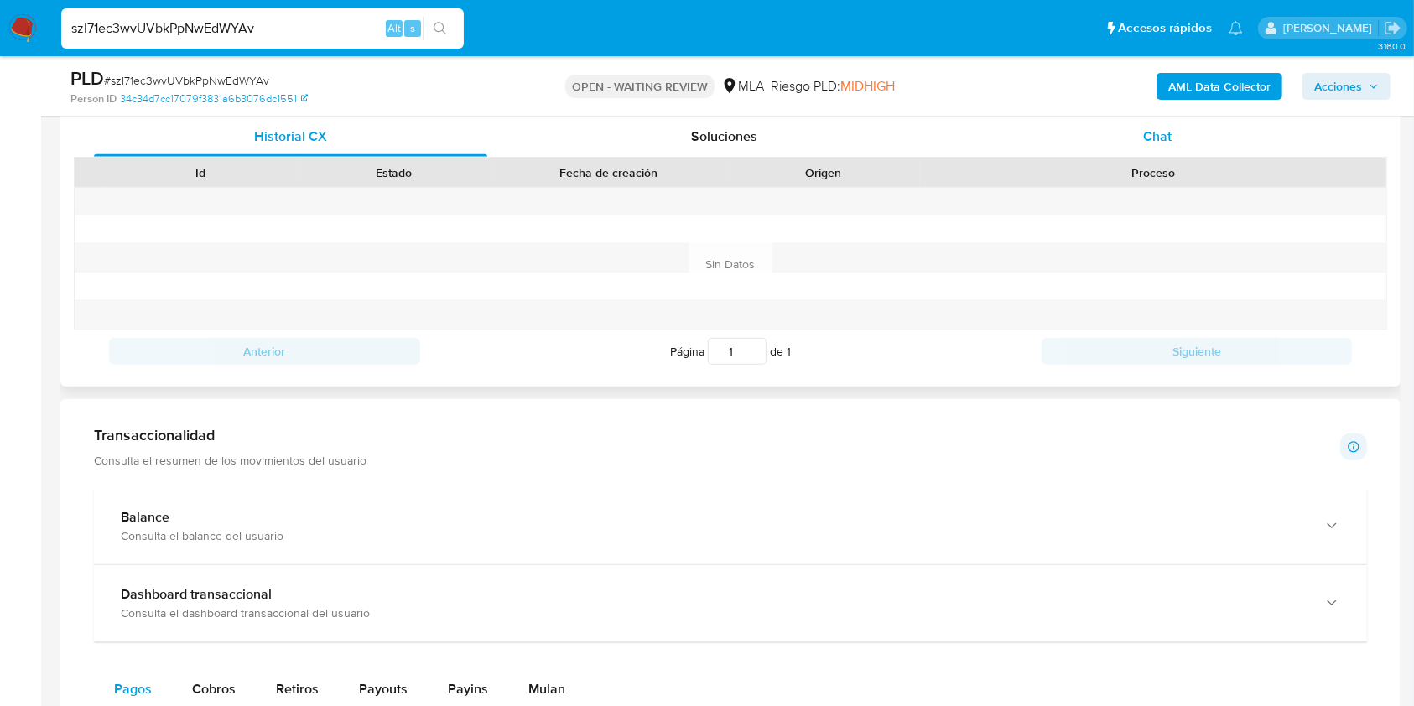
click at [1156, 124] on div "Chat" at bounding box center [1157, 137] width 393 height 40
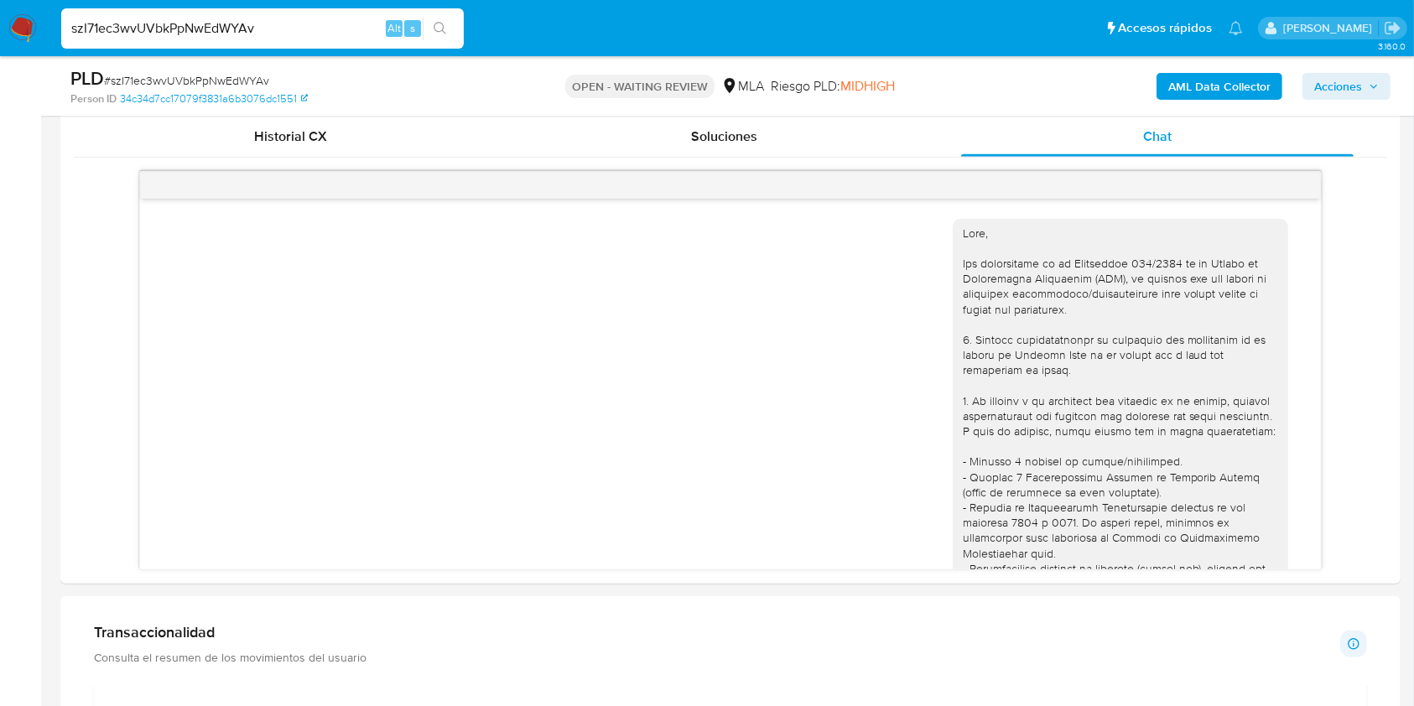
scroll to position [1638, 0]
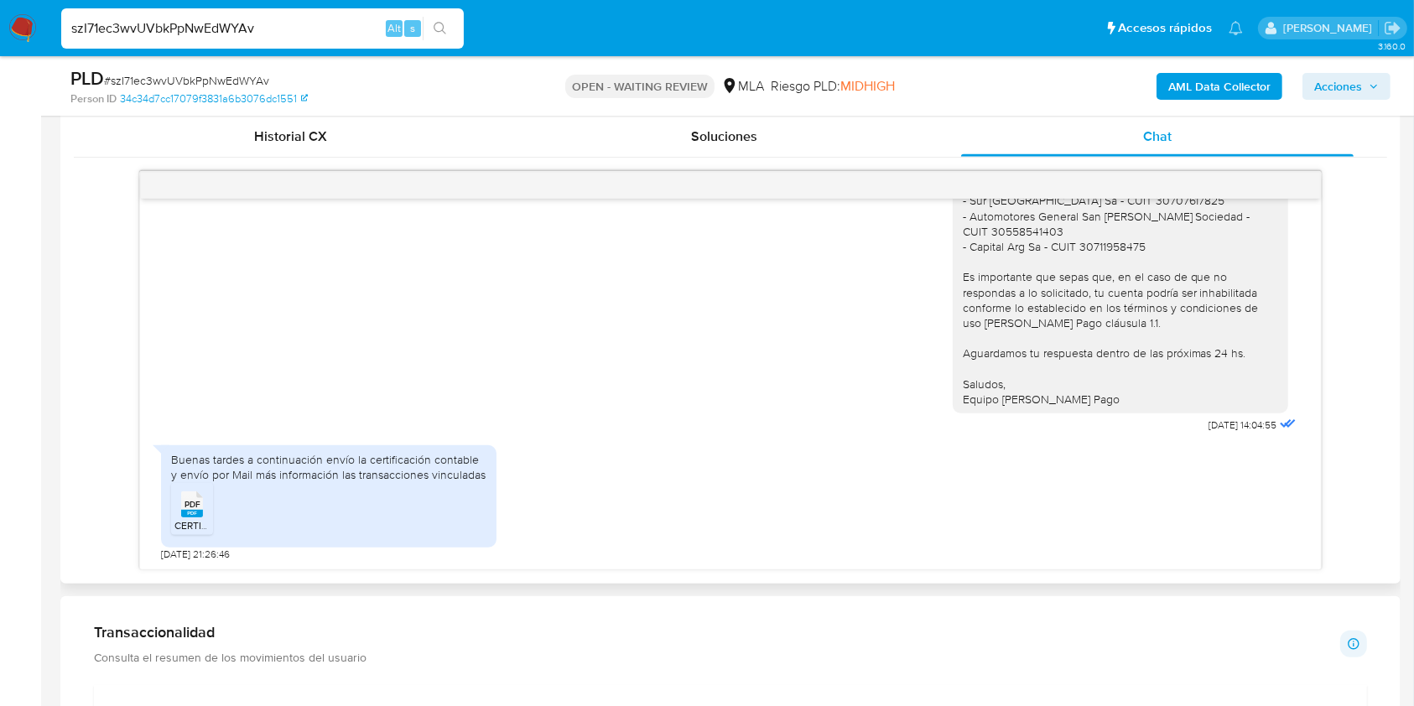
click at [184, 517] on icon "PDF" at bounding box center [192, 504] width 22 height 29
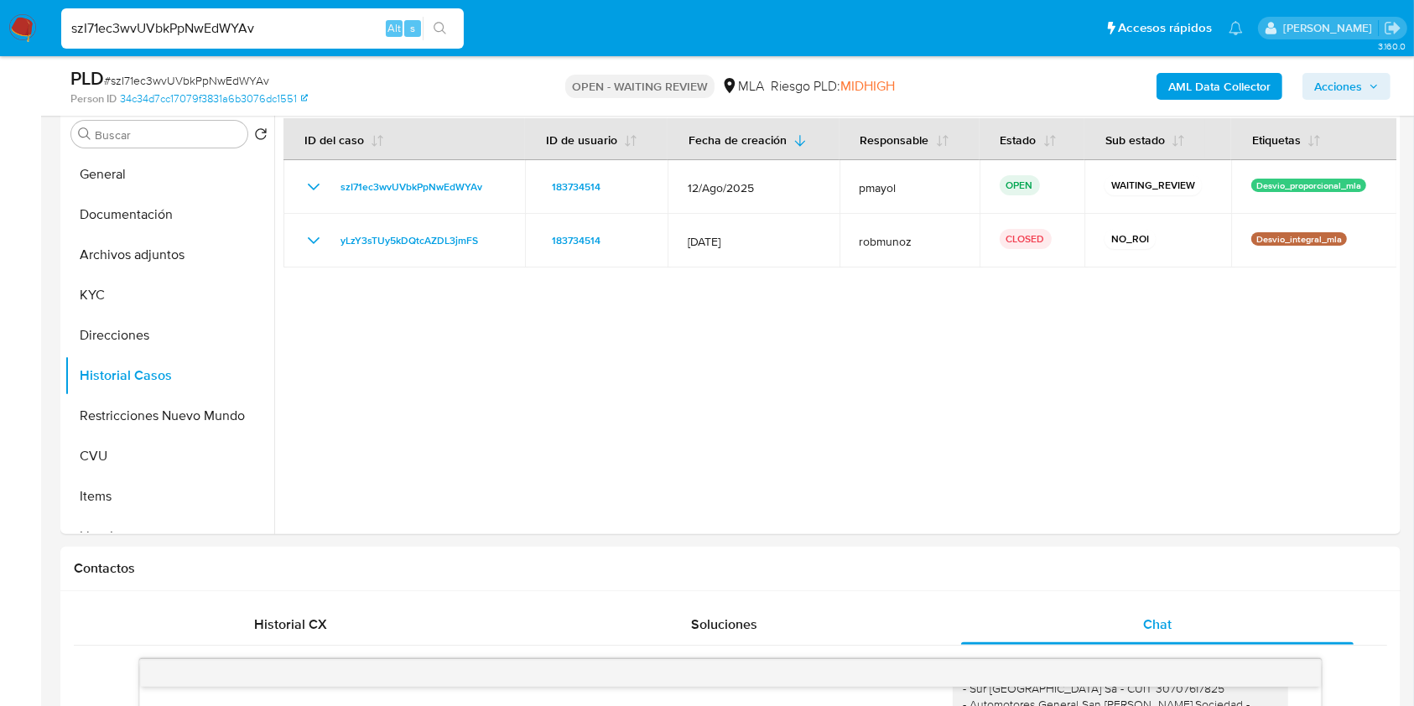
scroll to position [279, 0]
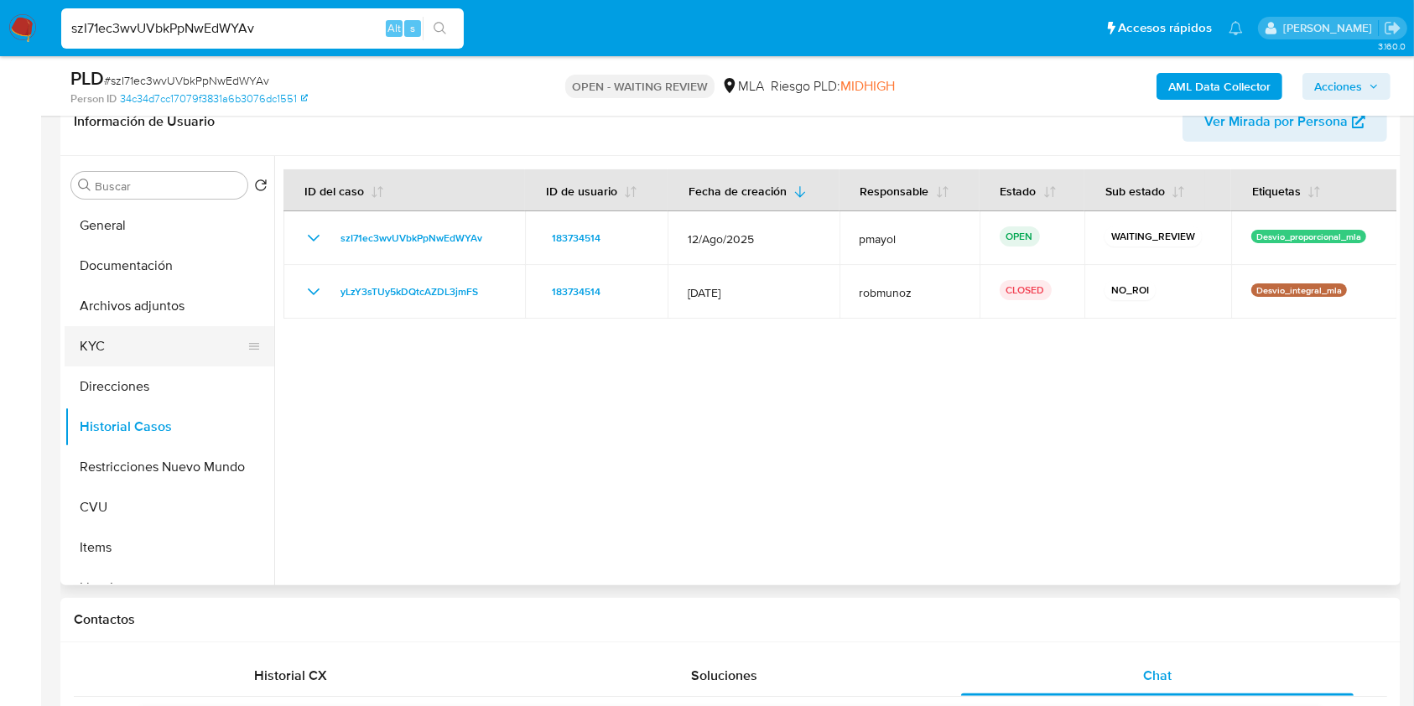
click at [94, 351] on button "KYC" at bounding box center [163, 346] width 196 height 40
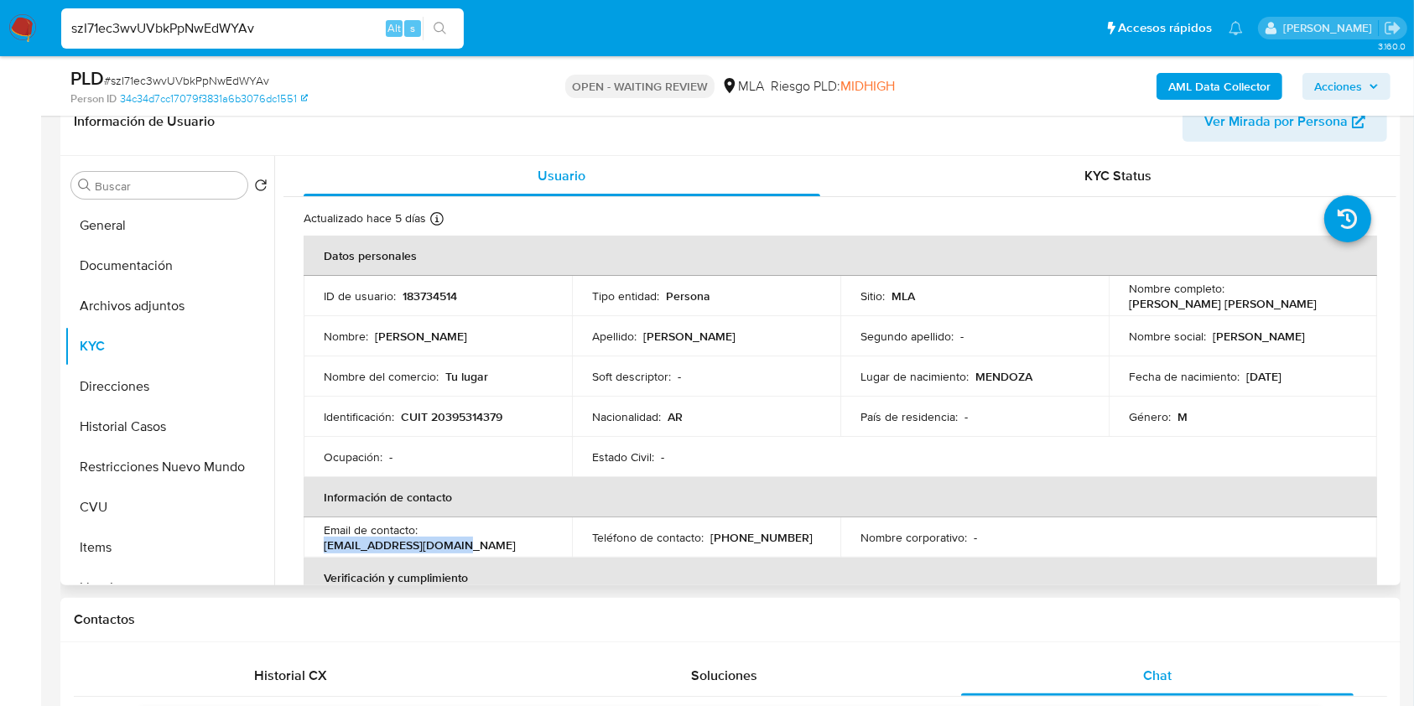
drag, startPoint x: 465, startPoint y: 541, endPoint x: 309, endPoint y: 544, distance: 156.0
click at [309, 544] on td "Email de contacto : [EMAIL_ADDRESS][DOMAIN_NAME]" at bounding box center [438, 537] width 268 height 40
copy p "[EMAIL_ADDRESS][DOMAIN_NAME]"
click at [21, 29] on img at bounding box center [22, 28] width 29 height 29
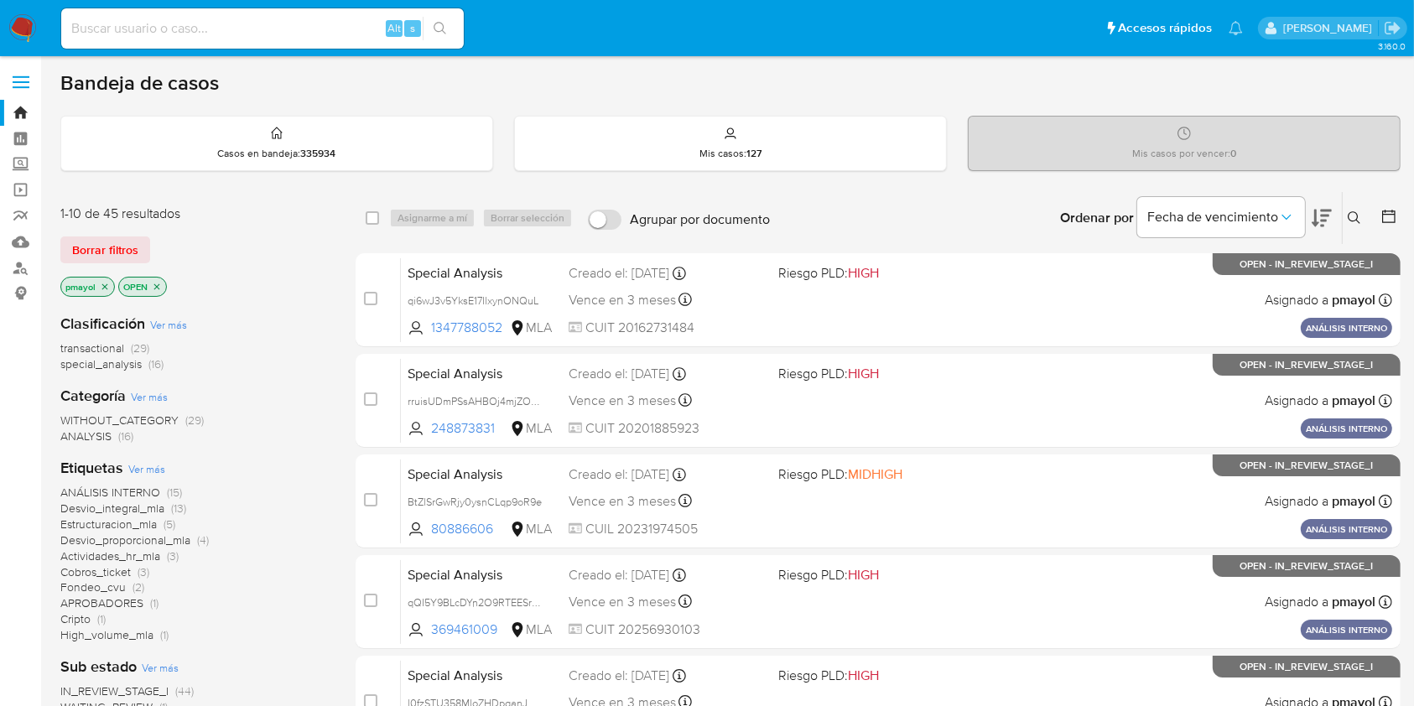
click at [17, 28] on img at bounding box center [22, 28] width 29 height 29
